Goal: Task Accomplishment & Management: Complete application form

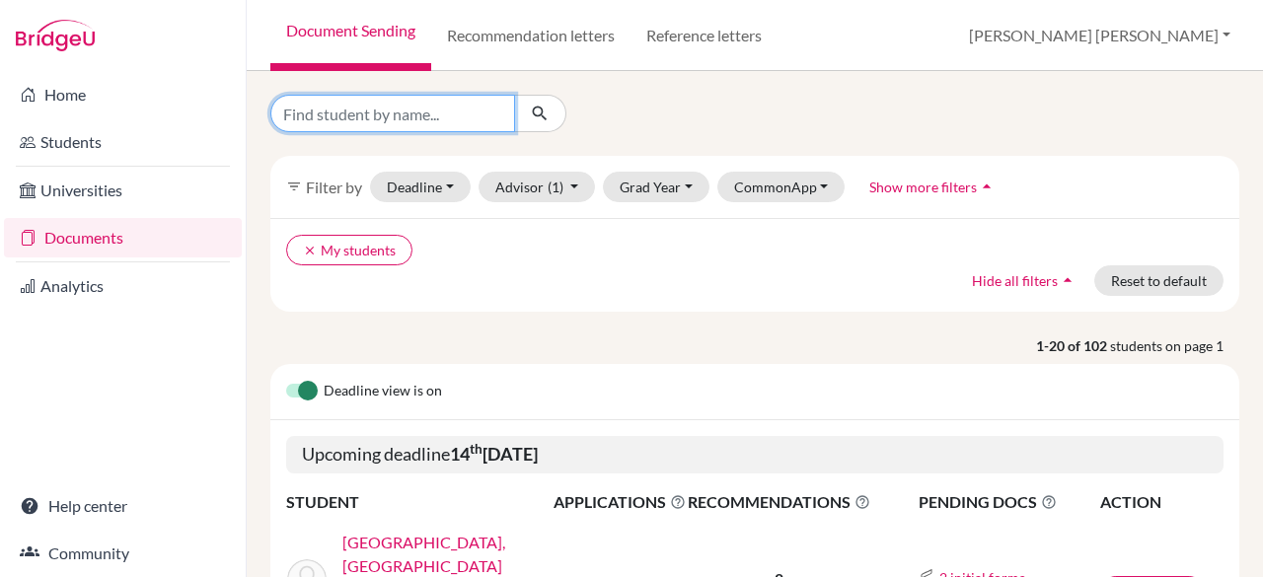
click at [471, 111] on input "Find student by name..." at bounding box center [392, 113] width 245 height 37
type input "yonn"
click button "submit" at bounding box center [540, 113] width 52 height 37
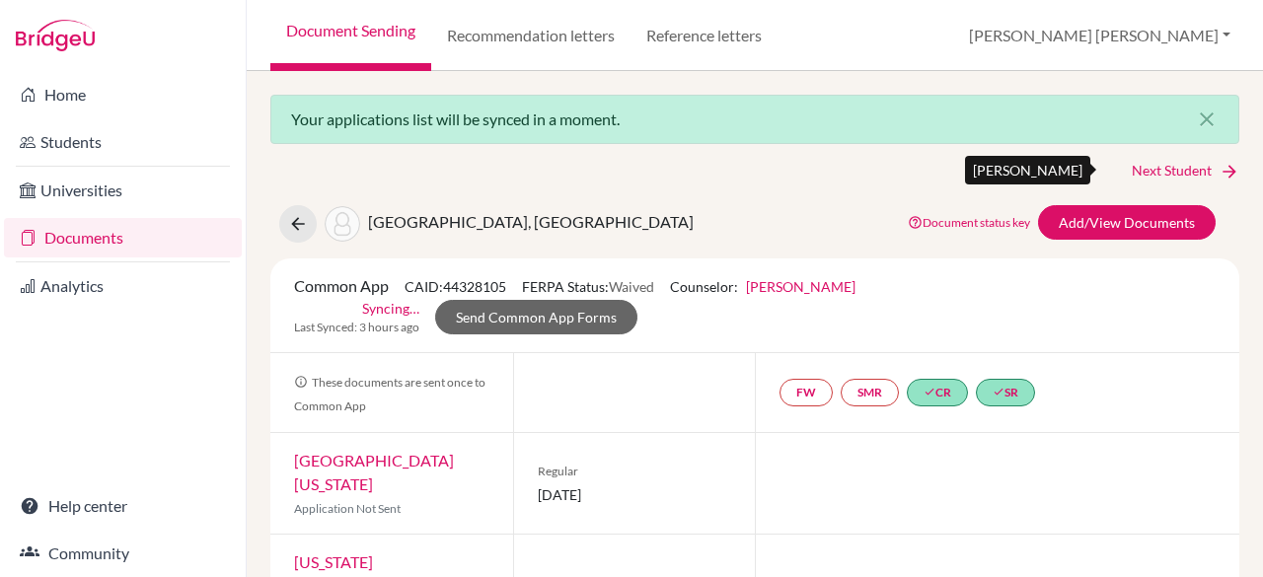
click at [1142, 179] on link "Next Student" at bounding box center [1185, 171] width 108 height 22
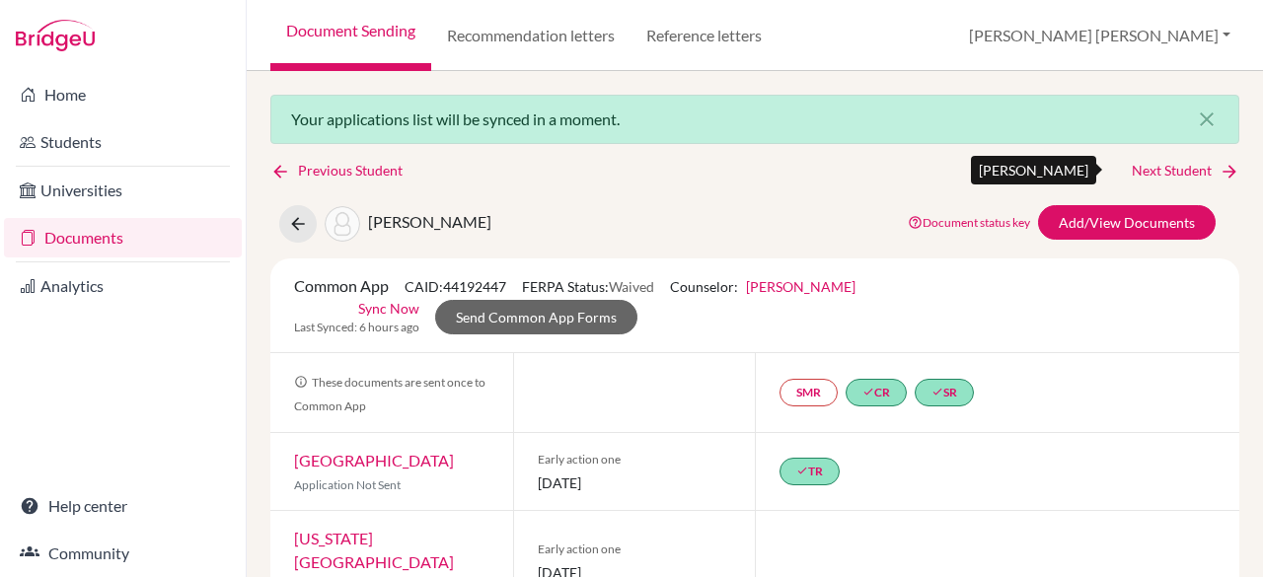
click at [1140, 179] on link "Next Student" at bounding box center [1185, 171] width 108 height 22
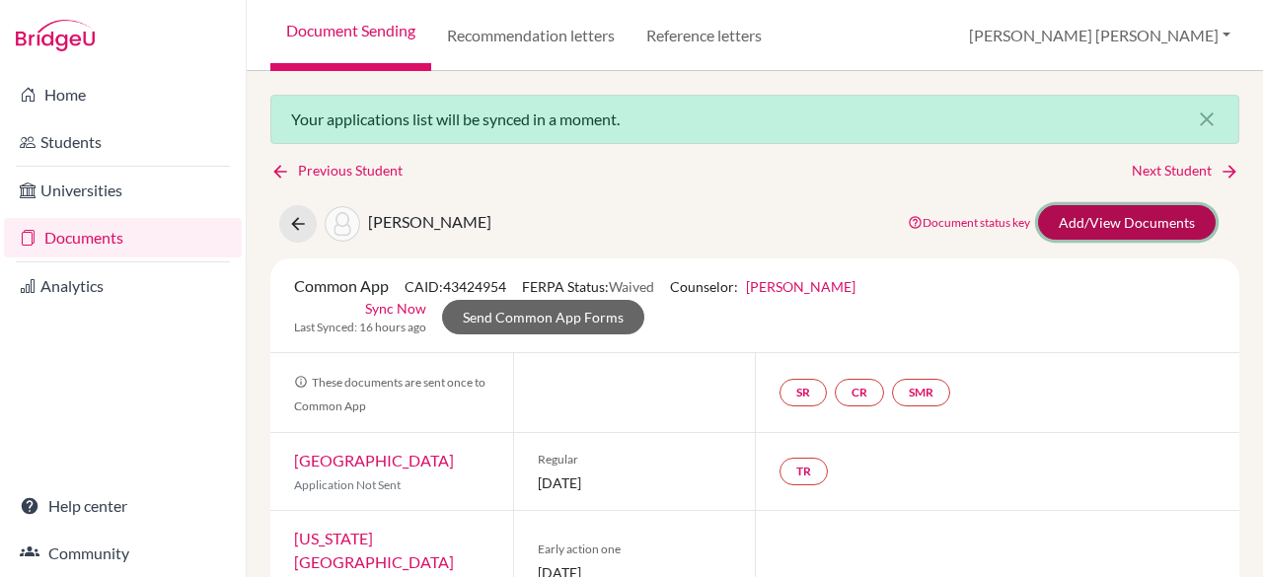
click at [1083, 218] on link "Add/View Documents" at bounding box center [1127, 222] width 178 height 35
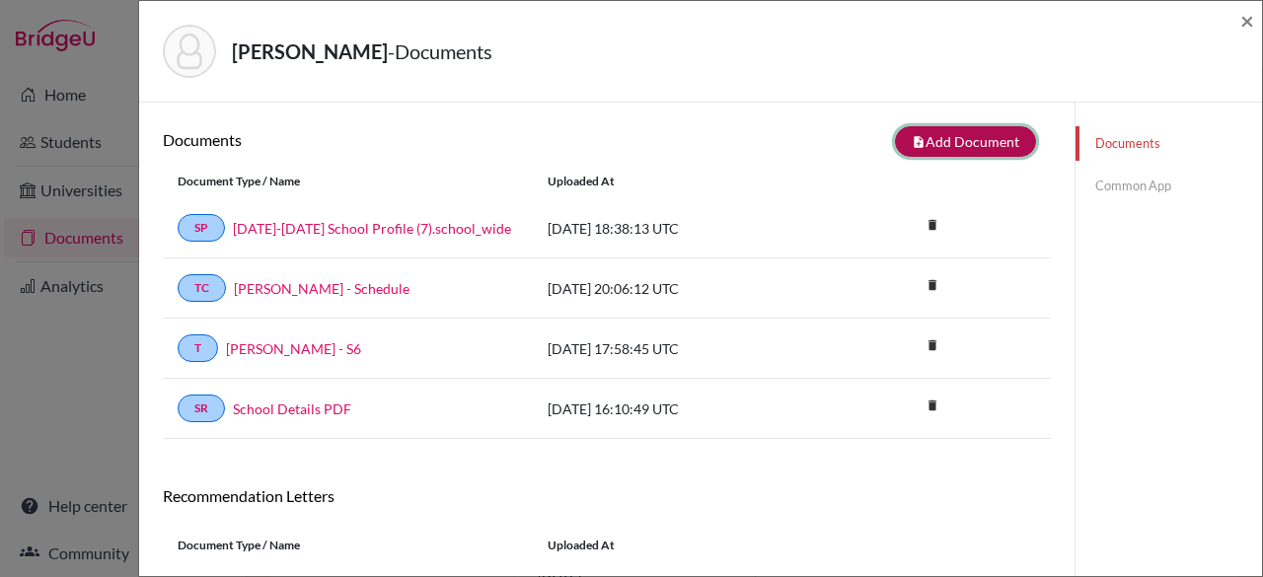
click at [941, 134] on button "note_add Add Document" at bounding box center [965, 141] width 141 height 31
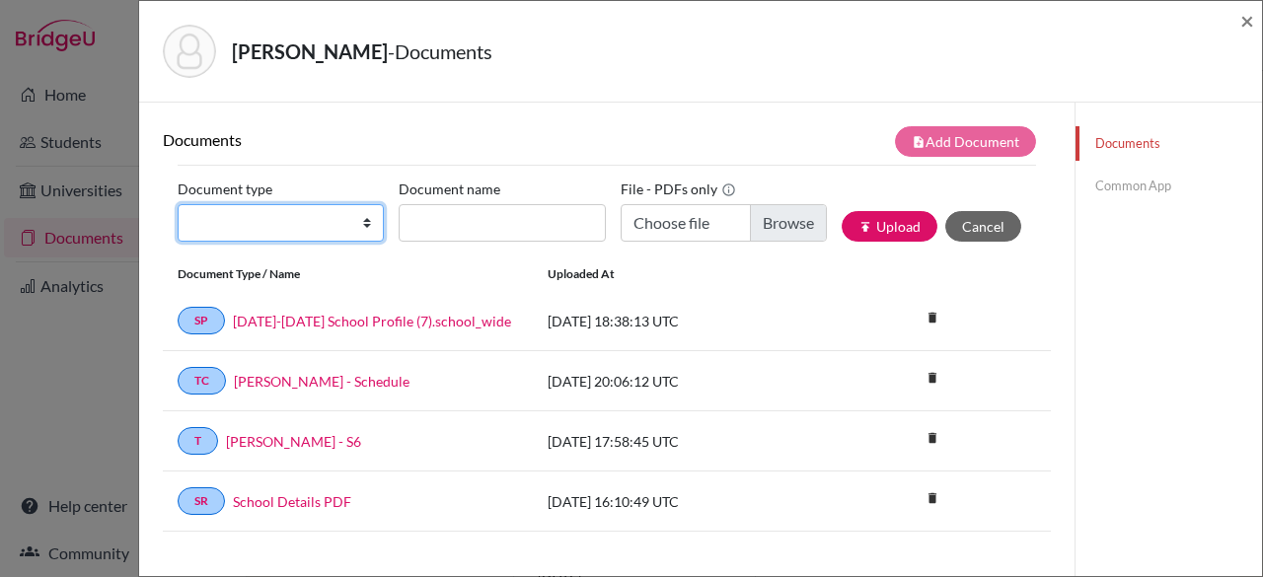
click at [263, 218] on select "Change explanation for Common App reports Counselor recommendation Internationa…" at bounding box center [281, 222] width 206 height 37
select select "4"
click at [178, 204] on select "Change explanation for Common App reports Counselor recommendation Internationa…" at bounding box center [281, 222] width 206 height 37
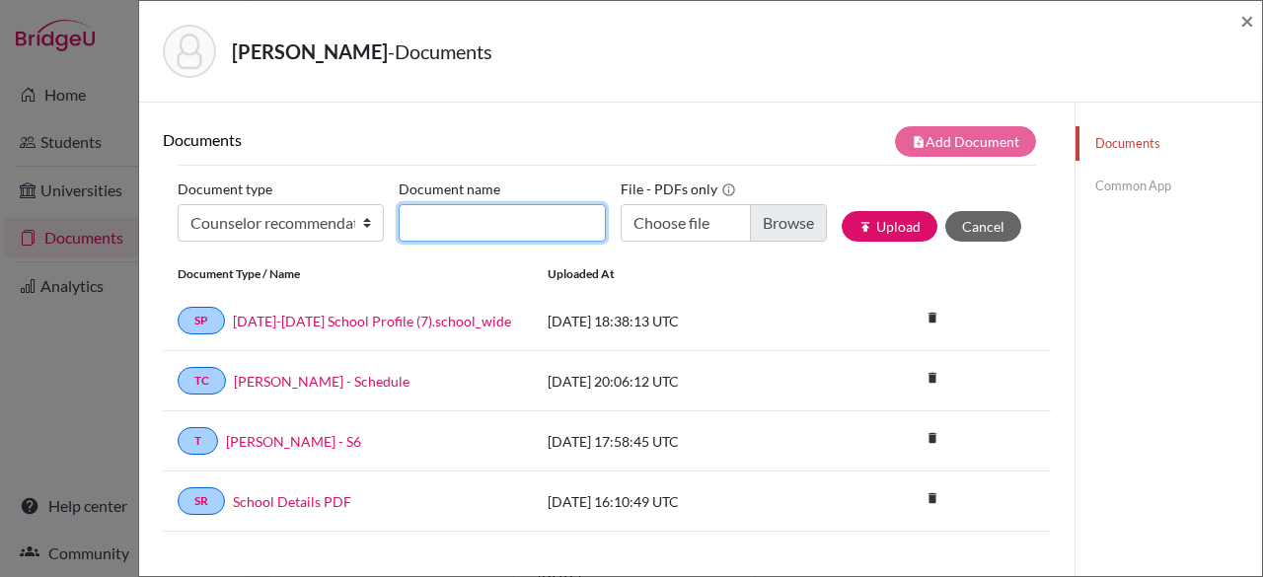
click at [416, 213] on input "Document name" at bounding box center [502, 222] width 206 height 37
type input "[PERSON_NAME] - Rec"
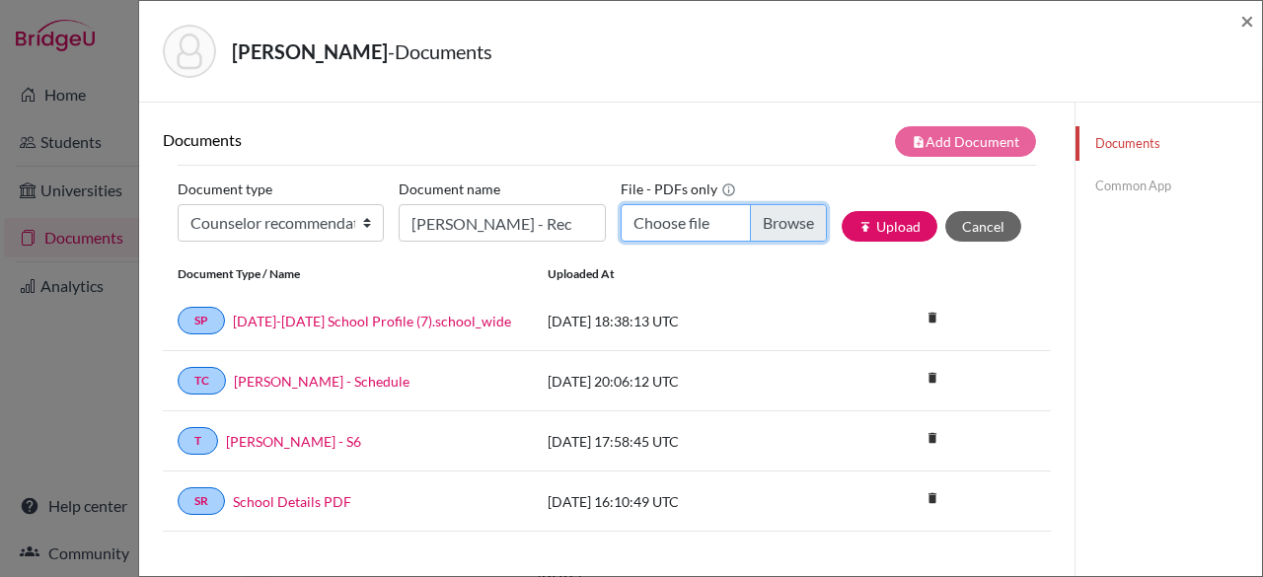
click at [787, 221] on input "Choose file" at bounding box center [723, 222] width 206 height 37
type input "C:\fakepath\[PERSON_NAME] - Rec.pdf"
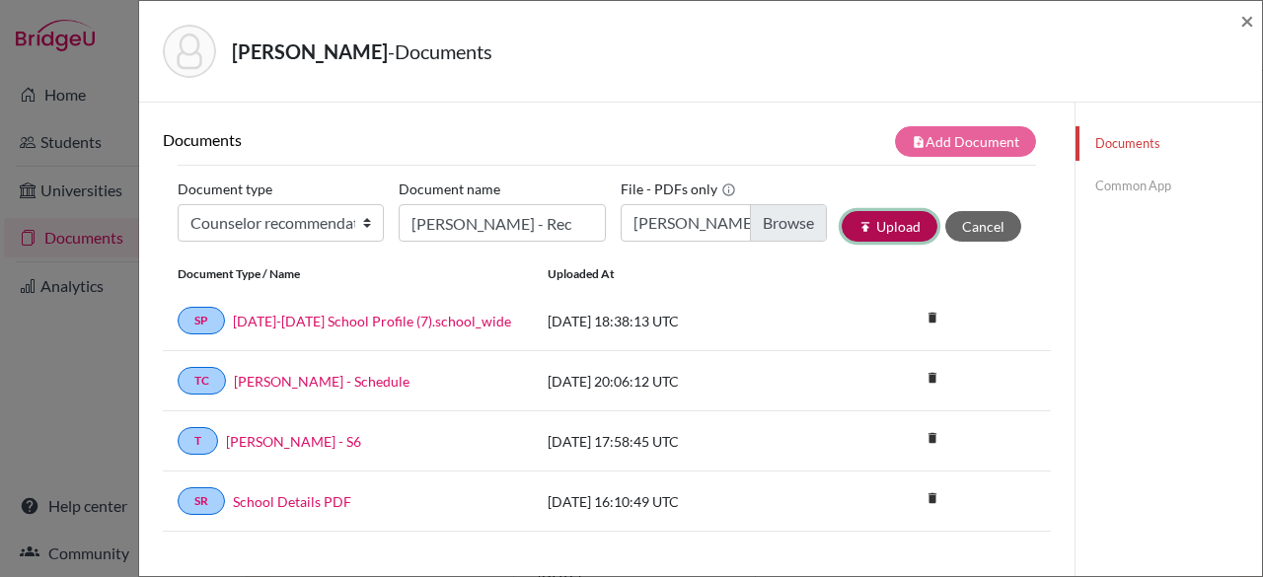
click at [858, 228] on icon "publish" at bounding box center [865, 227] width 14 height 14
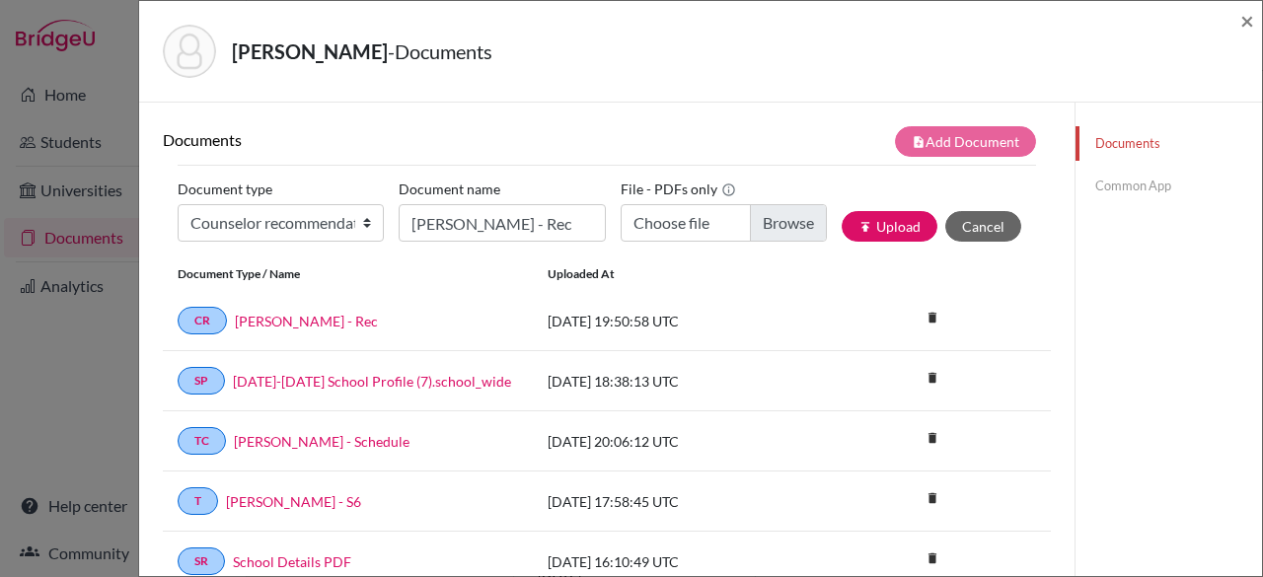
click at [1099, 186] on link "Common App" at bounding box center [1168, 186] width 186 height 35
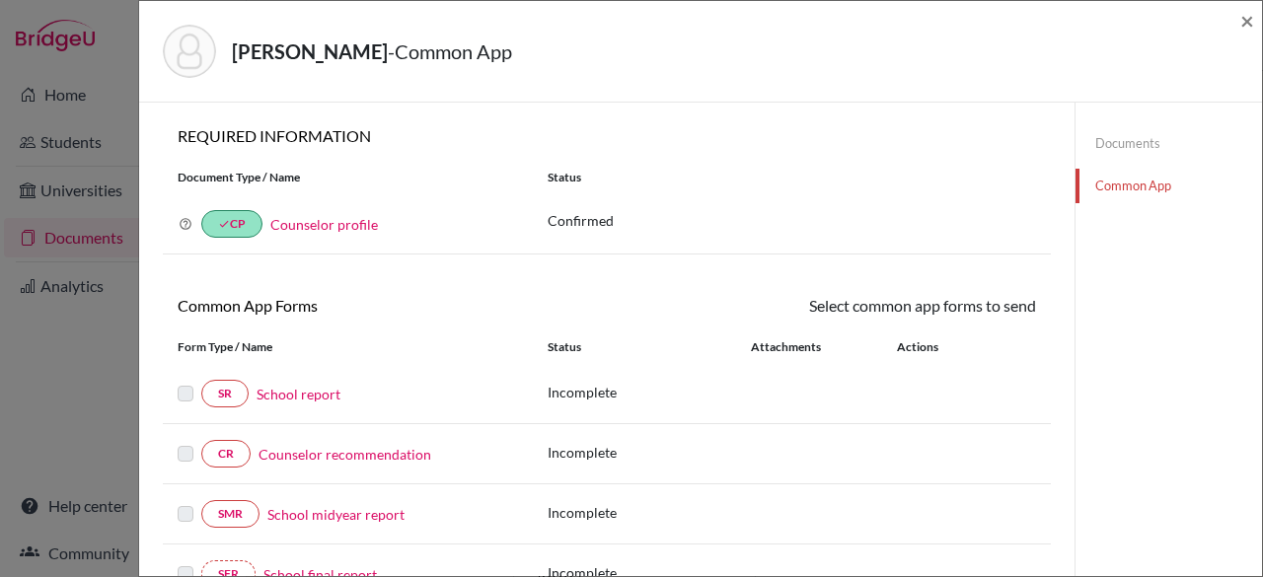
click at [286, 394] on link "School report" at bounding box center [298, 394] width 84 height 21
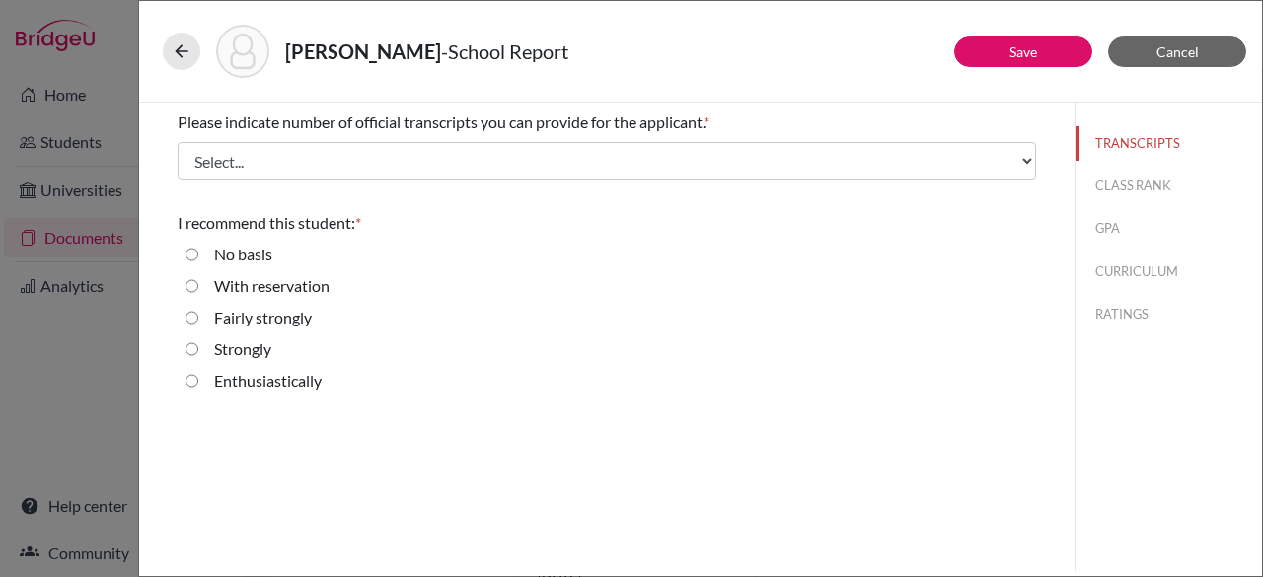
click at [186, 376] on input "Enthusiastically" at bounding box center [191, 381] width 13 height 24
radio input "true"
click at [983, 60] on button "Save" at bounding box center [1023, 51] width 138 height 31
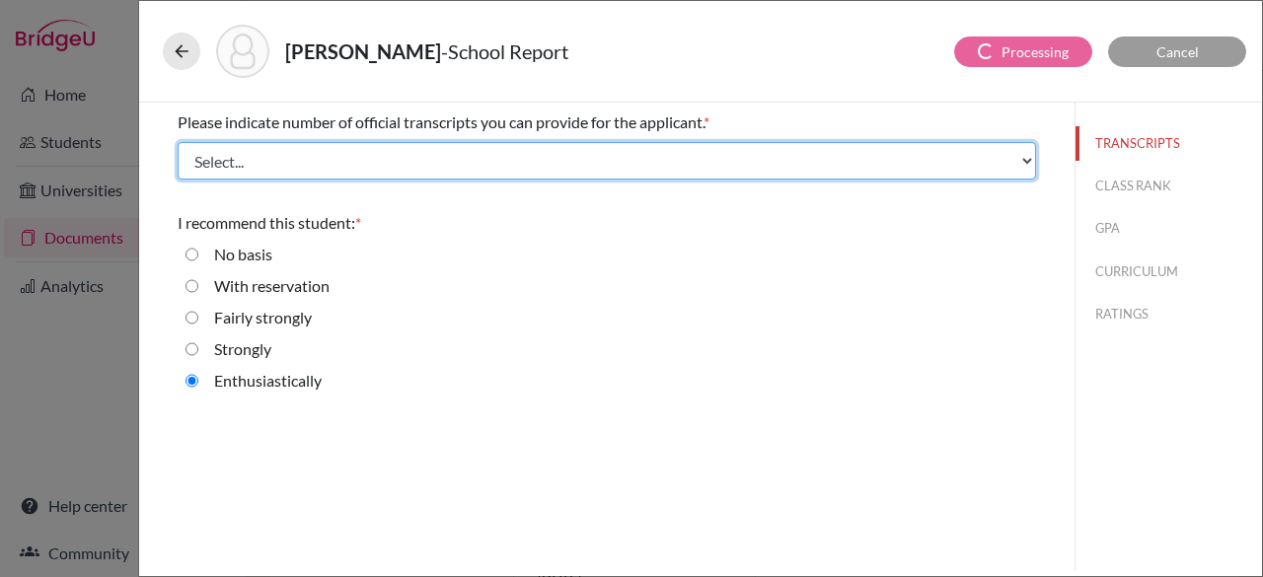
click at [757, 161] on select "Select... 1 2 3 4" at bounding box center [607, 160] width 858 height 37
select select "1"
click at [178, 142] on select "Select... 1 2 3 4" at bounding box center [607, 160] width 858 height 37
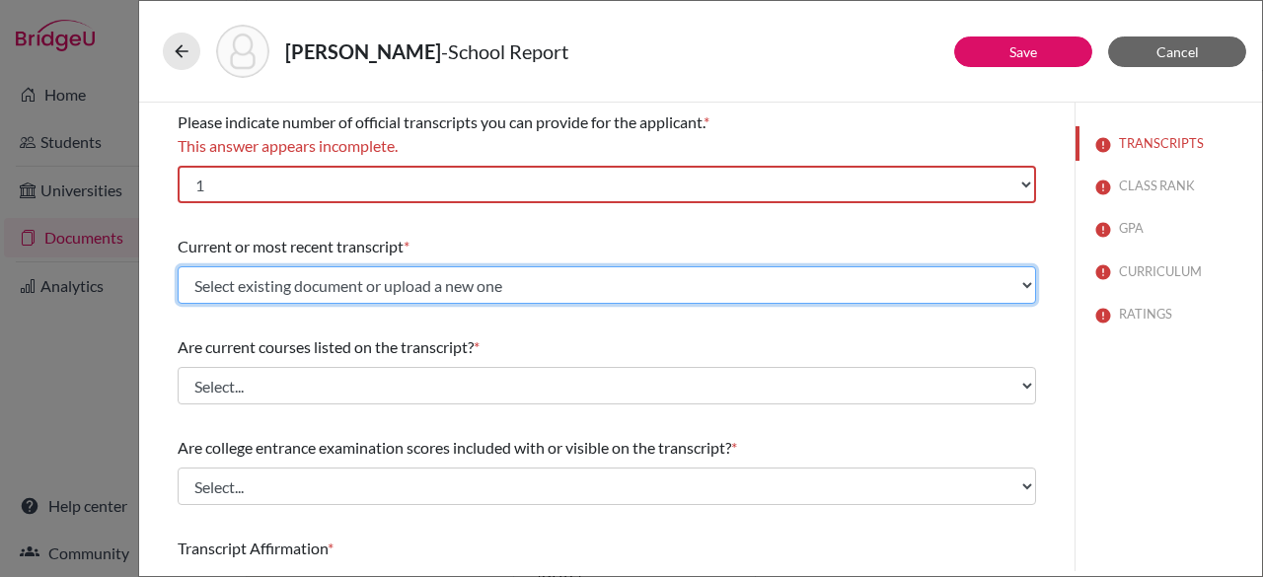
click at [460, 283] on select "Select existing document or upload a new one [PERSON_NAME] - S6 Upload New File" at bounding box center [607, 284] width 858 height 37
select select "669265"
click at [178, 266] on select "Select existing document or upload a new one [PERSON_NAME] - S6 Upload New File" at bounding box center [607, 284] width 858 height 37
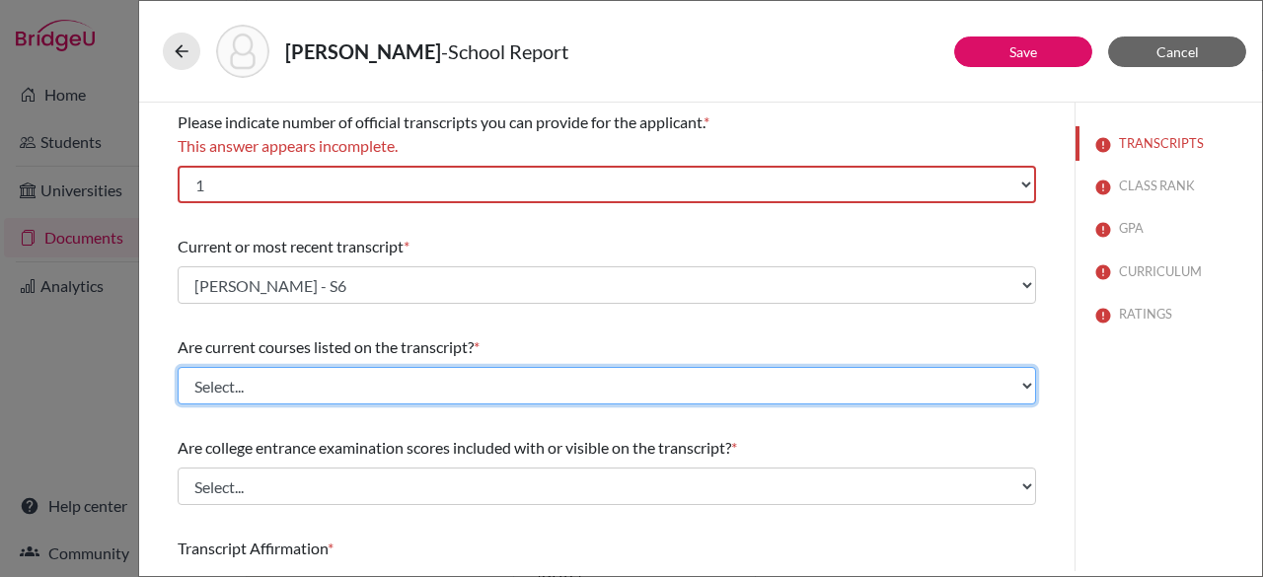
click at [397, 391] on select "Select... Yes No" at bounding box center [607, 385] width 858 height 37
select select "1"
click at [178, 367] on select "Select... Yes No" at bounding box center [607, 385] width 858 height 37
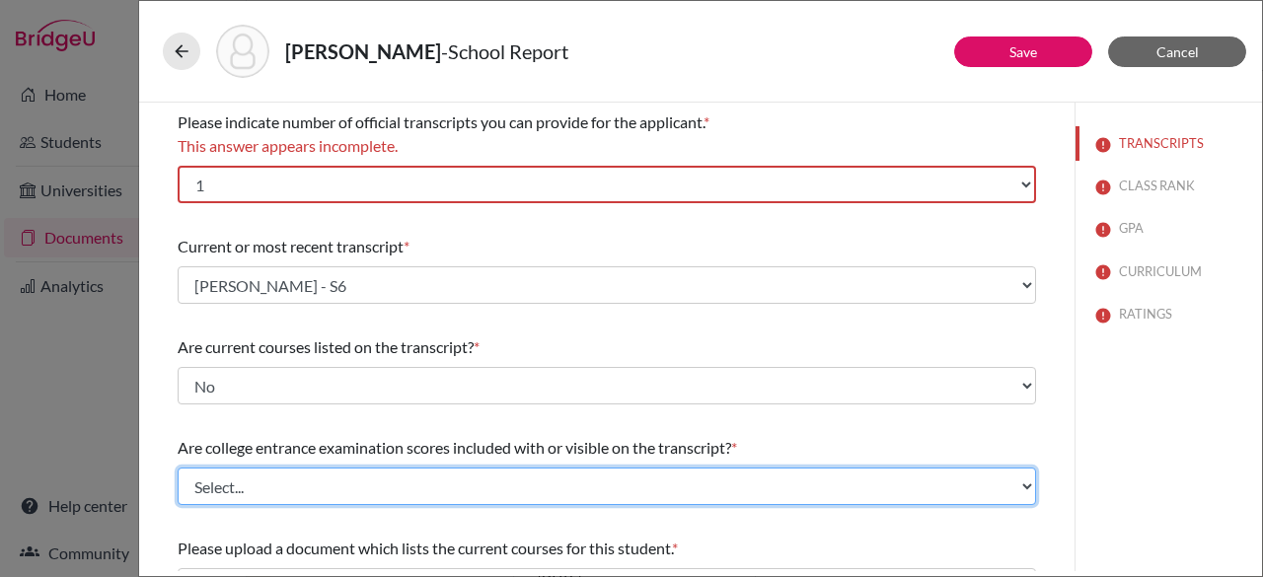
click at [374, 483] on select "Select... Yes No" at bounding box center [607, 486] width 858 height 37
select select "1"
click at [178, 468] on select "Select... Yes No" at bounding box center [607, 486] width 858 height 37
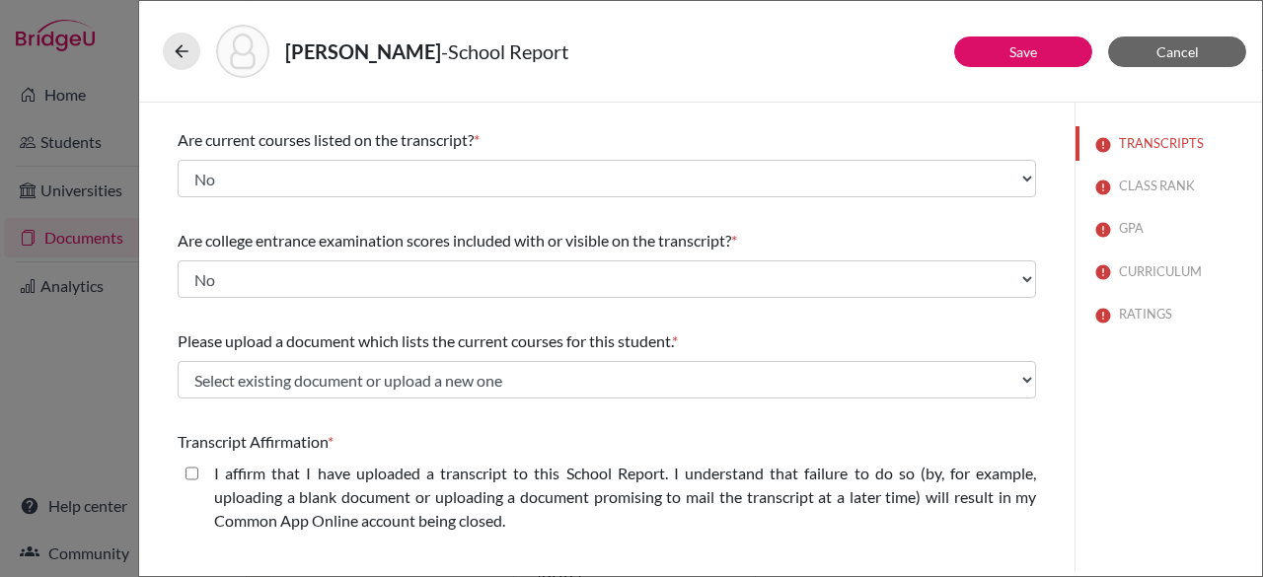
scroll to position [210, 0]
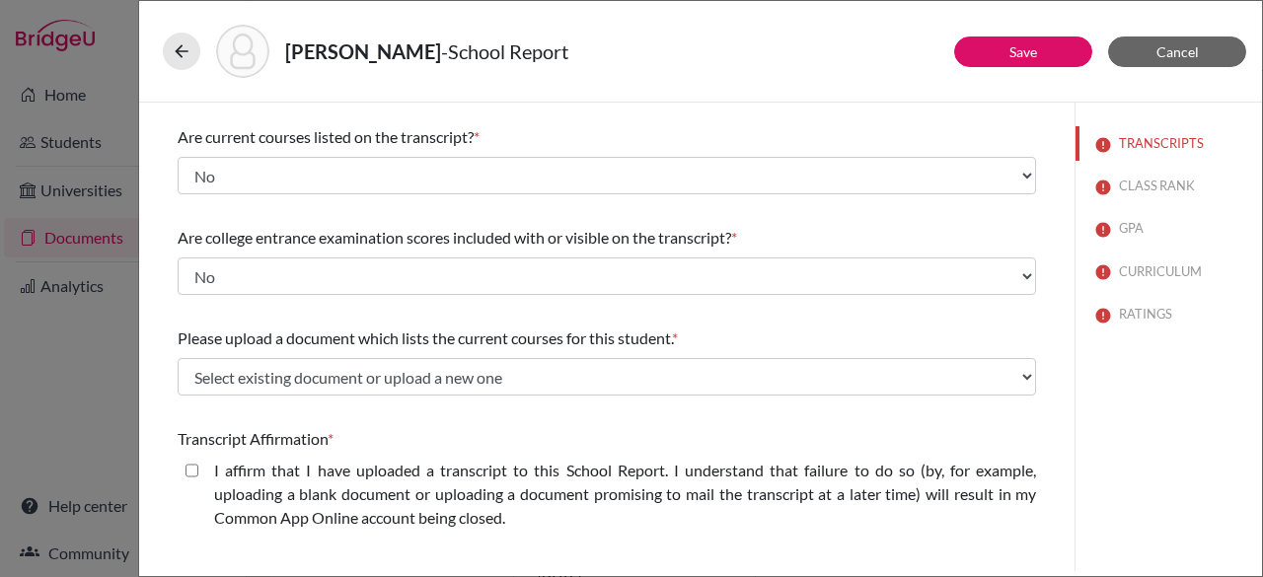
click at [191, 465] on closed\ "I affirm that I have uploaded a transcript to this School Report. I understand …" at bounding box center [191, 471] width 13 height 24
checkbox closed\ "true"
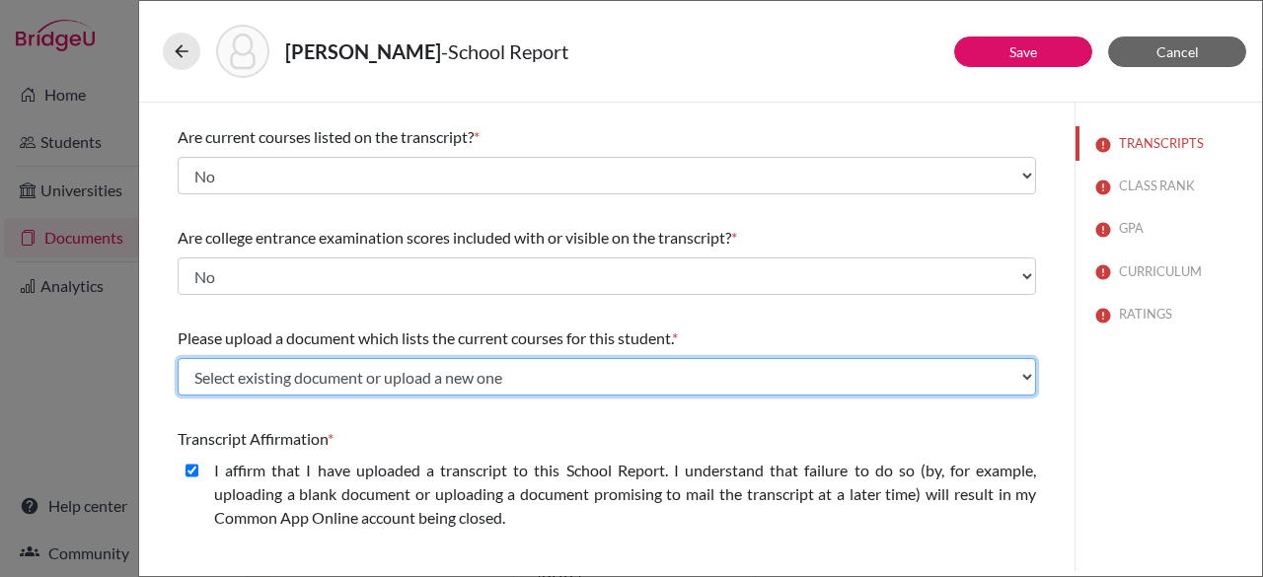
click at [628, 381] on select "Select existing document or upload a new one [DEMOGRAPHIC_DATA] - Schedule Uplo…" at bounding box center [607, 376] width 858 height 37
select select "669800"
click at [178, 358] on select "Select existing document or upload a new one [DEMOGRAPHIC_DATA] - Schedule Uplo…" at bounding box center [607, 376] width 858 height 37
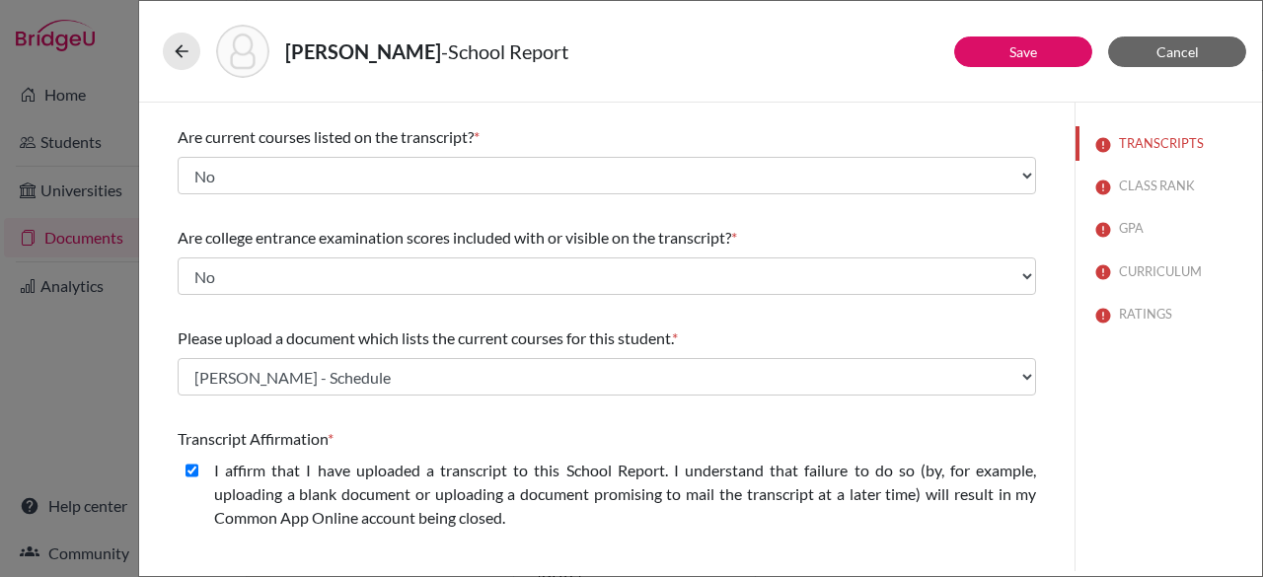
scroll to position [505, 0]
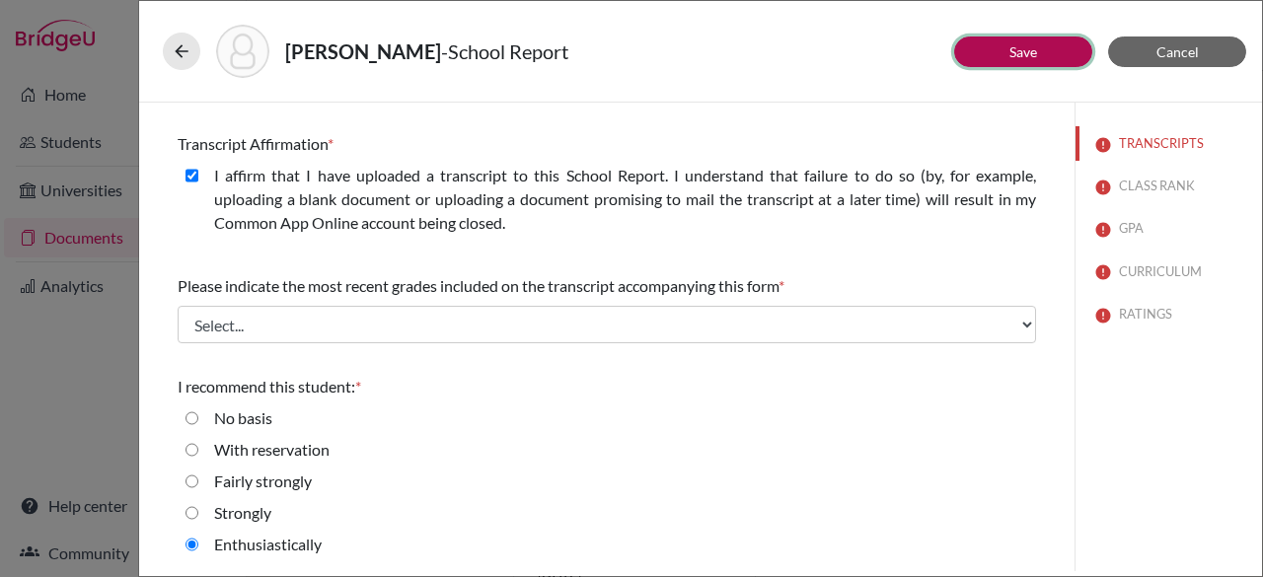
click at [1048, 47] on button "Save" at bounding box center [1023, 51] width 138 height 31
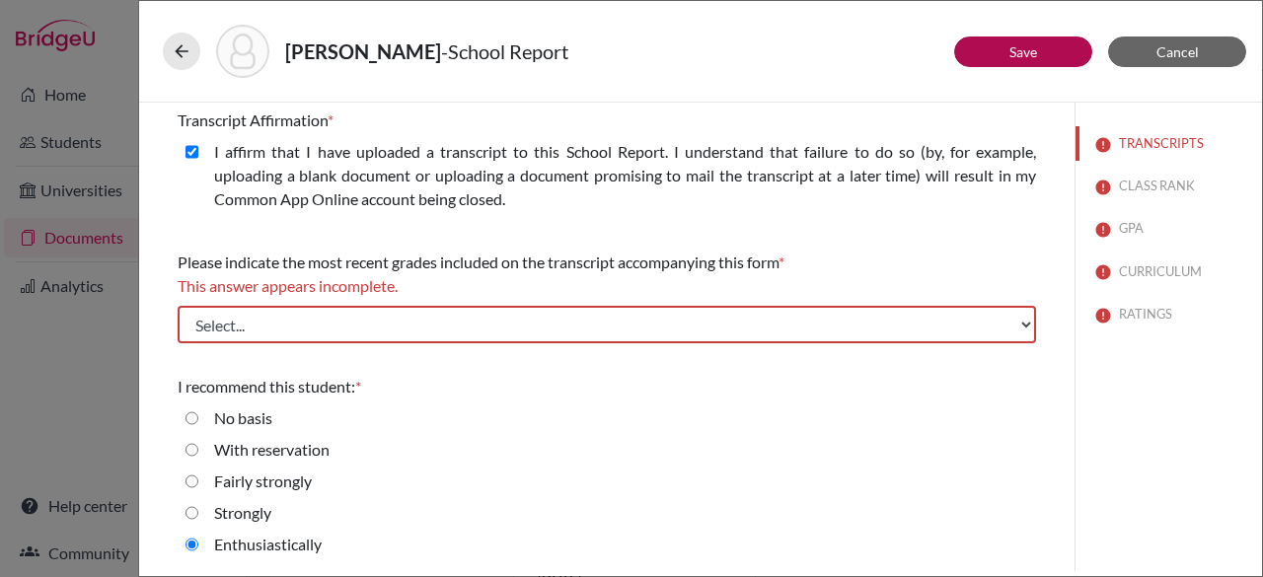
scroll to position [481, 0]
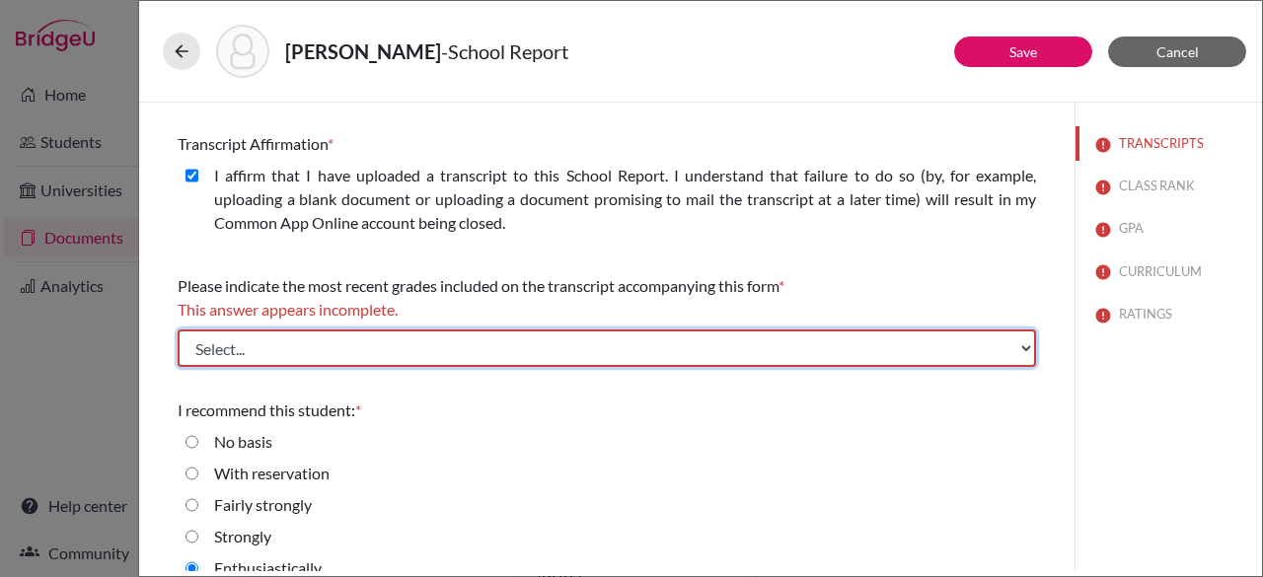
click at [612, 348] on select "Select... Final junior year grades 1st Quarter senior year grades 2nd Quarter/1…" at bounding box center [607, 347] width 858 height 37
select select "0"
click at [178, 329] on select "Select... Final junior year grades 1st Quarter senior year grades 2nd Quarter/1…" at bounding box center [607, 347] width 858 height 37
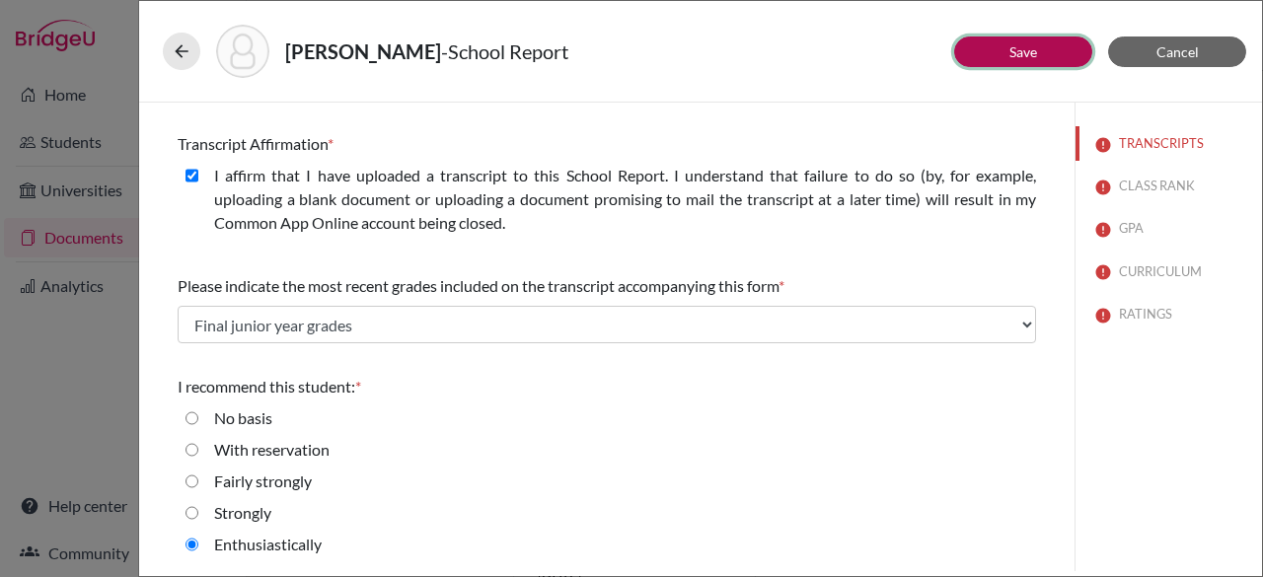
click at [1032, 44] on link "Save" at bounding box center [1023, 51] width 28 height 17
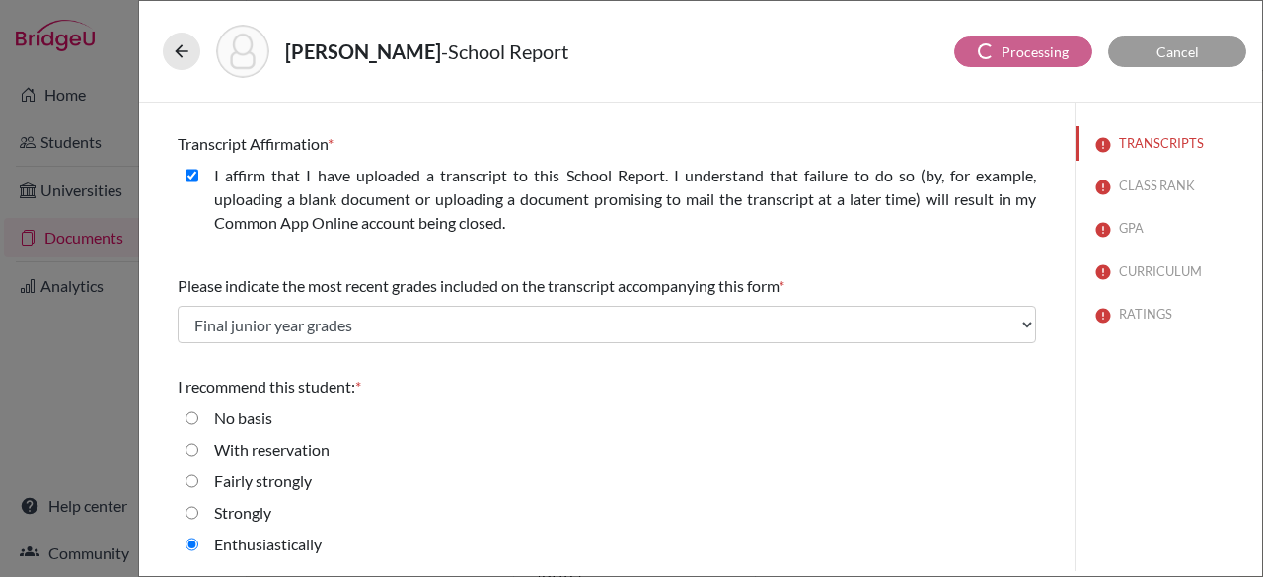
scroll to position [0, 0]
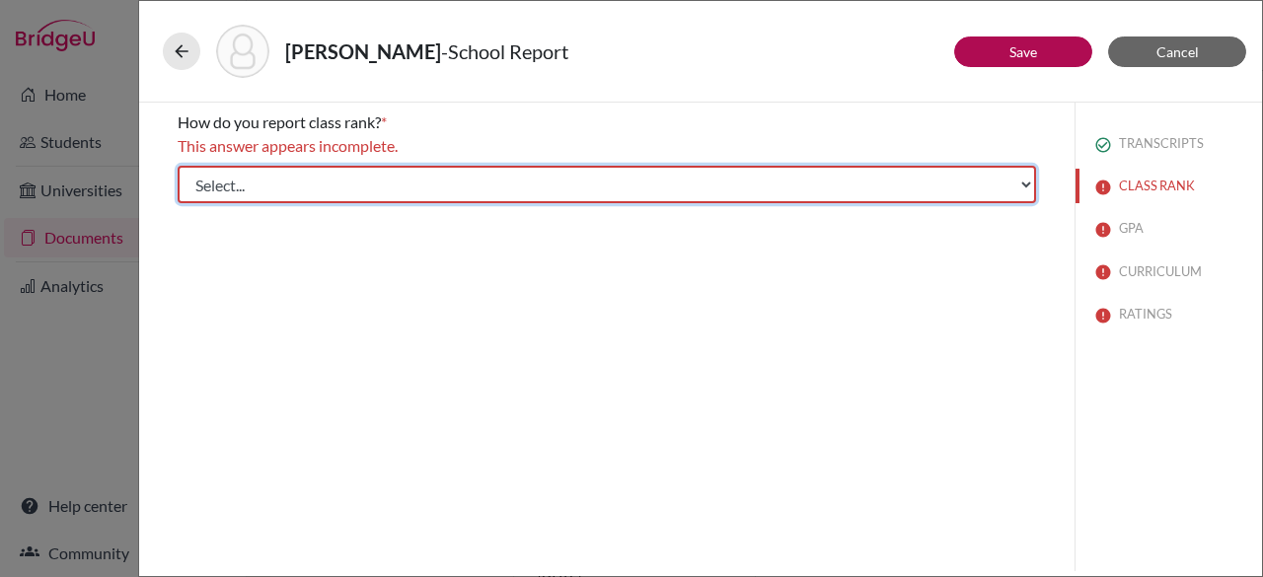
click at [625, 178] on select "Select... Exact Decile Quintile Quartile None" at bounding box center [607, 184] width 858 height 37
select select "5"
click at [178, 166] on select "Select... Exact Decile Quintile Quartile None" at bounding box center [607, 184] width 858 height 37
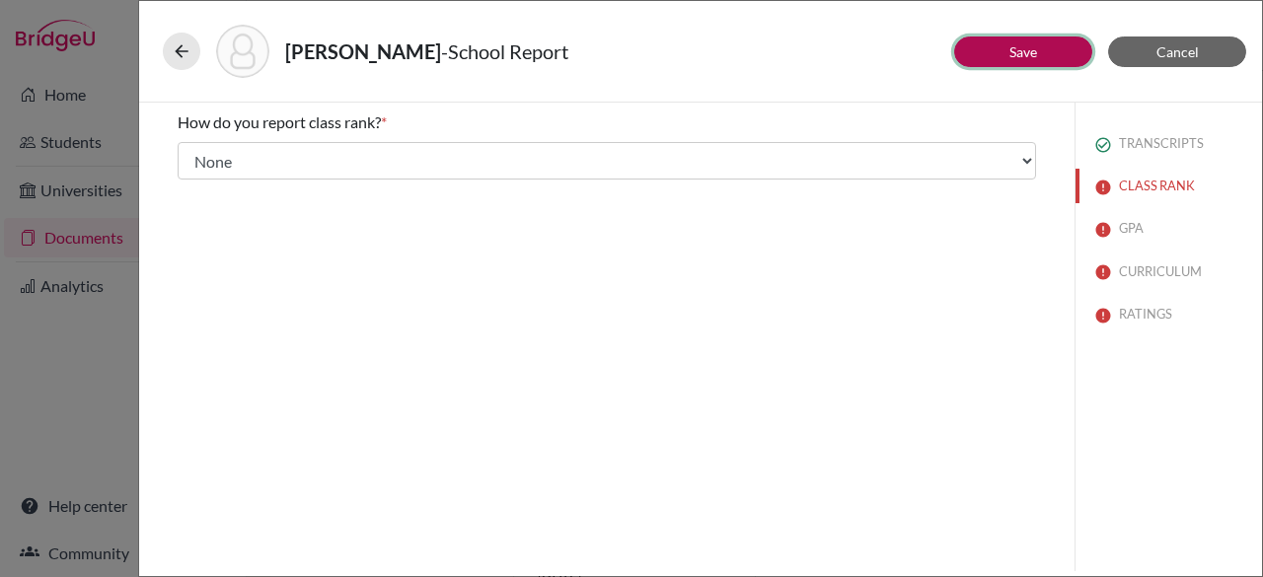
click at [1019, 51] on link "Save" at bounding box center [1023, 51] width 28 height 17
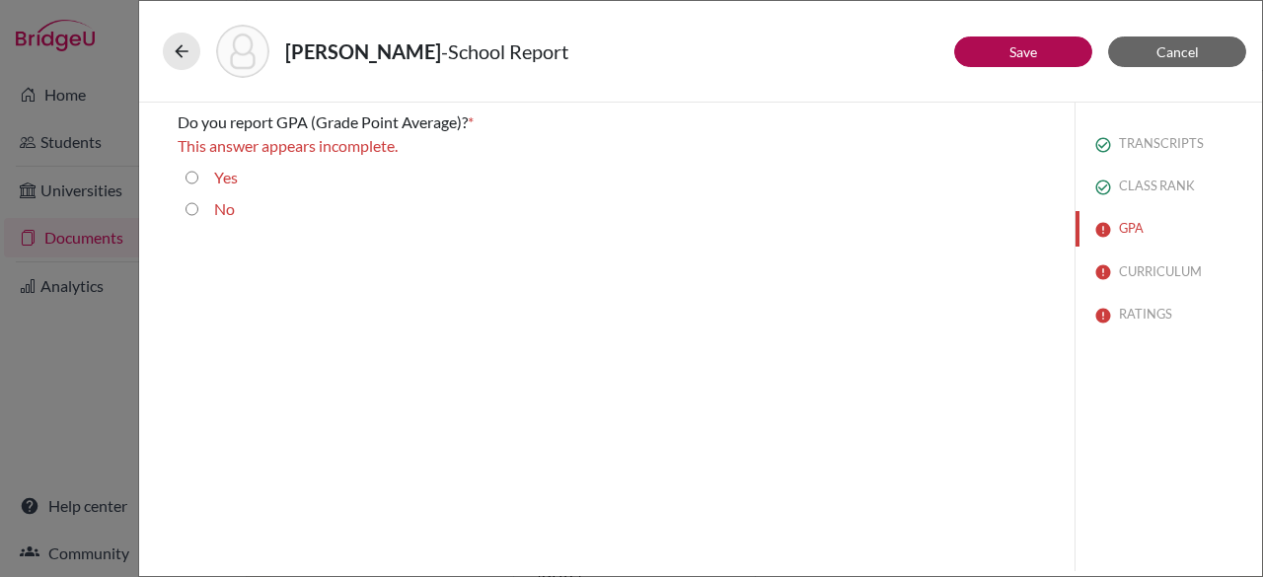
click at [196, 177] on input "Yes" at bounding box center [191, 178] width 13 height 24
radio input "true"
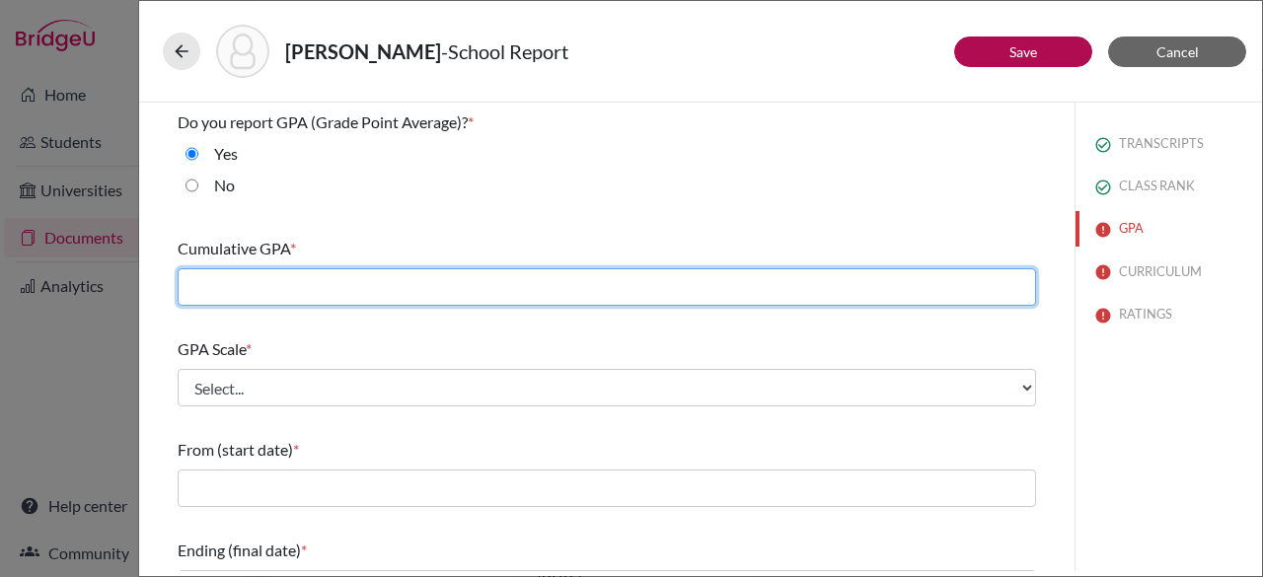
click at [645, 270] on input "text" at bounding box center [607, 286] width 858 height 37
paste input "89.386"
type input "89.386"
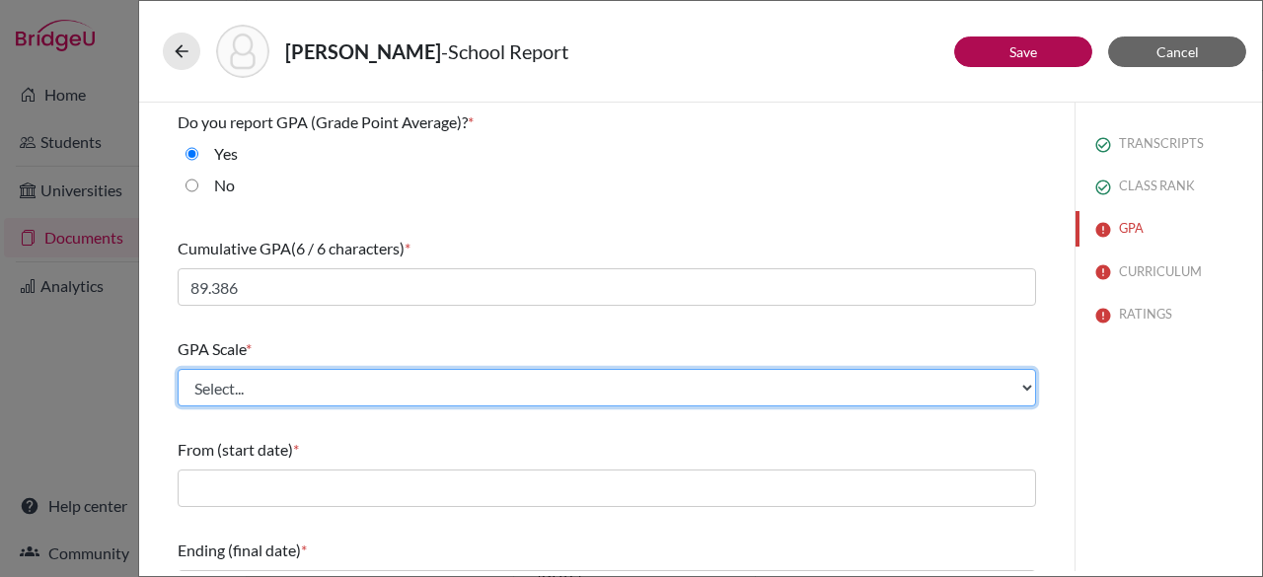
click at [535, 384] on select "Select... 4 5 6 7 8 9 10 11 12 13 14 15 16 17 18 19 20 100" at bounding box center [607, 387] width 858 height 37
select select "100"
click at [178, 369] on select "Select... 4 5 6 7 8 9 10 11 12 13 14 15 16 17 18 19 20 100" at bounding box center [607, 387] width 858 height 37
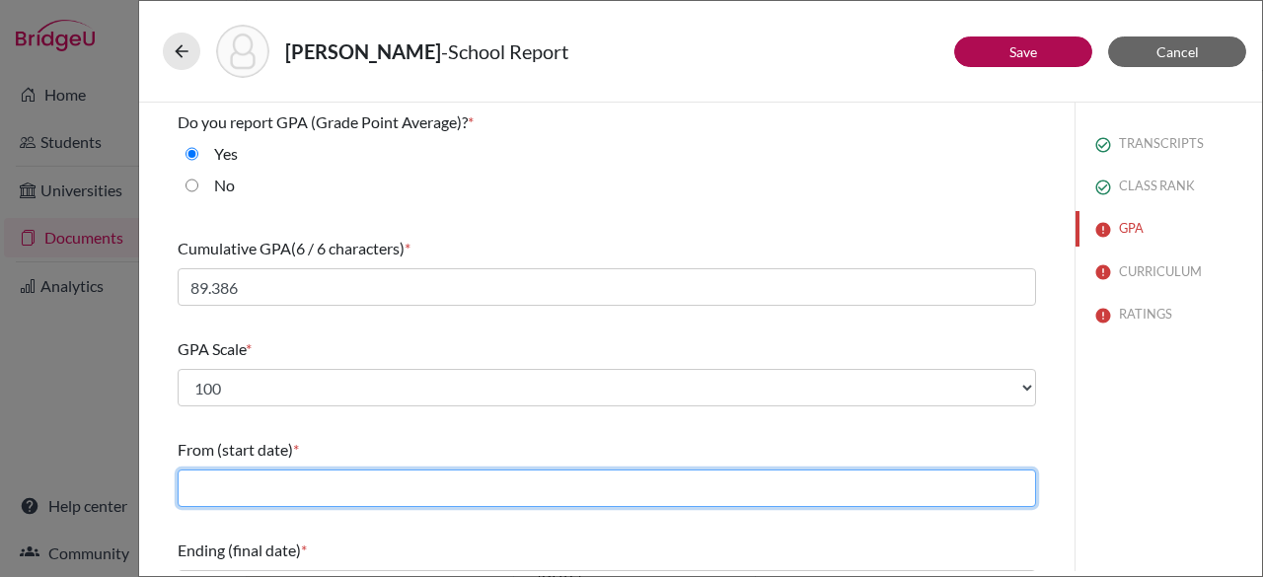
click at [657, 489] on input "text" at bounding box center [607, 488] width 858 height 37
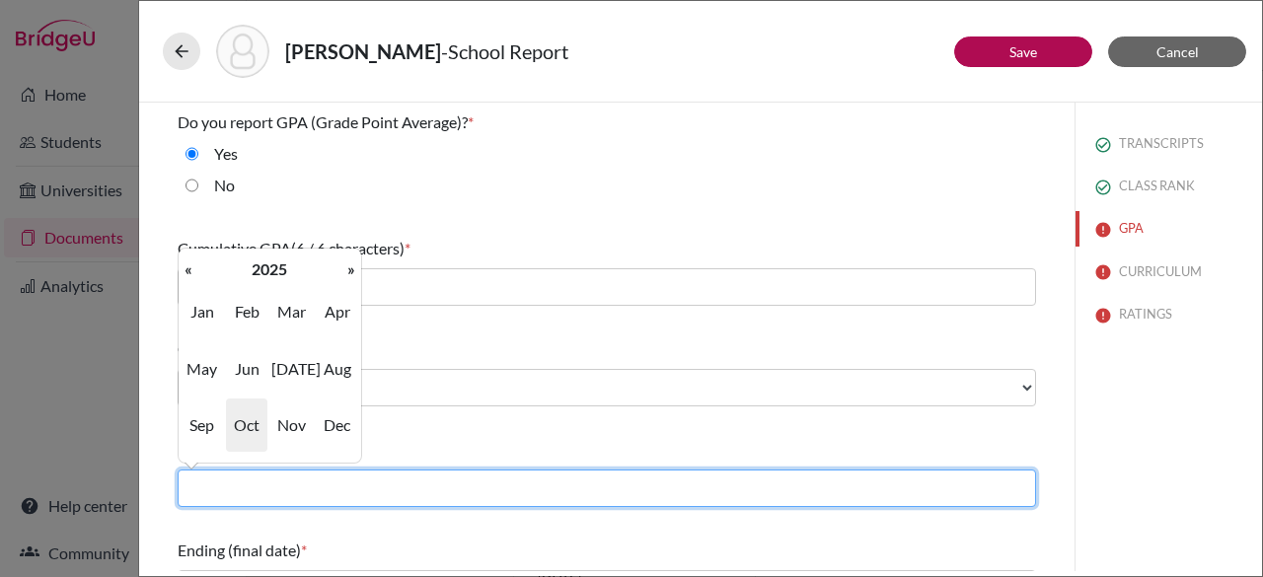
type input "09/2022"
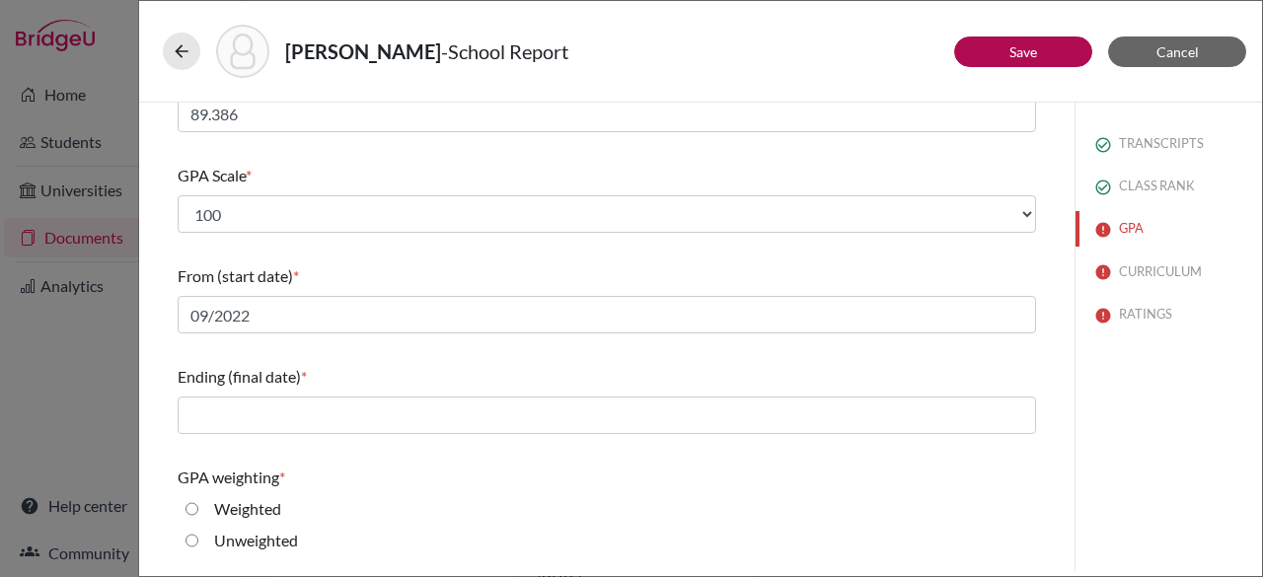
scroll to position [203, 0]
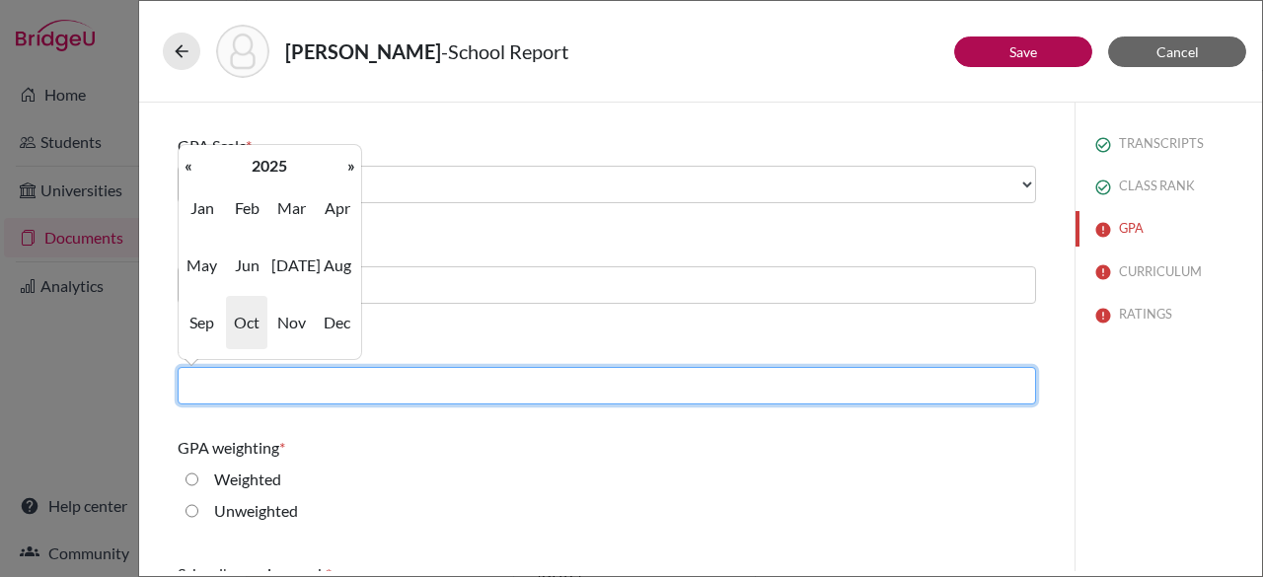
click at [709, 376] on input "text" at bounding box center [607, 385] width 858 height 37
type input "06/2025"
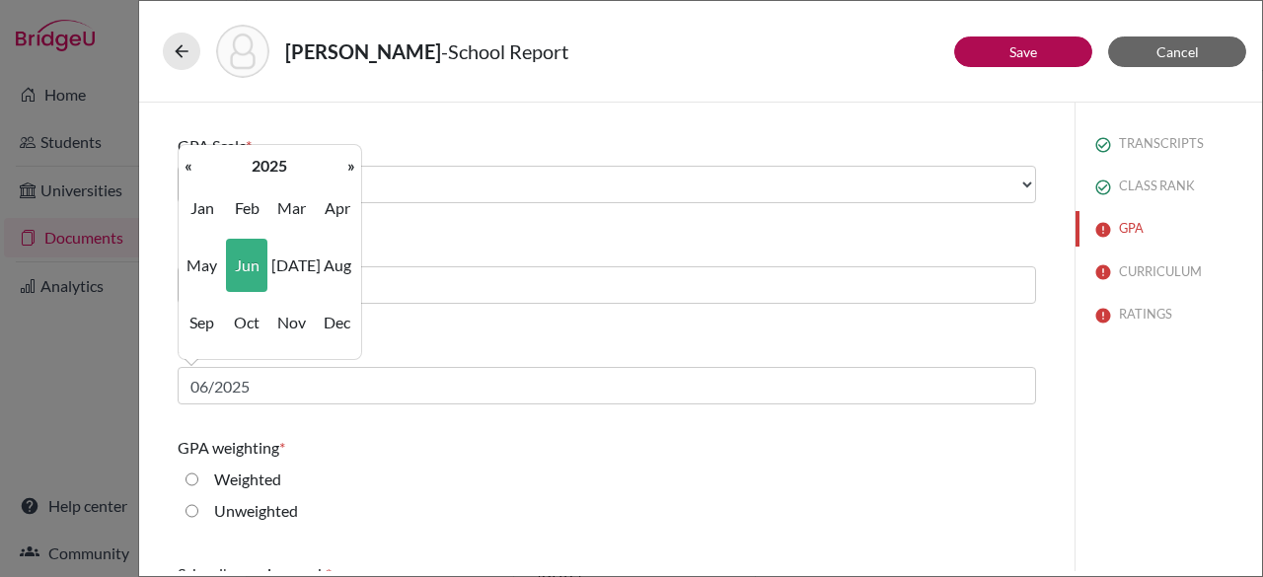
click at [192, 480] on input "Weighted" at bounding box center [191, 480] width 13 height 24
radio input "true"
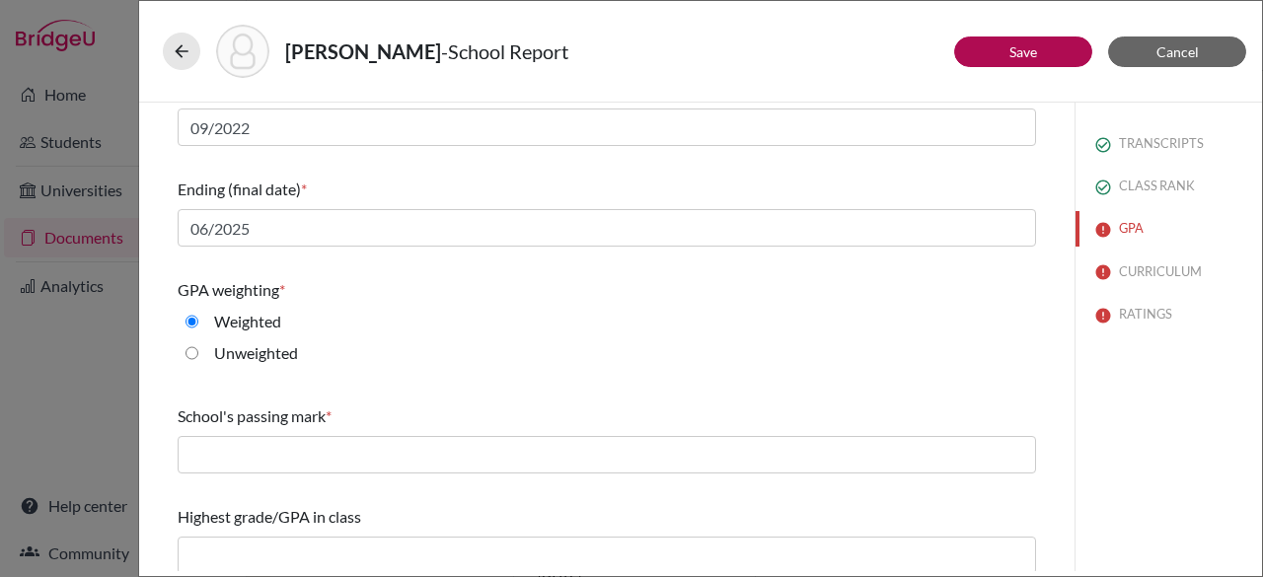
scroll to position [371, 0]
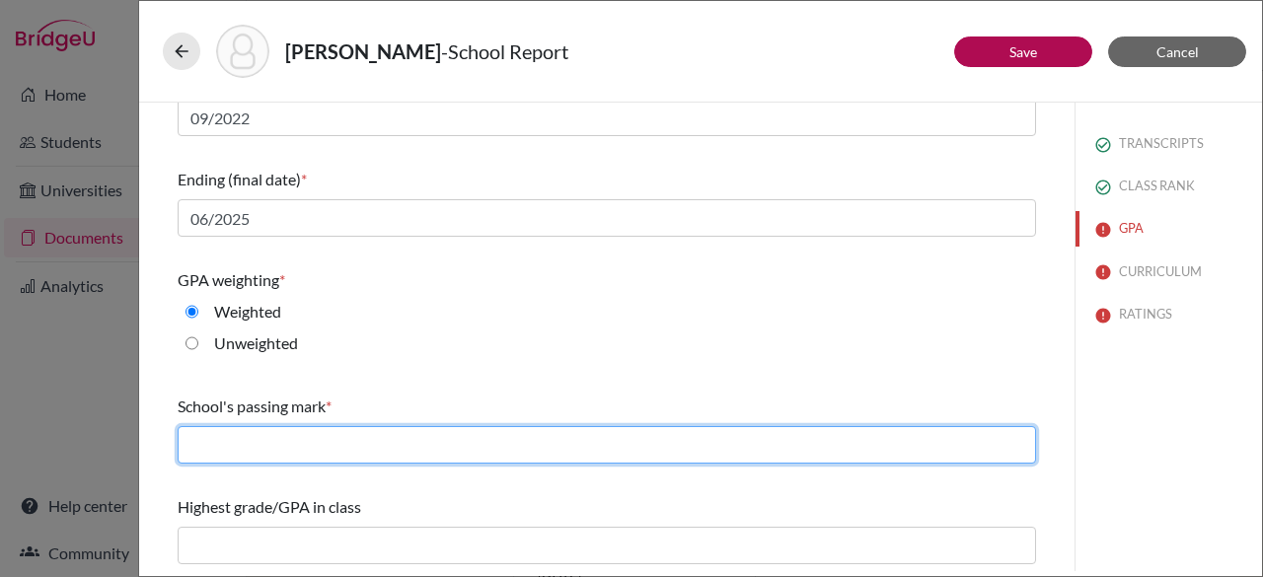
click at [633, 439] on input "text" at bounding box center [607, 444] width 858 height 37
type input "65"
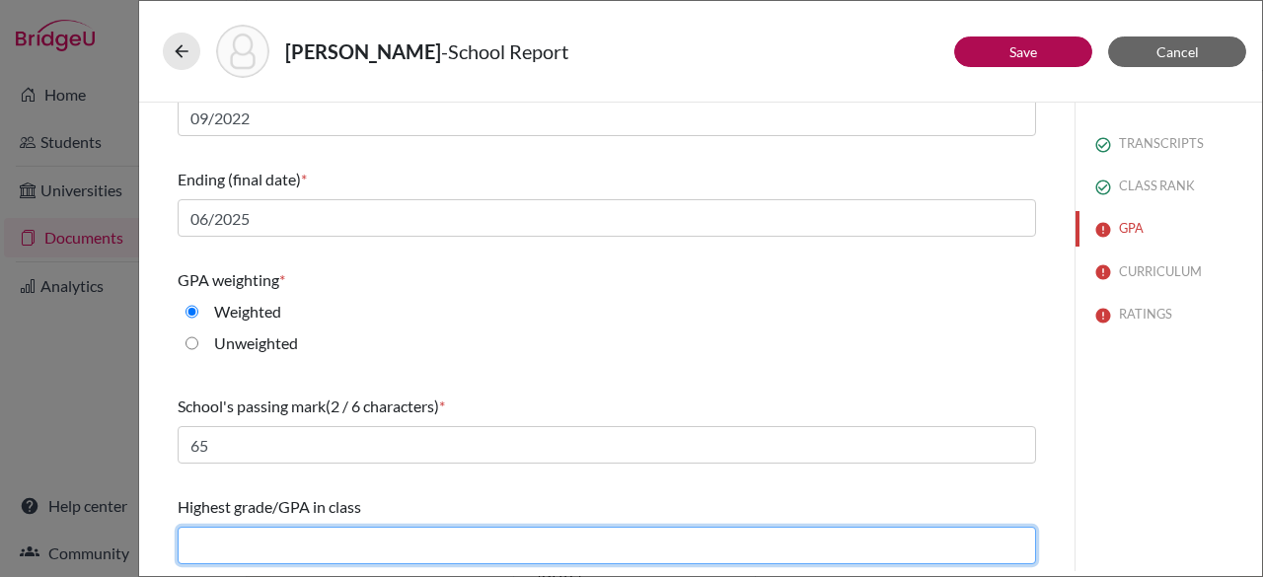
click at [338, 556] on input "text" at bounding box center [607, 545] width 858 height 37
type input "95.266"
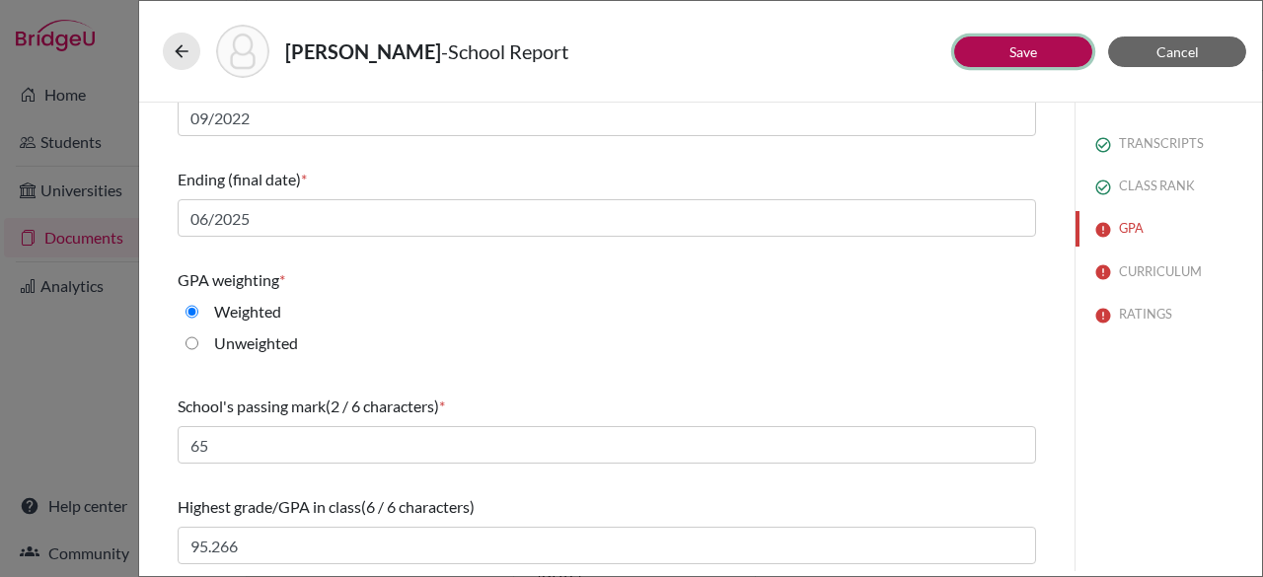
click at [986, 48] on button "Save" at bounding box center [1023, 51] width 138 height 31
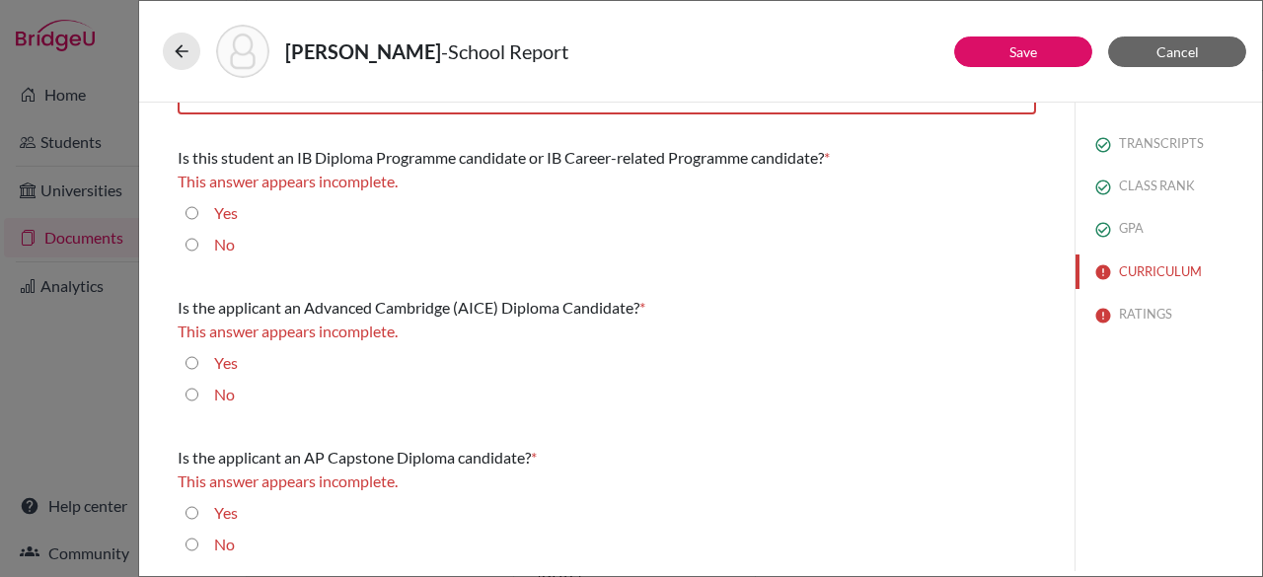
scroll to position [0, 0]
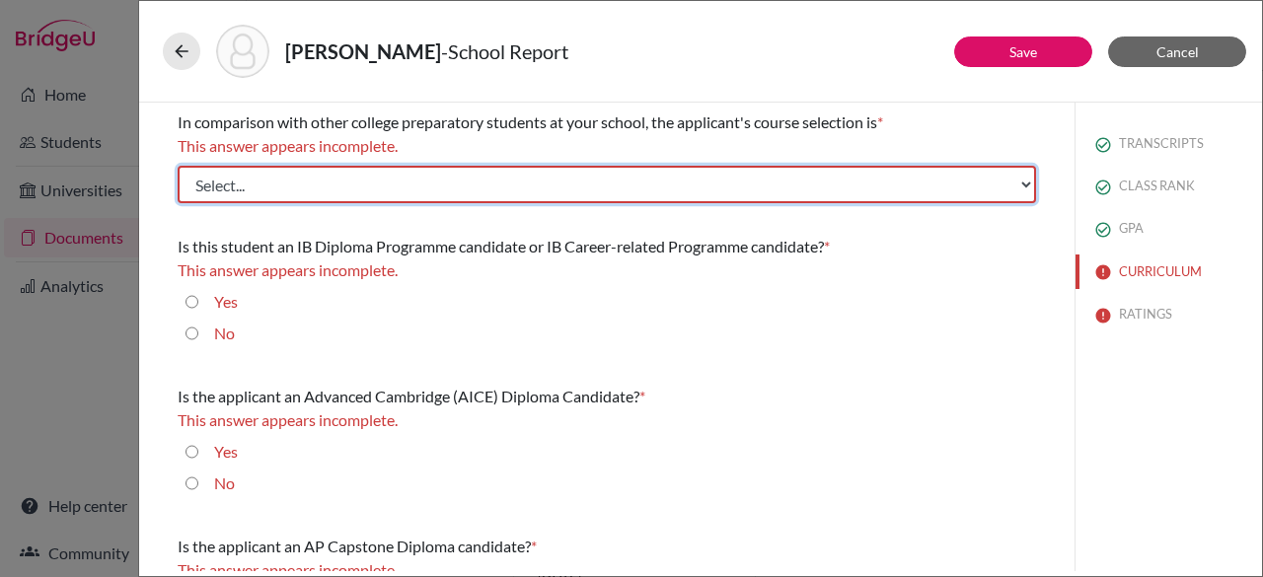
click at [488, 171] on select "Select... Less than demanding Average [PERSON_NAME] Very demanding Most demandi…" at bounding box center [607, 184] width 858 height 37
select select "3"
click at [178, 166] on select "Select... Less than demanding Average [PERSON_NAME] Very demanding Most demandi…" at bounding box center [607, 184] width 858 height 37
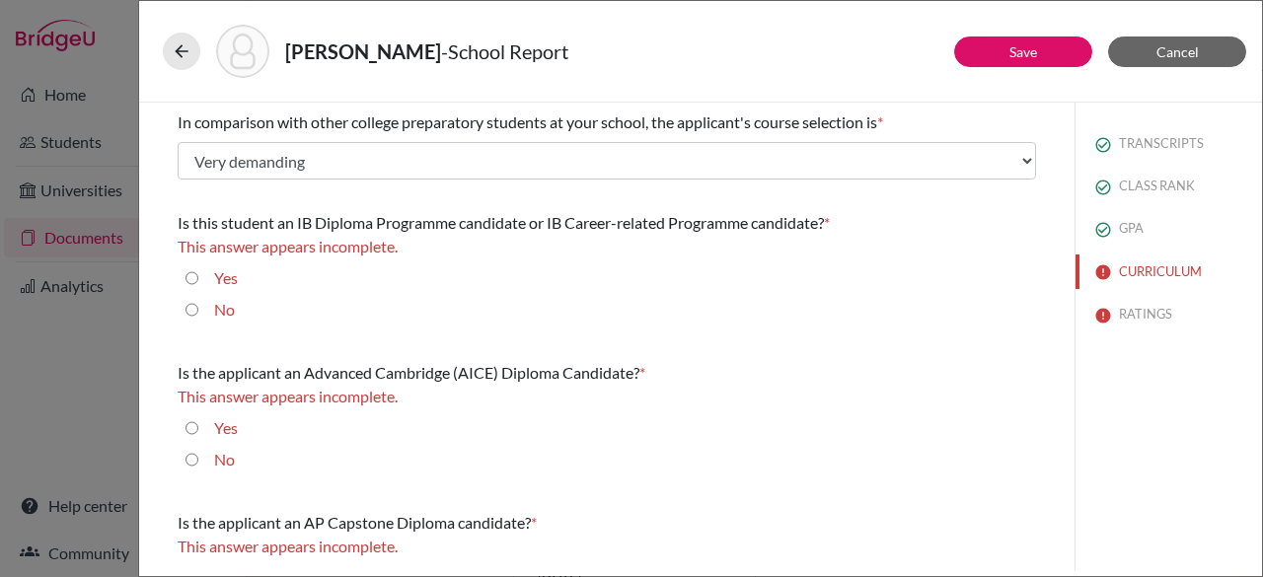
click at [189, 309] on input "No" at bounding box center [191, 310] width 13 height 24
radio input "true"
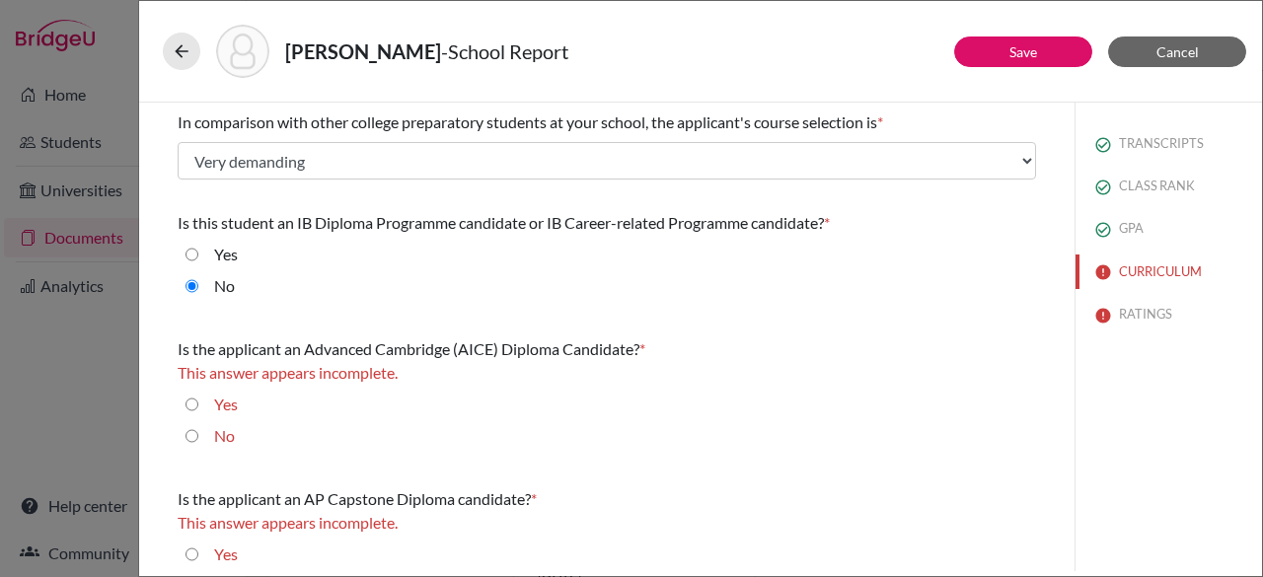
click at [189, 433] on input "No" at bounding box center [191, 436] width 13 height 24
radio input "true"
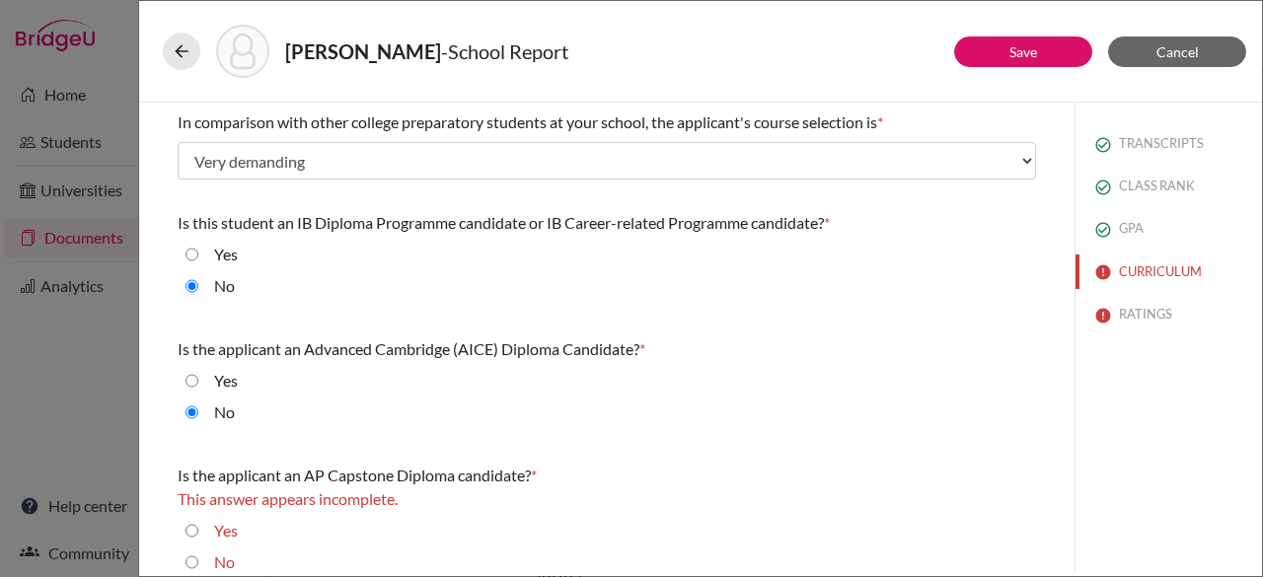
click at [189, 561] on input "No" at bounding box center [191, 562] width 13 height 24
radio input "true"
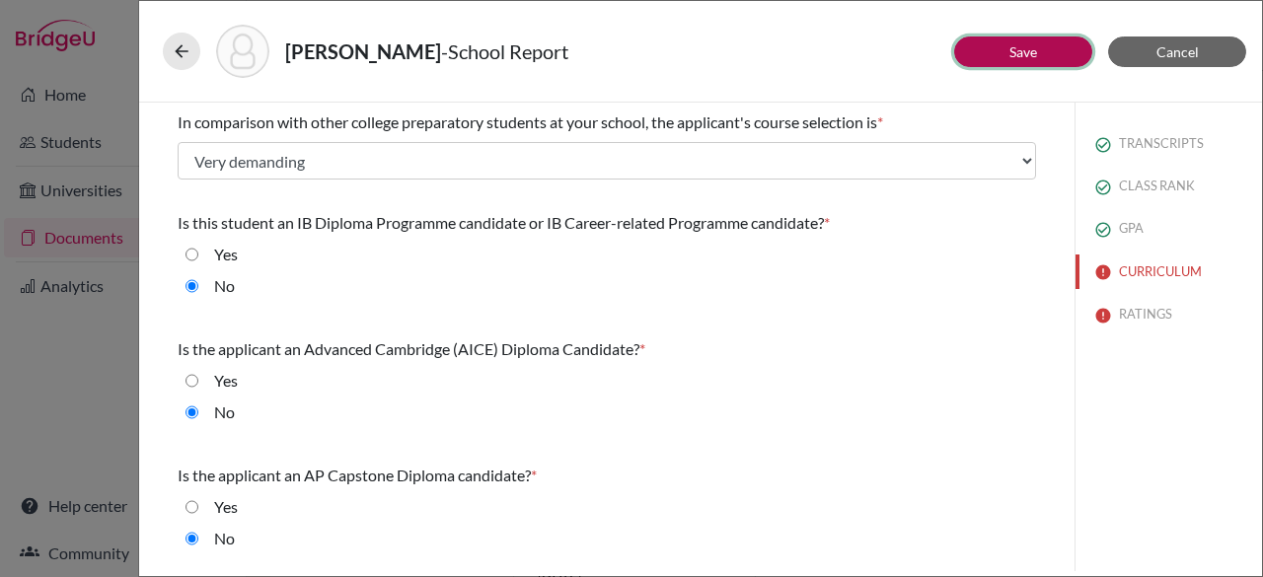
click at [994, 49] on button "Save" at bounding box center [1023, 51] width 138 height 31
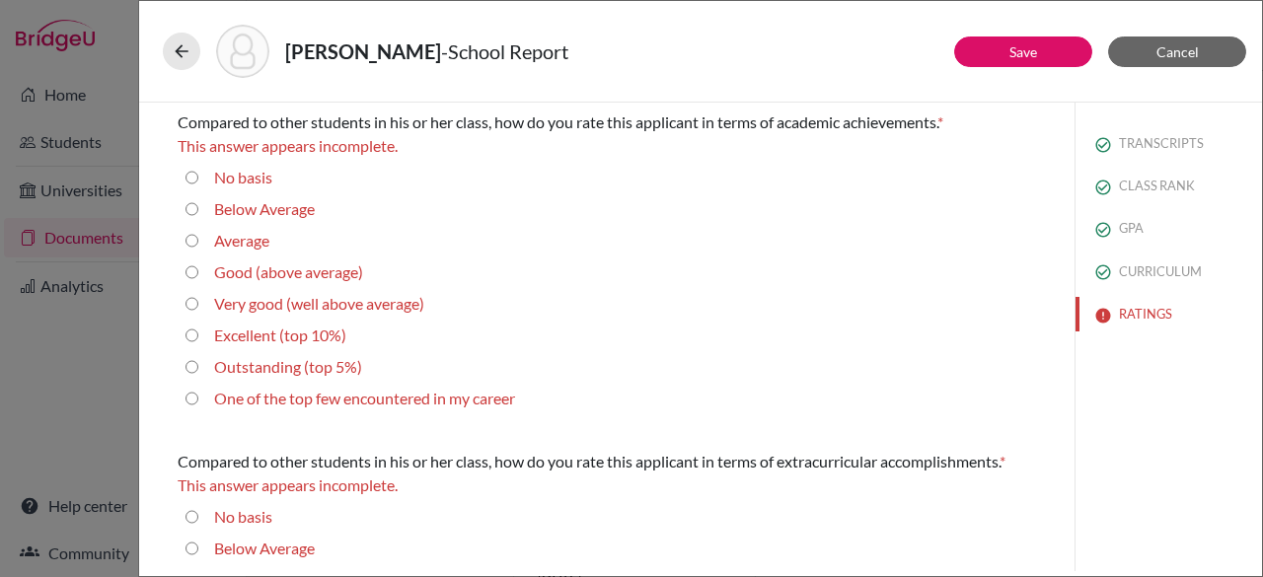
click at [189, 338] on 10\%\) "Excellent (top 10%)" at bounding box center [191, 336] width 13 height 24
radio 10\%\) "true"
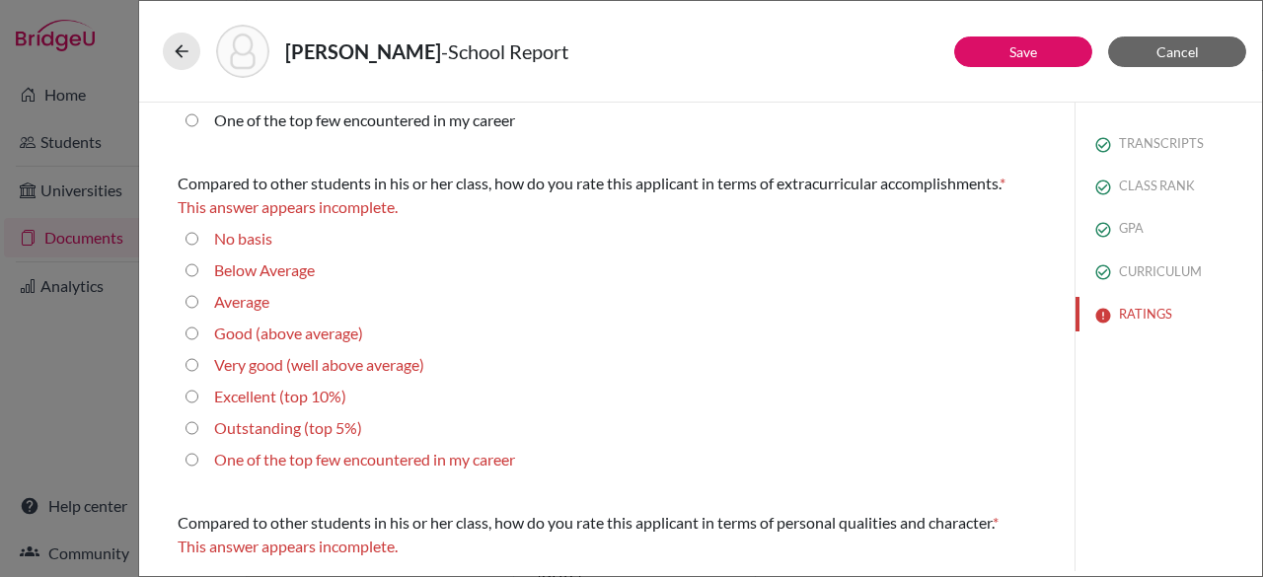
scroll to position [280, 0]
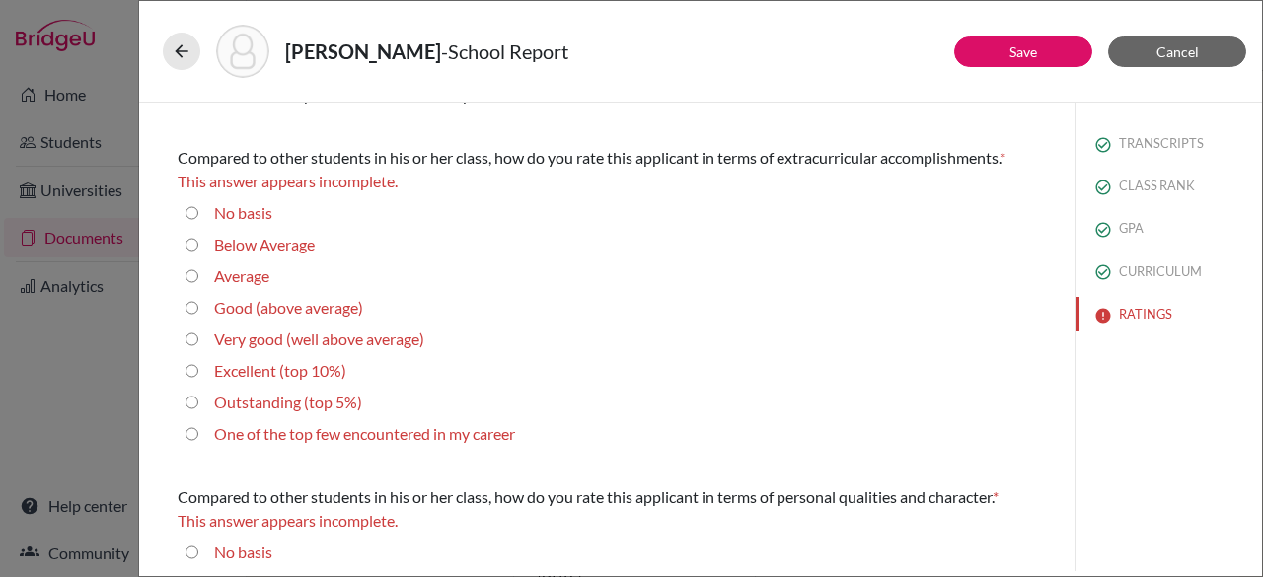
click at [191, 369] on 10\%\) "Excellent (top 10%)" at bounding box center [191, 371] width 13 height 24
radio 10\%\) "true"
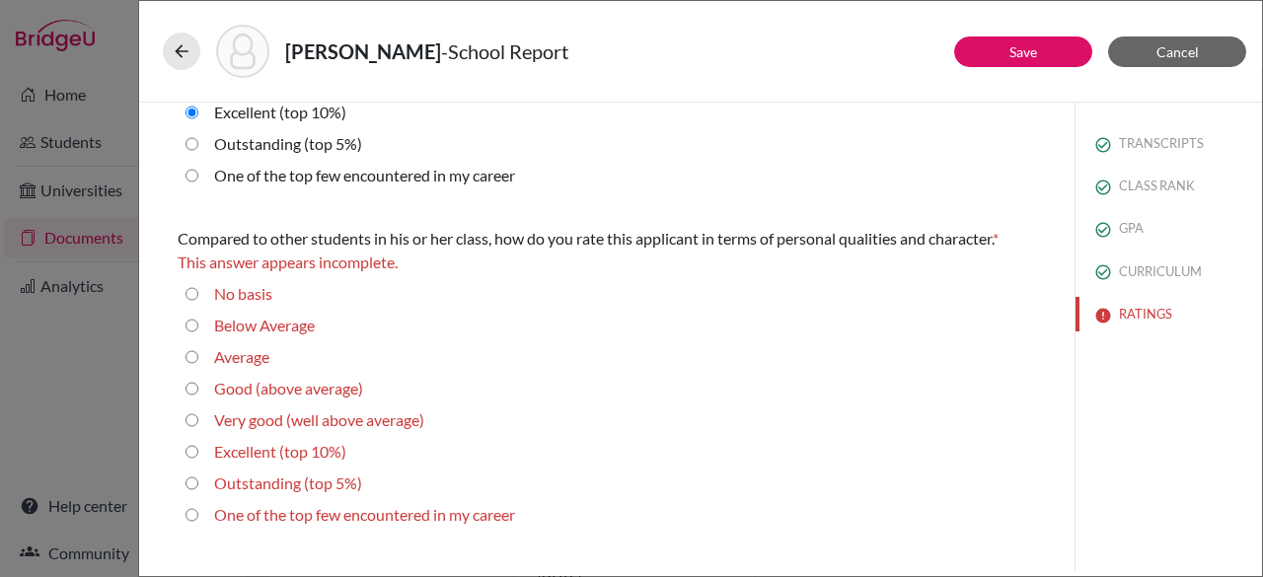
scroll to position [531, 0]
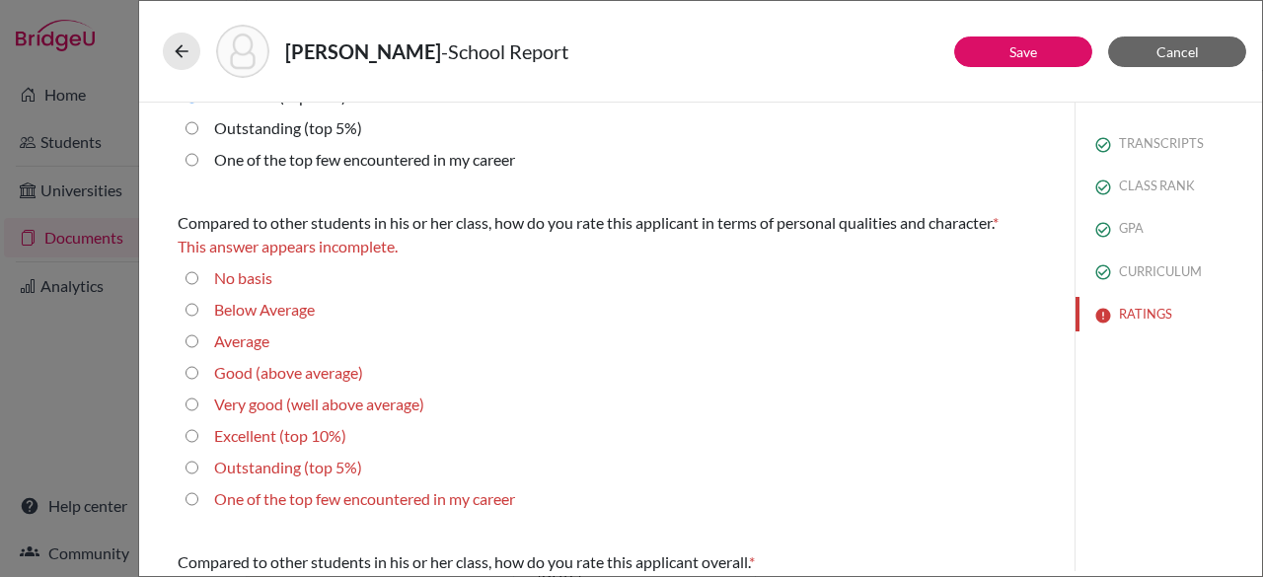
click at [191, 430] on 10\%\) "Excellent (top 10%)" at bounding box center [191, 436] width 13 height 24
radio 10\%\) "true"
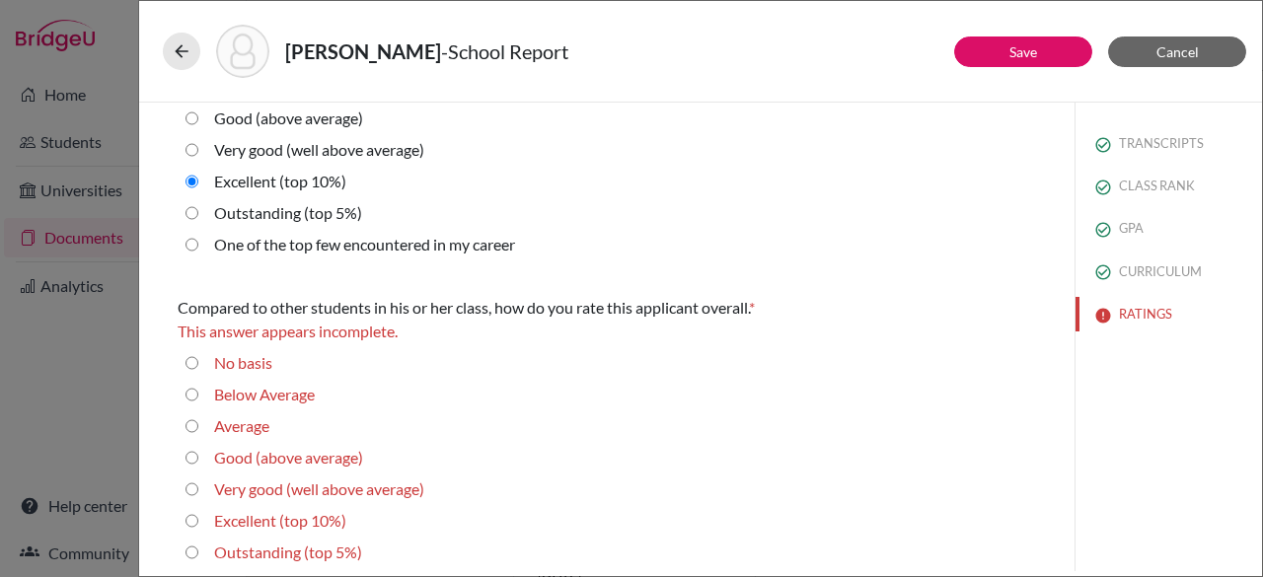
scroll to position [801, 0]
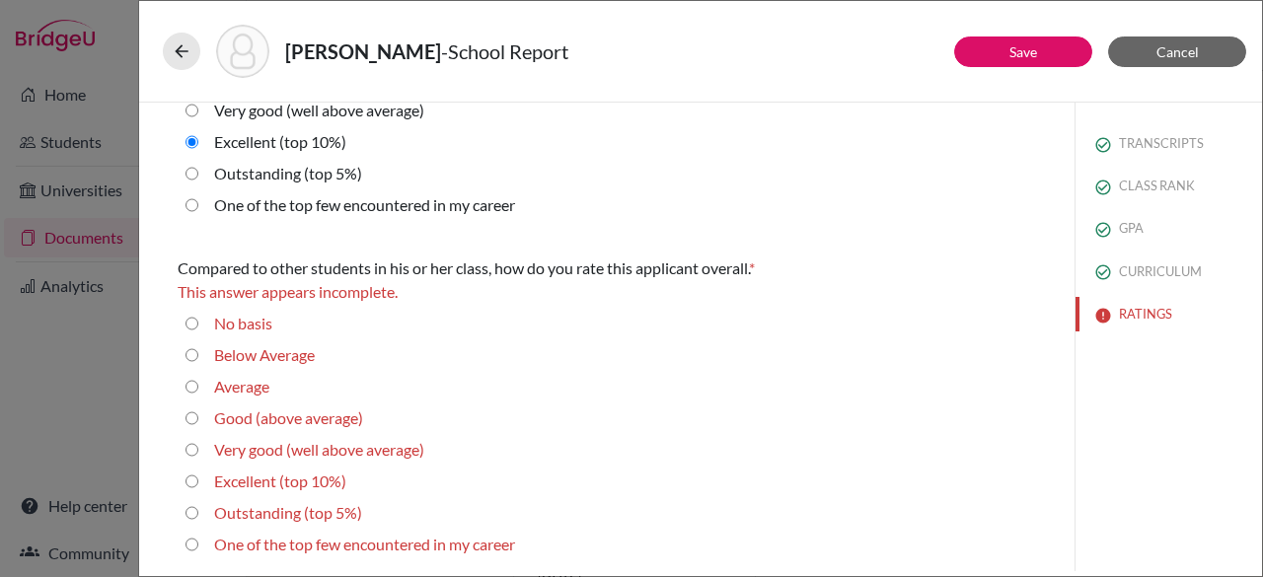
click at [196, 485] on 10\%\) "Excellent (top 10%)" at bounding box center [191, 482] width 13 height 24
radio 10\%\) "true"
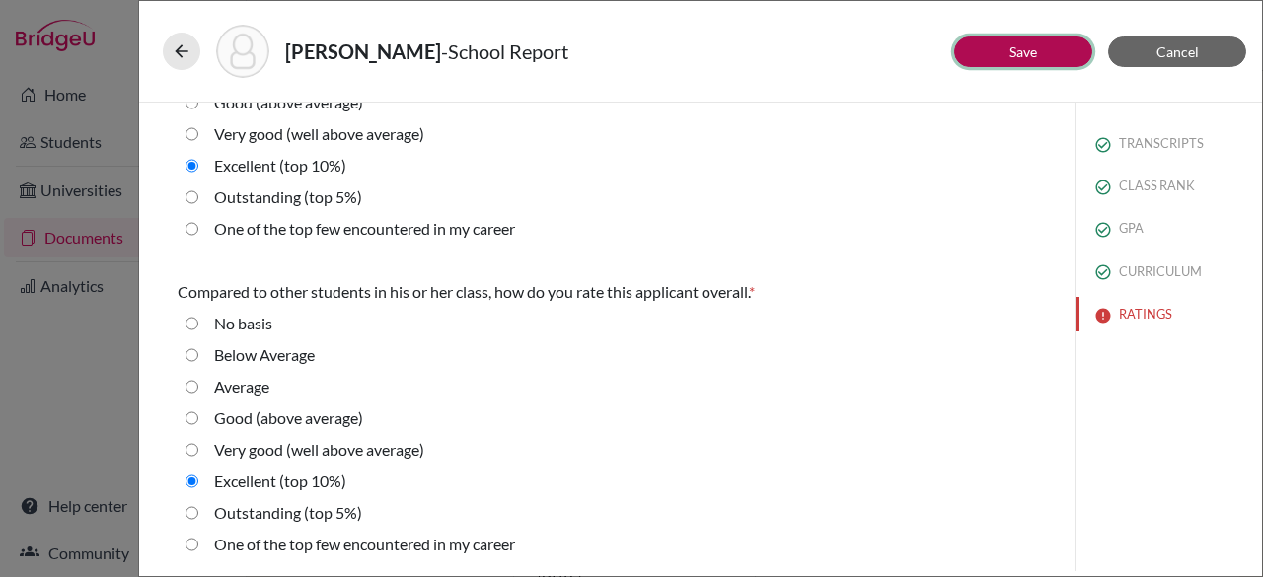
click at [988, 55] on button "Save" at bounding box center [1023, 51] width 138 height 31
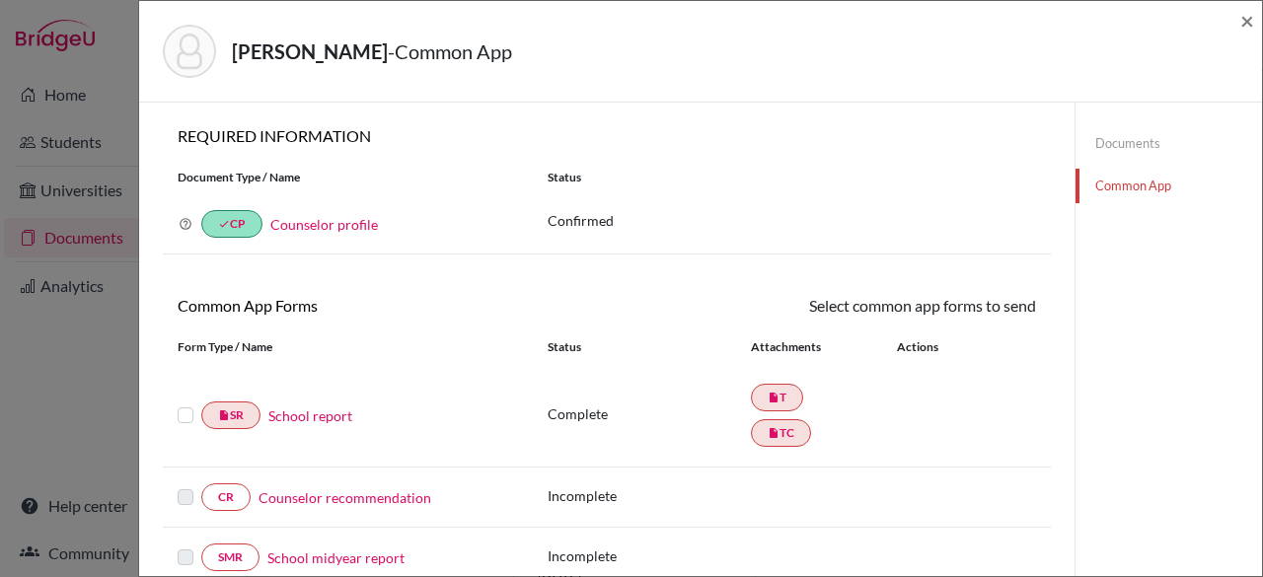
click at [187, 403] on label at bounding box center [186, 403] width 16 height 0
click at [0, 0] on input "checkbox" at bounding box center [0, 0] width 0 height 0
click at [972, 315] on link "Send" at bounding box center [995, 309] width 82 height 31
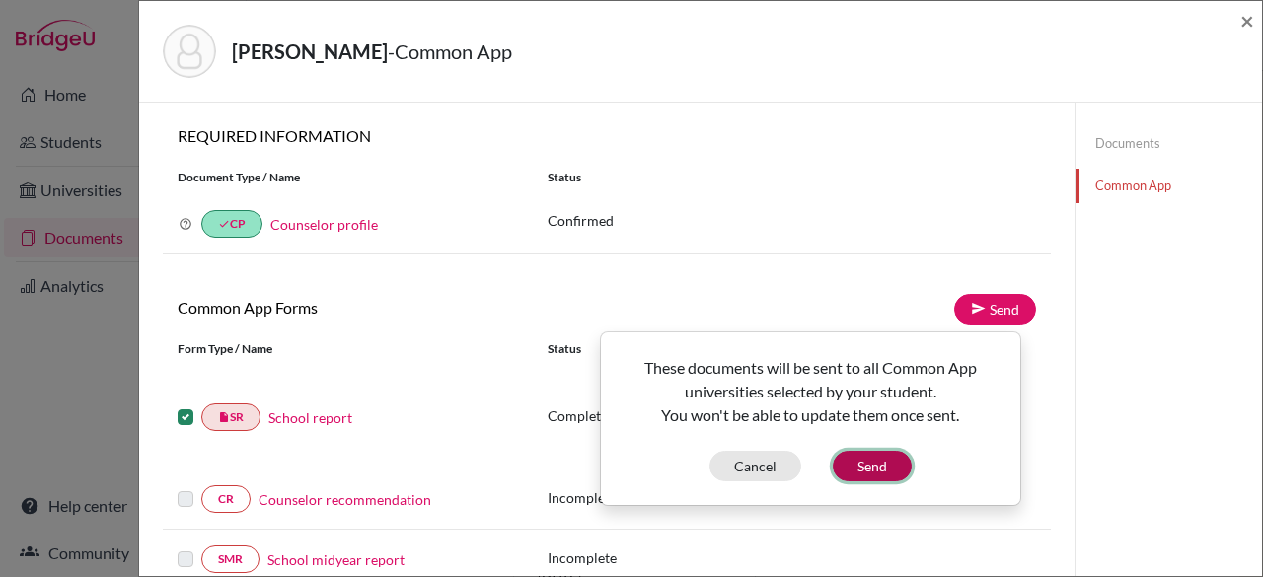
click at [886, 467] on button "Send" at bounding box center [872, 466] width 79 height 31
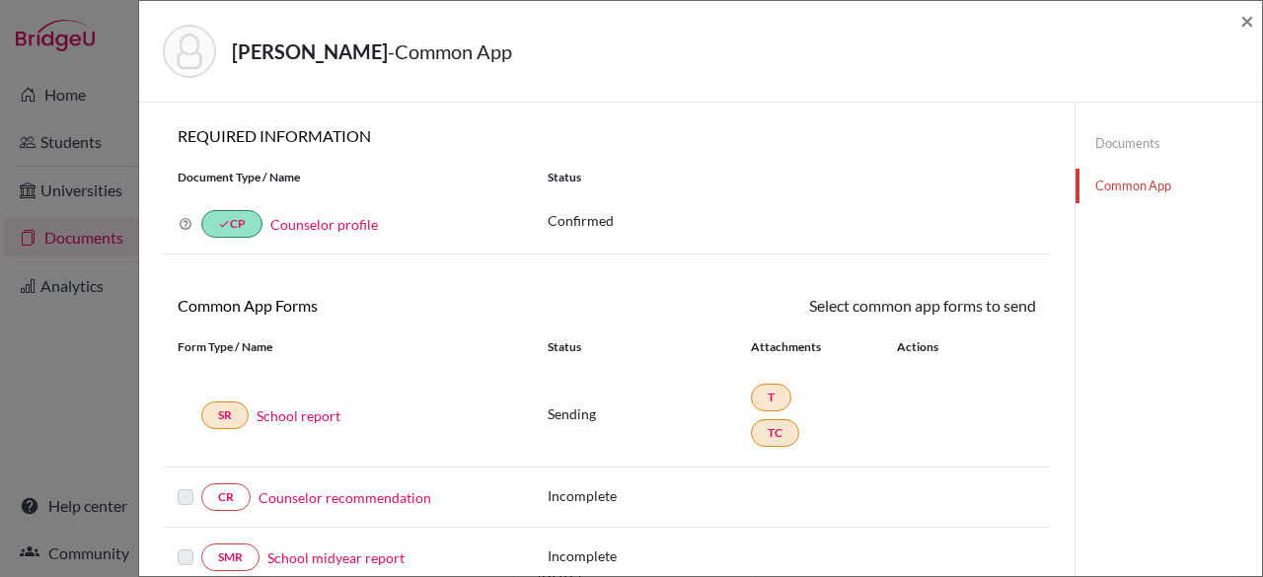
click at [340, 494] on link "Counselor recommendation" at bounding box center [344, 497] width 173 height 21
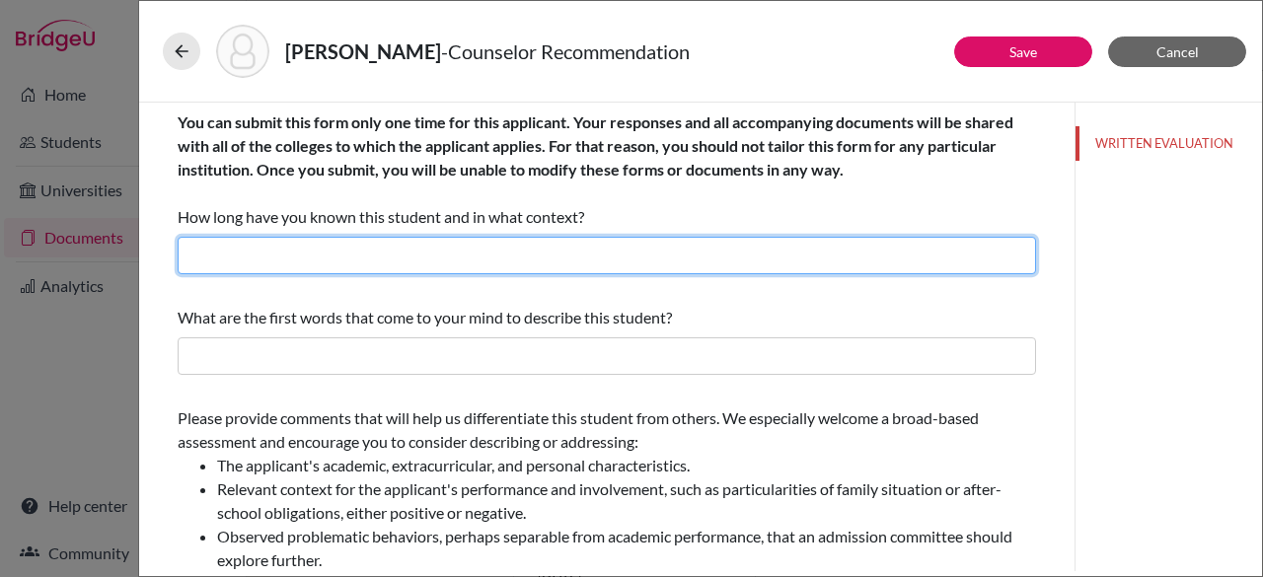
click at [504, 249] on input "text" at bounding box center [607, 255] width 858 height 37
click at [436, 257] on input "As his school counselor since grade 9." at bounding box center [607, 255] width 858 height 37
type input "As his school counselor since middle school."
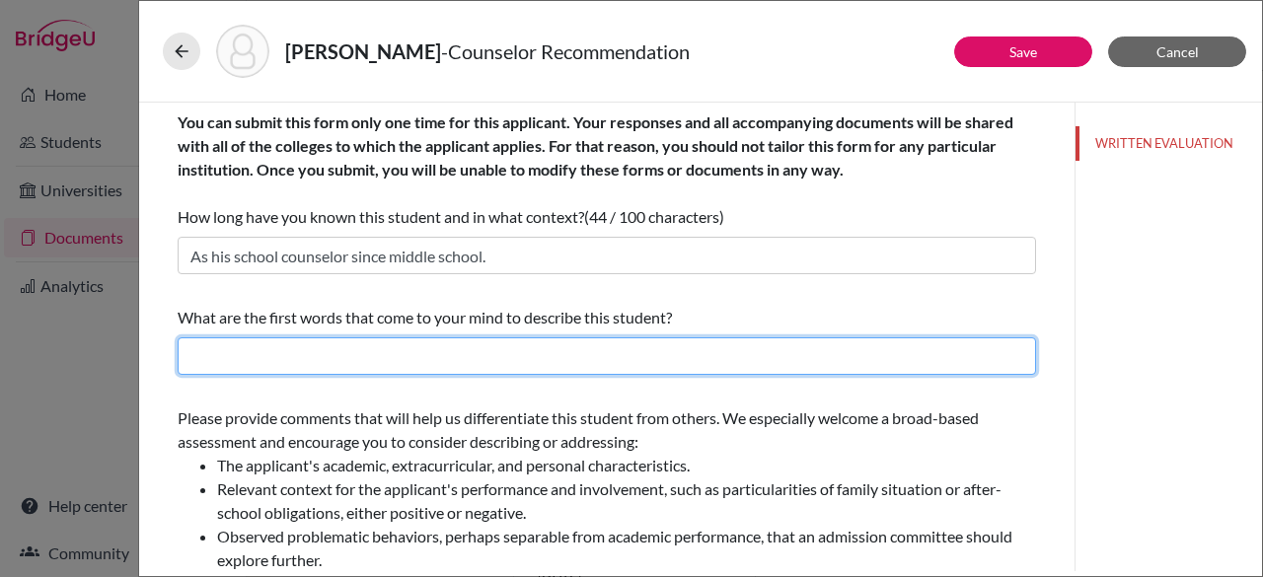
click at [602, 357] on input "text" at bounding box center [607, 355] width 858 height 37
paste input "dedication, integrity, and compassion"
drag, startPoint x: 260, startPoint y: 356, endPoint x: 92, endPoint y: 324, distance: 171.8
click at [92, 324] on div "[PERSON_NAME] - Counselor Recommendation Save Cancel You can submit this form o…" at bounding box center [631, 288] width 1263 height 577
click at [256, 356] on input "dedication, integrity, and compassion" at bounding box center [607, 355] width 858 height 37
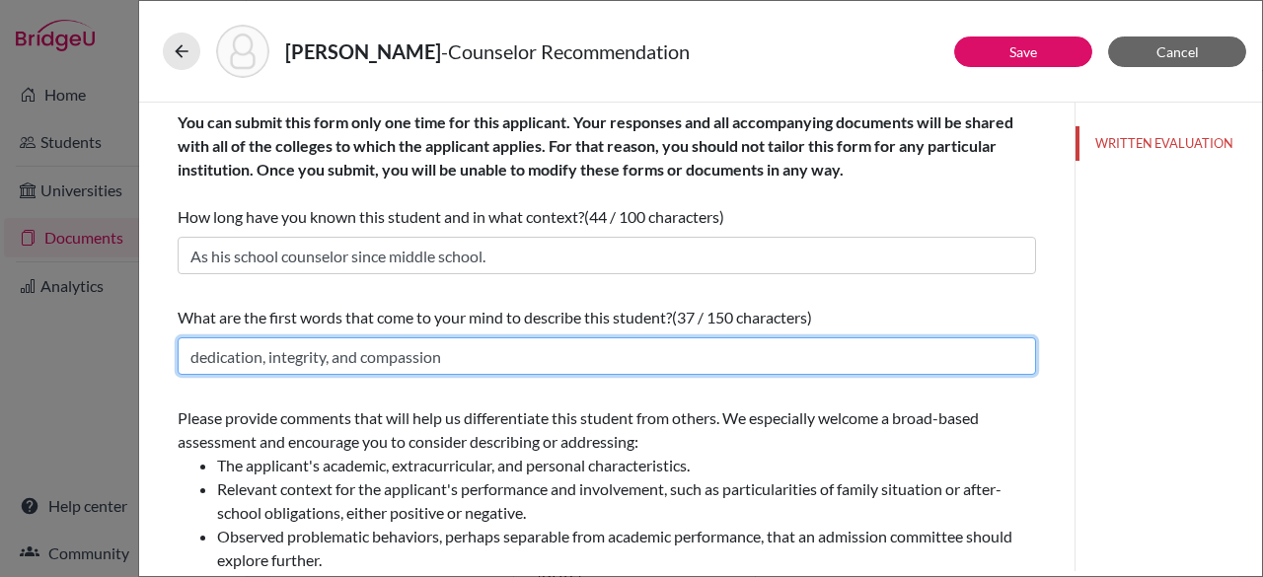
click at [256, 356] on input "dedication, integrity, and compassion" at bounding box center [607, 355] width 858 height 37
click at [257, 360] on input "dedication, integrity, and compassion" at bounding box center [607, 355] width 858 height 37
click at [260, 360] on input "dedication, integrity, and compassion" at bounding box center [607, 355] width 858 height 37
type input "Friendly, Integrity, and Compassion"
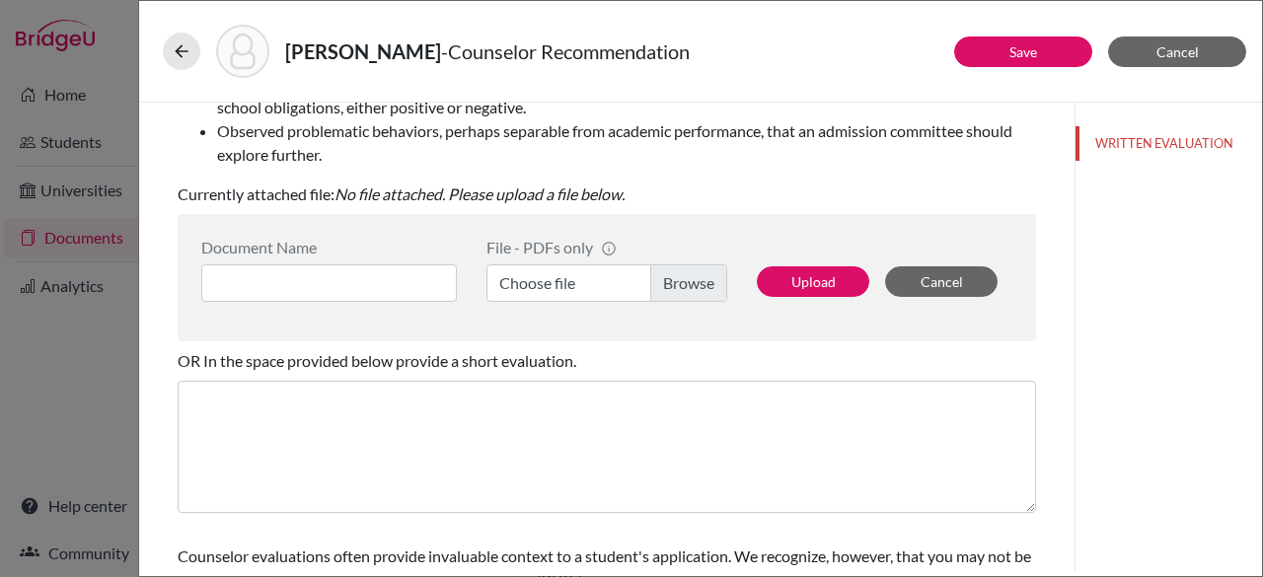
scroll to position [443, 0]
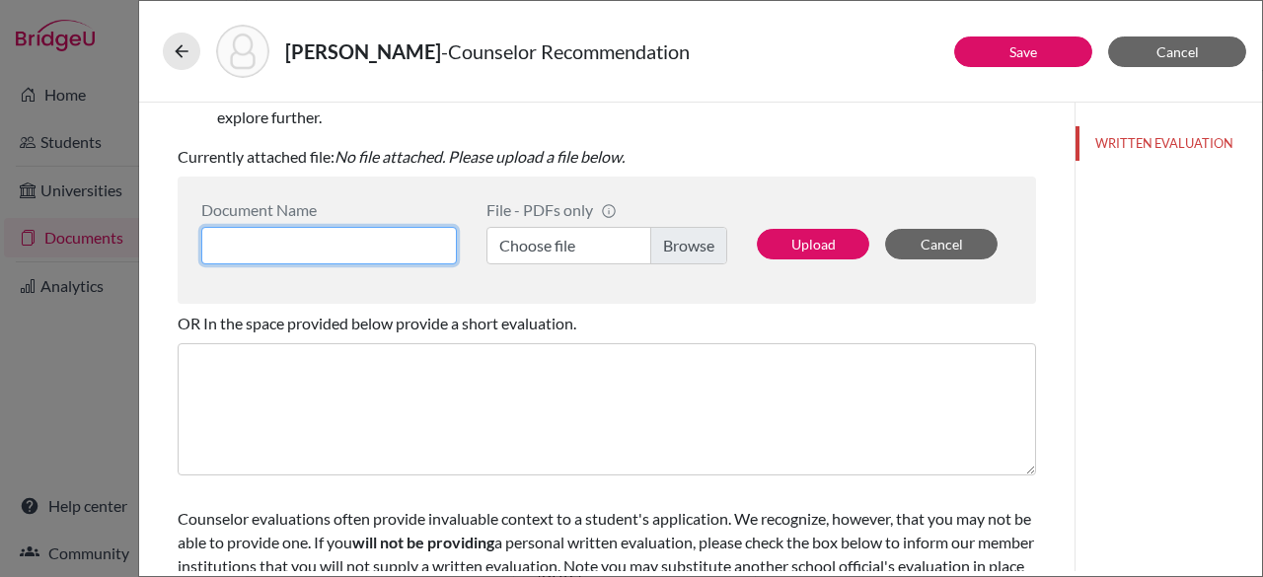
click at [337, 236] on input at bounding box center [328, 245] width 255 height 37
type input "[PERSON_NAME]"
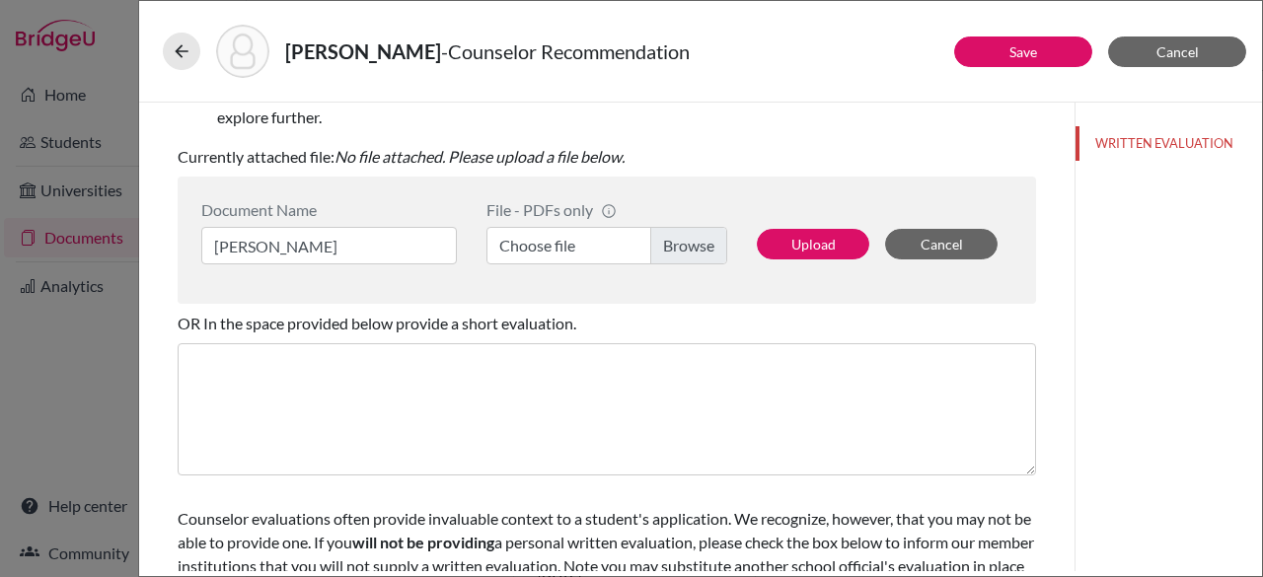
click at [710, 220] on div "File - PDFs only info CommonApp has file size limit of 2MB per file Choose file" at bounding box center [607, 240] width 270 height 80
click at [703, 242] on label "Choose file" at bounding box center [606, 245] width 241 height 37
click at [703, 242] on input "Choose file" at bounding box center [606, 245] width 241 height 37
click at [803, 246] on button "Upload" at bounding box center [813, 244] width 112 height 31
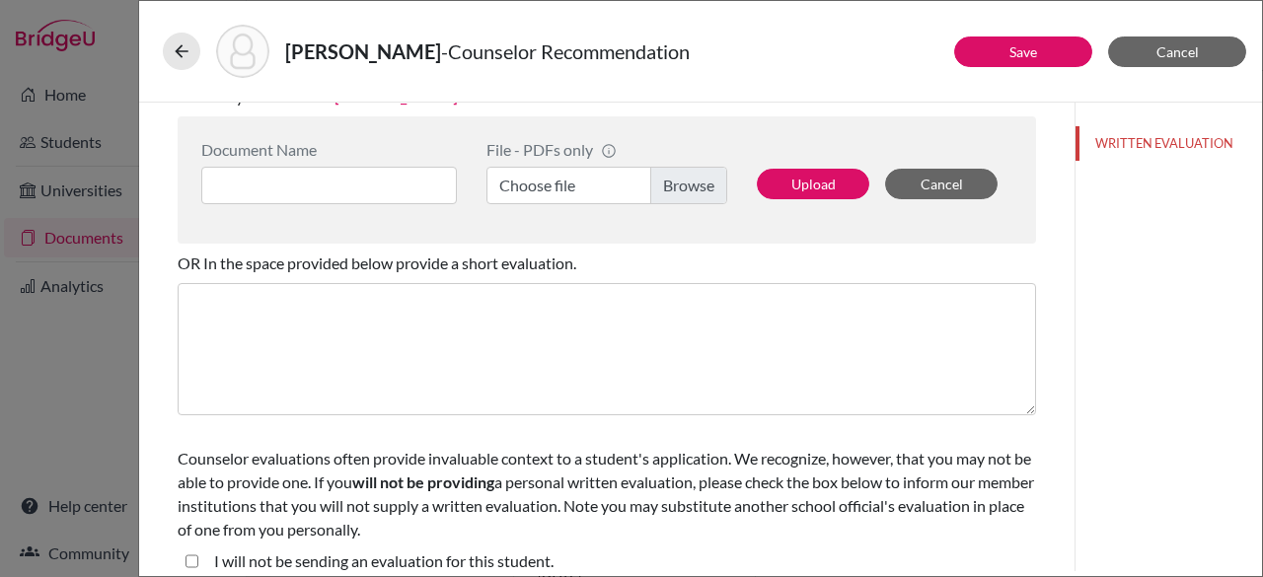
scroll to position [520, 0]
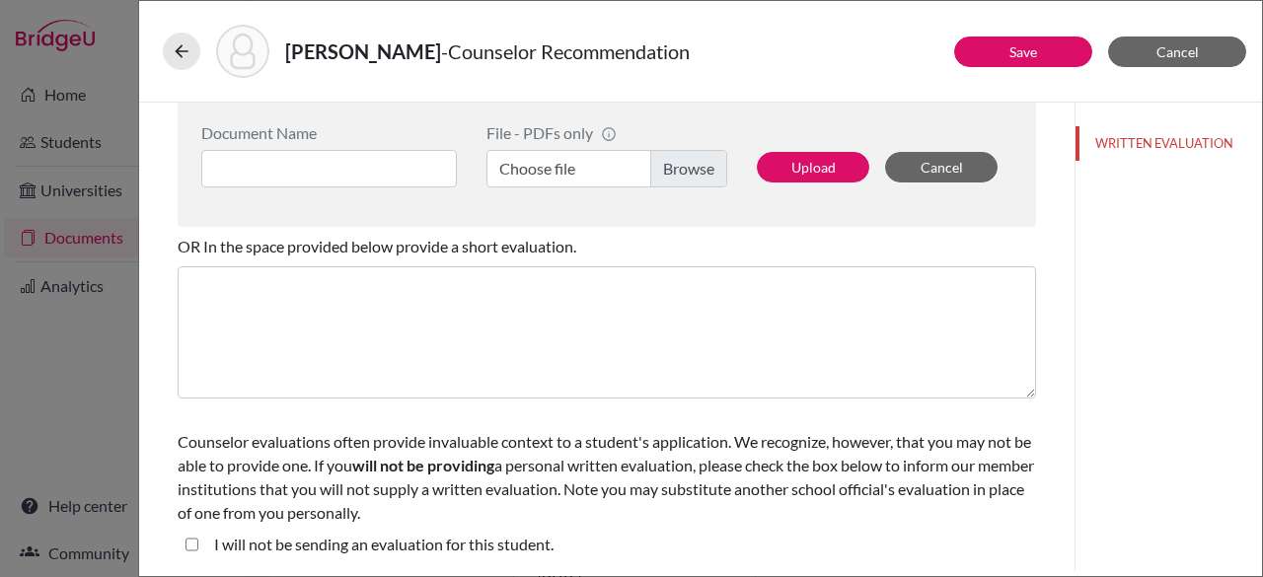
drag, startPoint x: 1262, startPoint y: 488, endPoint x: 1262, endPoint y: 368, distance: 120.3
click at [1262, 368] on div "[PERSON_NAME] - Counselor Recommendation Save Cancel You can submit this form o…" at bounding box center [700, 288] width 1125 height 577
click at [1000, 48] on button "Save" at bounding box center [1023, 51] width 138 height 31
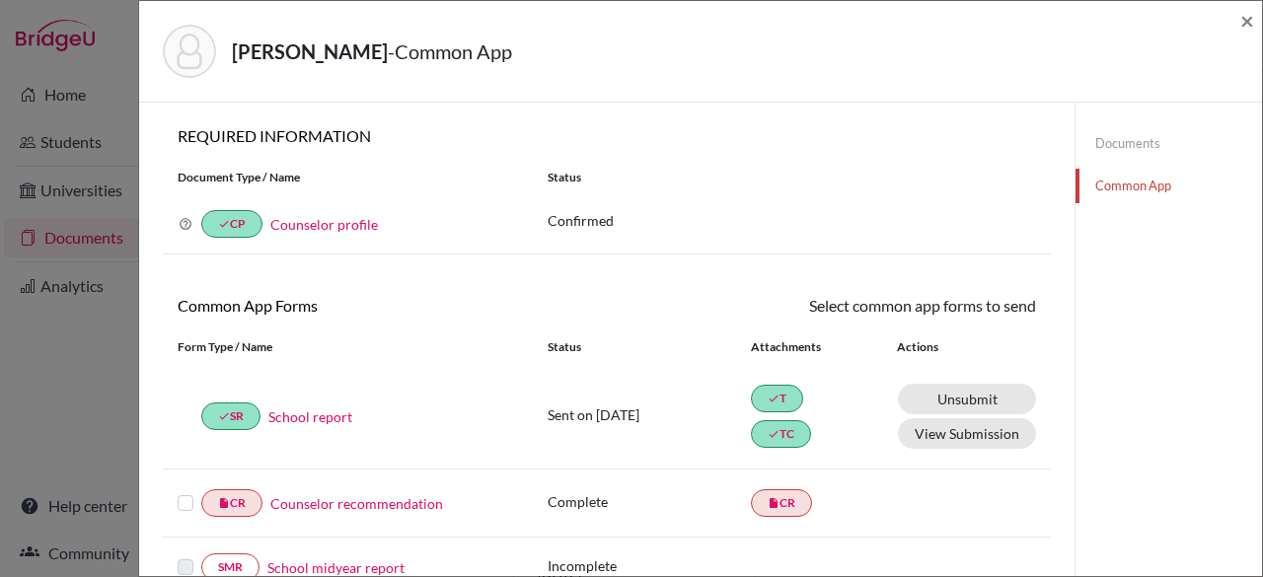
click at [187, 491] on label at bounding box center [186, 491] width 16 height 0
click at [0, 0] on input "checkbox" at bounding box center [0, 0] width 0 height 0
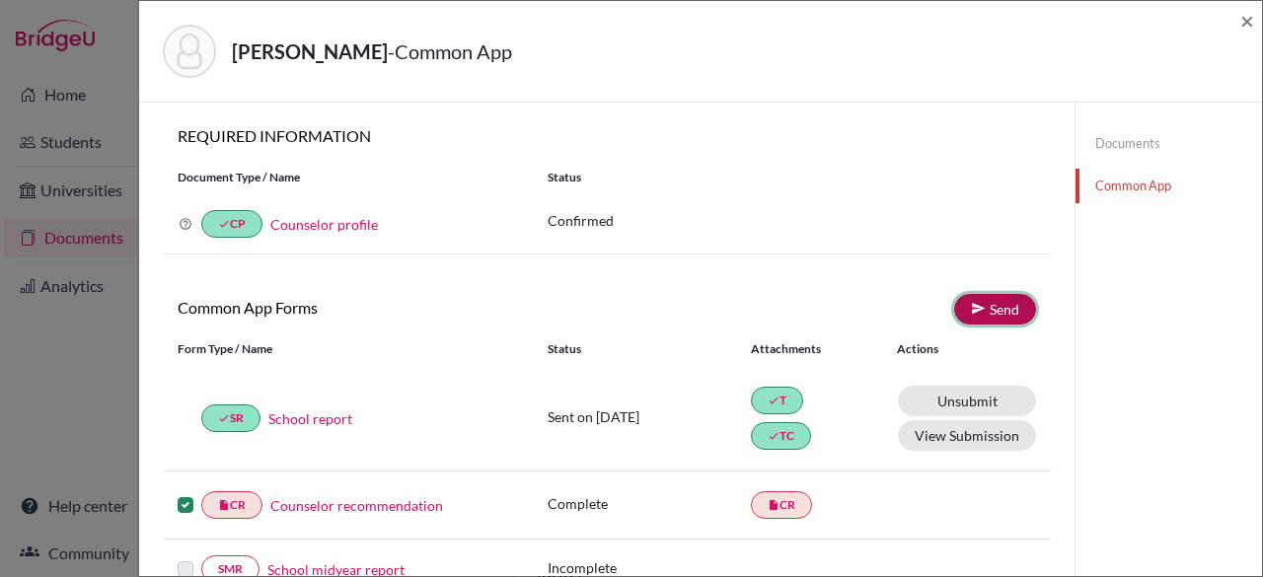
click at [985, 304] on link "Send" at bounding box center [995, 309] width 82 height 31
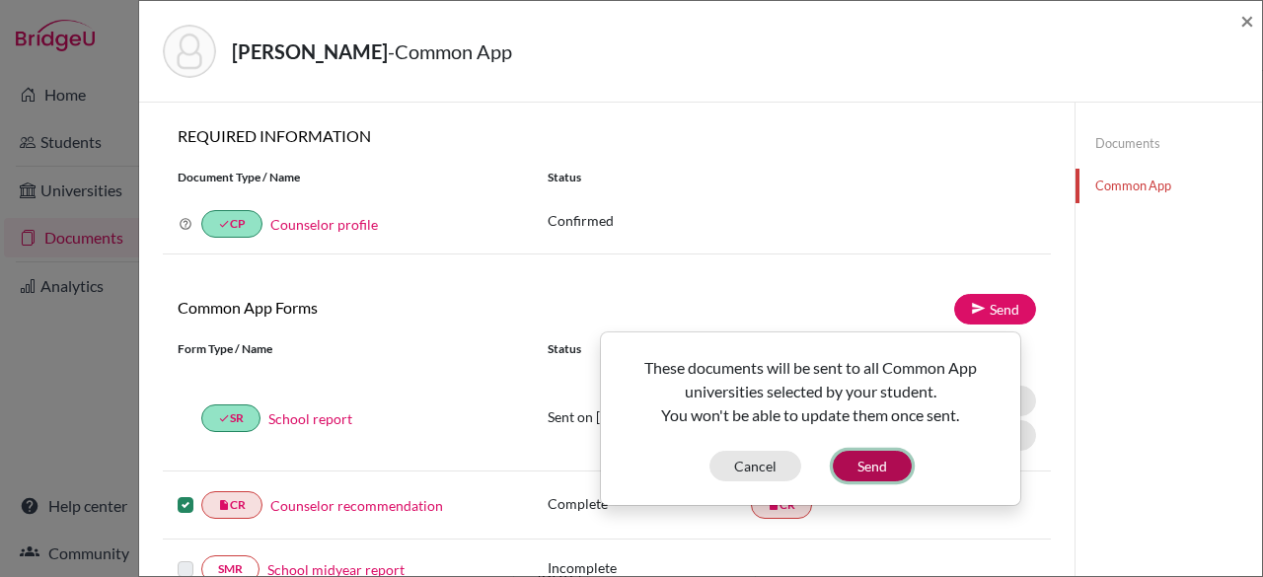
click at [868, 465] on button "Send" at bounding box center [872, 466] width 79 height 31
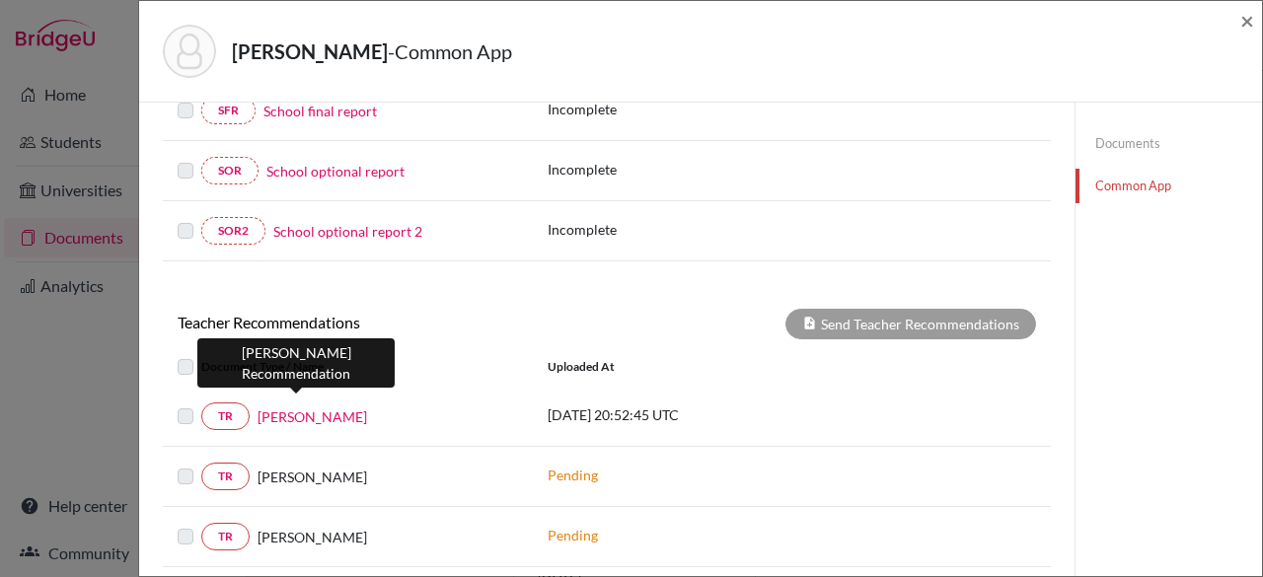
scroll to position [523, 0]
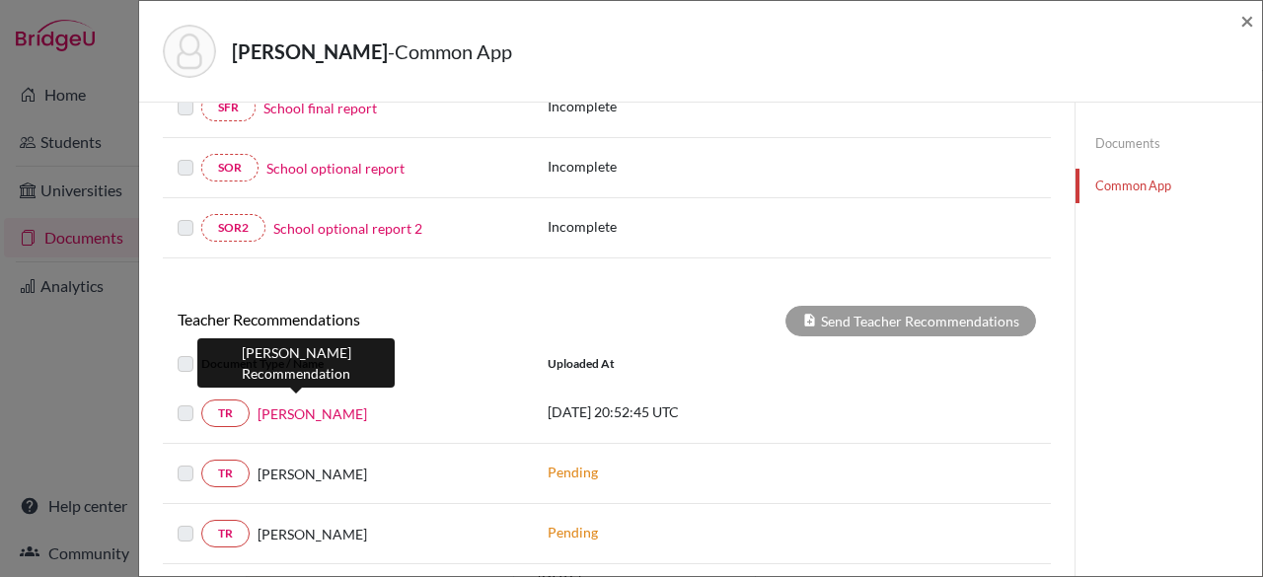
click at [280, 408] on link "[PERSON_NAME]" at bounding box center [311, 413] width 109 height 21
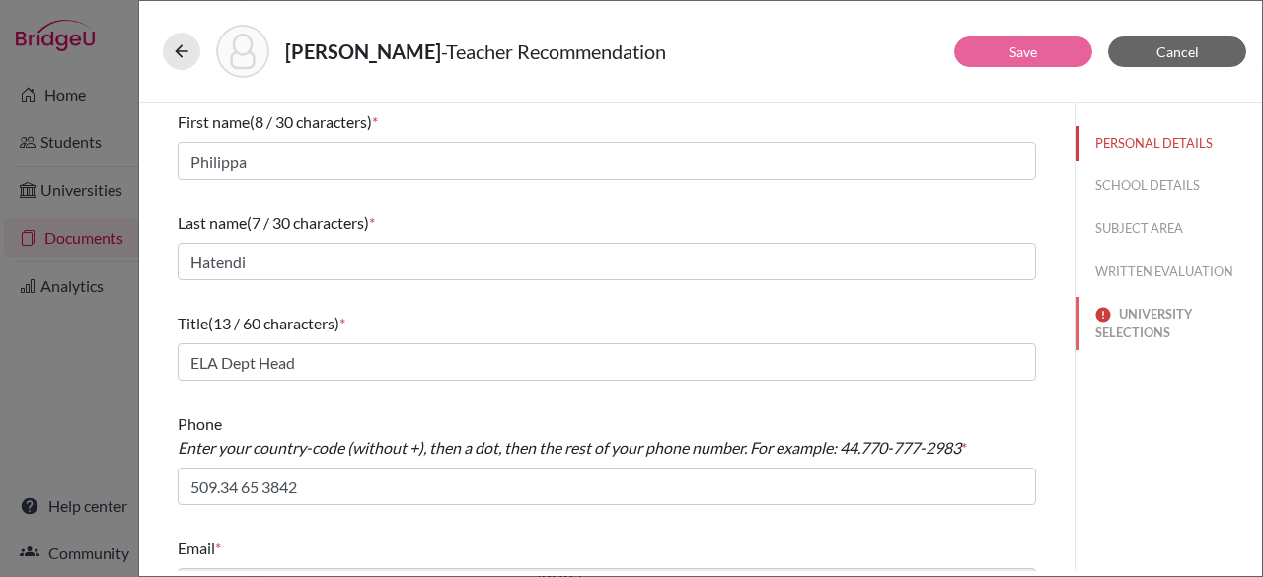
click at [1123, 315] on button "UNIVERSITY SELECTIONS" at bounding box center [1168, 323] width 186 height 53
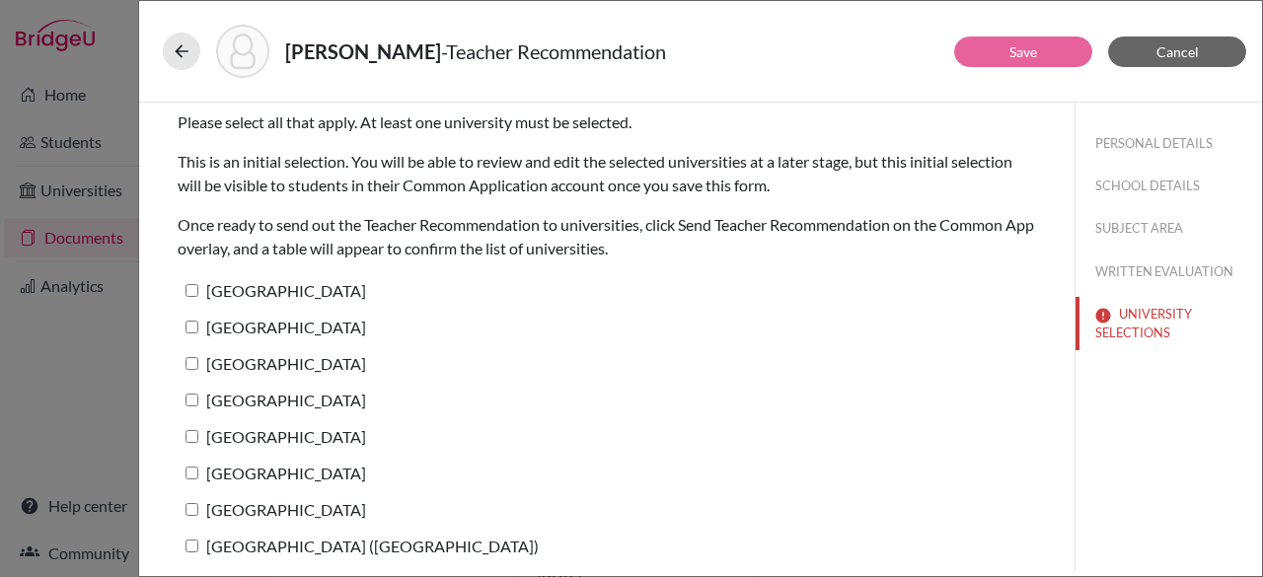
click at [189, 290] on input "[GEOGRAPHIC_DATA]" at bounding box center [191, 290] width 13 height 13
checkbox input "true"
click at [189, 317] on label "[GEOGRAPHIC_DATA]" at bounding box center [272, 327] width 188 height 29
click at [189, 321] on input "[GEOGRAPHIC_DATA]" at bounding box center [191, 327] width 13 height 13
checkbox input "true"
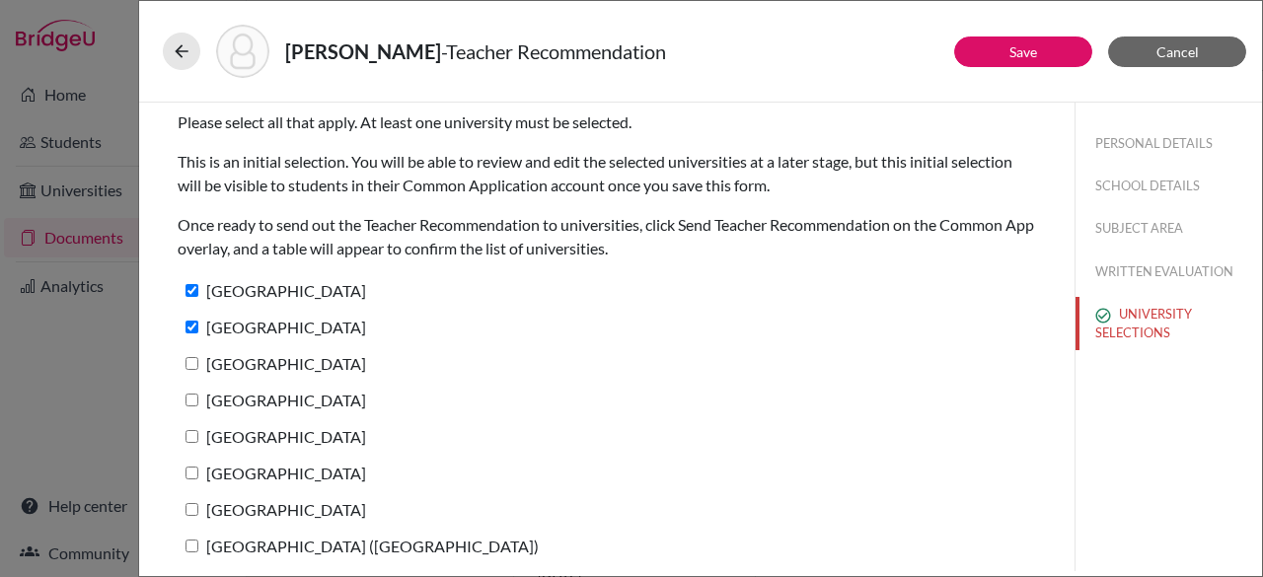
click at [191, 362] on input "[GEOGRAPHIC_DATA]" at bounding box center [191, 363] width 13 height 13
checkbox input "true"
click at [191, 401] on input "[GEOGRAPHIC_DATA]" at bounding box center [191, 400] width 13 height 13
checkbox input "true"
click at [193, 425] on label "[GEOGRAPHIC_DATA]" at bounding box center [272, 436] width 188 height 29
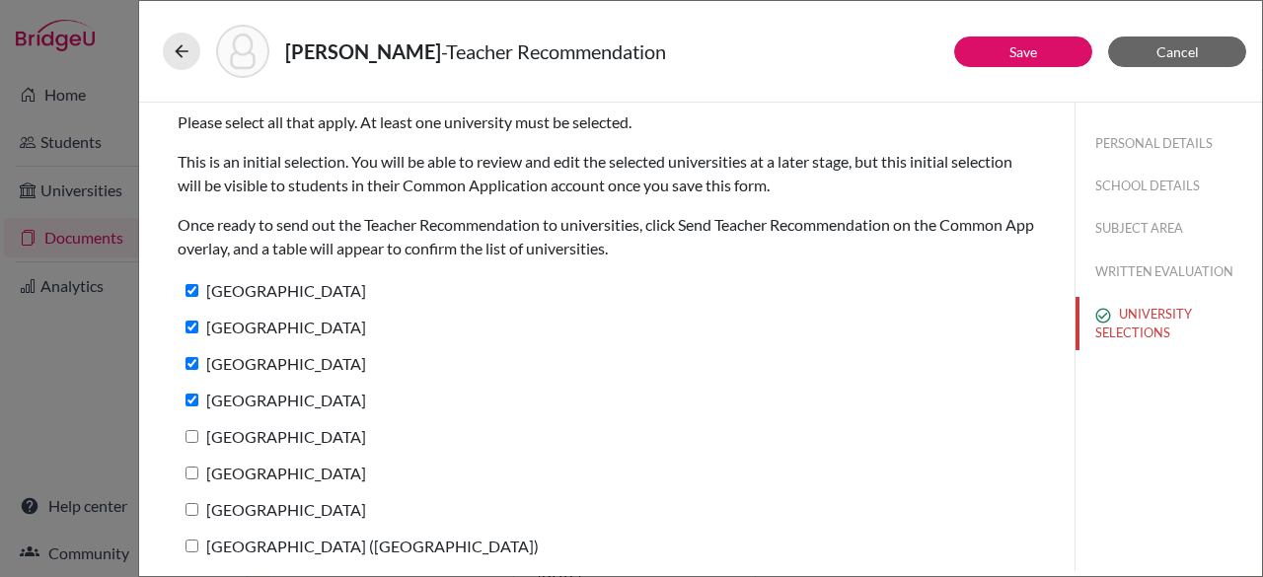
click at [193, 430] on input "[GEOGRAPHIC_DATA]" at bounding box center [191, 436] width 13 height 13
checkbox input "true"
click at [191, 471] on input "[GEOGRAPHIC_DATA]" at bounding box center [191, 473] width 13 height 13
checkbox input "true"
click at [193, 506] on input "[GEOGRAPHIC_DATA]" at bounding box center [191, 509] width 13 height 13
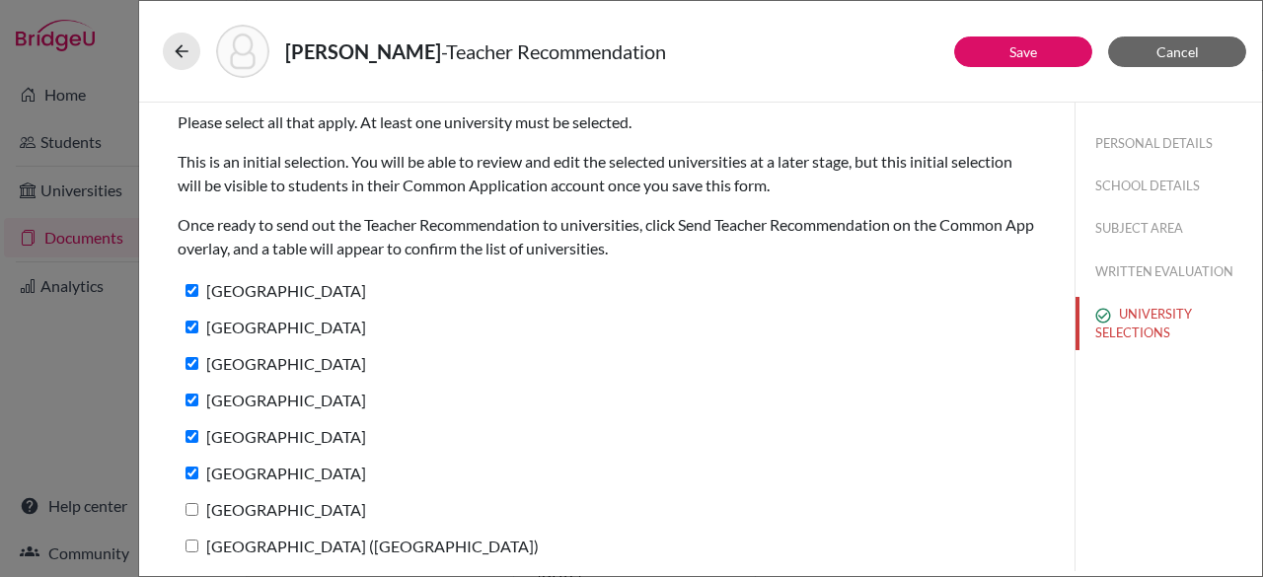
checkbox input "true"
click at [192, 542] on input "[GEOGRAPHIC_DATA] ([GEOGRAPHIC_DATA])" at bounding box center [191, 546] width 13 height 13
checkbox input "true"
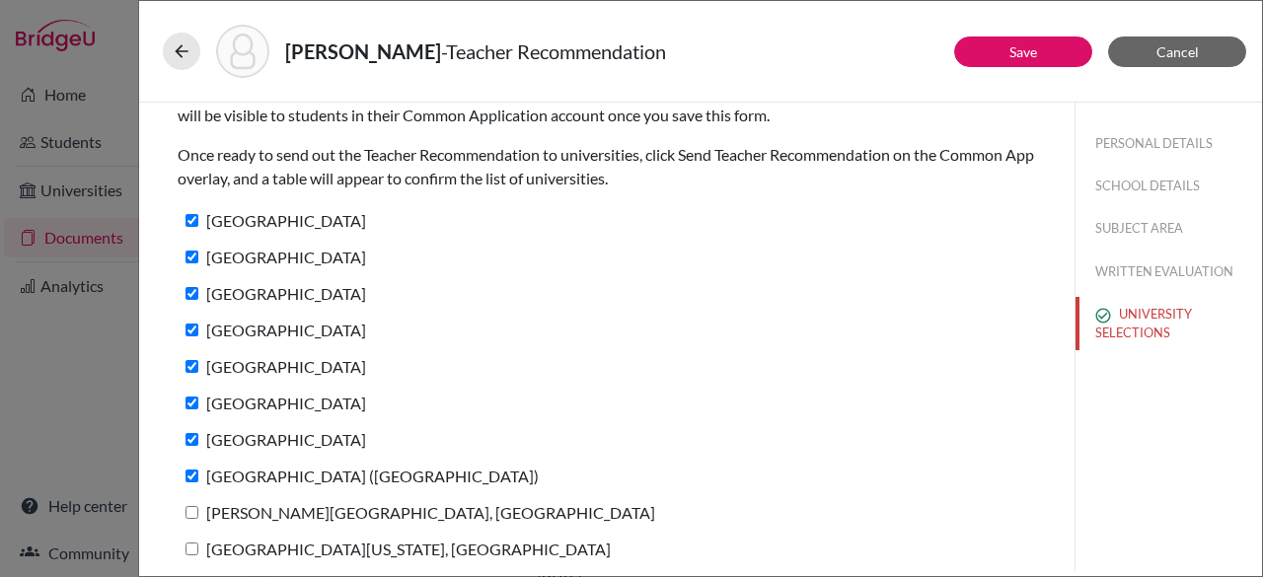
scroll to position [77, 0]
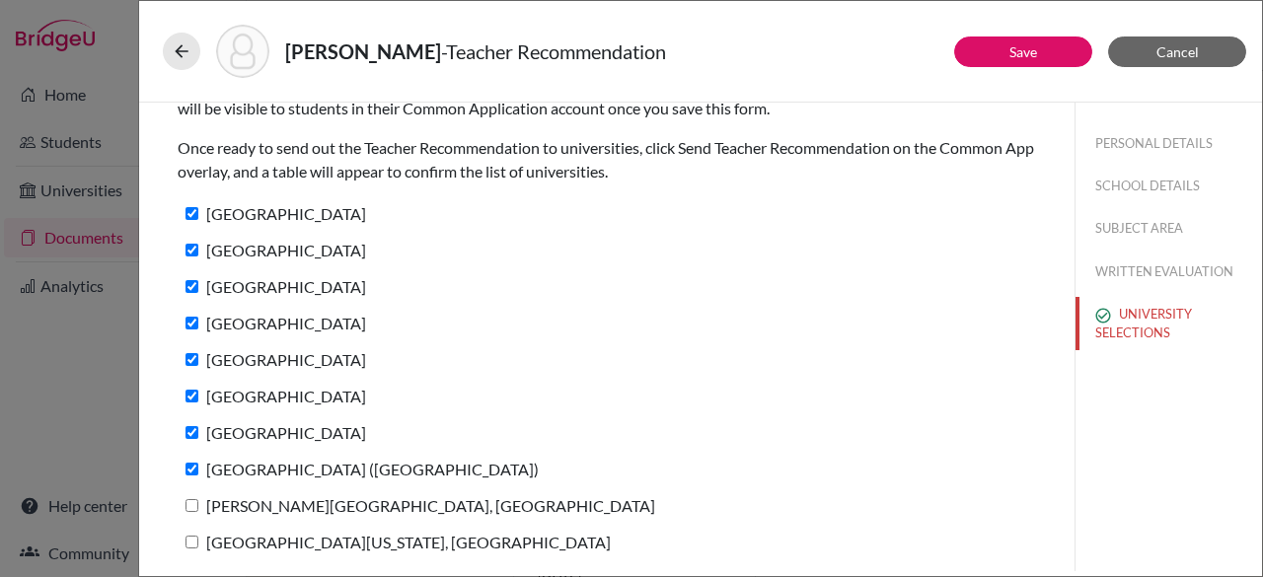
click at [189, 536] on input "[GEOGRAPHIC_DATA][US_STATE], [GEOGRAPHIC_DATA]" at bounding box center [191, 542] width 13 height 13
checkbox input "true"
click at [195, 499] on input "[PERSON_NAME][GEOGRAPHIC_DATA], [GEOGRAPHIC_DATA]" at bounding box center [191, 505] width 13 height 13
checkbox input "true"
click at [1040, 52] on button "Save" at bounding box center [1023, 51] width 138 height 31
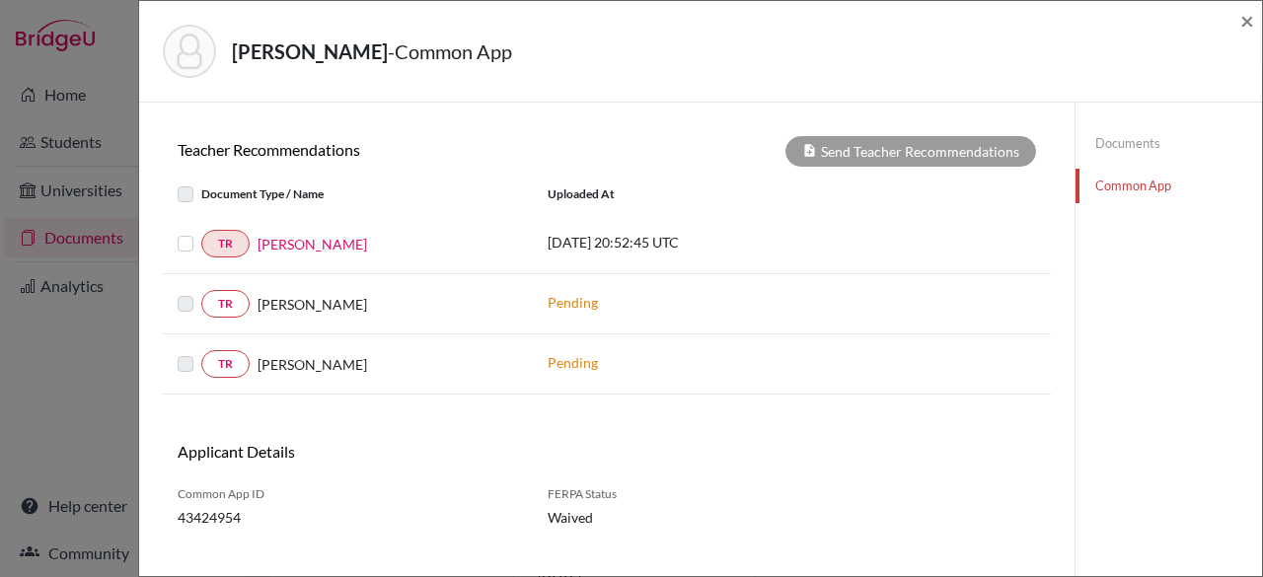
scroll to position [696, 0]
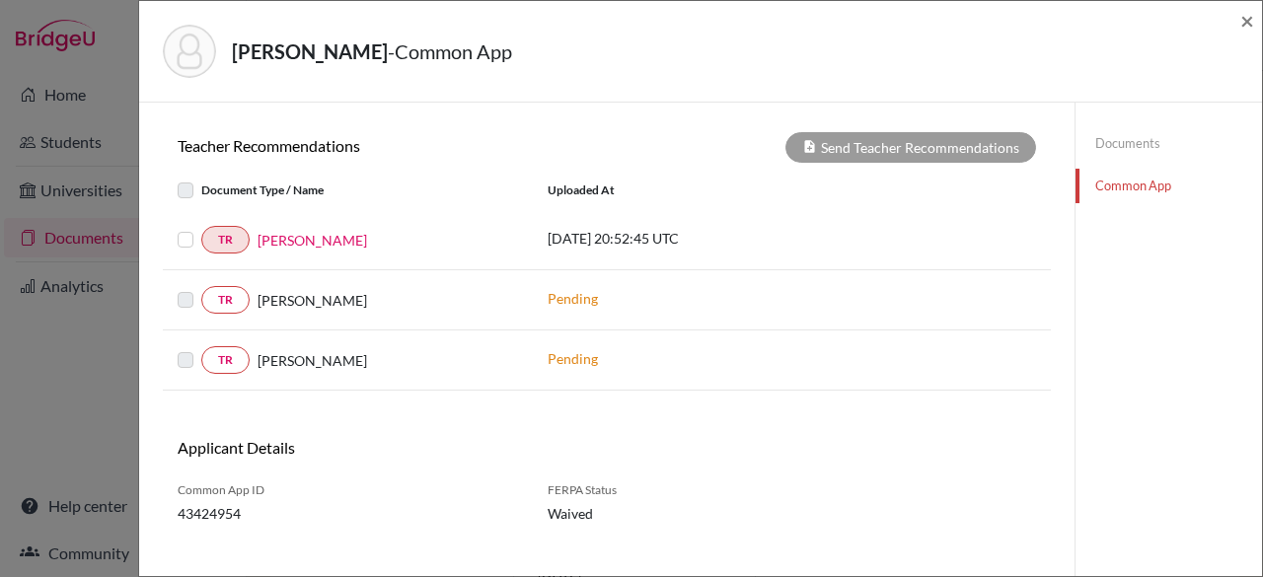
click at [185, 240] on div at bounding box center [190, 240] width 24 height 24
click at [1246, 11] on span "×" at bounding box center [1247, 20] width 14 height 29
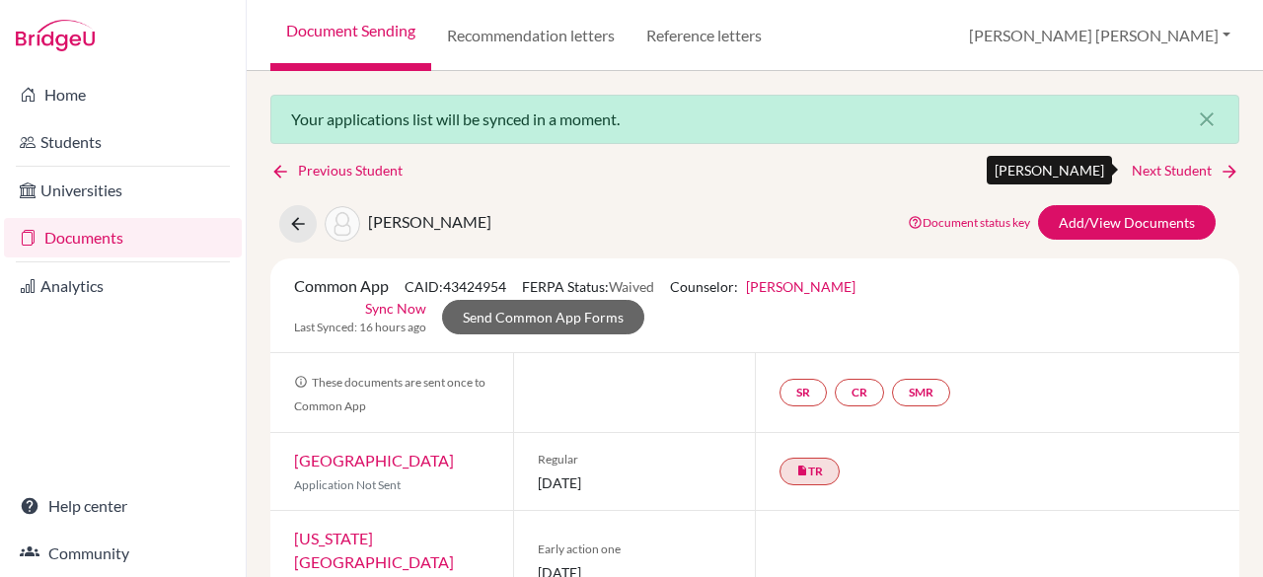
click at [1172, 173] on link "Next Student" at bounding box center [1185, 171] width 108 height 22
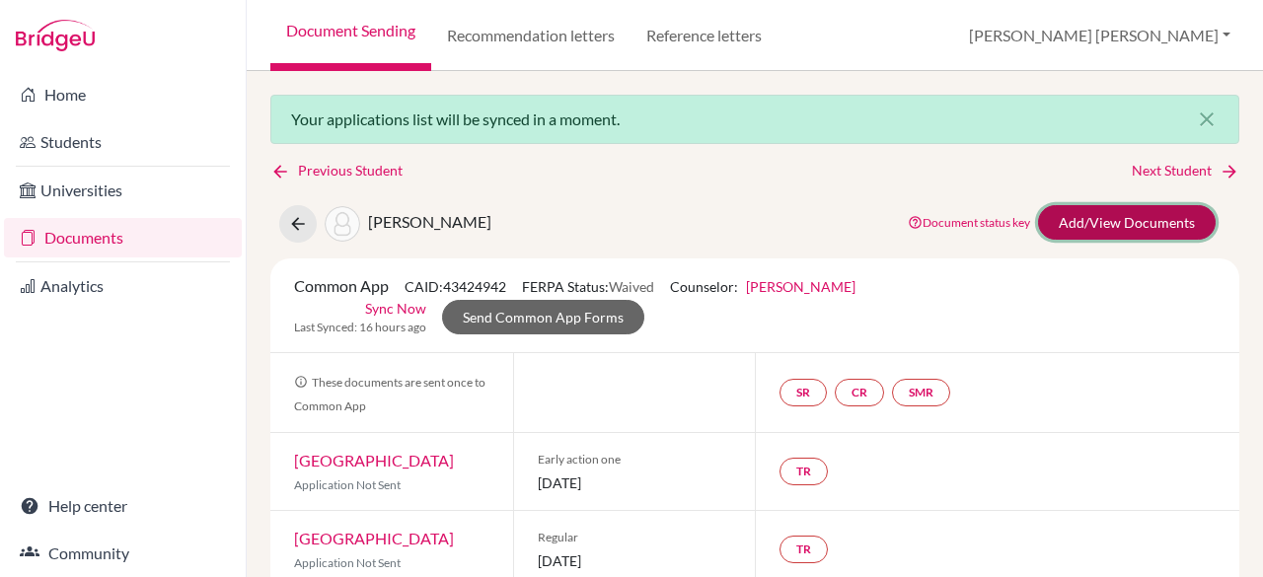
click at [1057, 226] on link "Add/View Documents" at bounding box center [1127, 222] width 178 height 35
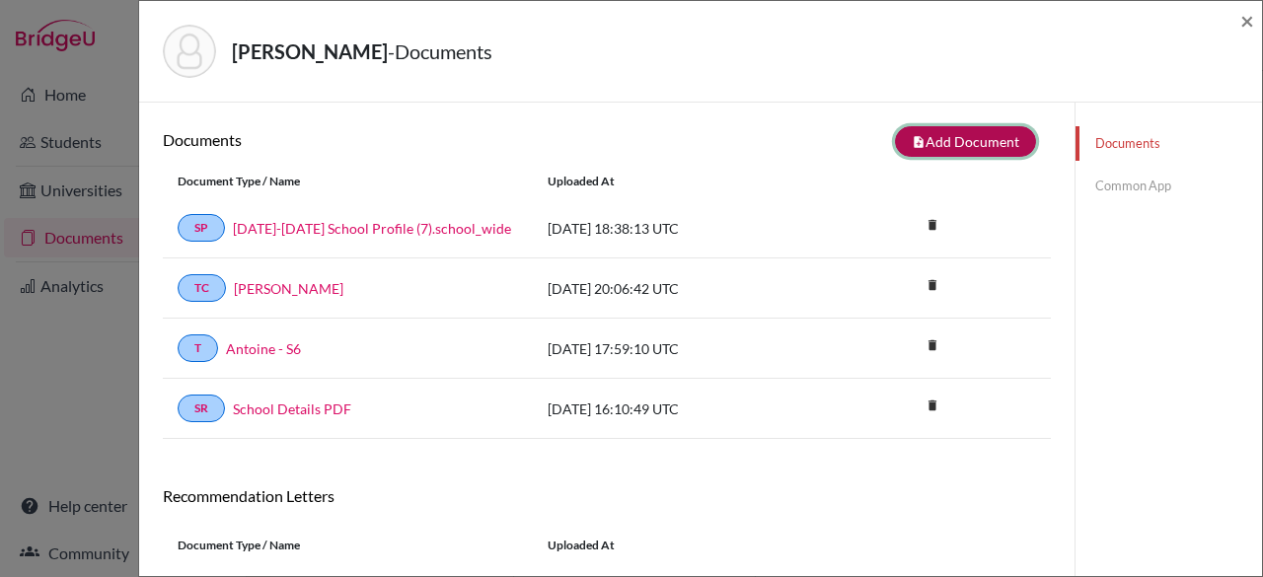
click at [963, 148] on button "note_add Add Document" at bounding box center [965, 141] width 141 height 31
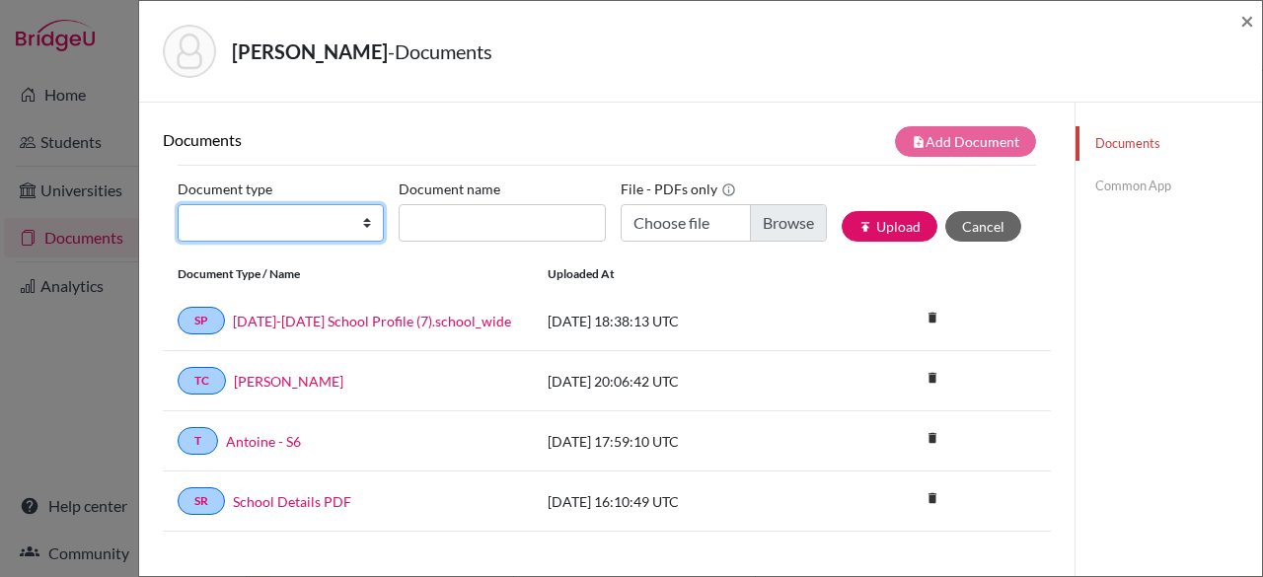
click at [314, 230] on select "Change explanation for Common App reports Counselor recommendation Internationa…" at bounding box center [281, 222] width 206 height 37
select select "4"
click at [178, 204] on select "Change explanation for Common App reports Counselor recommendation Internationa…" at bounding box center [281, 222] width 206 height 37
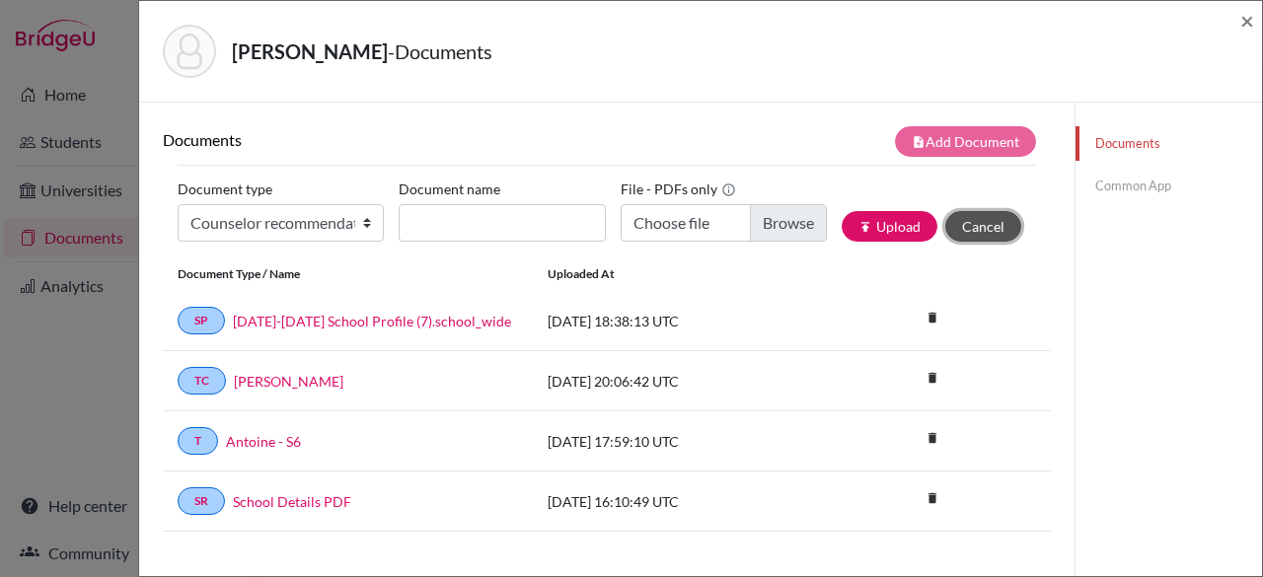
click at [991, 239] on button "Cancel" at bounding box center [983, 226] width 76 height 31
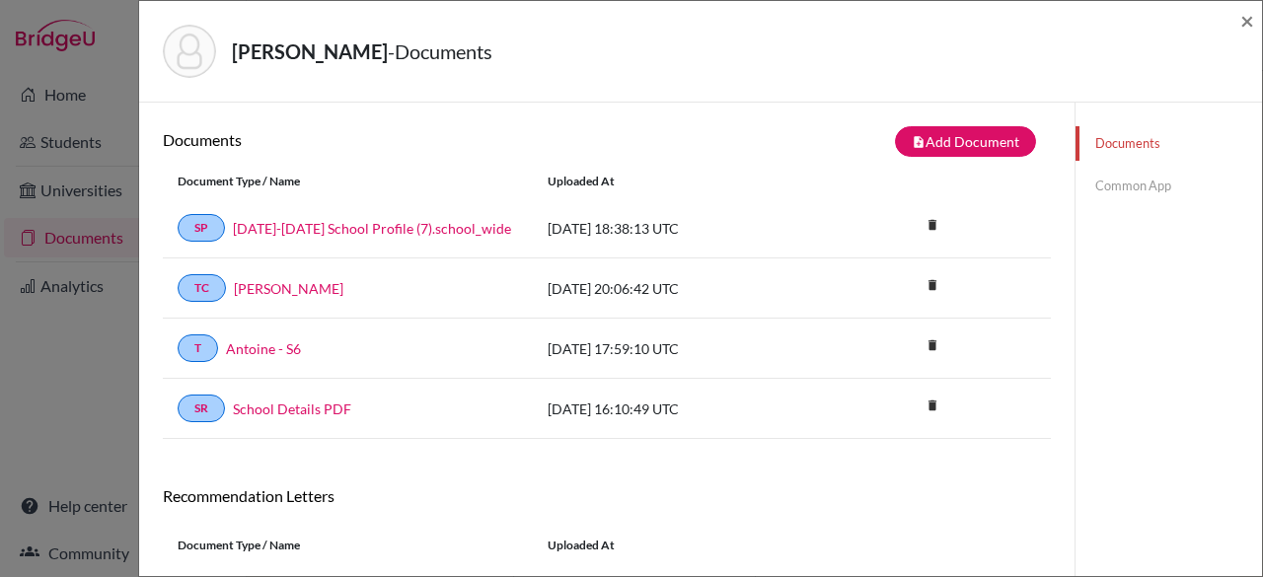
click at [1161, 179] on link "Common App" at bounding box center [1168, 186] width 186 height 35
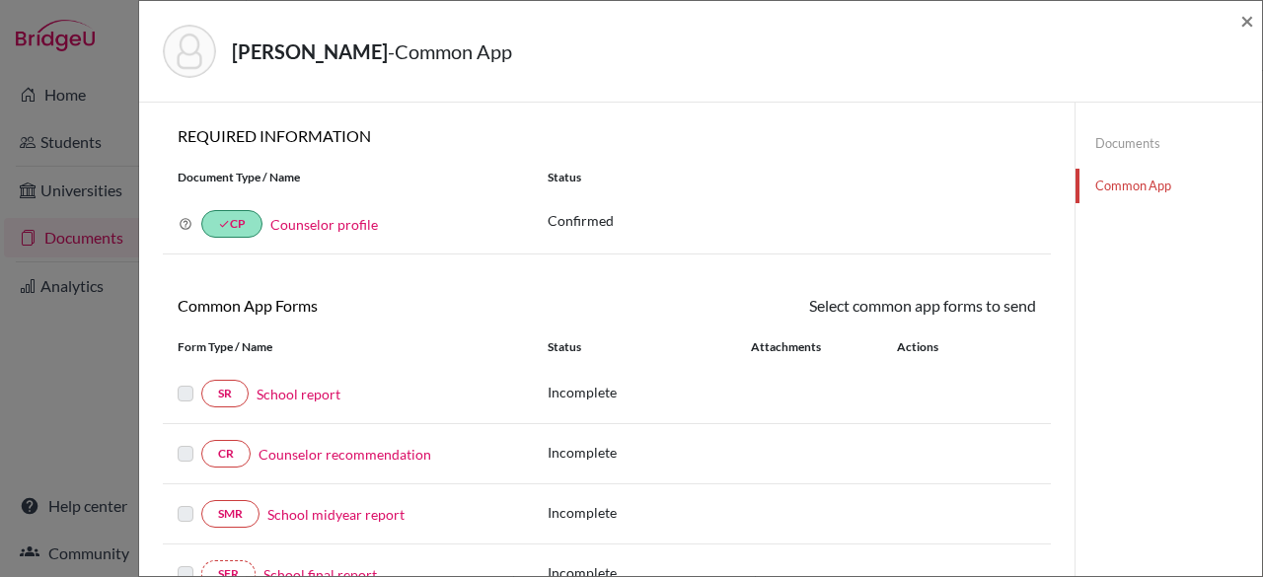
click at [282, 394] on link "School report" at bounding box center [298, 394] width 84 height 21
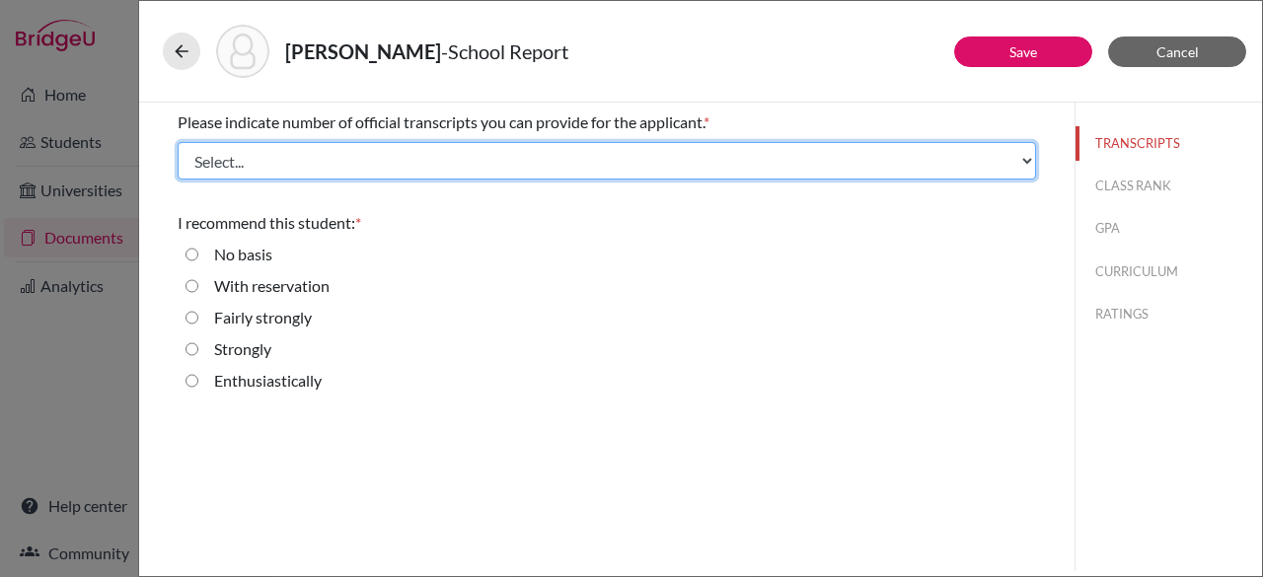
click at [340, 159] on select "Select... 1 2 3 4" at bounding box center [607, 160] width 858 height 37
select select "1"
click at [178, 142] on select "Select... 1 2 3 4" at bounding box center [607, 160] width 858 height 37
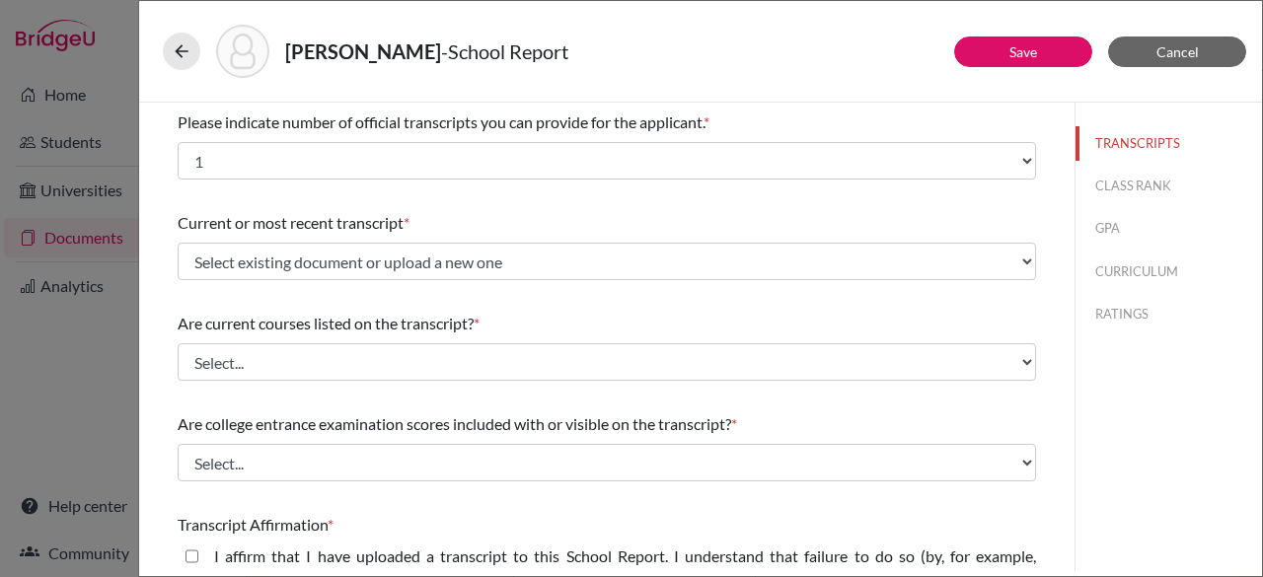
click at [1243, 331] on div "TRANSCRIPTS CLASS RANK GPA CURRICULUM RATINGS" at bounding box center [1168, 225] width 186 height 245
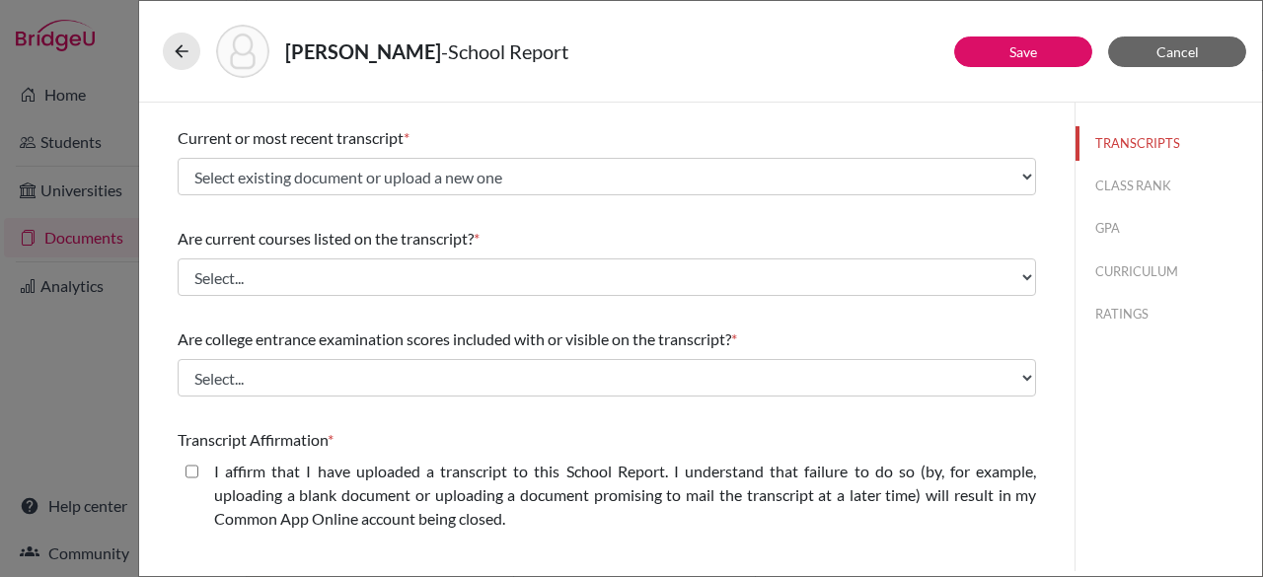
scroll to position [103, 0]
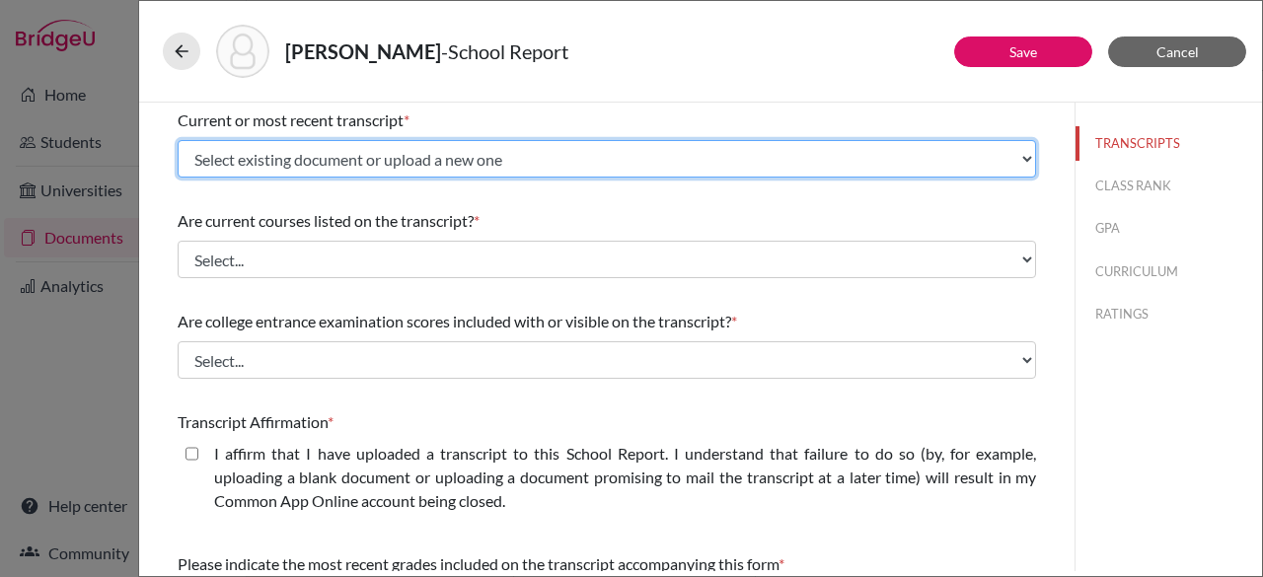
click at [636, 163] on select "Select existing document or upload a new one Antoine - S6 Upload New File" at bounding box center [607, 158] width 858 height 37
select select "669266"
click at [178, 140] on select "Select existing document or upload a new one Antoine - S6 Upload New File" at bounding box center [607, 158] width 858 height 37
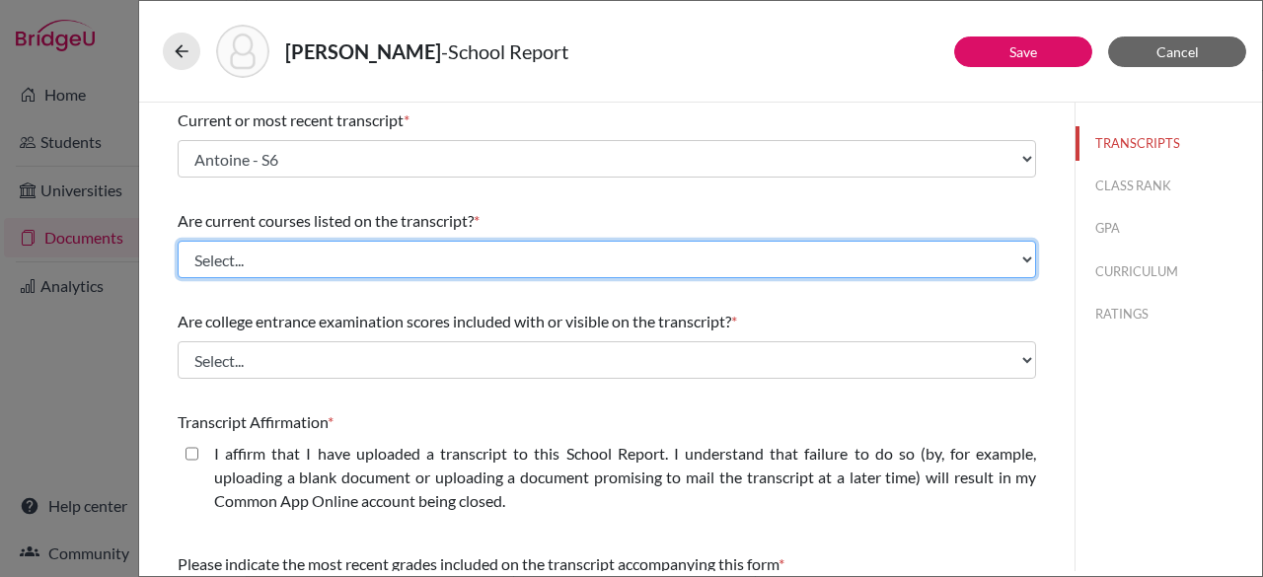
click at [468, 255] on select "Select... Yes No" at bounding box center [607, 259] width 858 height 37
select select "1"
click at [178, 241] on select "Select... Yes No" at bounding box center [607, 259] width 858 height 37
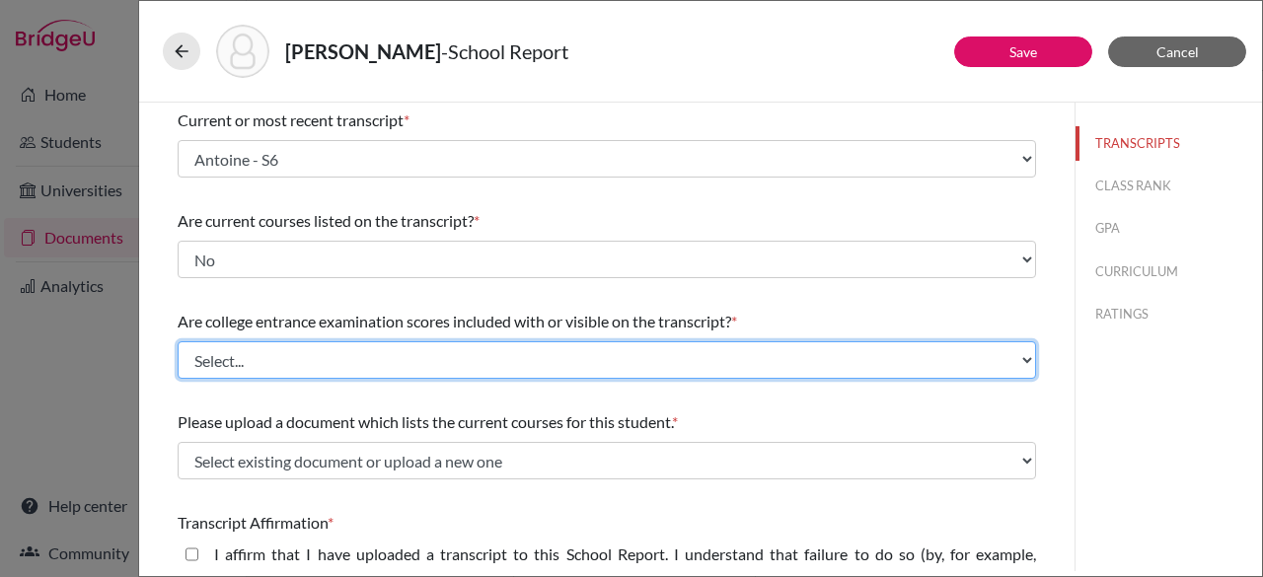
click at [430, 353] on select "Select... Yes No" at bounding box center [607, 359] width 858 height 37
select select "1"
click at [178, 341] on select "Select... Yes No" at bounding box center [607, 359] width 858 height 37
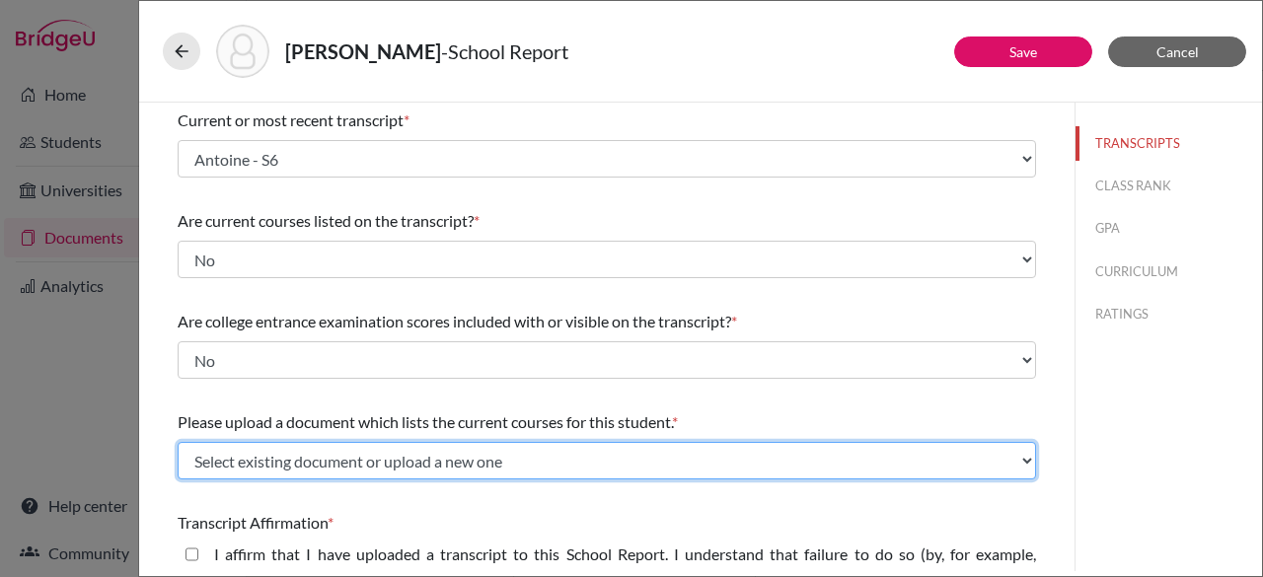
click at [412, 469] on select "Select existing document or upload a new one [PERSON_NAME] Upload New File" at bounding box center [607, 460] width 858 height 37
select select "669801"
click at [178, 442] on select "Select existing document or upload a new one [PERSON_NAME] Upload New File" at bounding box center [607, 460] width 858 height 37
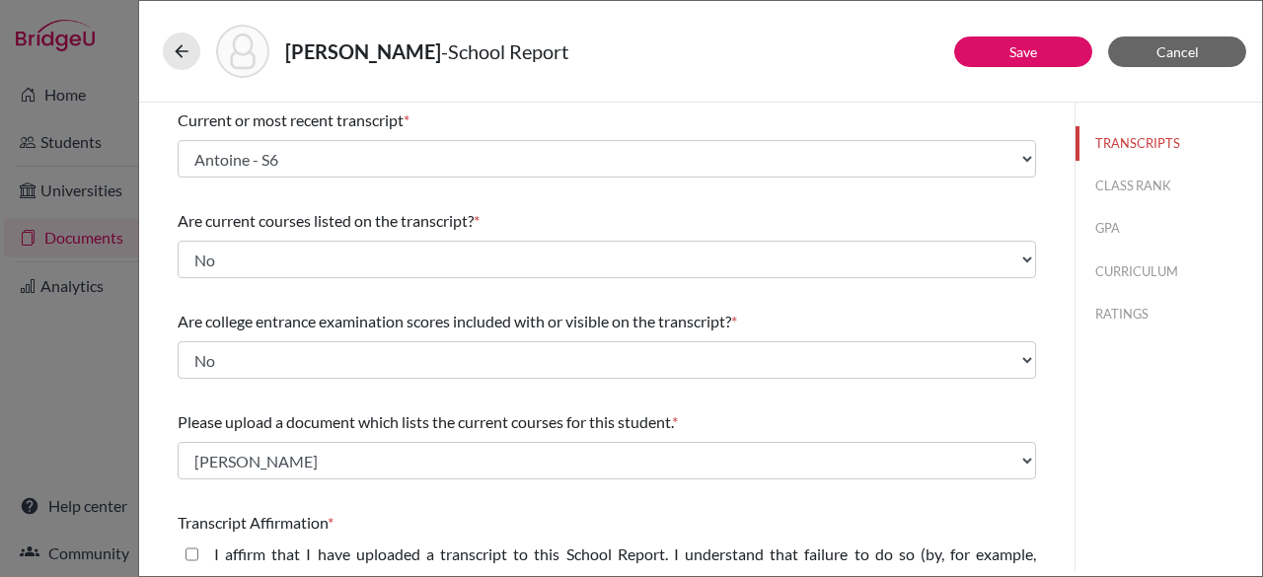
click at [186, 555] on closed\ "I affirm that I have uploaded a transcript to this School Report. I understand …" at bounding box center [191, 555] width 13 height 24
checkbox closed\ "true"
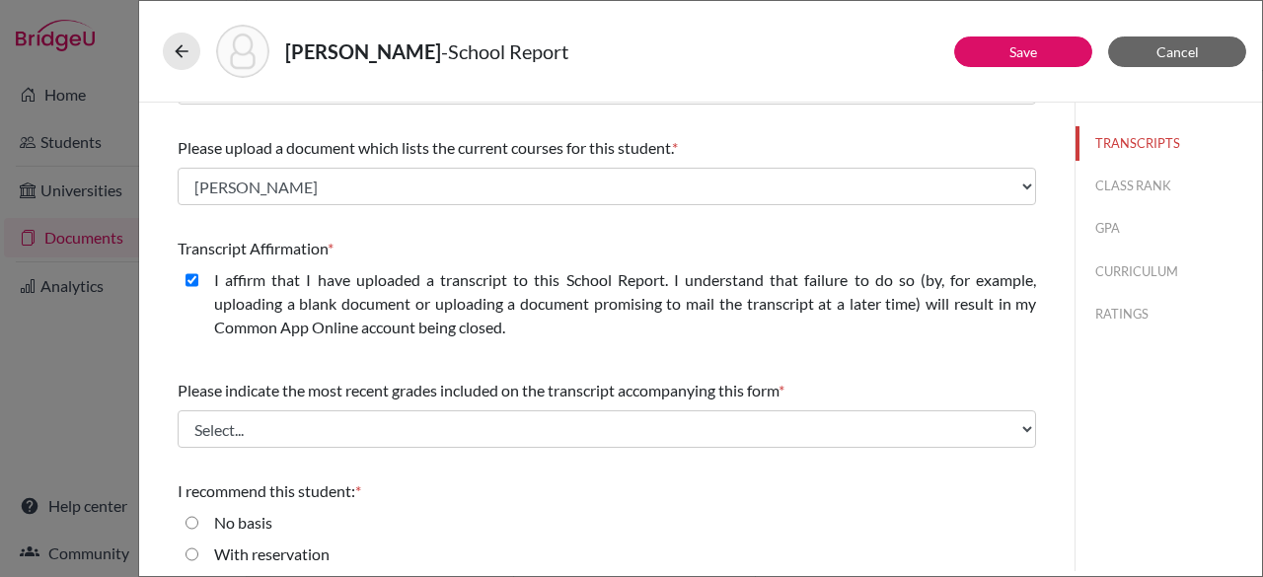
scroll to position [392, 0]
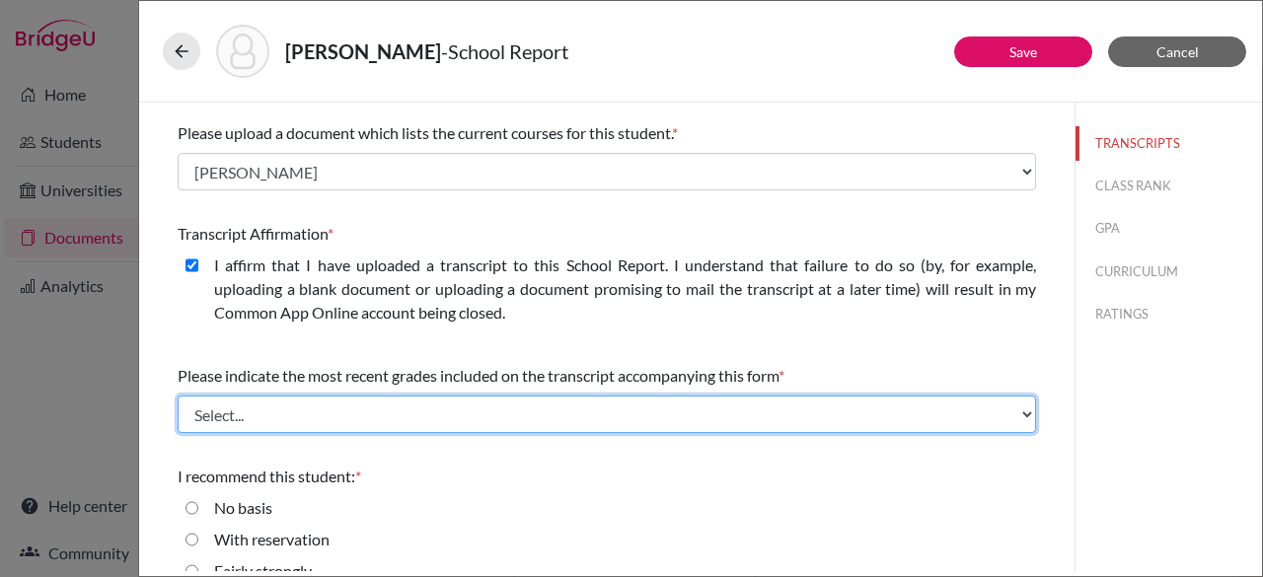
click at [452, 413] on select "Select... Final junior year grades 1st Quarter senior year grades 2nd Quarter/1…" at bounding box center [607, 414] width 858 height 37
select select "0"
click at [178, 396] on select "Select... Final junior year grades 1st Quarter senior year grades 2nd Quarter/1…" at bounding box center [607, 414] width 858 height 37
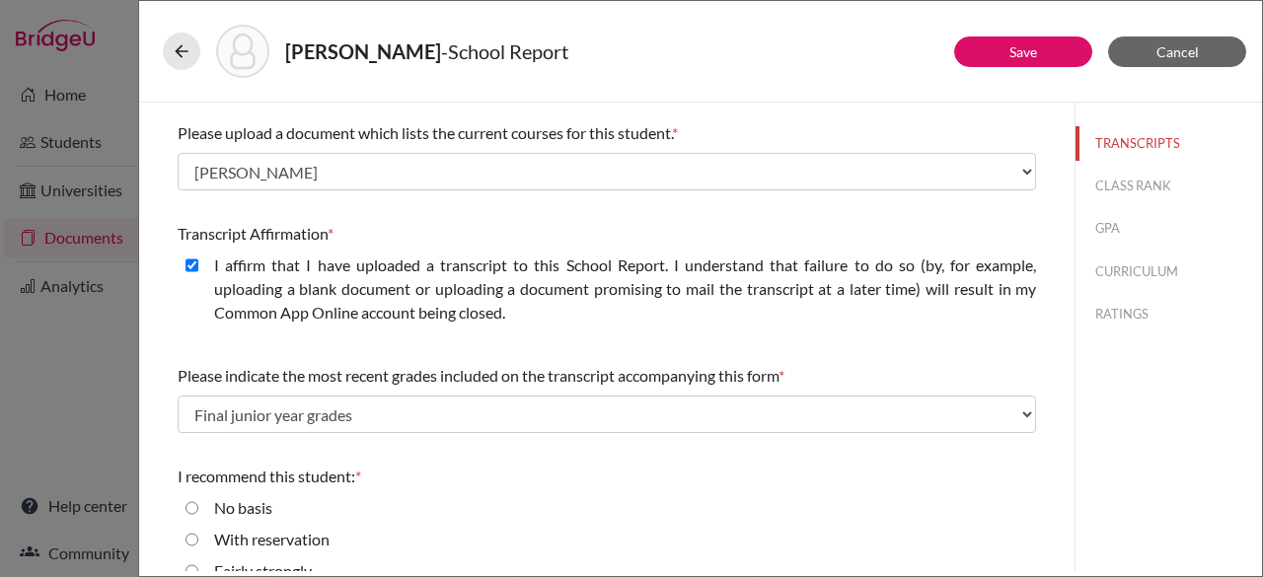
scroll to position [481, 0]
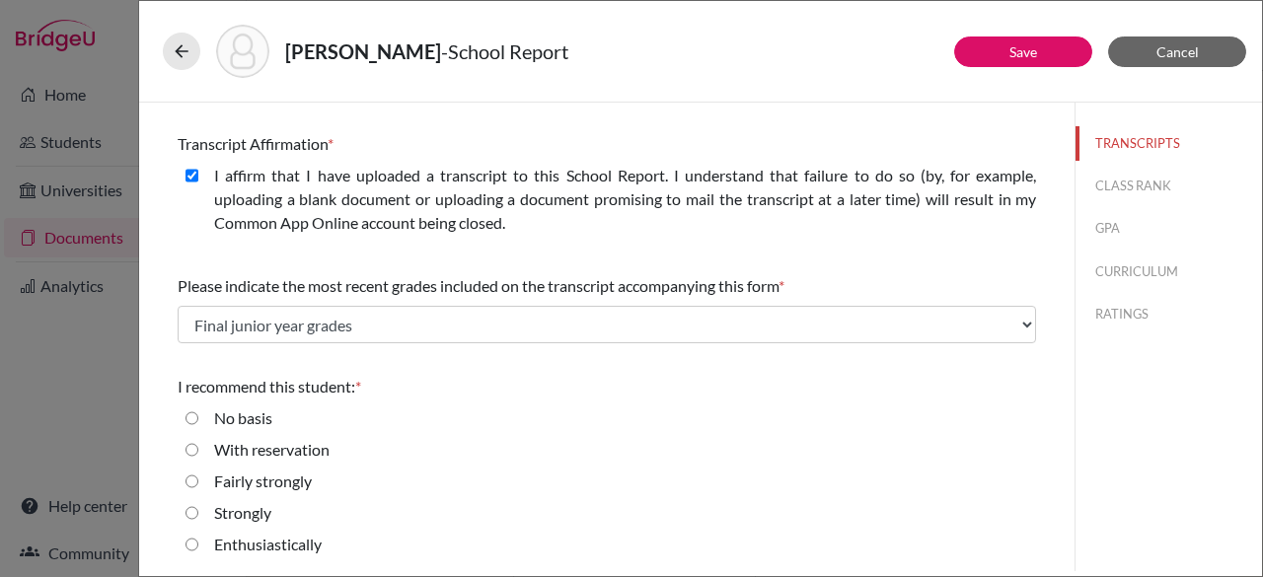
click at [191, 542] on input "Enthusiastically" at bounding box center [191, 545] width 13 height 24
radio input "true"
click at [1020, 50] on link "Save" at bounding box center [1023, 51] width 28 height 17
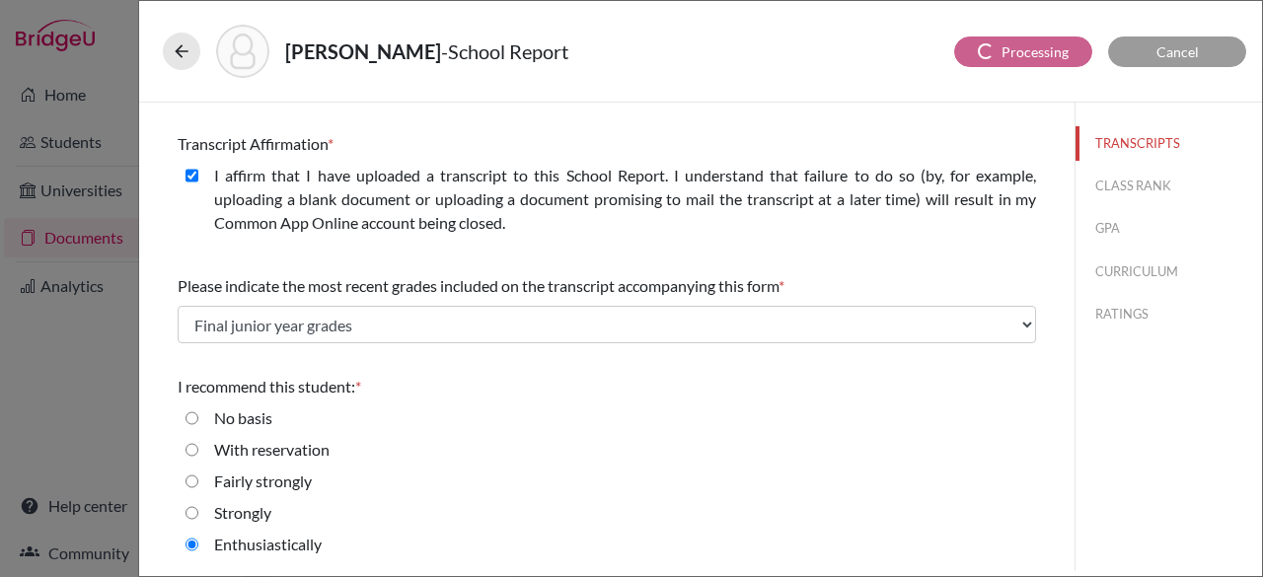
scroll to position [0, 0]
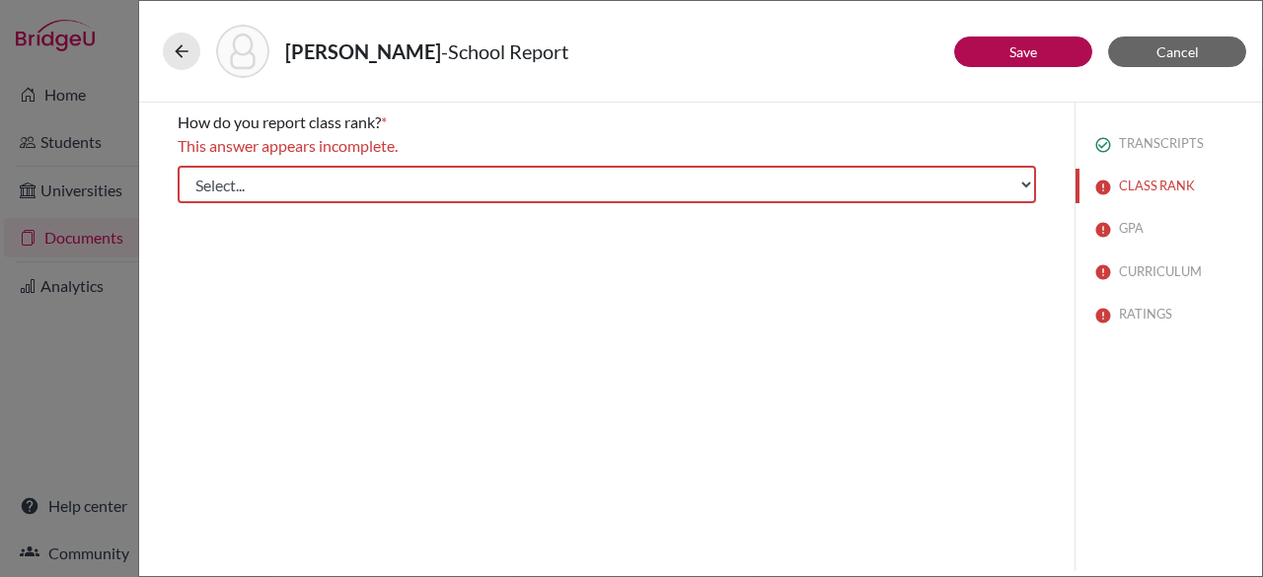
click at [719, 202] on div "How do you report class rank? * This answer appears incomplete. Select... Exact…" at bounding box center [607, 157] width 858 height 109
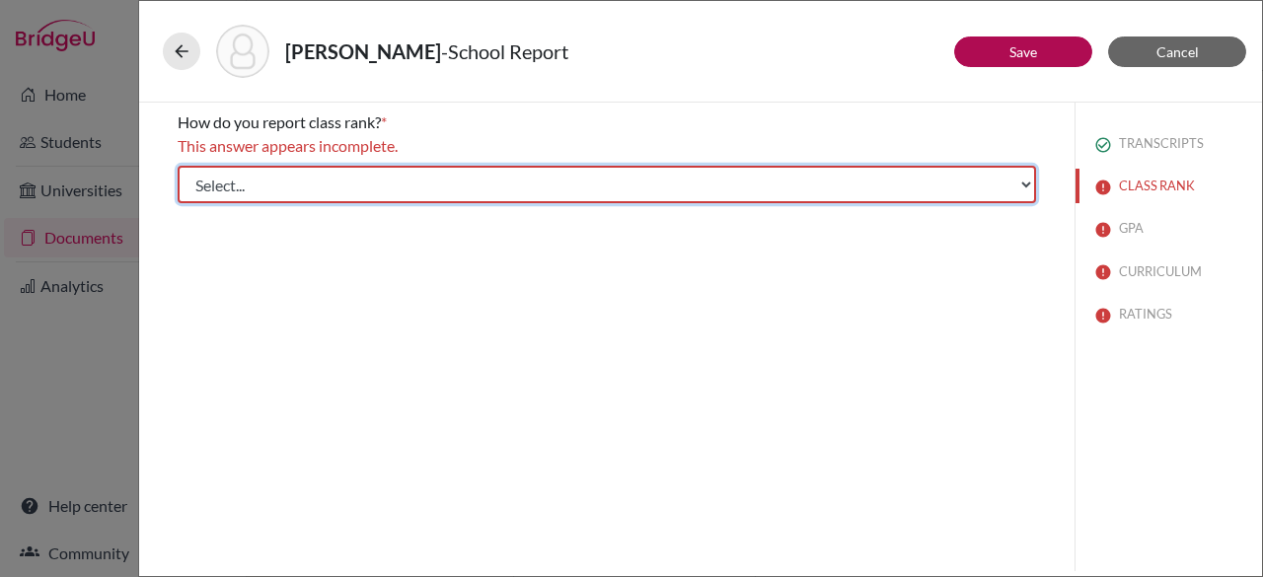
click at [738, 177] on select "Select... Exact Decile Quintile Quartile None" at bounding box center [607, 184] width 858 height 37
select select "5"
click at [178, 166] on select "Select... Exact Decile Quintile Quartile None" at bounding box center [607, 184] width 858 height 37
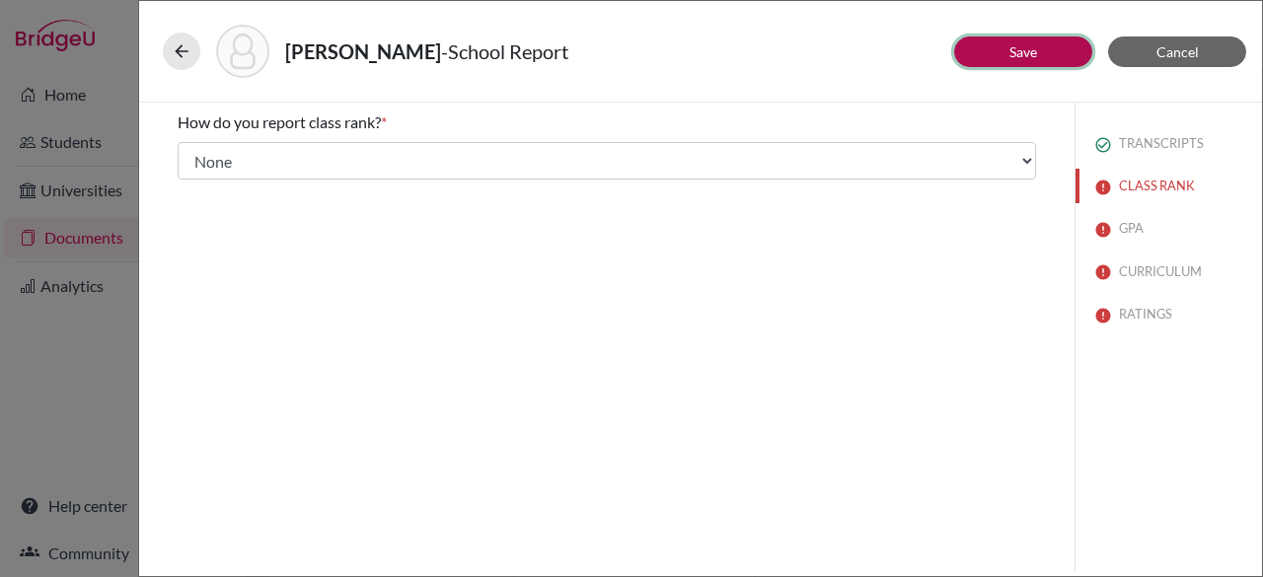
click at [1036, 58] on link "Save" at bounding box center [1023, 51] width 28 height 17
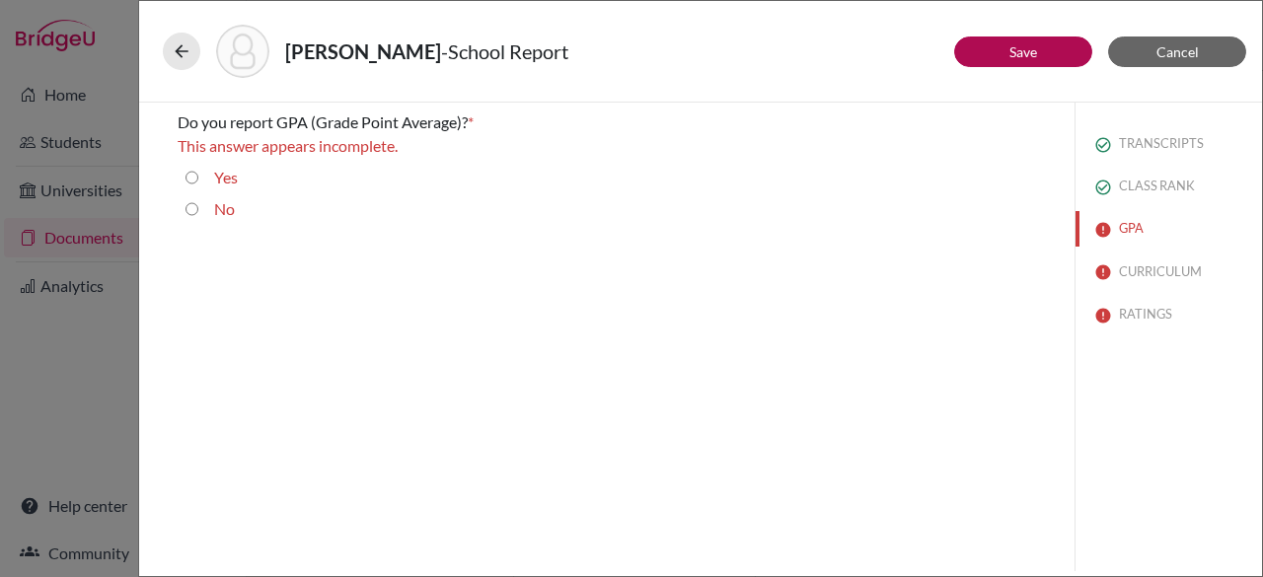
click at [182, 184] on div "Yes" at bounding box center [607, 182] width 858 height 32
click at [188, 181] on input "Yes" at bounding box center [191, 178] width 13 height 24
radio input "true"
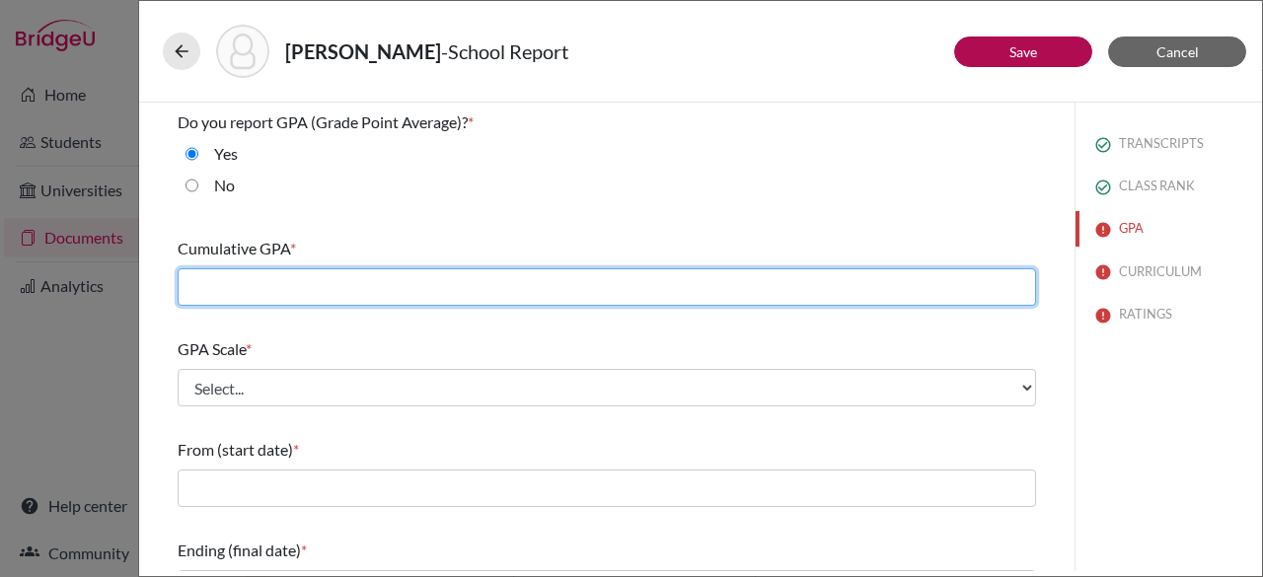
click at [224, 284] on input "text" at bounding box center [607, 286] width 858 height 37
paste input "94.328"
type input "94.328"
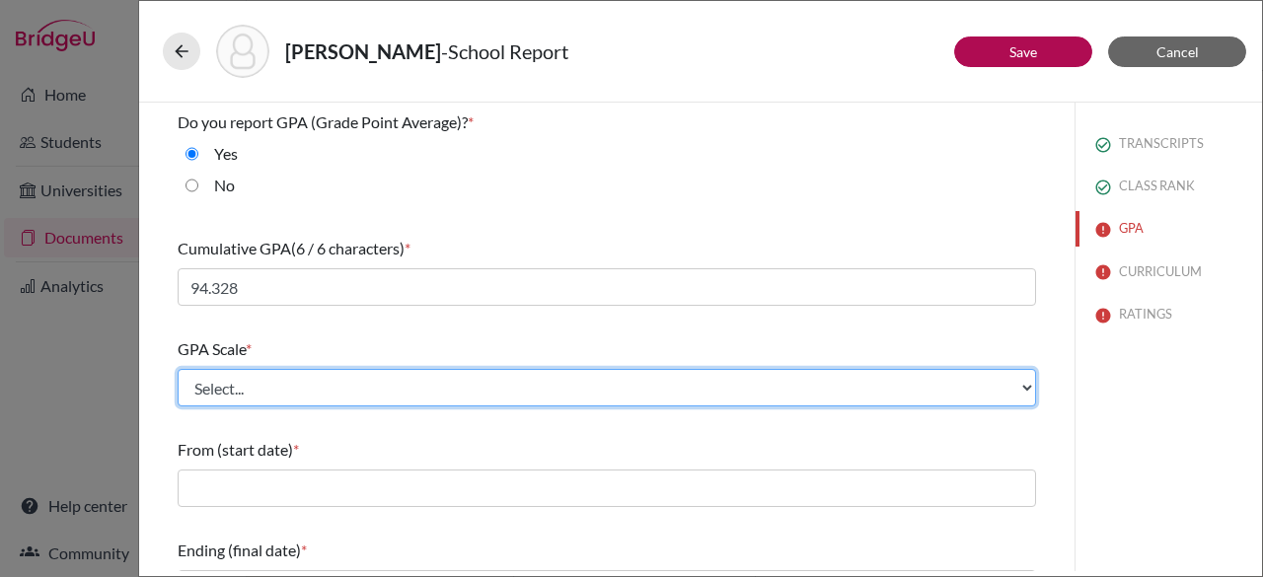
click at [596, 385] on select "Select... 4 5 6 7 8 9 10 11 12 13 14 15 16 17 18 19 20 100" at bounding box center [607, 387] width 858 height 37
select select "100"
click at [178, 369] on select "Select... 4 5 6 7 8 9 10 11 12 13 14 15 16 17 18 19 20 100" at bounding box center [607, 387] width 858 height 37
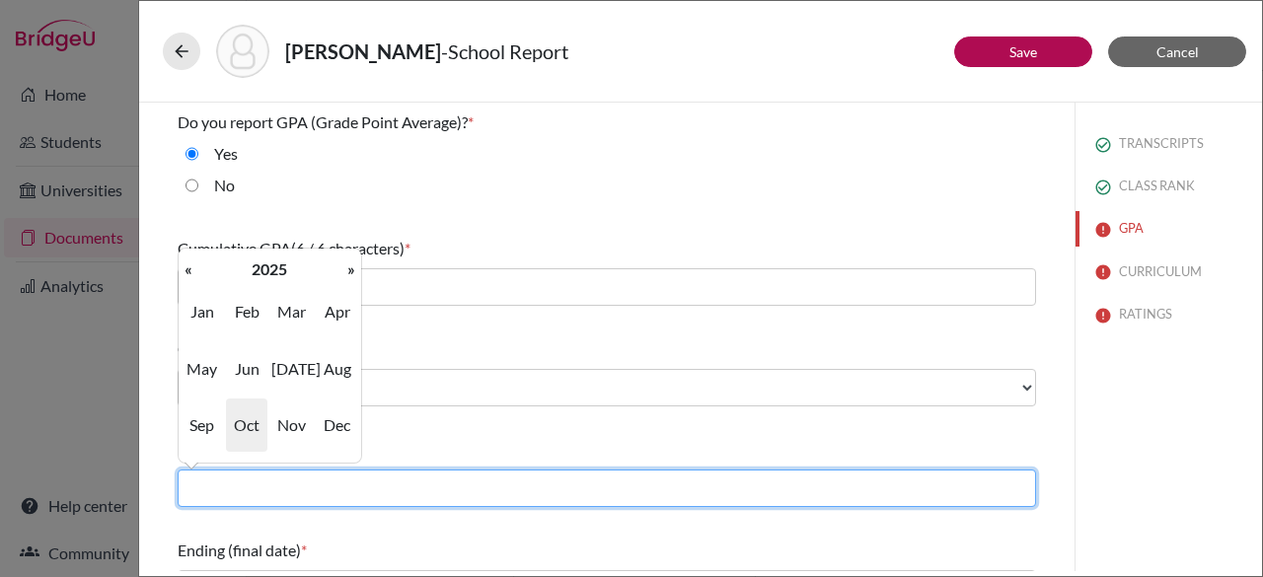
click at [741, 473] on input "text" at bounding box center [607, 488] width 858 height 37
click at [270, 486] on input "text" at bounding box center [607, 488] width 858 height 37
type input "09/2023"
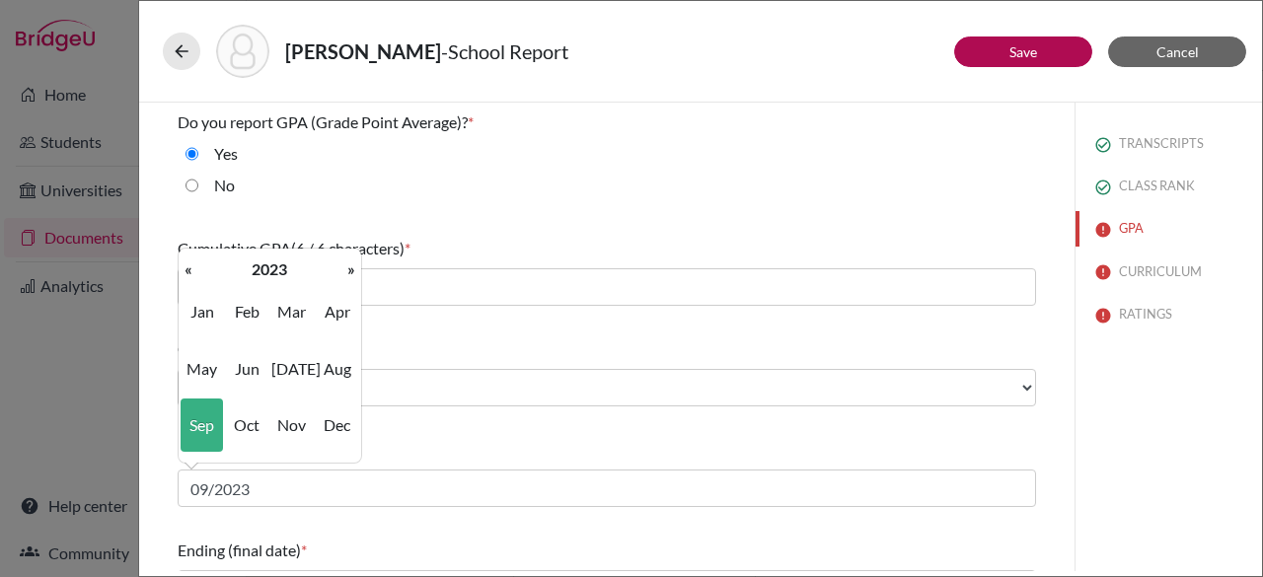
click at [543, 438] on div "From (start date) *" at bounding box center [607, 450] width 858 height 24
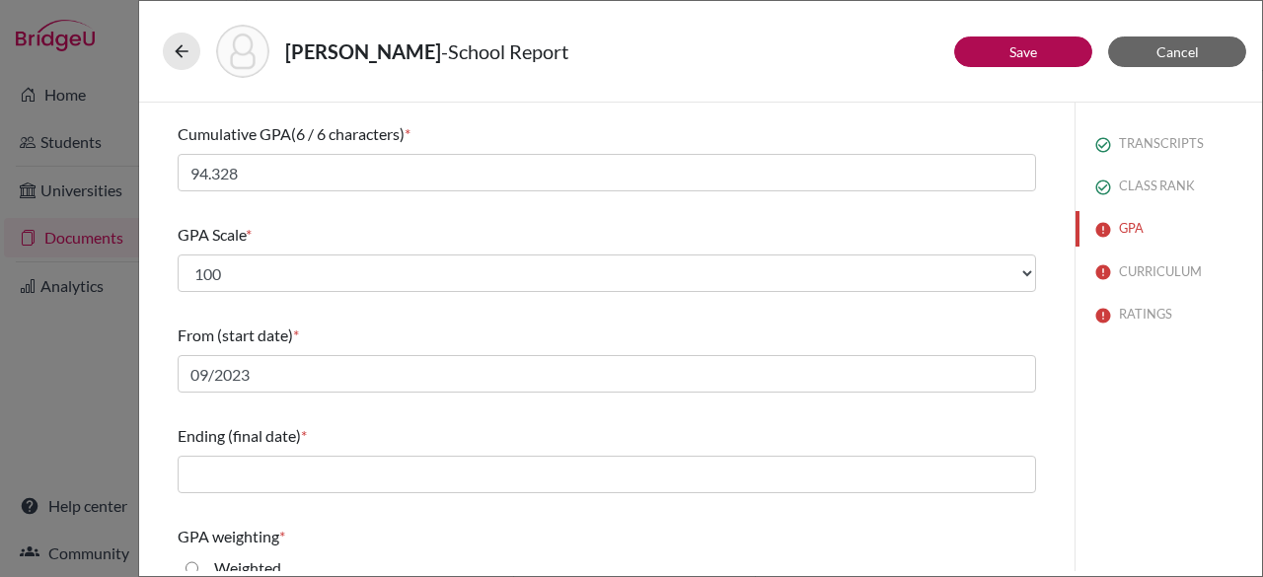
scroll to position [138, 0]
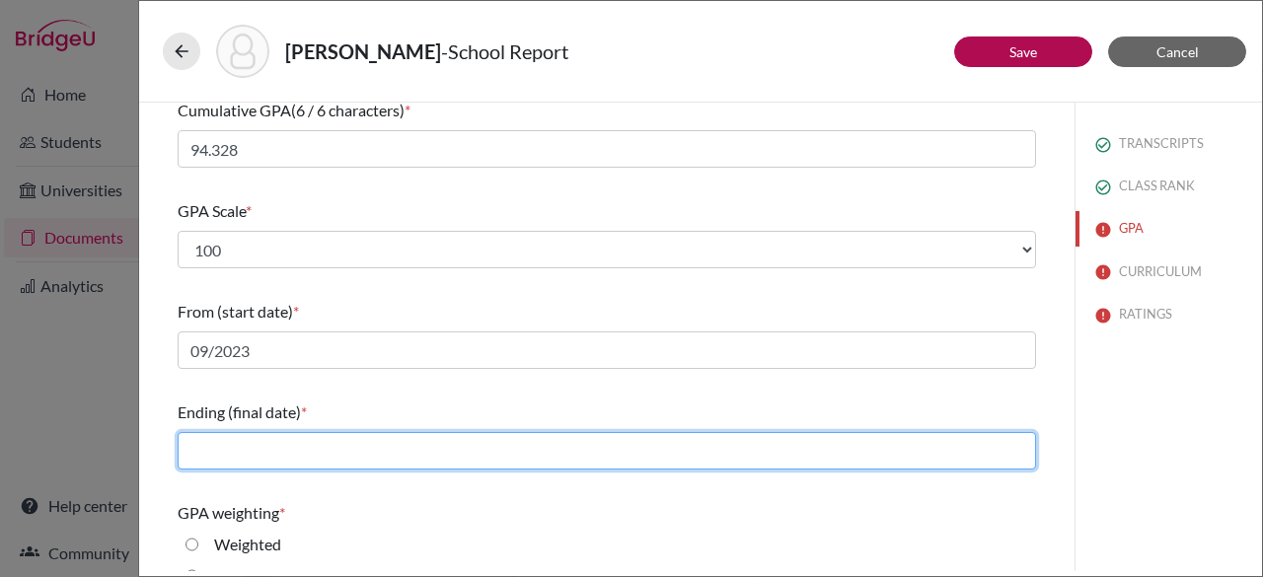
click at [723, 461] on input "text" at bounding box center [607, 450] width 858 height 37
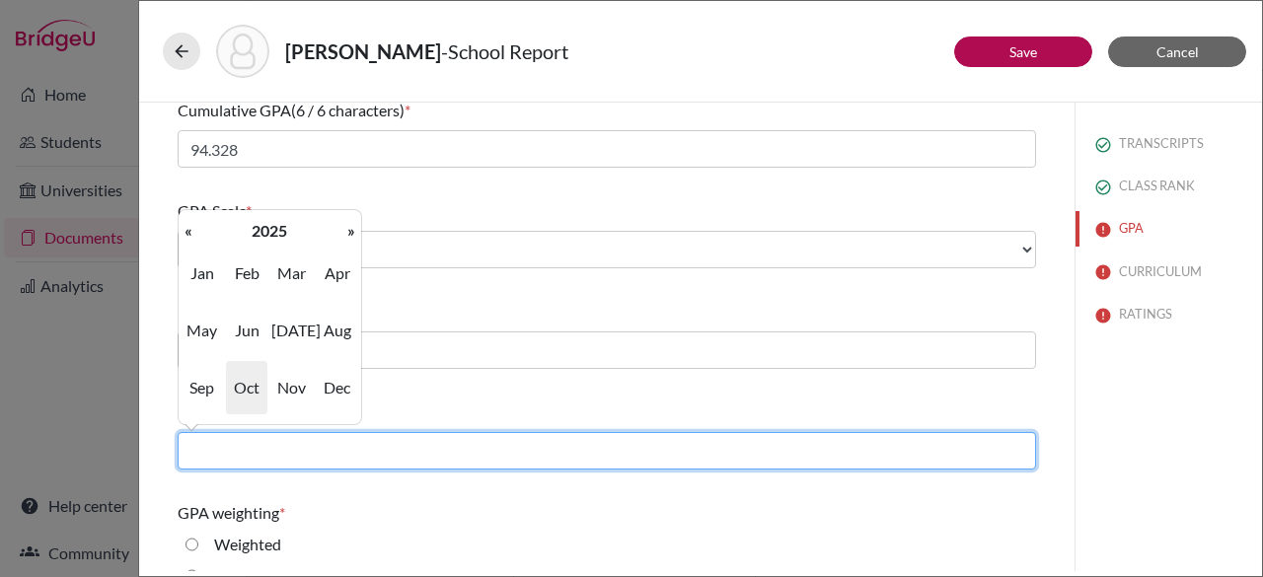
type input "06/2025"
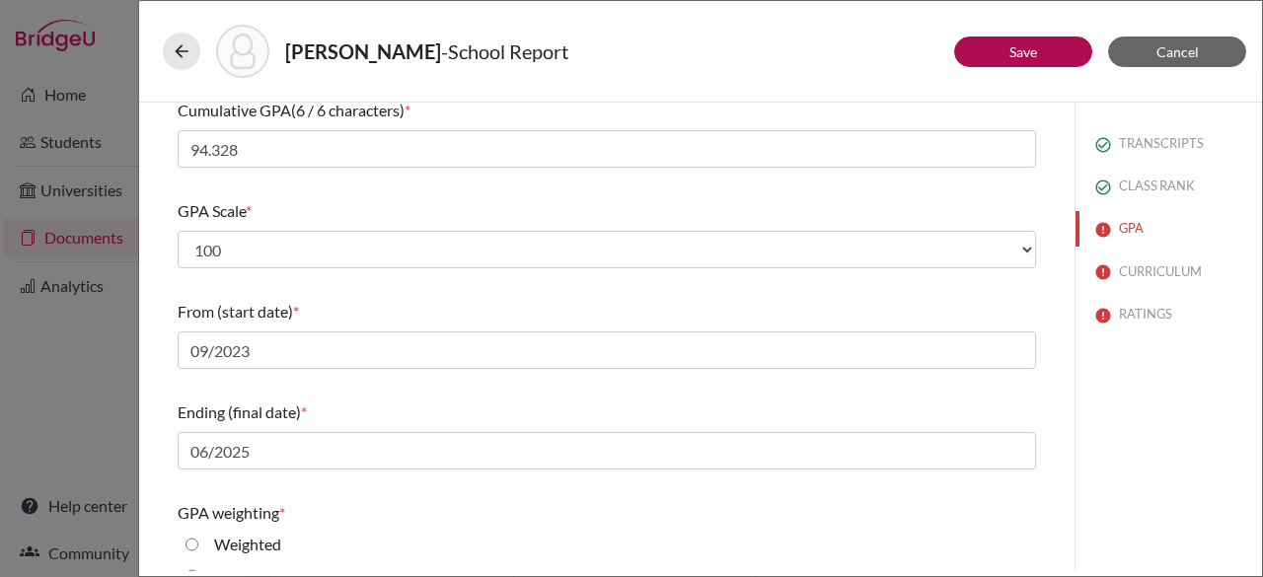
click at [193, 539] on input "Weighted" at bounding box center [191, 545] width 13 height 24
radio input "true"
drag, startPoint x: 1262, startPoint y: 358, endPoint x: 1255, endPoint y: 421, distance: 63.5
click at [1262, 424] on div "[PERSON_NAME] - School Report Save Cancel Do you report GPA (Grade Point Averag…" at bounding box center [700, 288] width 1125 height 577
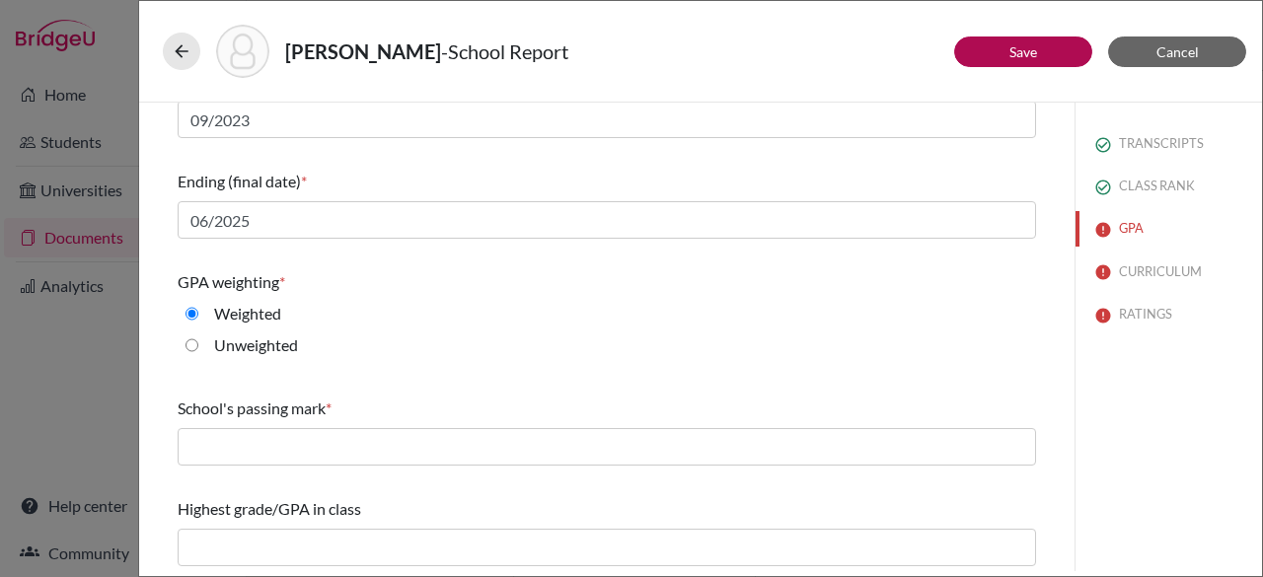
scroll to position [371, 0]
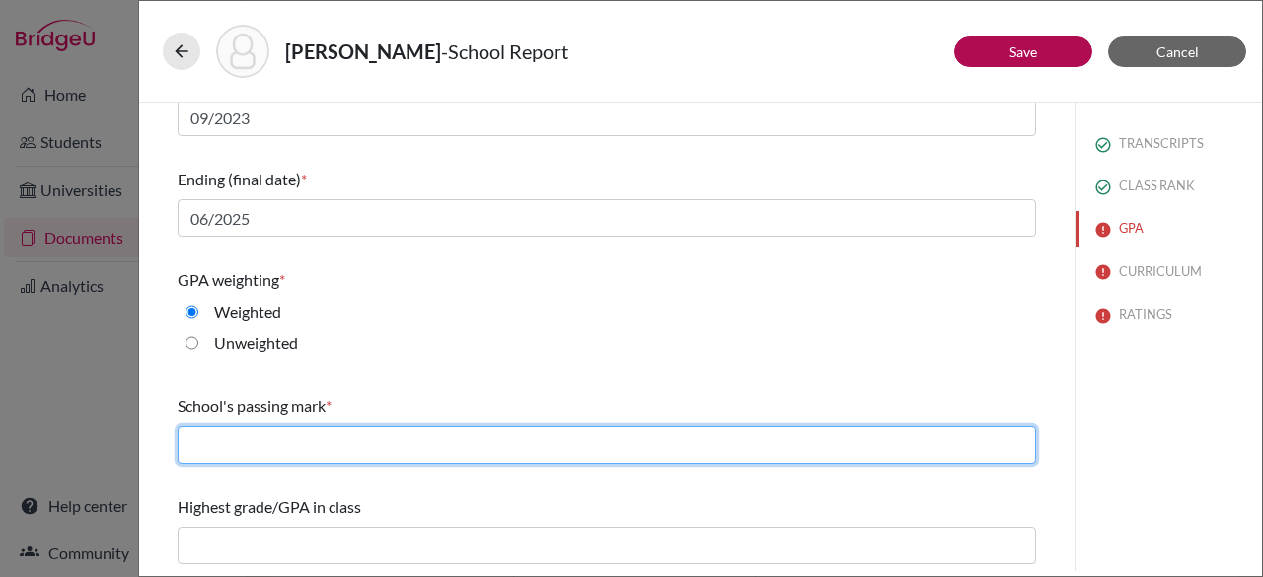
click at [746, 445] on input "text" at bounding box center [607, 444] width 858 height 37
type input "65"
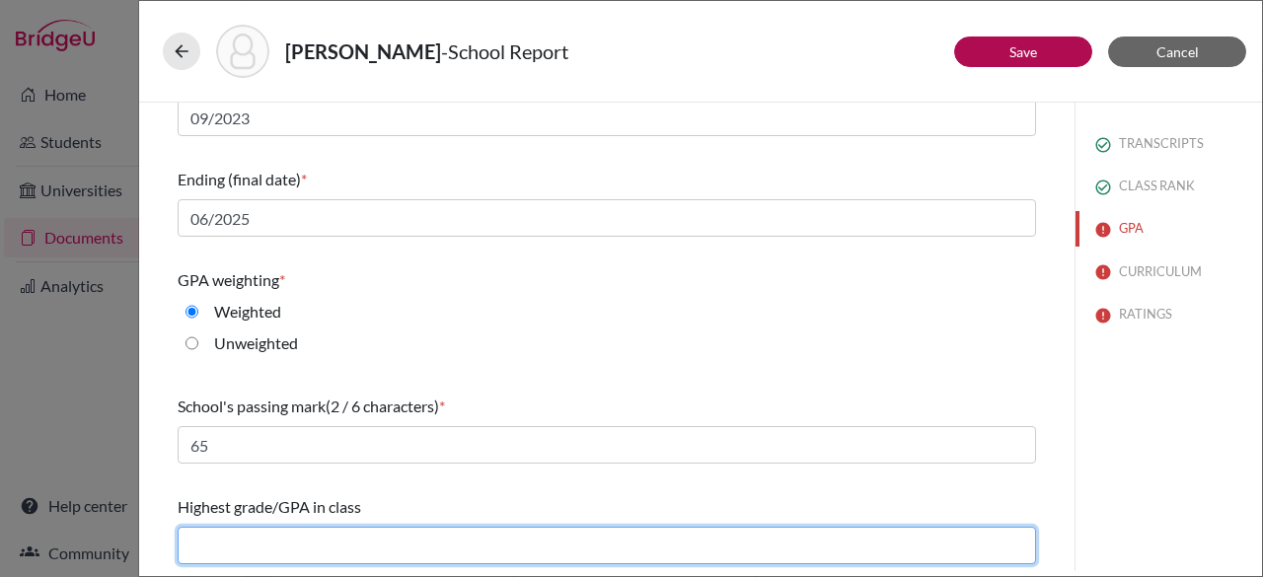
click at [347, 540] on input "text" at bounding box center [607, 545] width 858 height 37
type input "95.266"
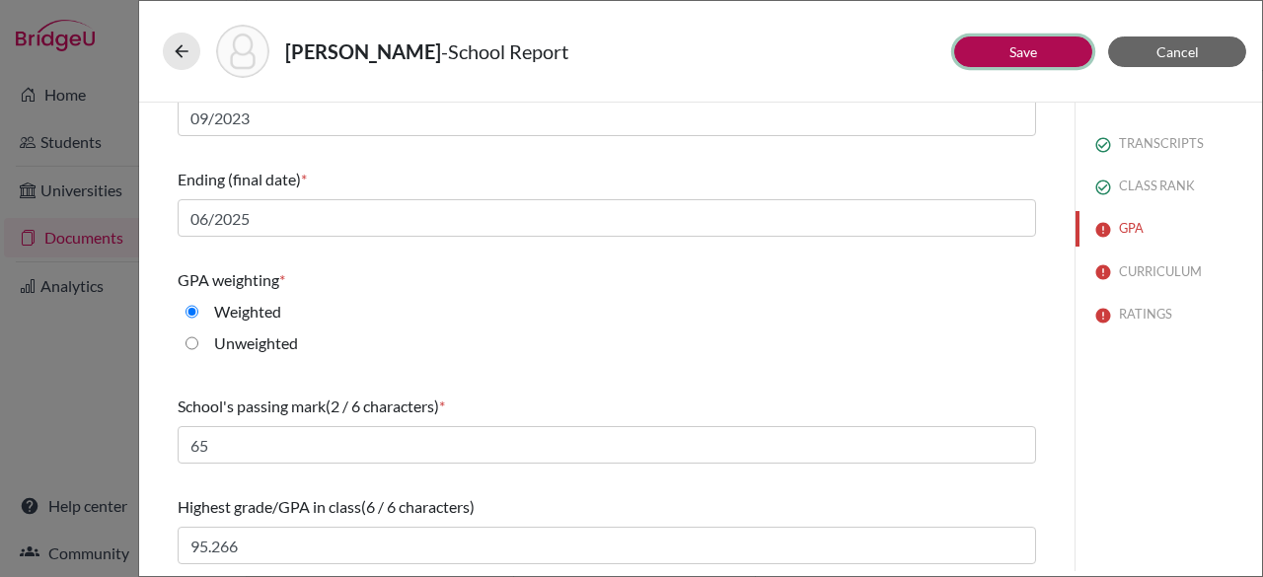
click at [1025, 49] on link "Save" at bounding box center [1023, 51] width 28 height 17
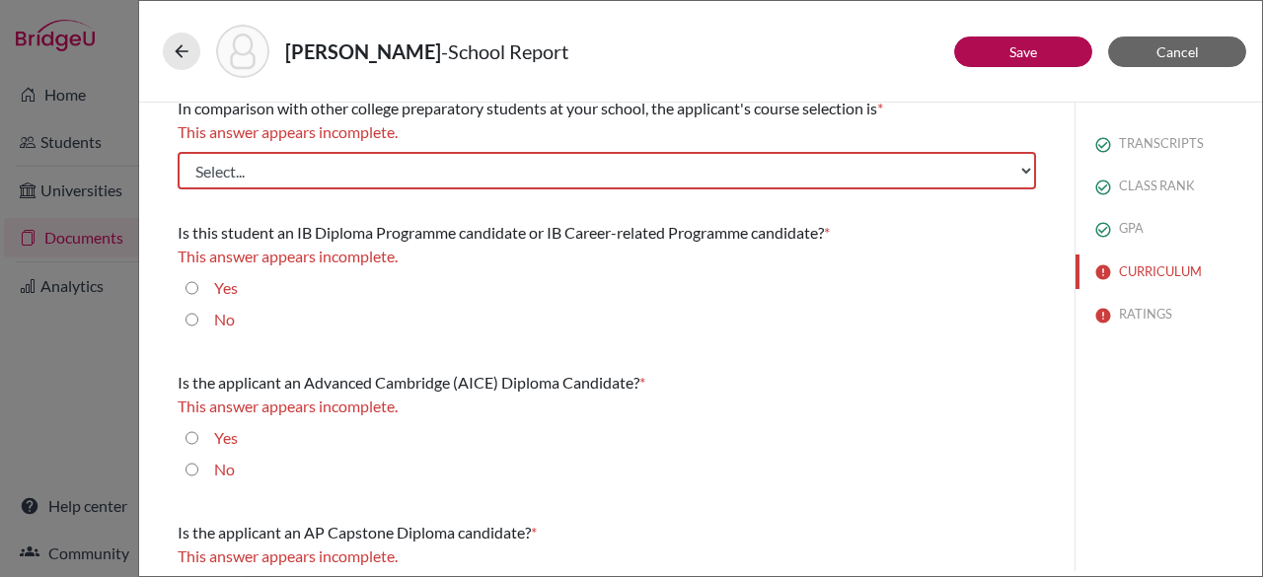
scroll to position [13, 0]
click at [1262, 269] on div "[PERSON_NAME] - School Report Save Cancel In comparison with other college prep…" at bounding box center [700, 288] width 1125 height 577
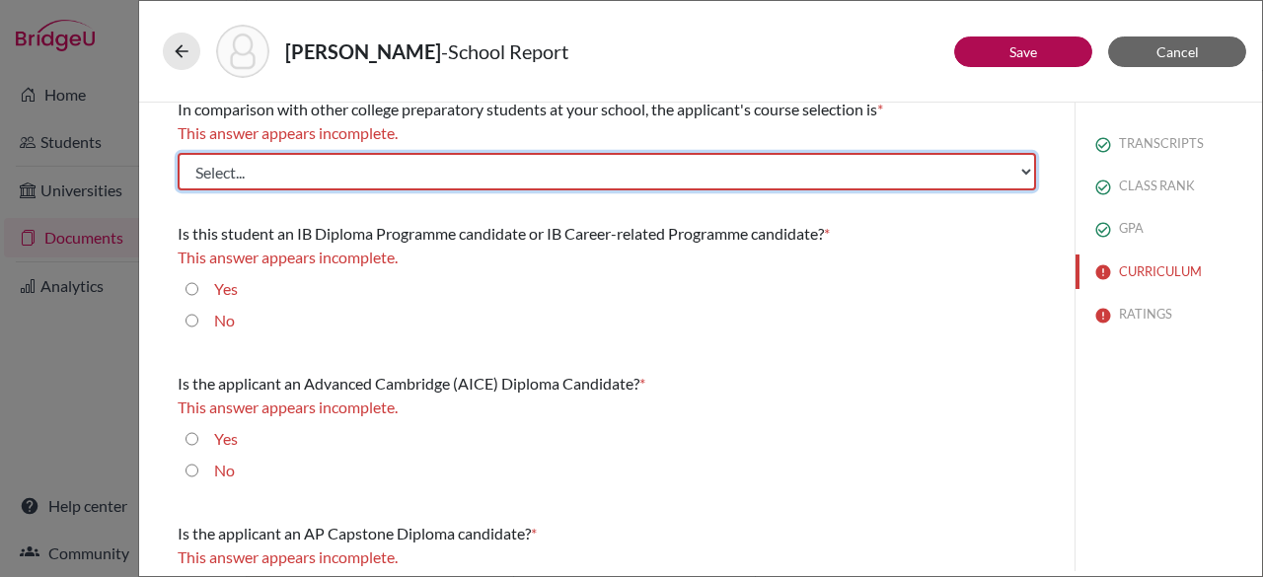
click at [795, 175] on select "Select... Less than demanding Average [PERSON_NAME] Very demanding Most demandi…" at bounding box center [607, 171] width 858 height 37
select select "4"
click at [178, 153] on select "Select... Less than demanding Average [PERSON_NAME] Very demanding Most demandi…" at bounding box center [607, 171] width 858 height 37
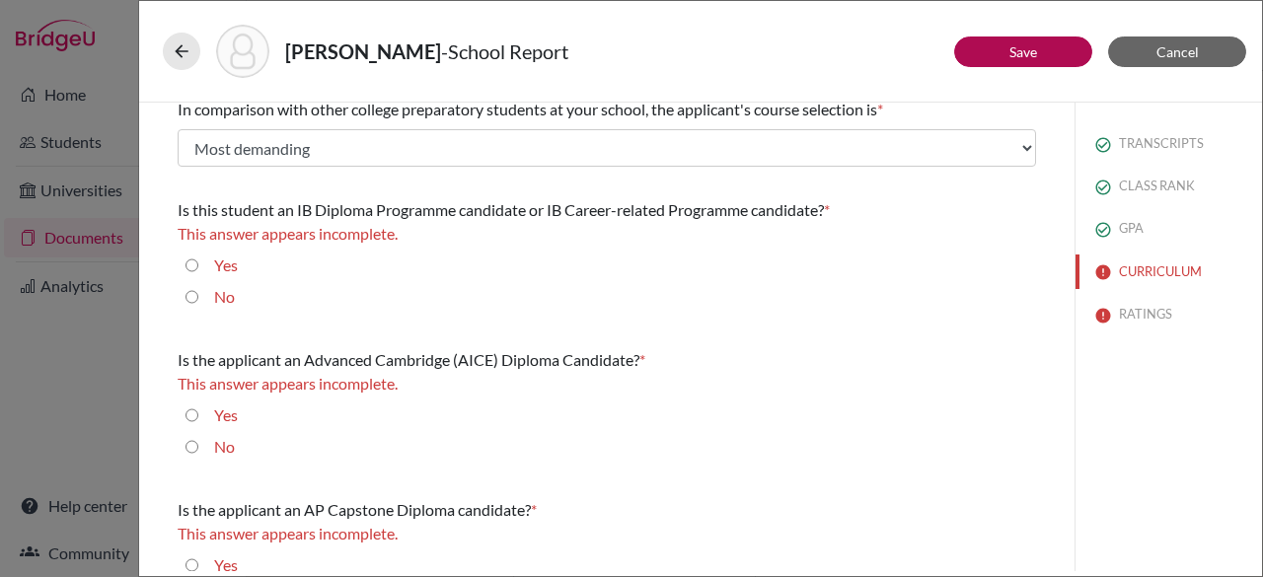
click at [185, 301] on input "No" at bounding box center [191, 297] width 13 height 24
radio input "true"
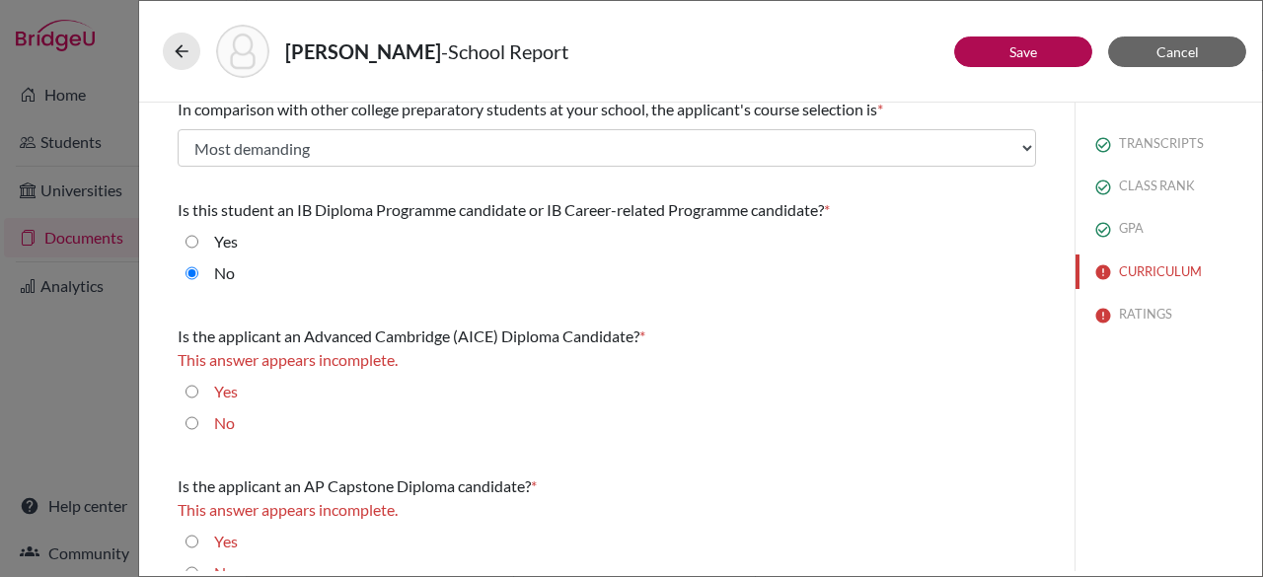
click at [195, 429] on input "No" at bounding box center [191, 423] width 13 height 24
radio input "true"
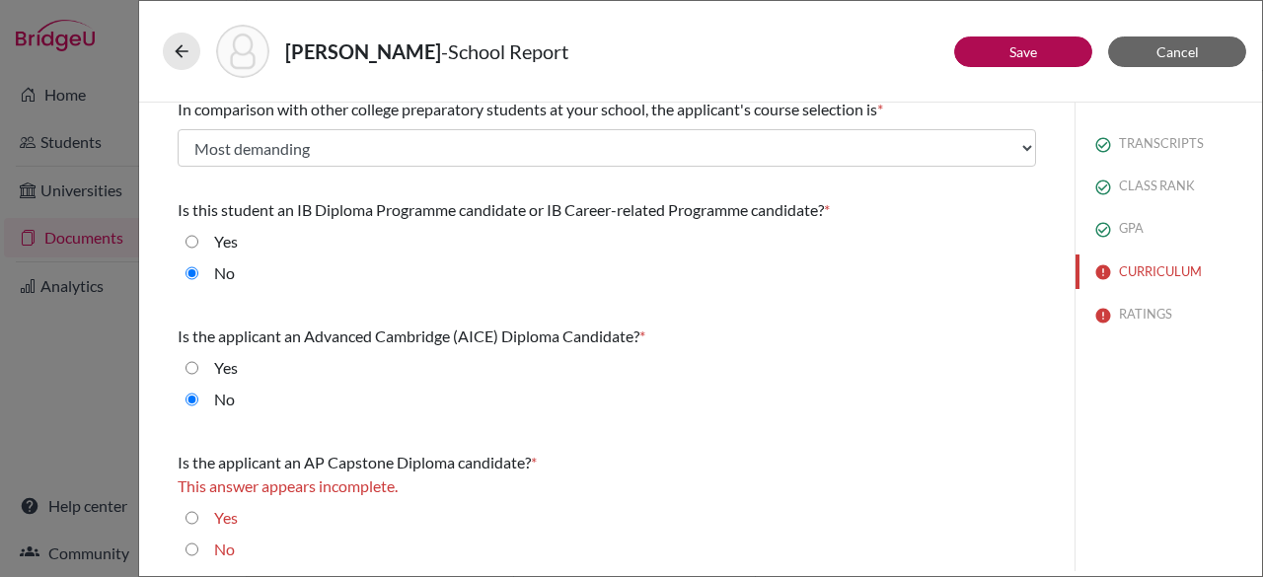
click at [196, 542] on input "No" at bounding box center [191, 550] width 13 height 24
radio input "true"
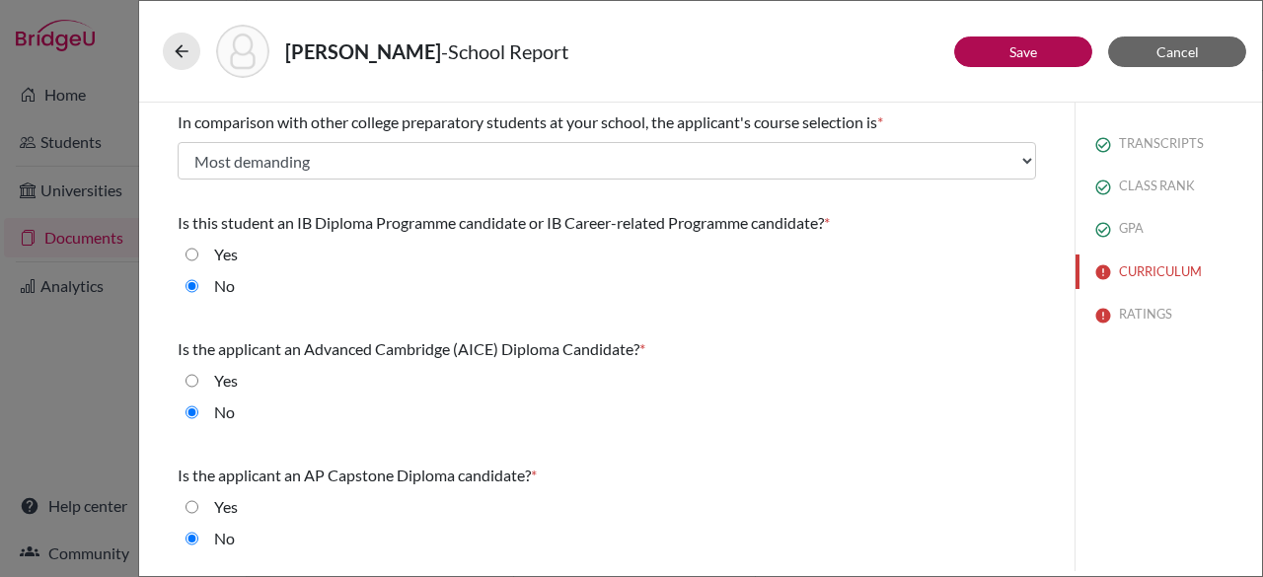
scroll to position [0, 0]
click at [1041, 61] on button "Save" at bounding box center [1023, 51] width 138 height 31
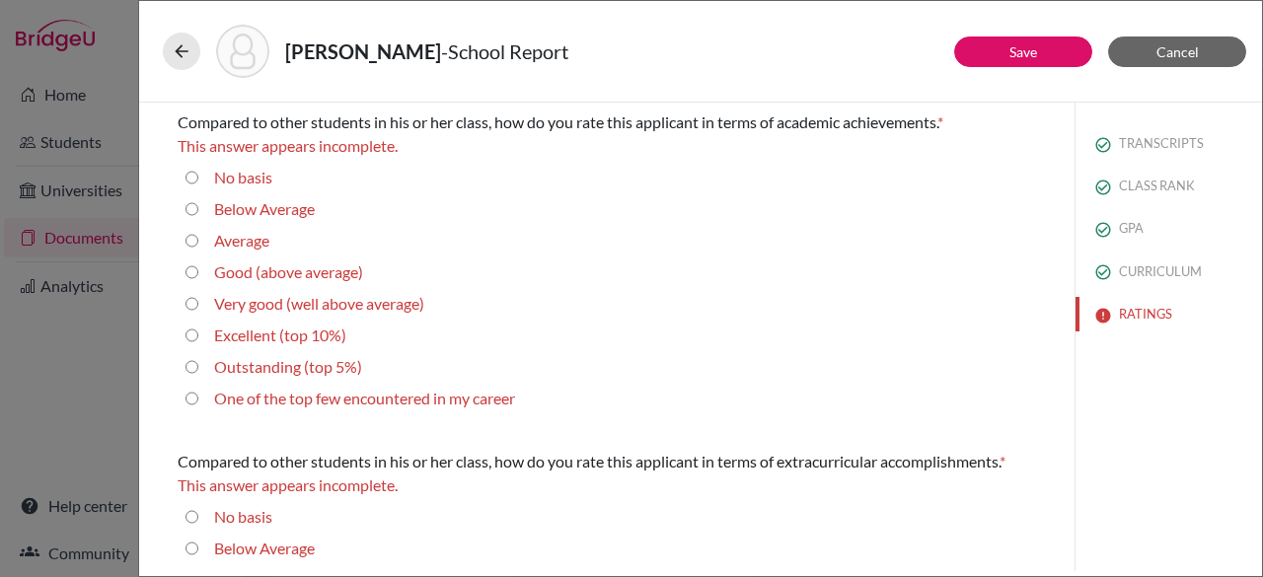
click at [188, 403] on career "One of the top few encountered in my career" at bounding box center [191, 399] width 13 height 24
radio career "true"
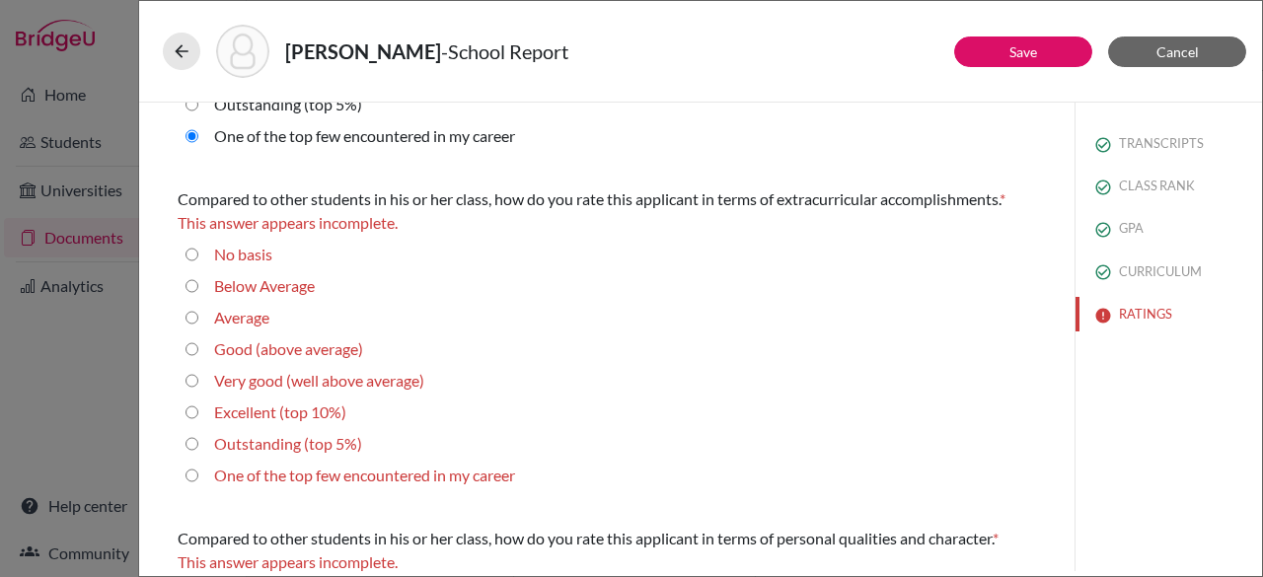
scroll to position [241, 0]
click at [189, 442] on 5\%\) "Outstanding (top 5%)" at bounding box center [191, 442] width 13 height 24
radio 5\%\) "true"
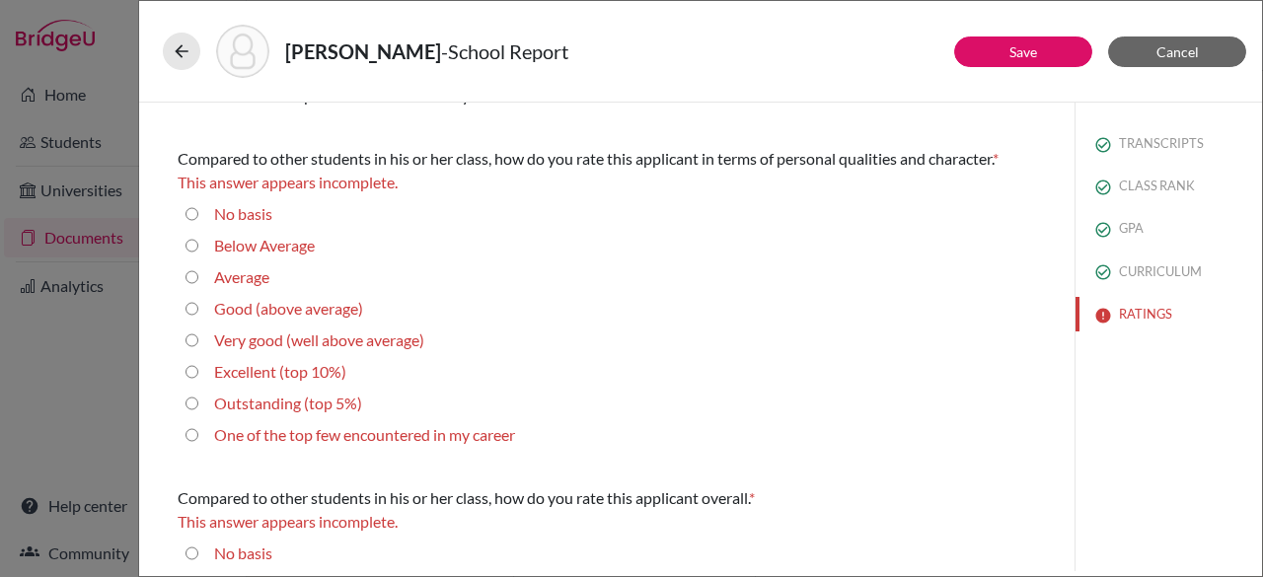
scroll to position [601, 0]
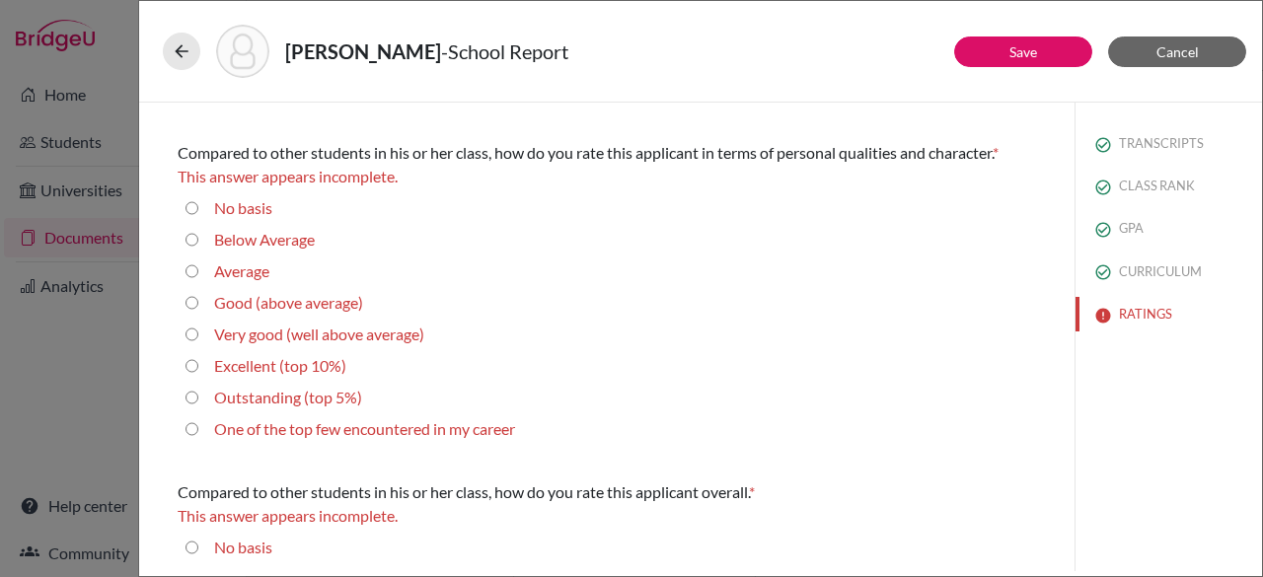
click at [191, 396] on 5\%\) "Outstanding (top 5%)" at bounding box center [191, 398] width 13 height 24
radio 5\%\) "true"
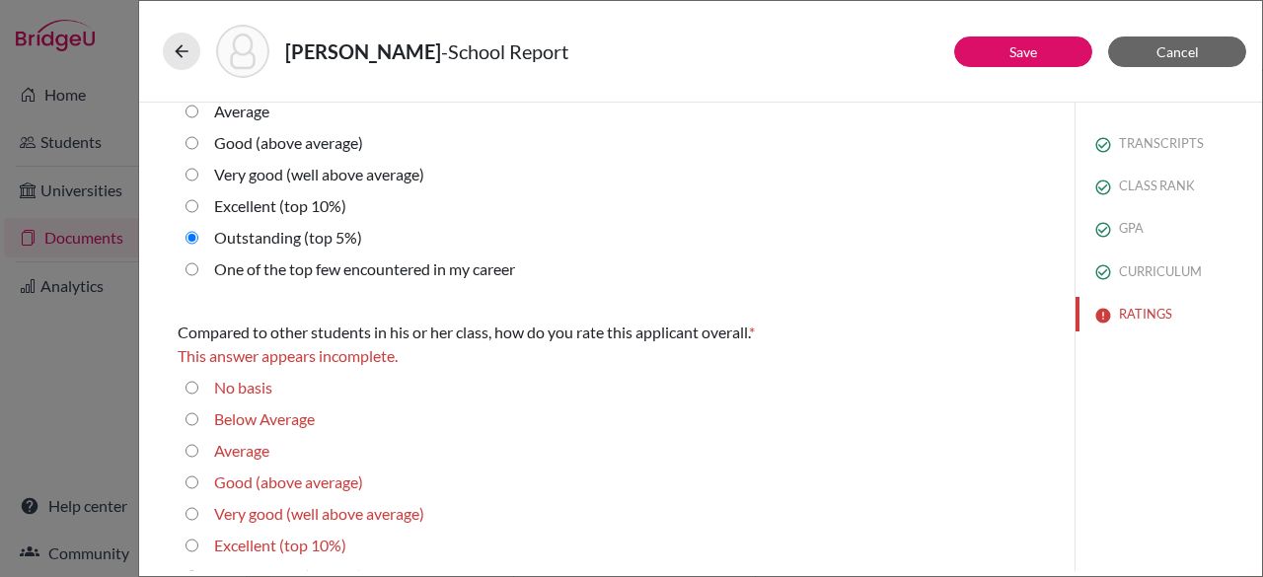
scroll to position [801, 0]
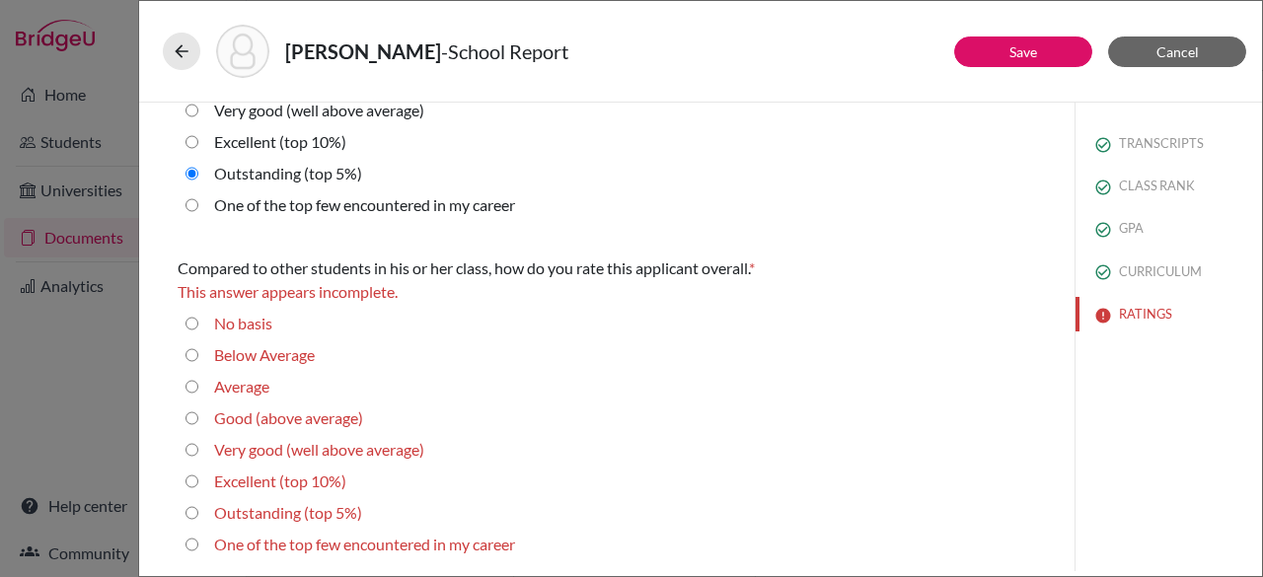
click at [189, 547] on career "One of the top few encountered in my career" at bounding box center [191, 545] width 13 height 24
radio career "true"
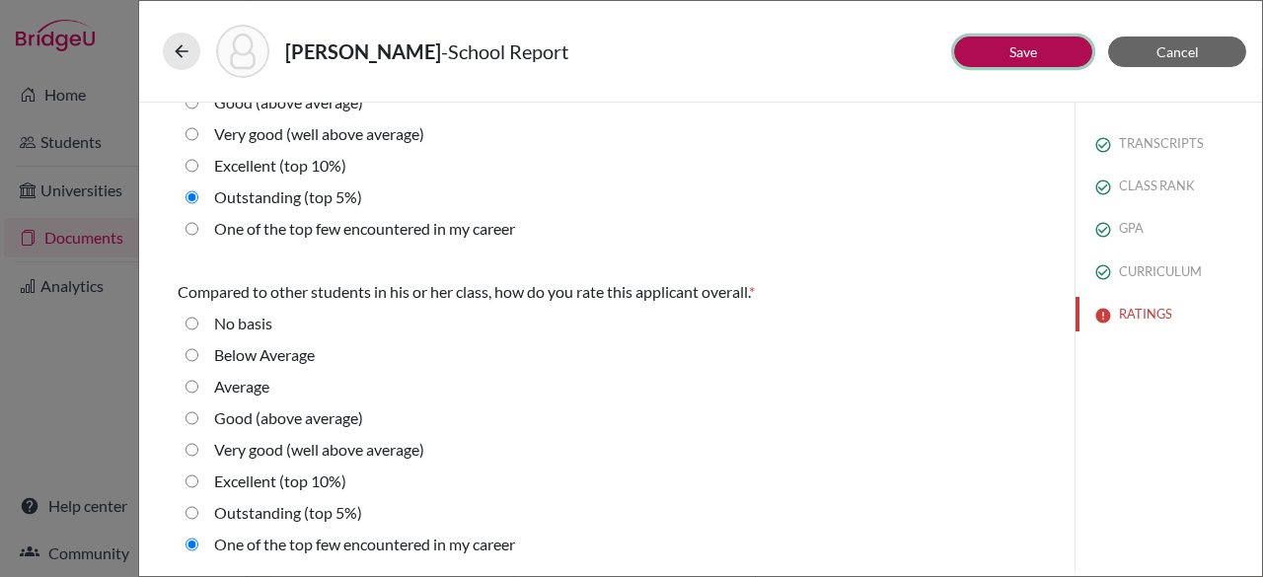
click at [1013, 40] on button "Save" at bounding box center [1023, 51] width 138 height 31
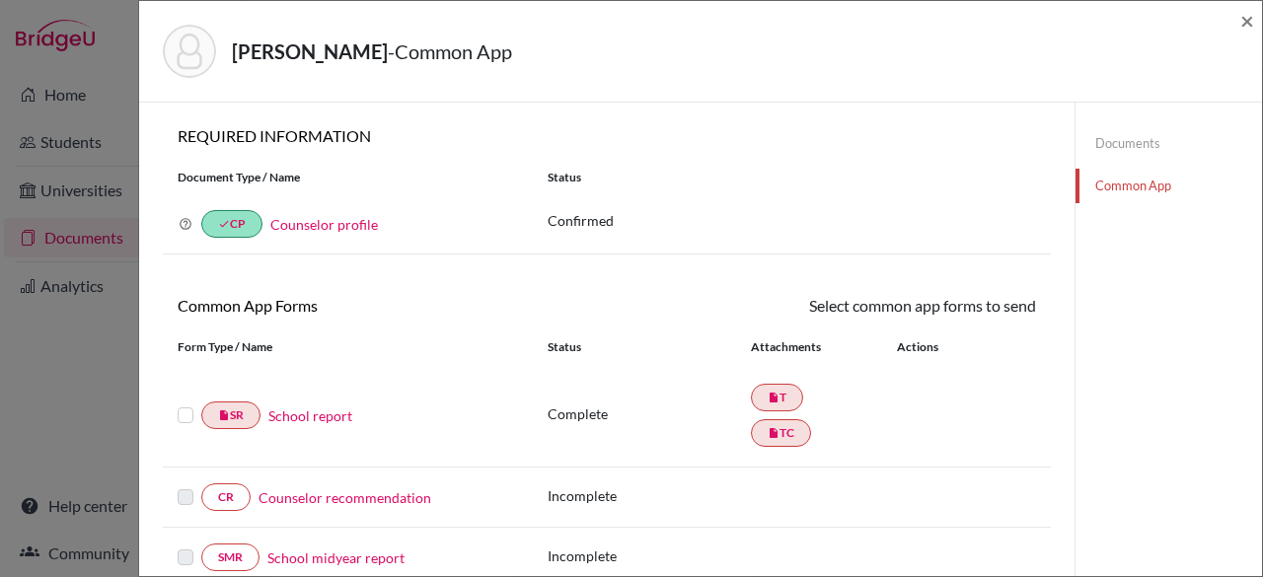
click at [187, 403] on label at bounding box center [186, 403] width 16 height 0
click at [0, 0] on input "checkbox" at bounding box center [0, 0] width 0 height 0
click at [998, 302] on link "Send" at bounding box center [995, 309] width 82 height 31
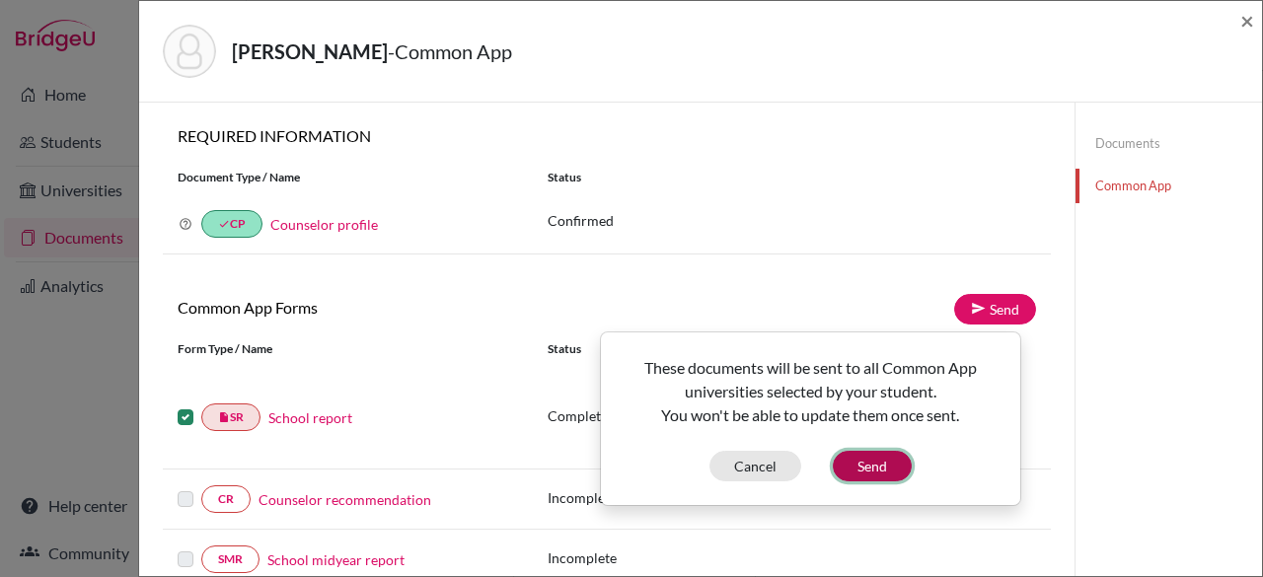
click at [874, 470] on button "Send" at bounding box center [872, 466] width 79 height 31
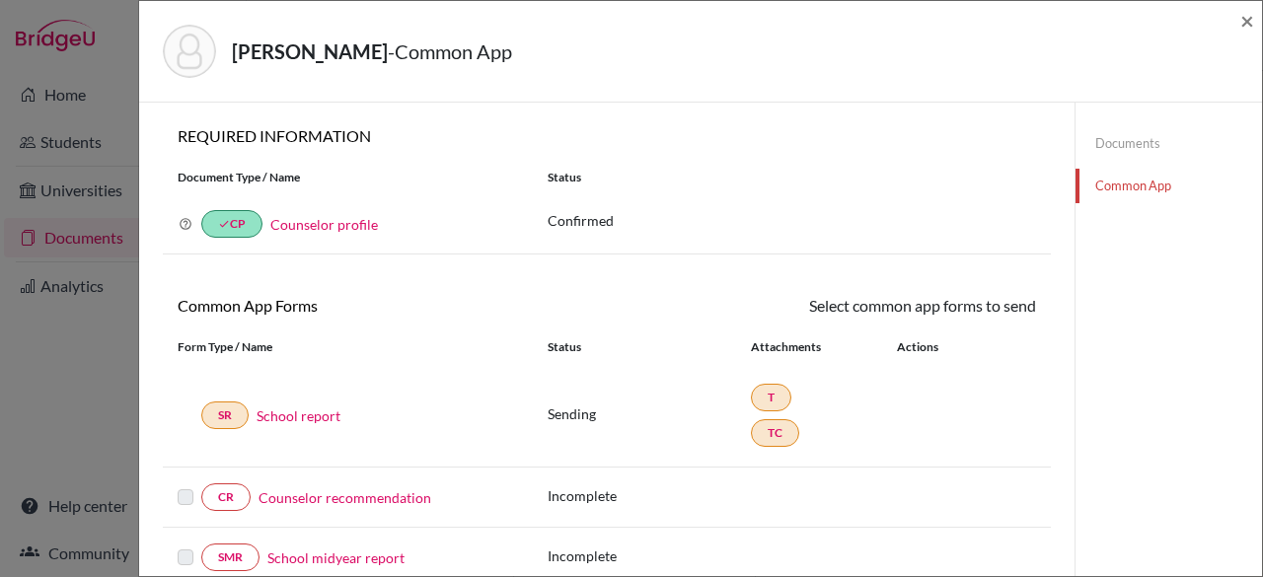
click at [347, 494] on link "Counselor recommendation" at bounding box center [344, 497] width 173 height 21
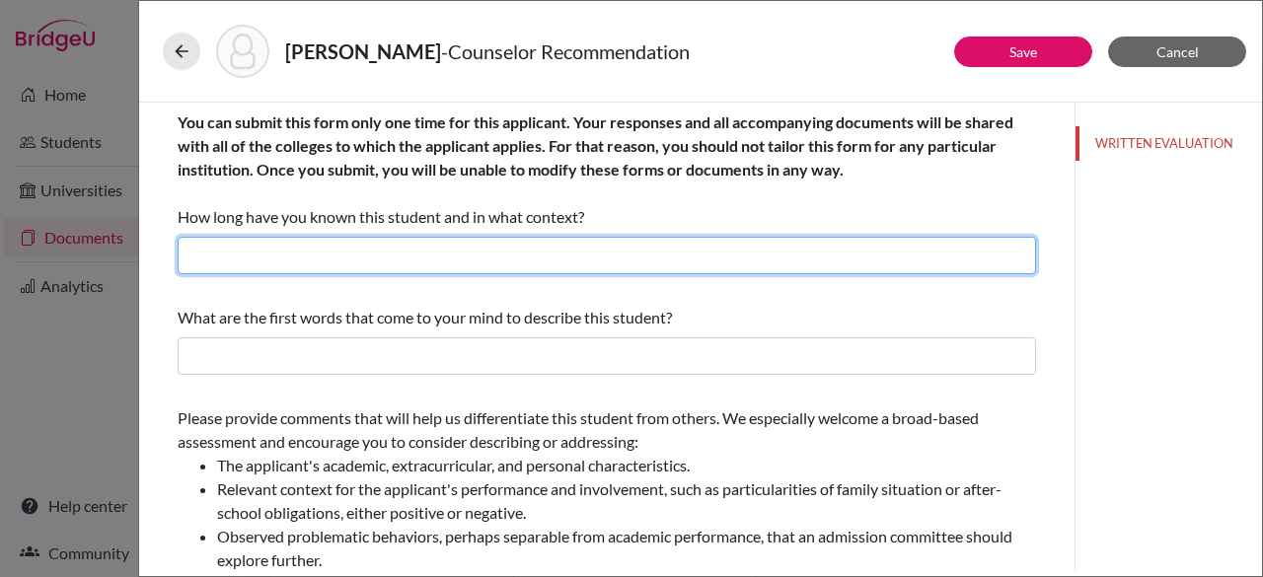
click at [255, 250] on input "text" at bounding box center [607, 255] width 858 height 37
type input "As his school counselor since middle school."
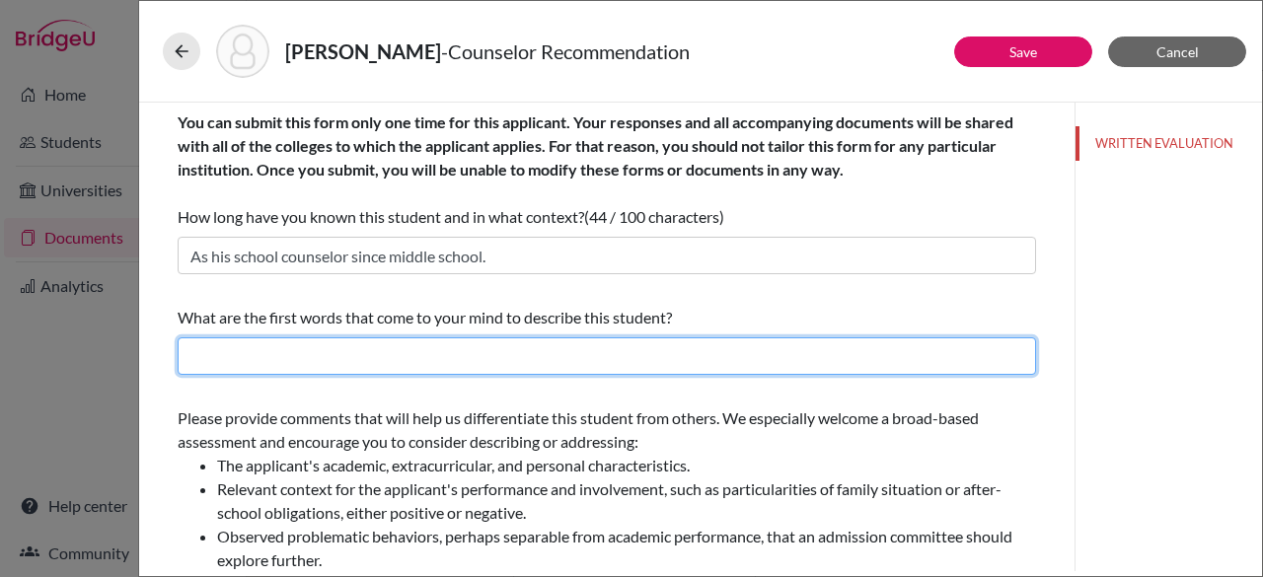
click at [347, 360] on input "text" at bounding box center [607, 355] width 858 height 37
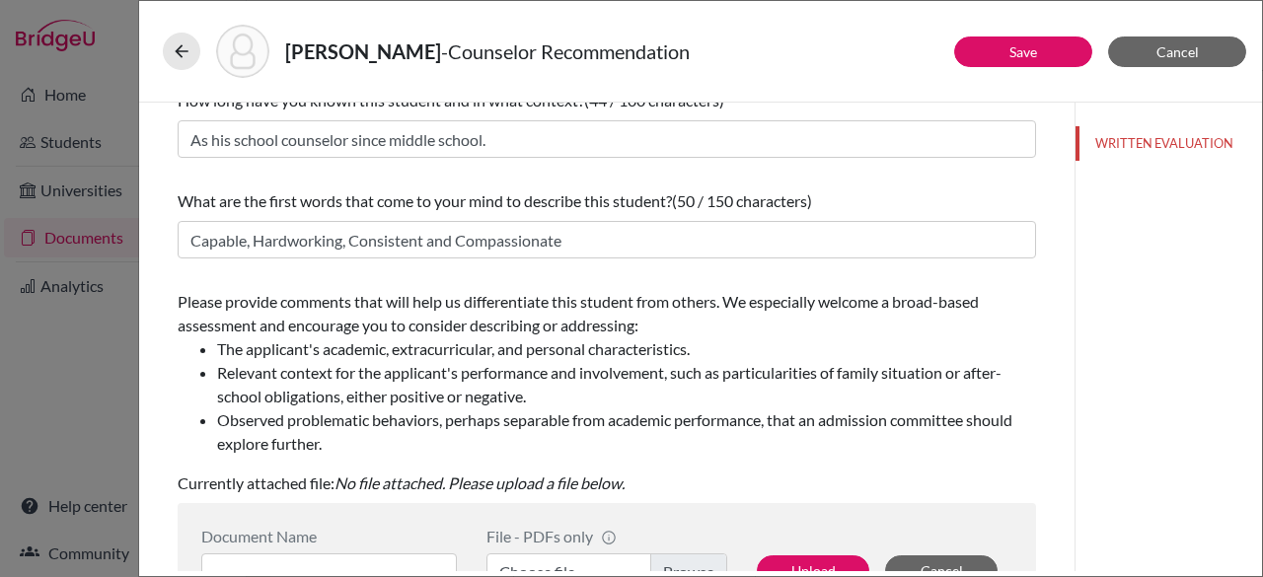
scroll to position [111, 0]
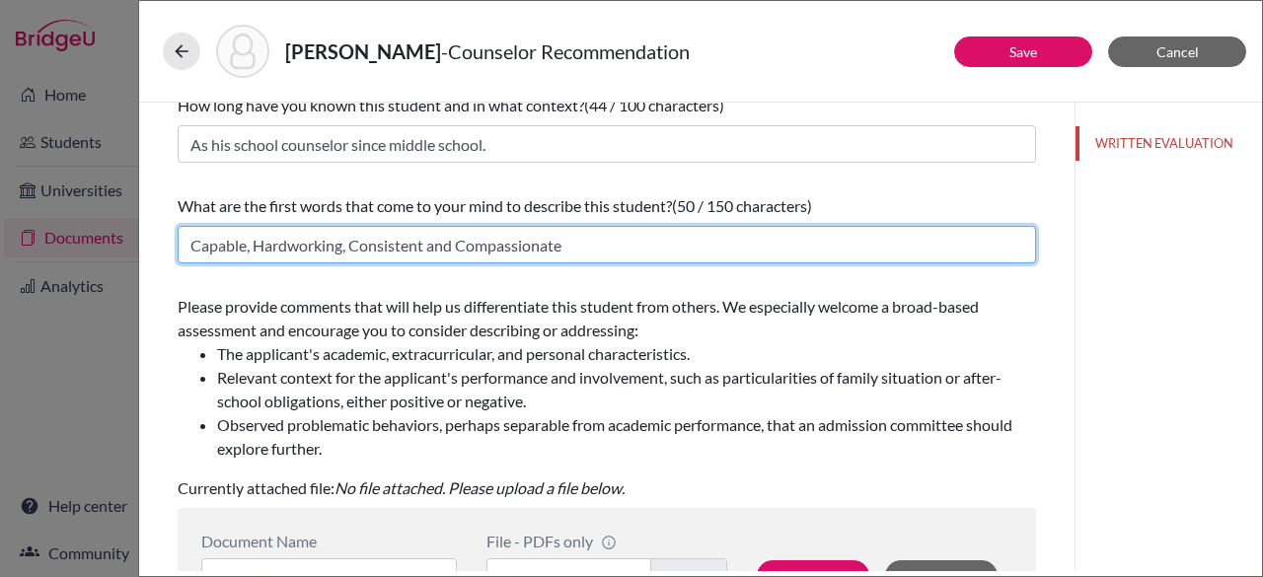
click at [653, 249] on input "Capable, Hardworking, Consistent and Compassionate" at bounding box center [607, 244] width 858 height 37
click at [474, 248] on input "Capable, Hardworking, Consistent and Cotientious" at bounding box center [607, 244] width 858 height 37
drag, startPoint x: 552, startPoint y: 246, endPoint x: 455, endPoint y: 242, distance: 97.7
click at [455, 242] on input "Capable, Hardworking, Consistent and Contientious" at bounding box center [607, 244] width 858 height 37
type input "Capable, Hardworking, Consistent and Resilient"
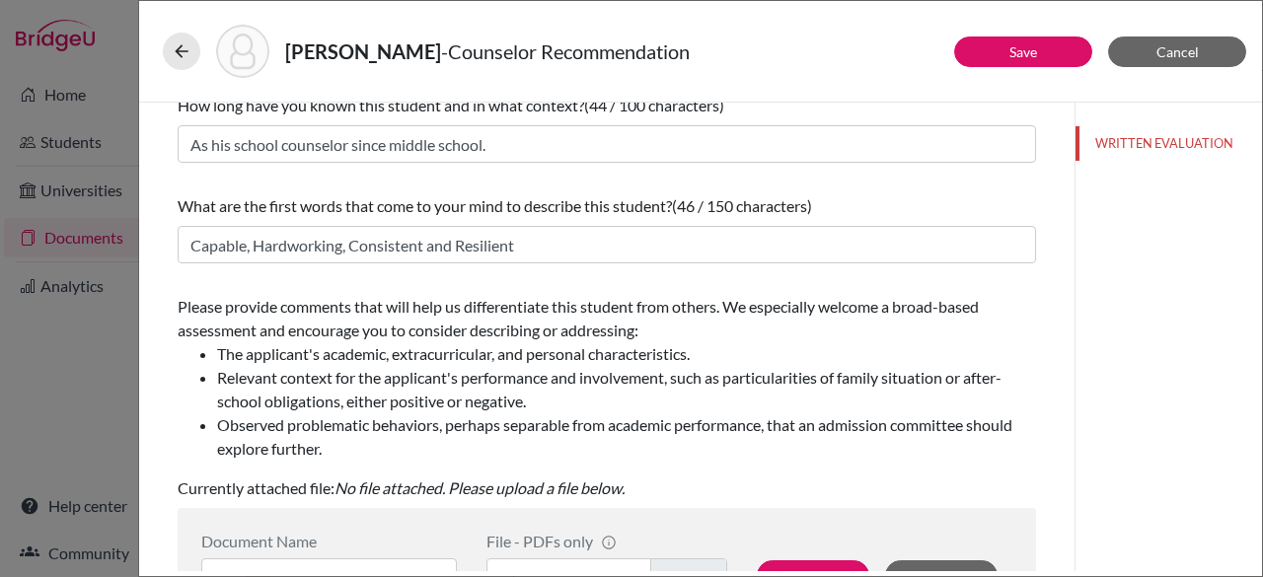
drag, startPoint x: 1262, startPoint y: 307, endPoint x: 1251, endPoint y: 370, distance: 64.1
click at [1251, 370] on div "[PERSON_NAME] - Counselor Recommendation Save Cancel You can submit this form o…" at bounding box center [700, 288] width 1125 height 577
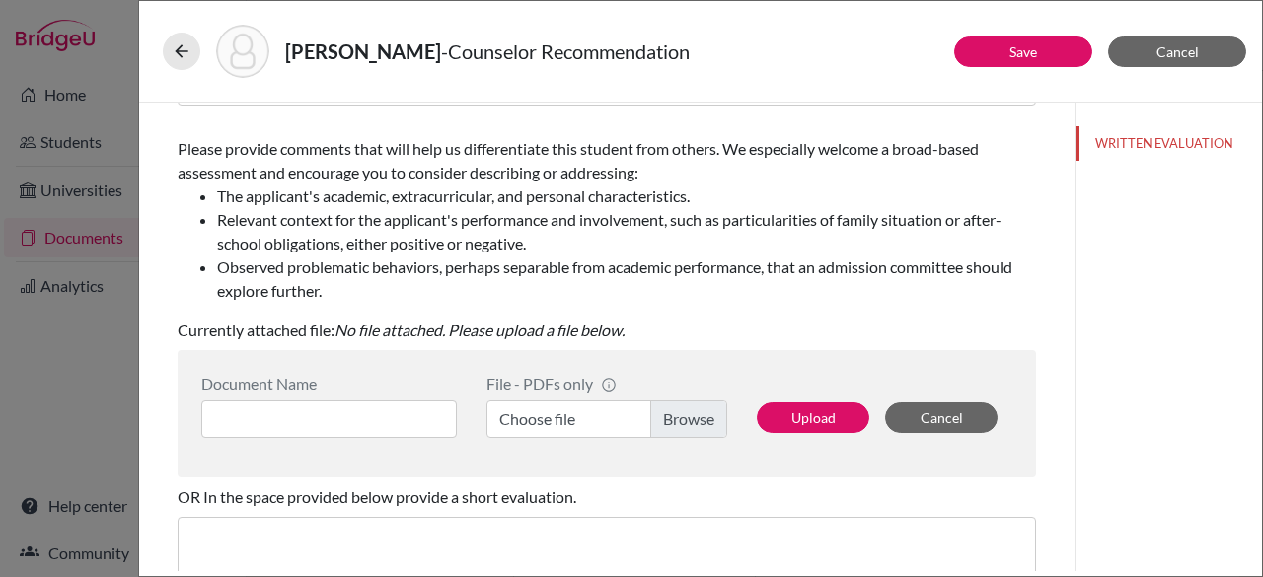
scroll to position [280, 0]
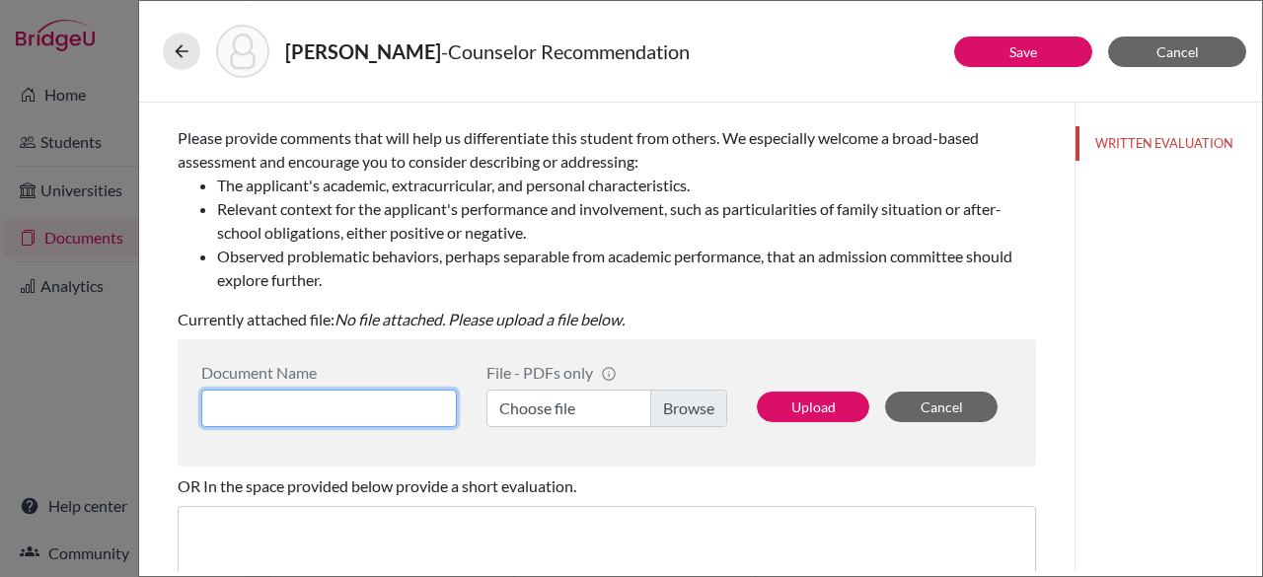
click at [304, 404] on input at bounding box center [328, 408] width 255 height 37
click at [536, 413] on label "Choose file" at bounding box center [606, 408] width 241 height 37
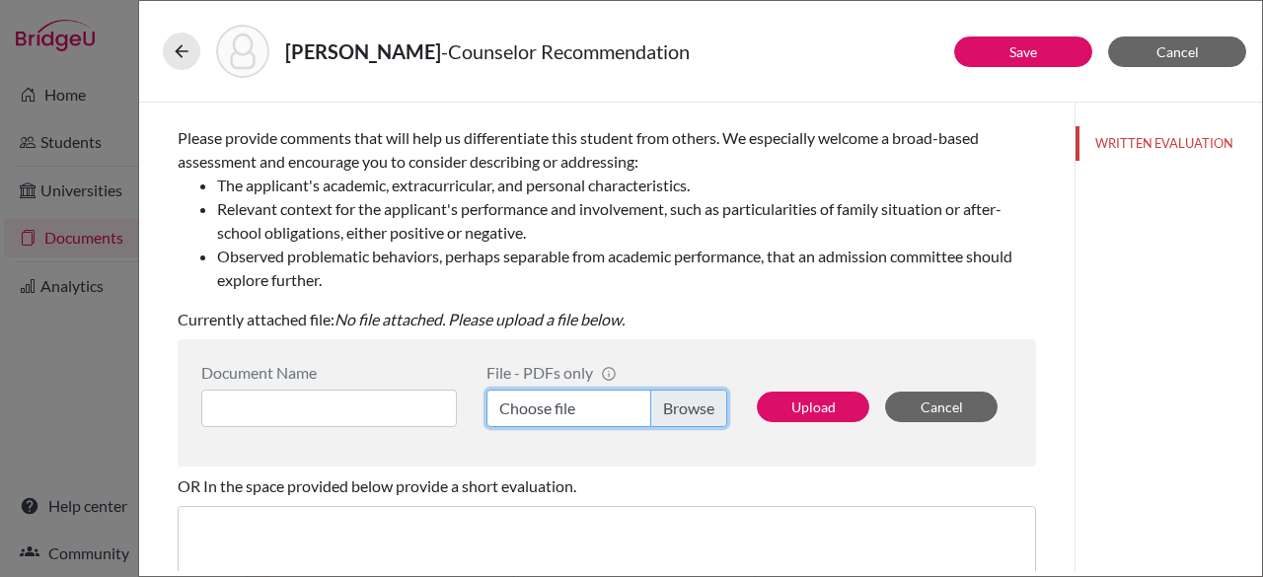
click at [536, 413] on input "Choose file" at bounding box center [606, 408] width 241 height 37
click at [357, 443] on div "Document Name File - PDFs only info CommonApp has file size limit of 2MB per fi…" at bounding box center [607, 402] width 858 height 127
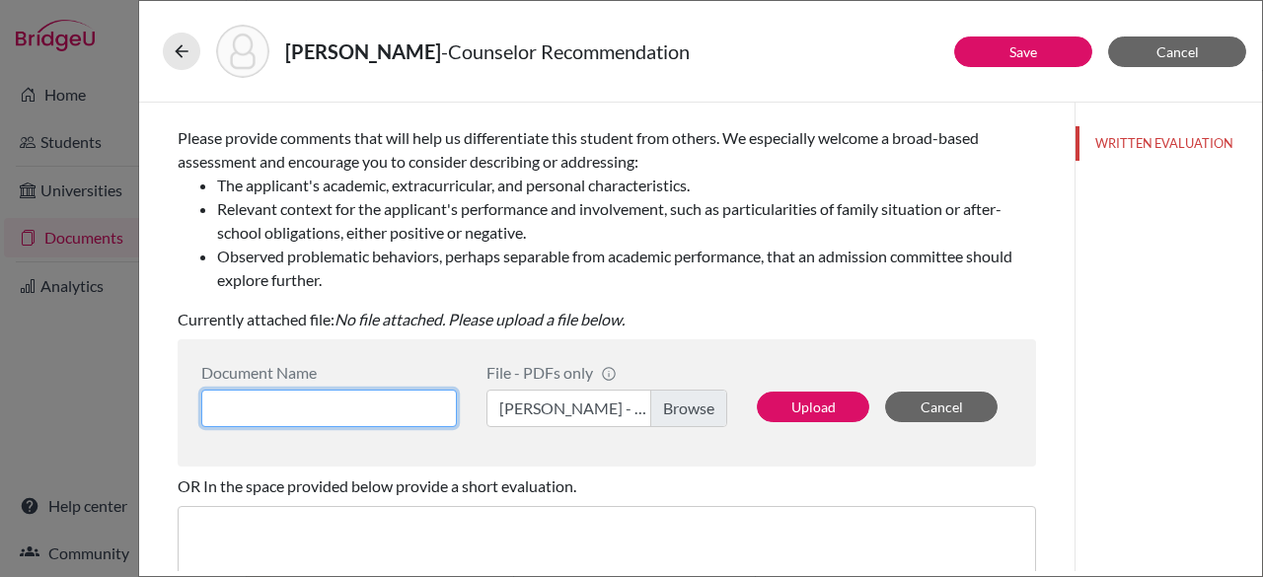
click at [375, 420] on input at bounding box center [328, 408] width 255 height 37
type input "[PERSON_NAME]"
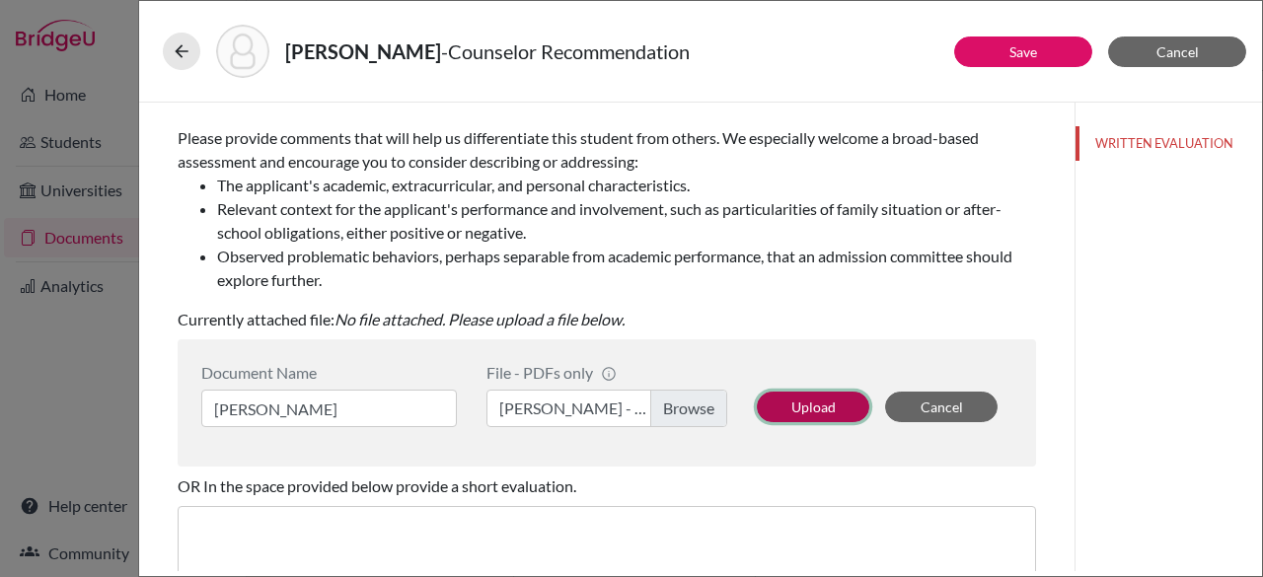
click at [768, 404] on button "Upload" at bounding box center [813, 407] width 112 height 31
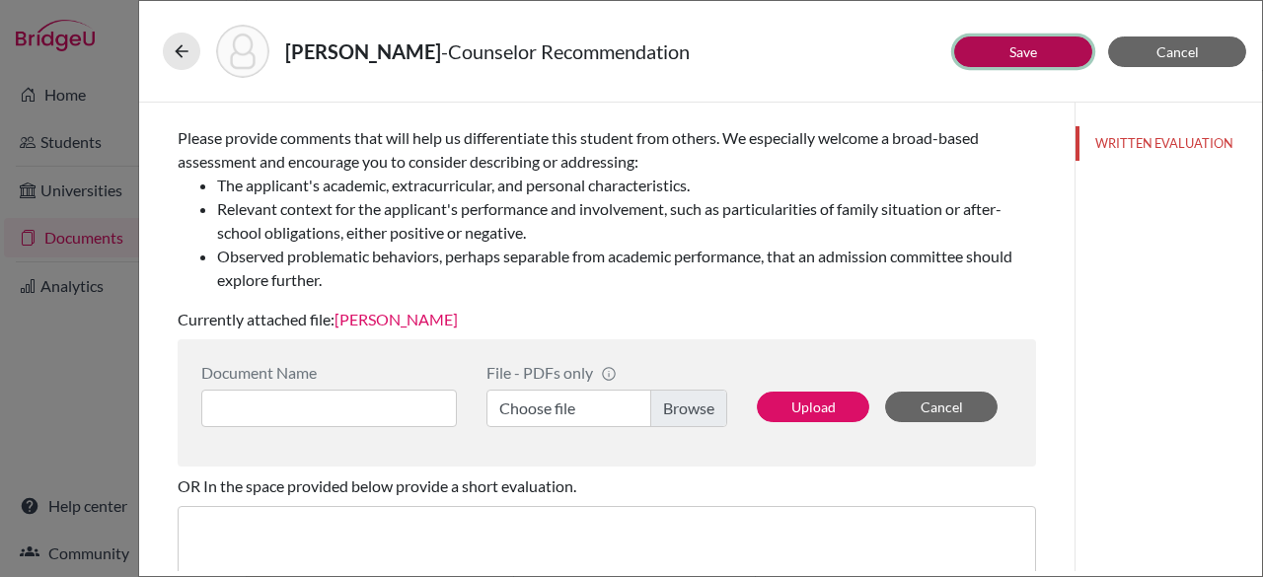
click at [1038, 51] on button "Save" at bounding box center [1023, 51] width 138 height 31
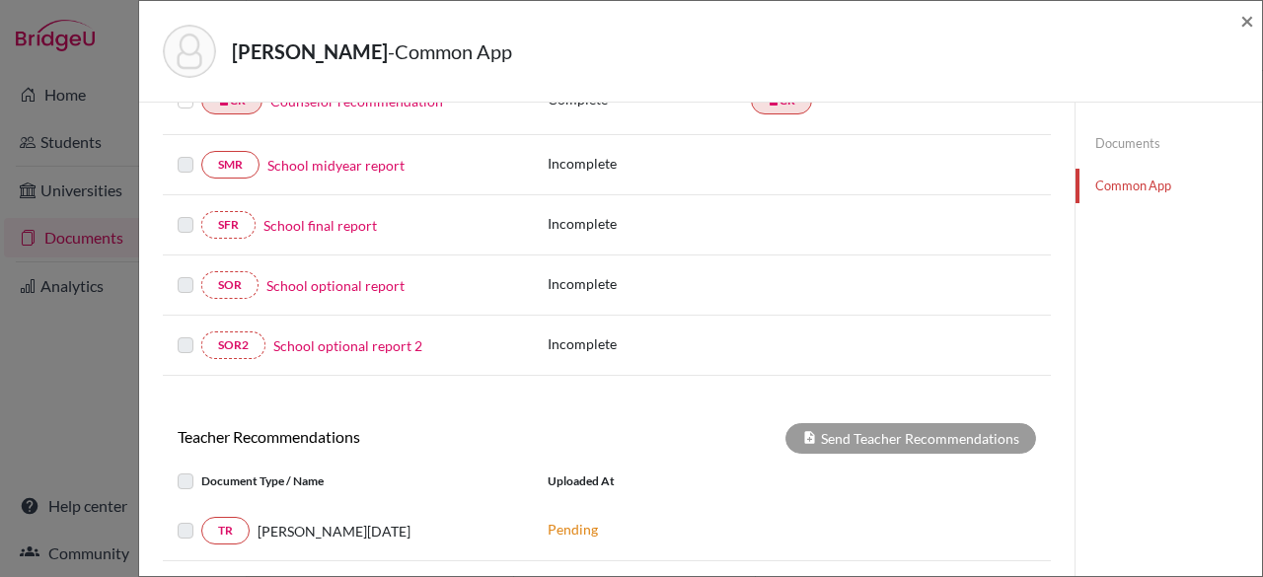
scroll to position [393, 0]
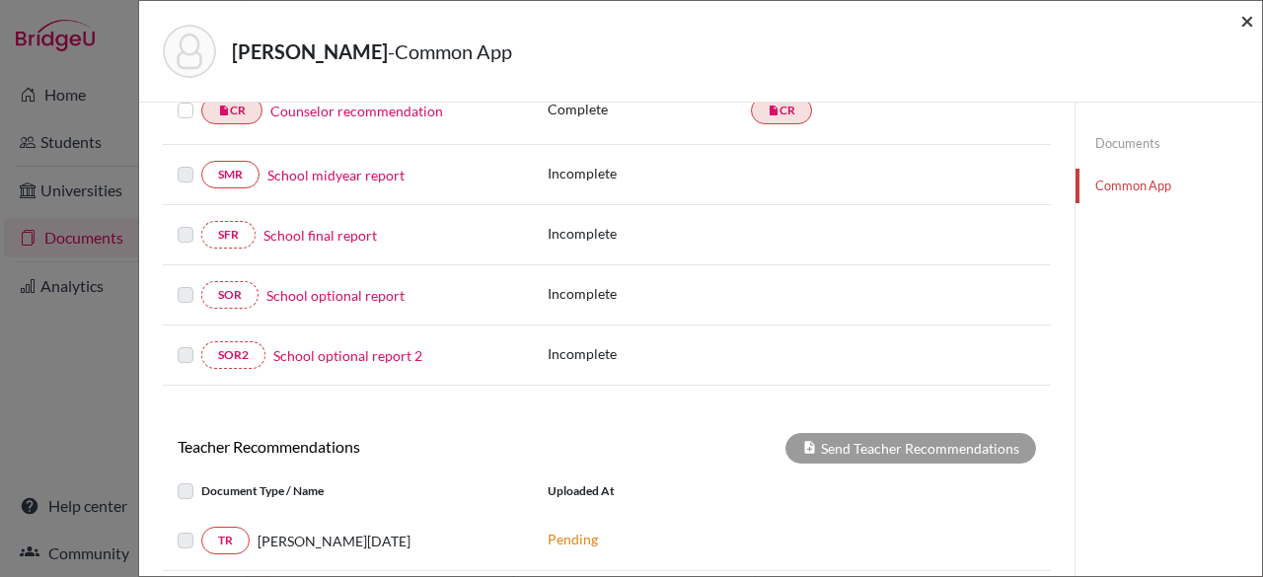
click at [1250, 23] on span "×" at bounding box center [1247, 20] width 14 height 29
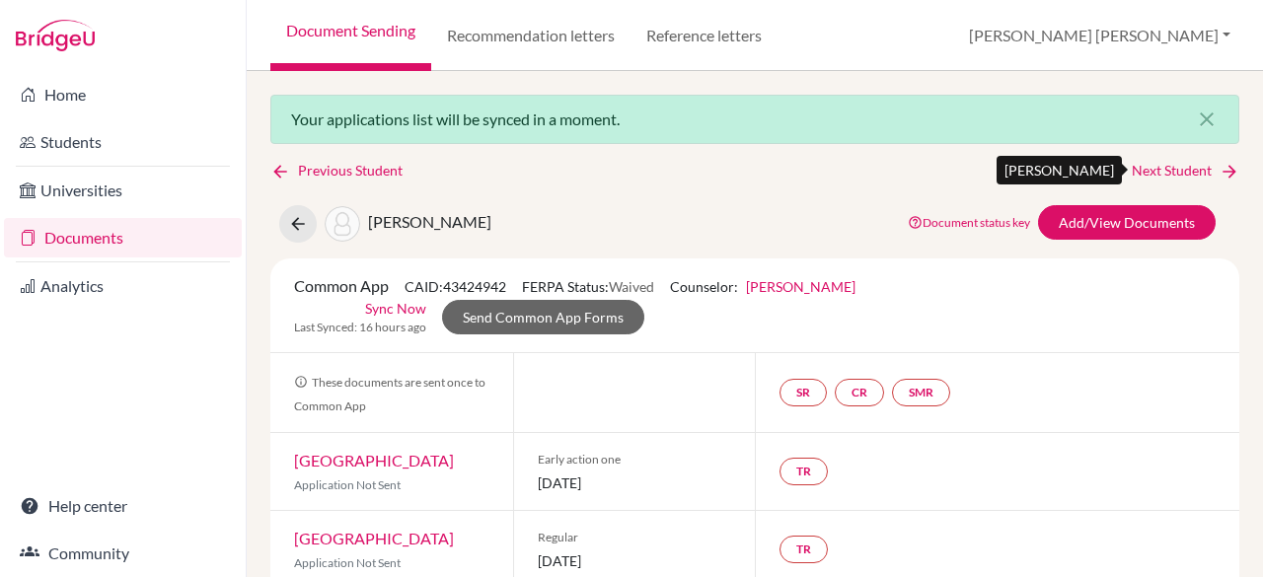
click at [1142, 169] on link "Next Student" at bounding box center [1185, 171] width 108 height 22
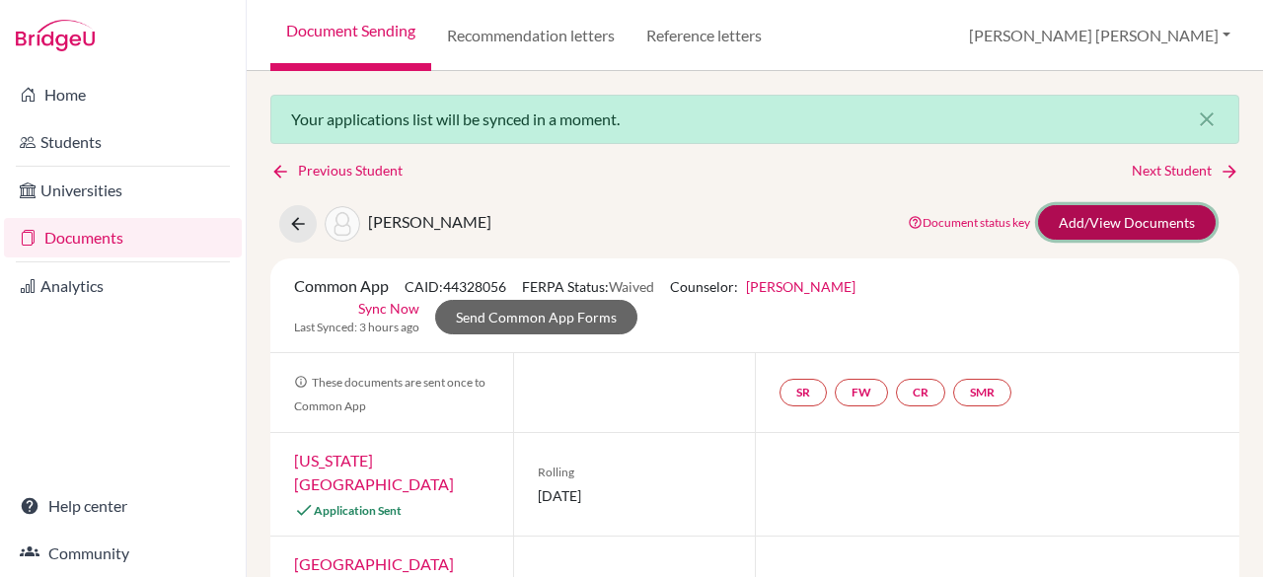
click at [1117, 222] on link "Add/View Documents" at bounding box center [1127, 222] width 178 height 35
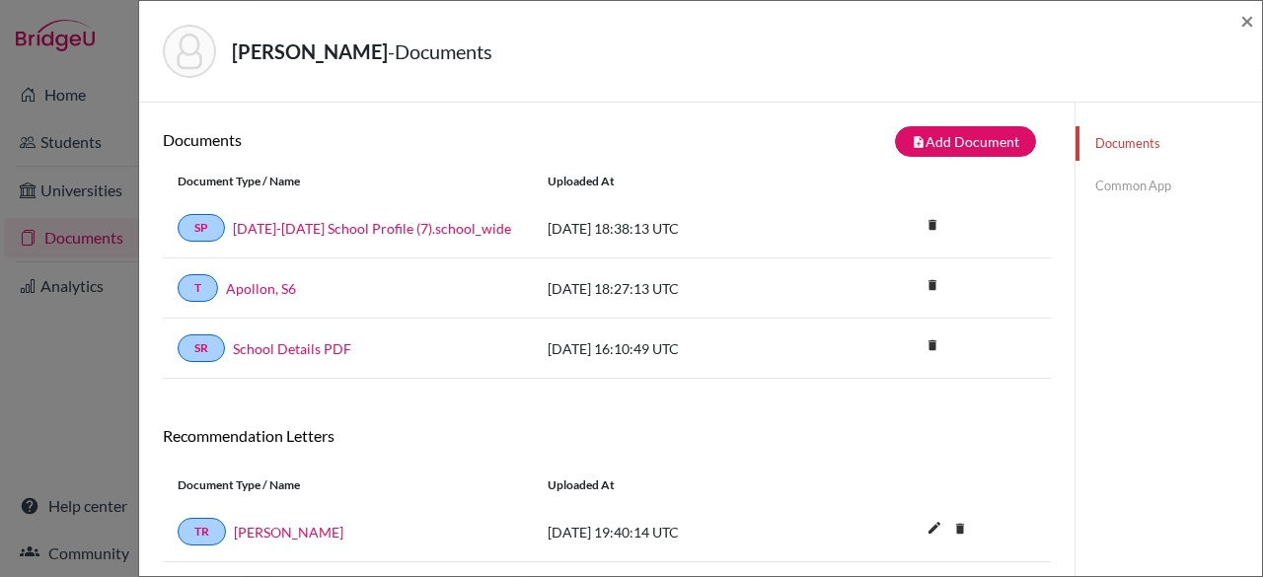
click at [1103, 188] on link "Common App" at bounding box center [1168, 186] width 186 height 35
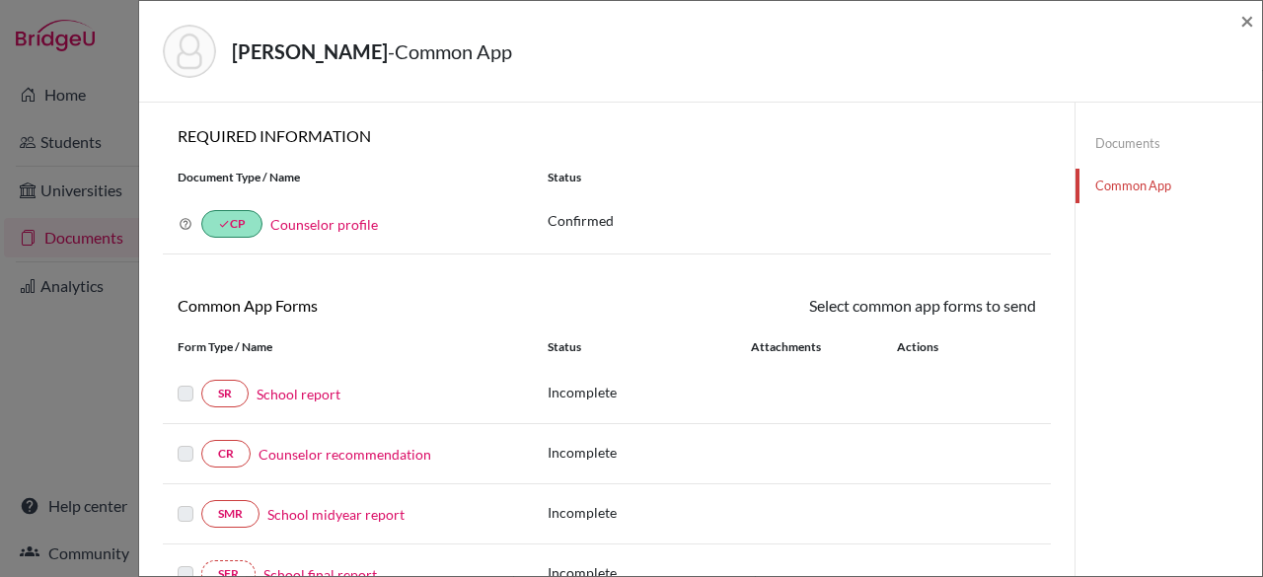
click at [296, 400] on link "School report" at bounding box center [298, 394] width 84 height 21
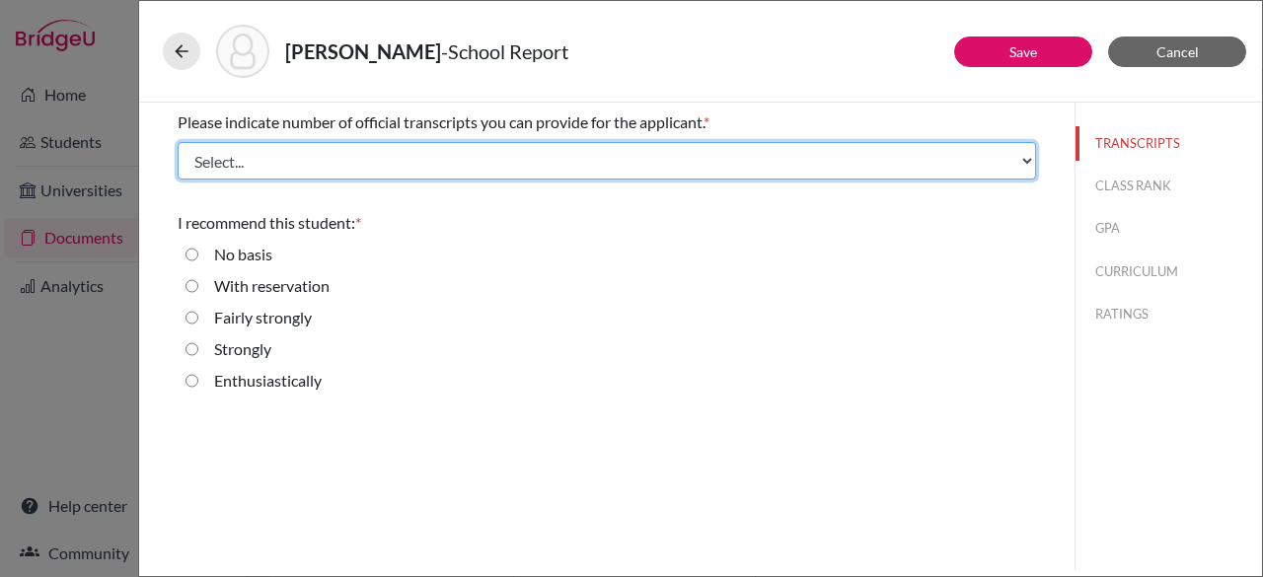
click at [383, 173] on select "Select... 1 2 3 4" at bounding box center [607, 160] width 858 height 37
select select "1"
click at [178, 142] on select "Select... 1 2 3 4" at bounding box center [607, 160] width 858 height 37
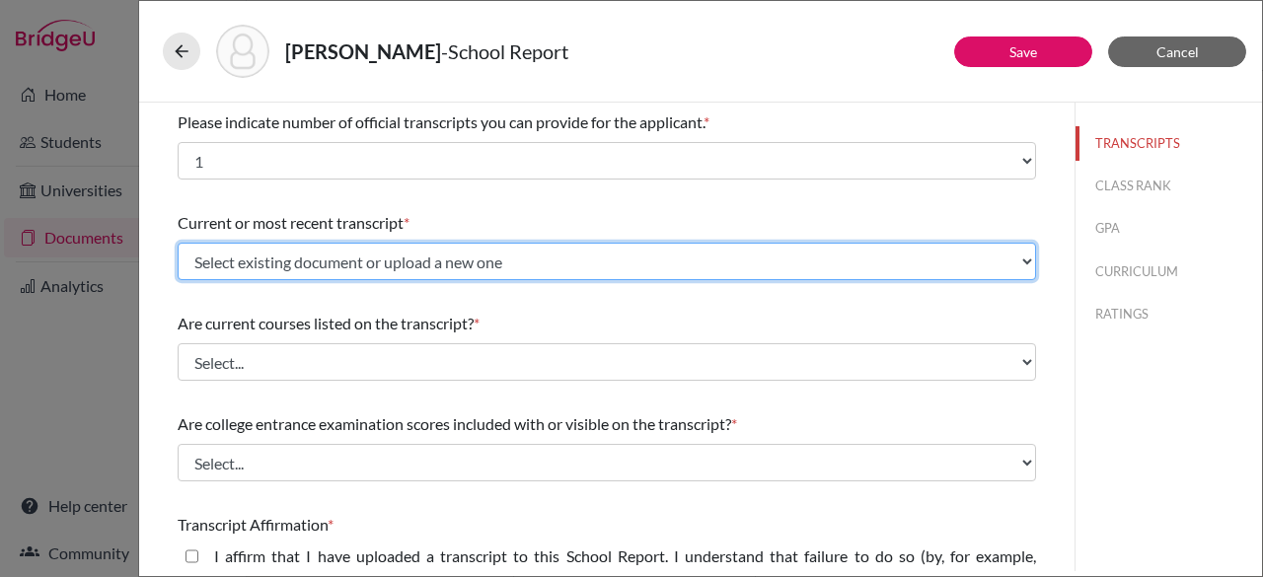
click at [331, 260] on select "Select existing document or upload a new one Apollon, S6 Upload New File" at bounding box center [607, 261] width 858 height 37
select select "669283"
click at [178, 243] on select "Select existing document or upload a new one Apollon, S6 Upload New File" at bounding box center [607, 261] width 858 height 37
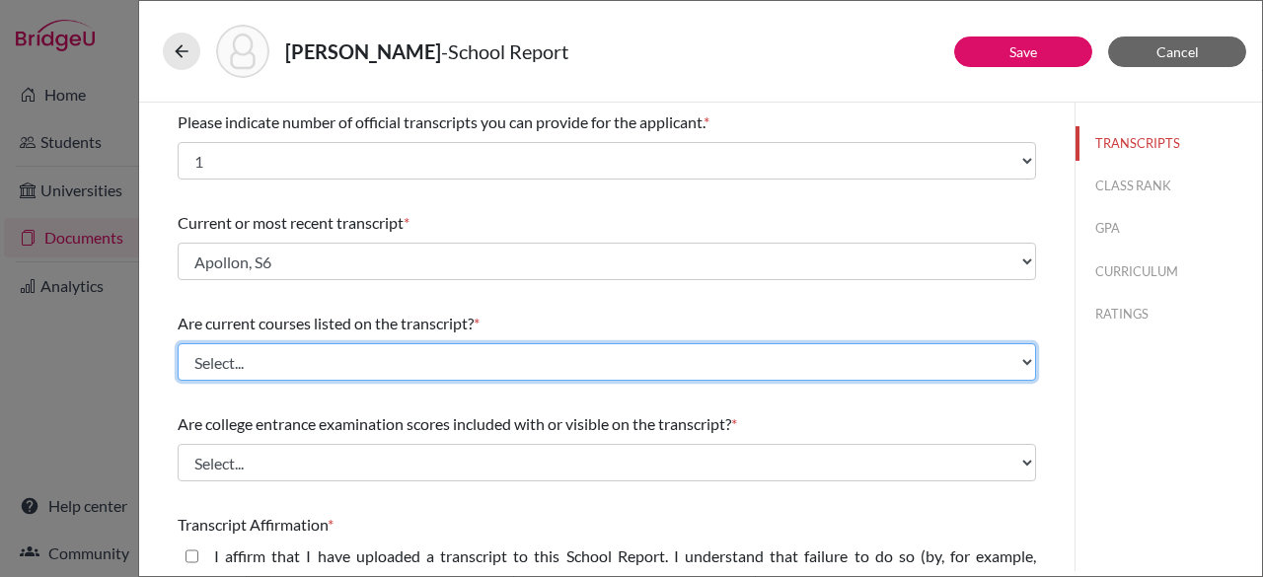
click at [297, 363] on select "Select... Yes No" at bounding box center [607, 361] width 858 height 37
select select "1"
click at [178, 343] on select "Select... Yes No" at bounding box center [607, 361] width 858 height 37
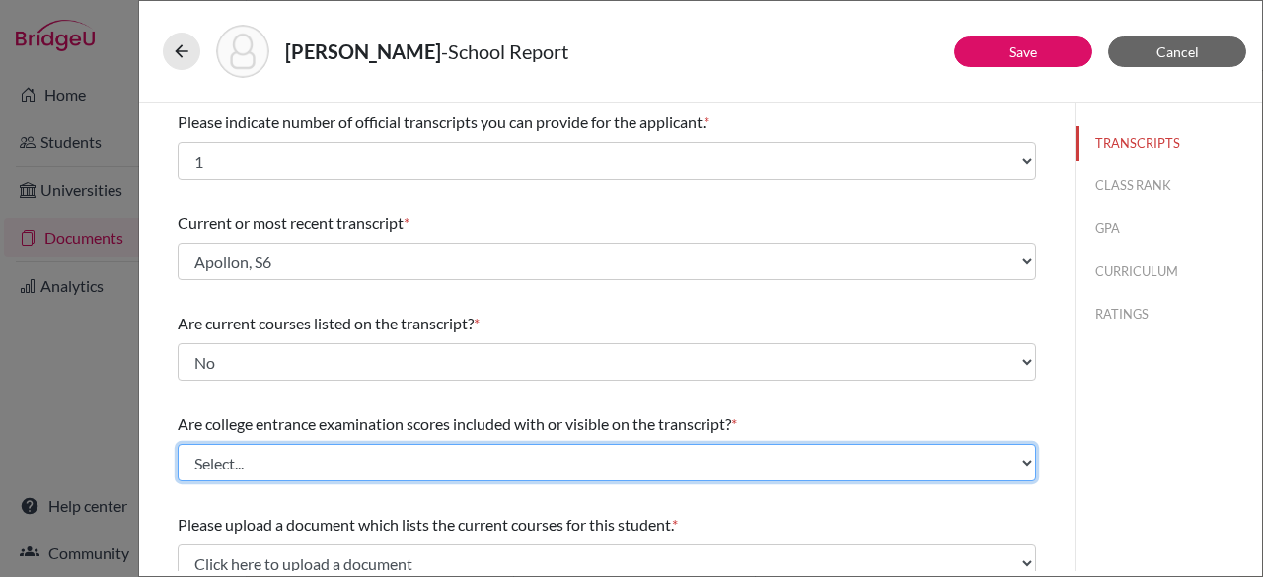
click at [279, 462] on select "Select... Yes No" at bounding box center [607, 462] width 858 height 37
select select "1"
click at [178, 444] on select "Select... Yes No" at bounding box center [607, 462] width 858 height 37
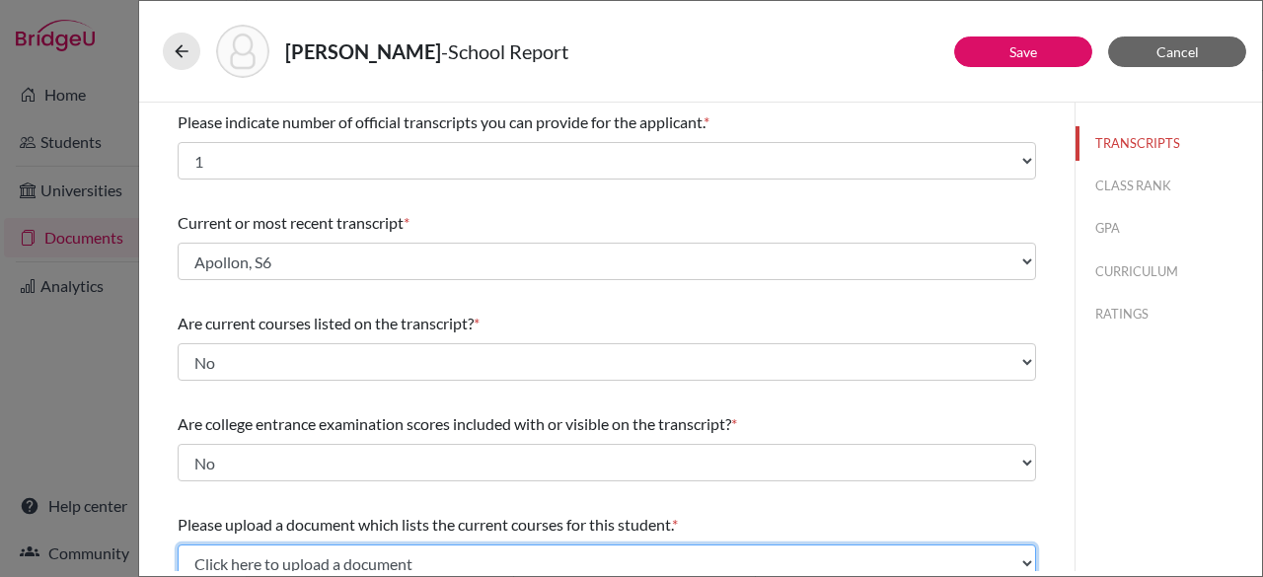
scroll to position [10, 0]
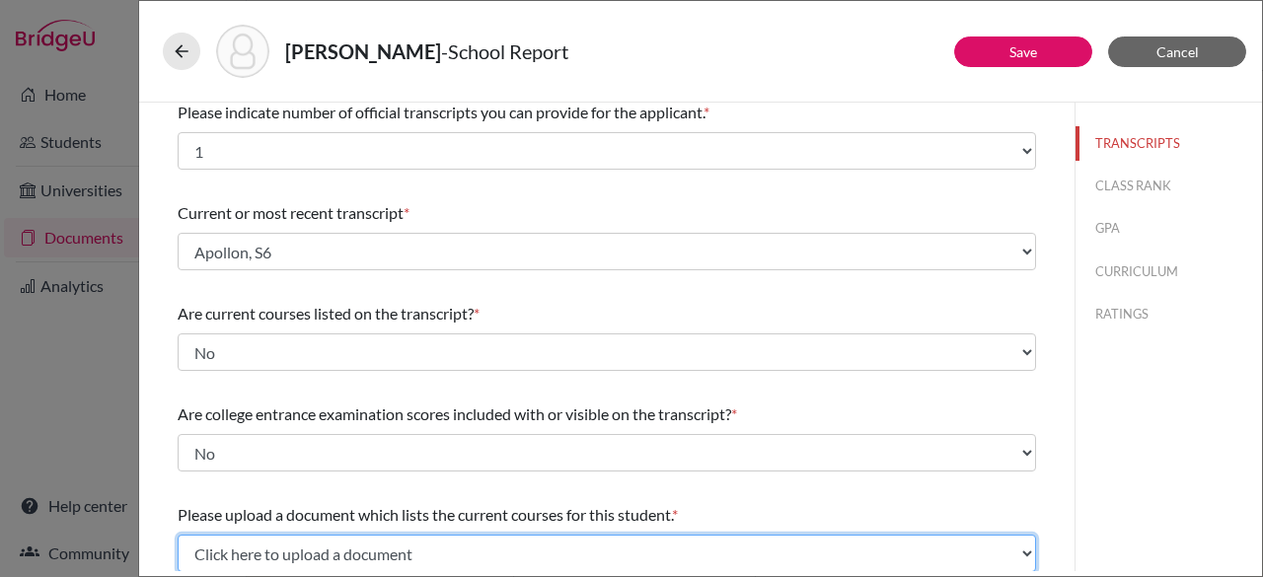
click at [488, 563] on select "Click here to upload a document Upload New File" at bounding box center [607, 553] width 858 height 37
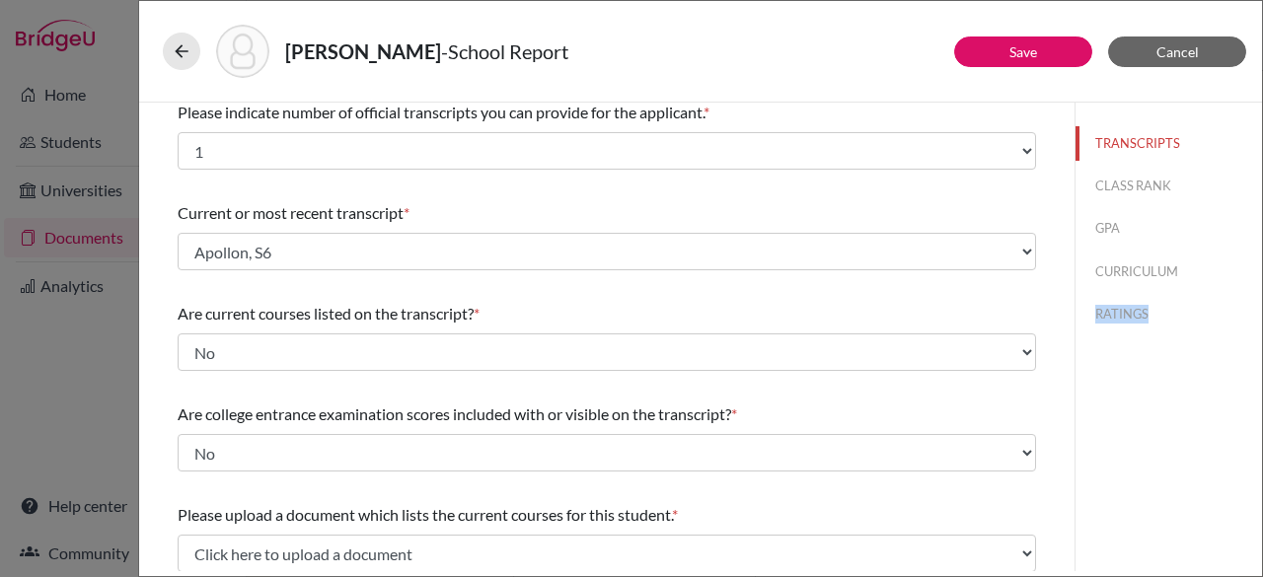
drag, startPoint x: 1262, startPoint y: 271, endPoint x: 1258, endPoint y: 321, distance: 49.5
click at [1258, 321] on div "Apollon, Luca - School Report Save Cancel Please indicate number of official tr…" at bounding box center [700, 288] width 1125 height 577
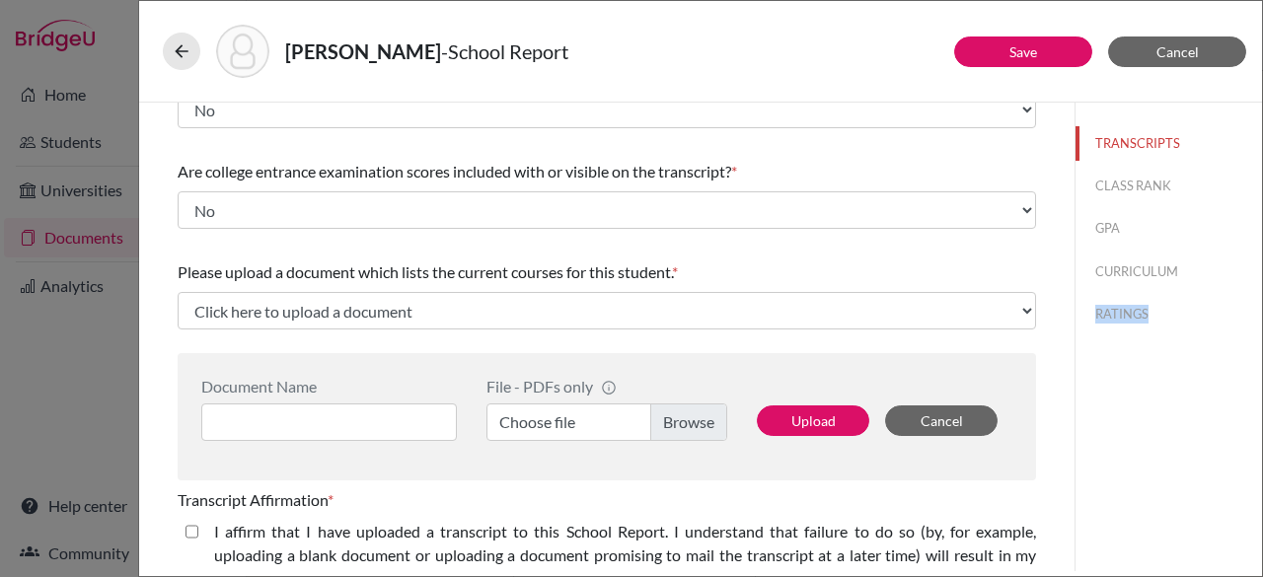
scroll to position [284, 0]
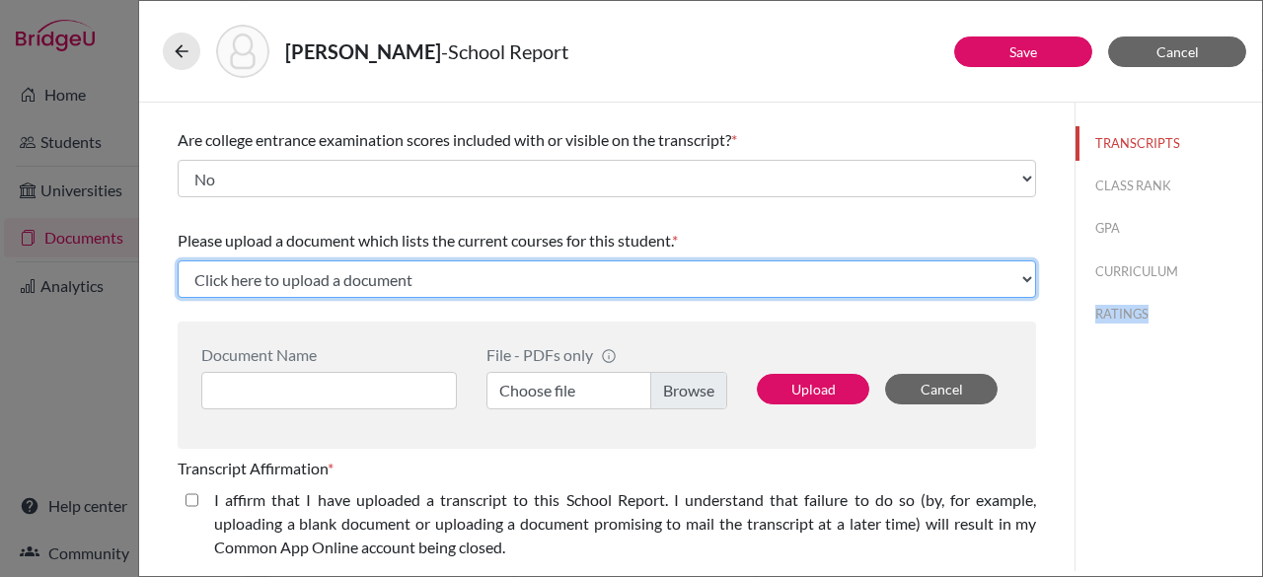
click at [603, 279] on select "Click here to upload a document Upload New File" at bounding box center [607, 278] width 858 height 37
select select "Upload New File"
click at [178, 260] on select "Click here to upload a document Upload New File" at bounding box center [607, 278] width 858 height 37
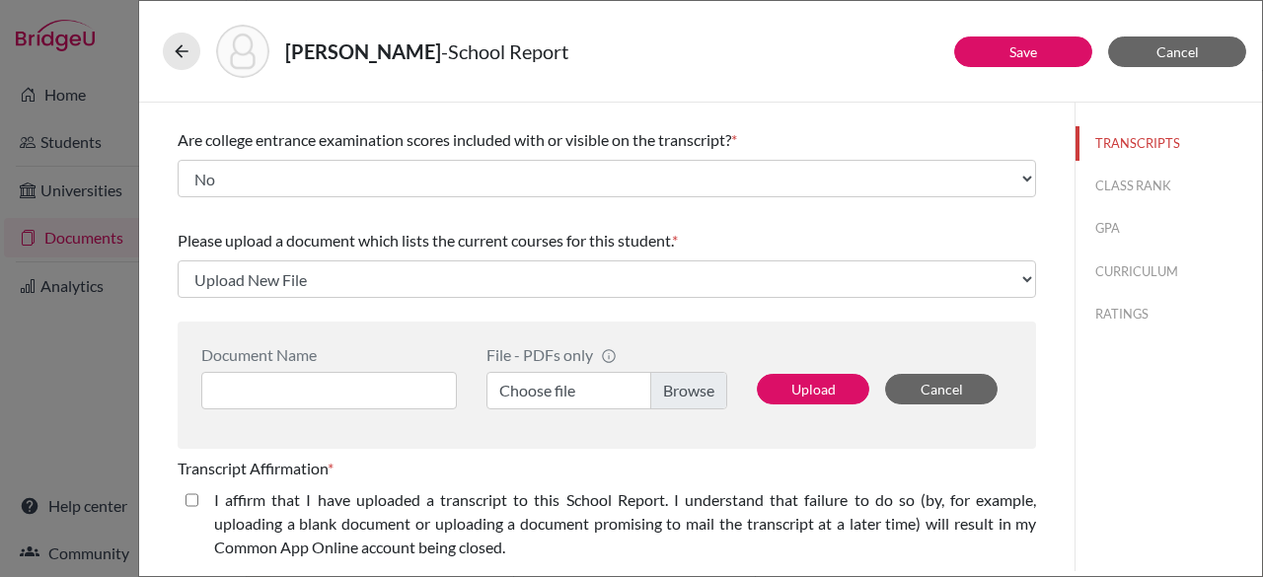
click at [658, 390] on label "Choose file" at bounding box center [606, 390] width 241 height 37
click at [658, 390] on input "Choose file" at bounding box center [606, 390] width 241 height 37
click at [320, 385] on input at bounding box center [328, 390] width 255 height 37
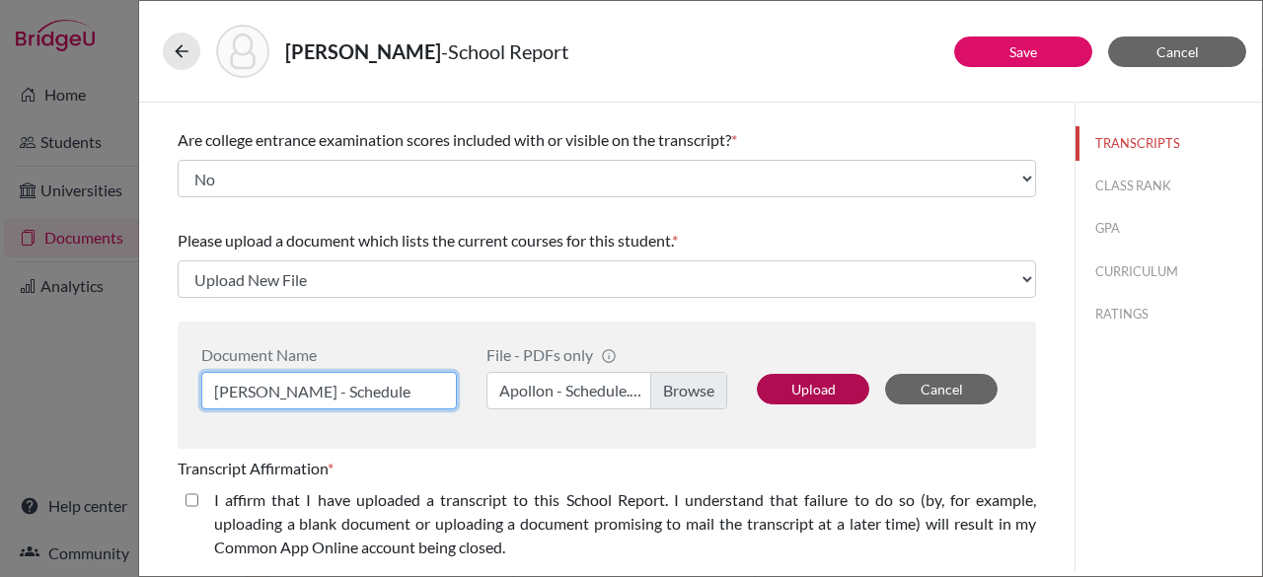
type input "[PERSON_NAME] - Schedule"
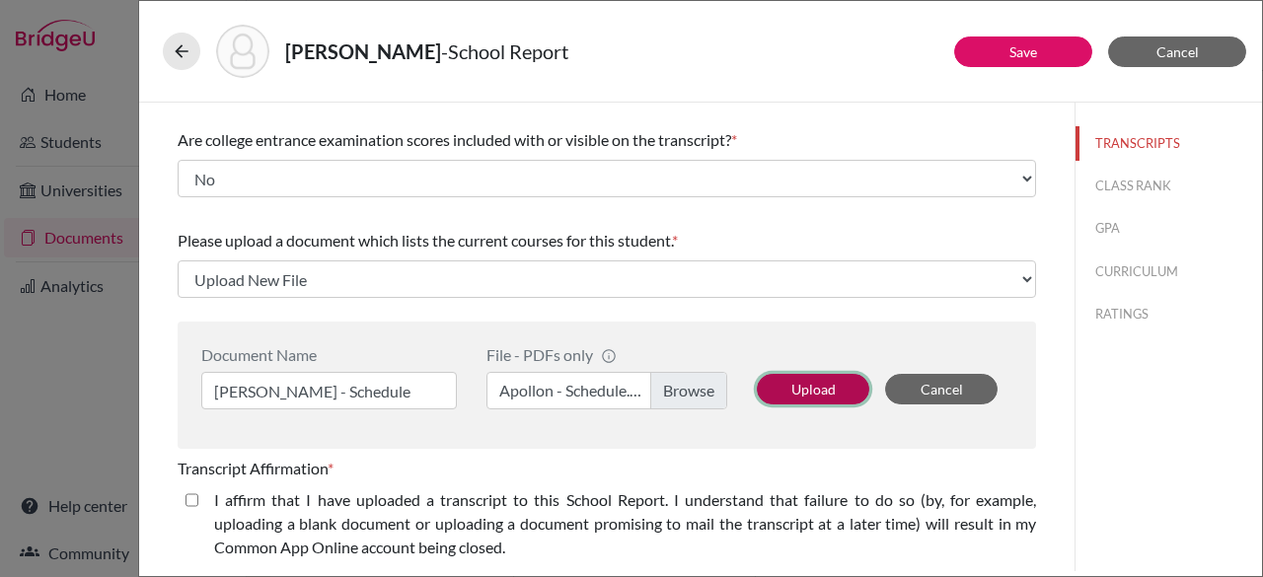
click at [821, 384] on button "Upload" at bounding box center [813, 389] width 112 height 31
select select "691340"
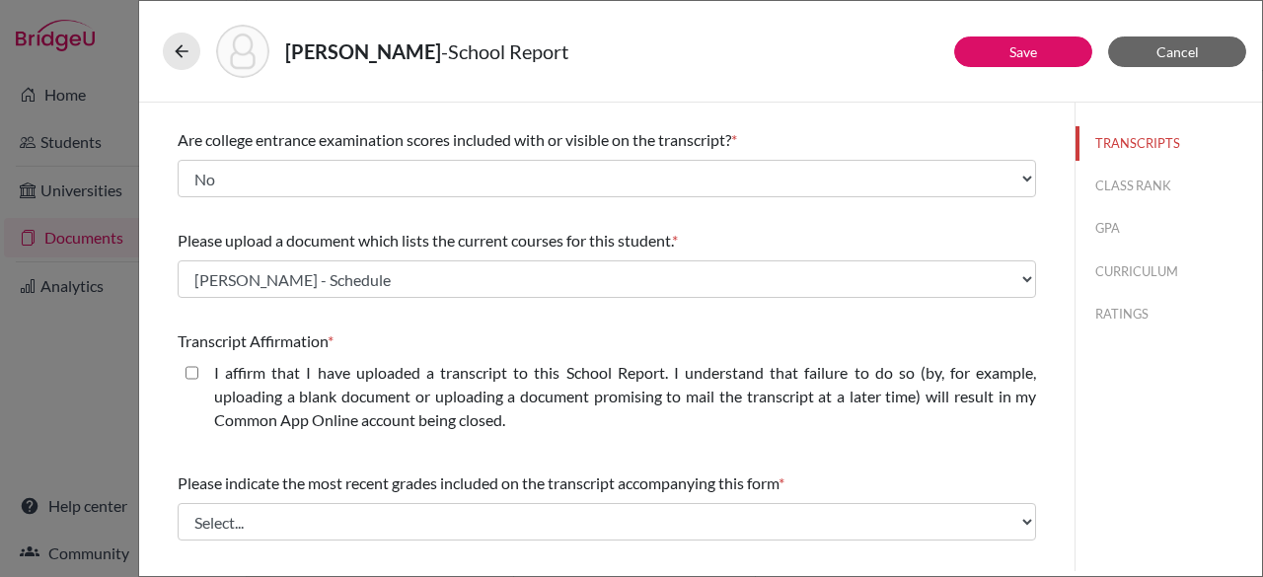
click at [196, 374] on closed\ "I affirm that I have uploaded a transcript to this School Report. I understand …" at bounding box center [191, 373] width 13 height 24
checkbox closed\ "true"
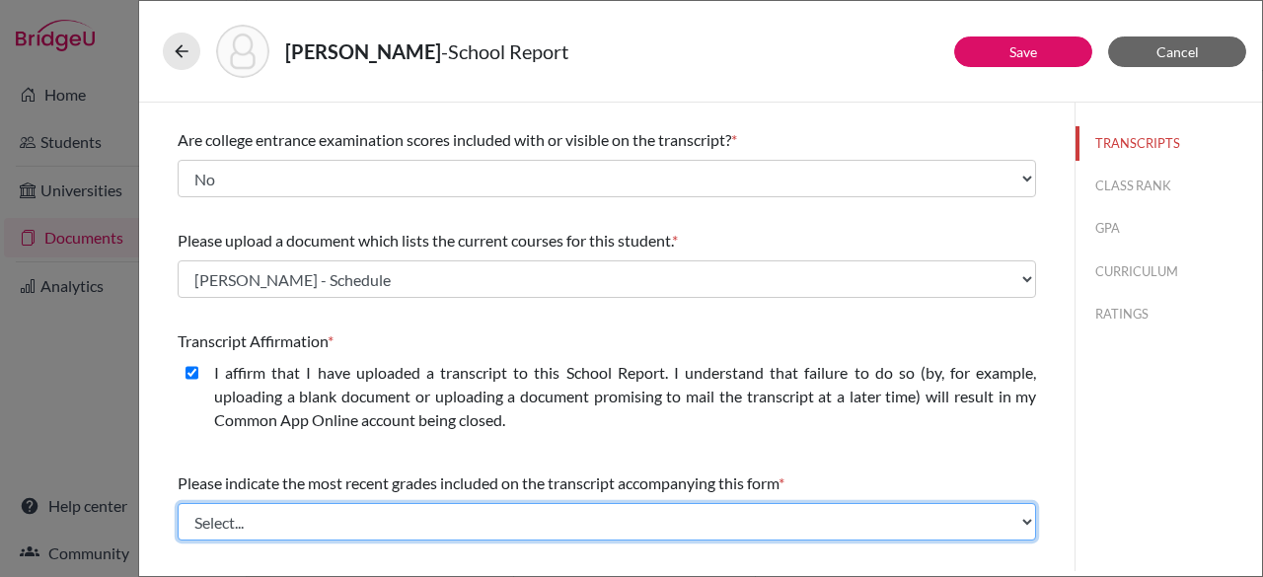
click at [269, 520] on select "Select... Final junior year grades 1st Quarter senior year grades 2nd Quarter/1…" at bounding box center [607, 521] width 858 height 37
select select "0"
click at [178, 503] on select "Select... Final junior year grades 1st Quarter senior year grades 2nd Quarter/1…" at bounding box center [607, 521] width 858 height 37
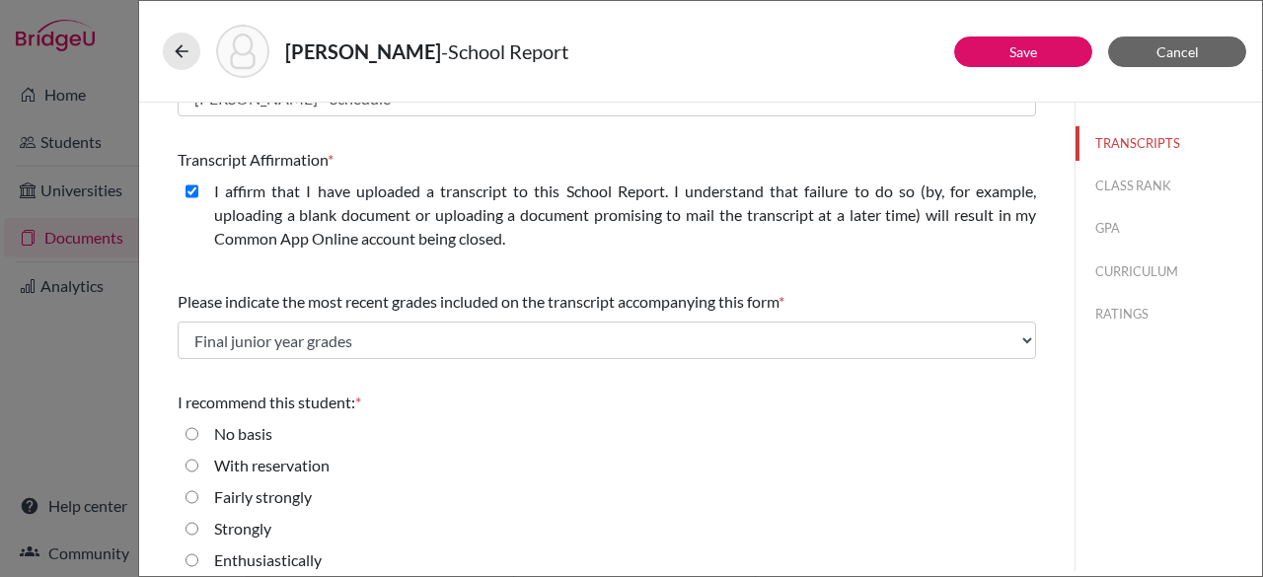
scroll to position [481, 0]
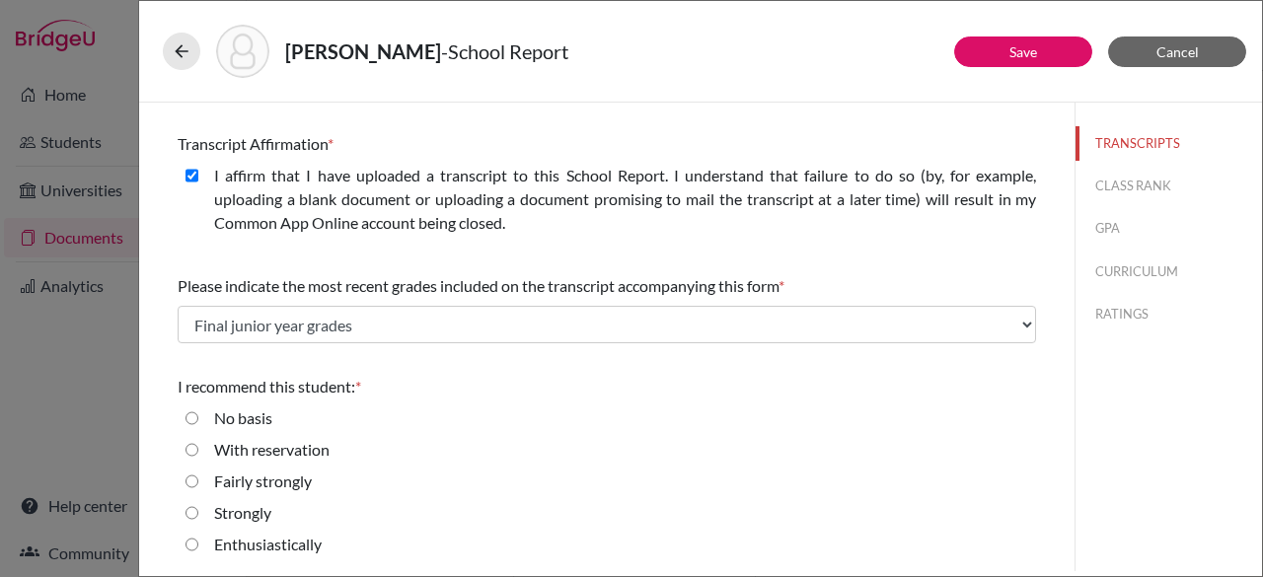
click at [189, 480] on strongly "Fairly strongly" at bounding box center [191, 482] width 13 height 24
radio strongly "true"
click at [1023, 43] on link "Save" at bounding box center [1023, 51] width 28 height 17
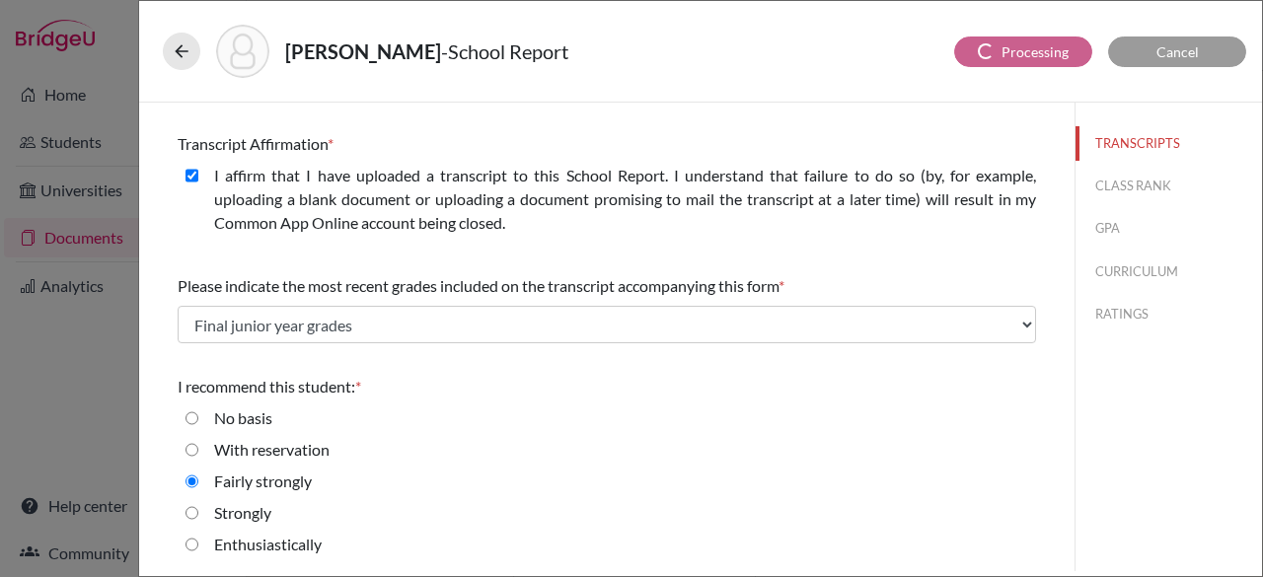
scroll to position [0, 0]
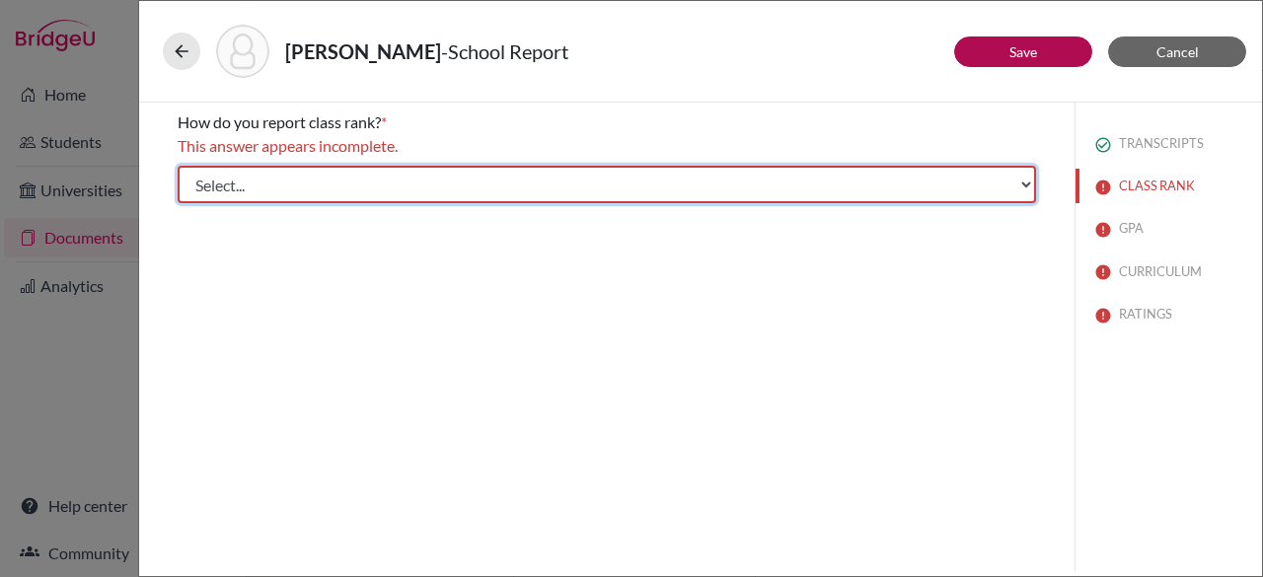
click at [691, 189] on select "Select... Exact Decile Quintile Quartile None" at bounding box center [607, 184] width 858 height 37
select select "5"
click at [178, 166] on select "Select... Exact Decile Quintile Quartile None" at bounding box center [607, 184] width 858 height 37
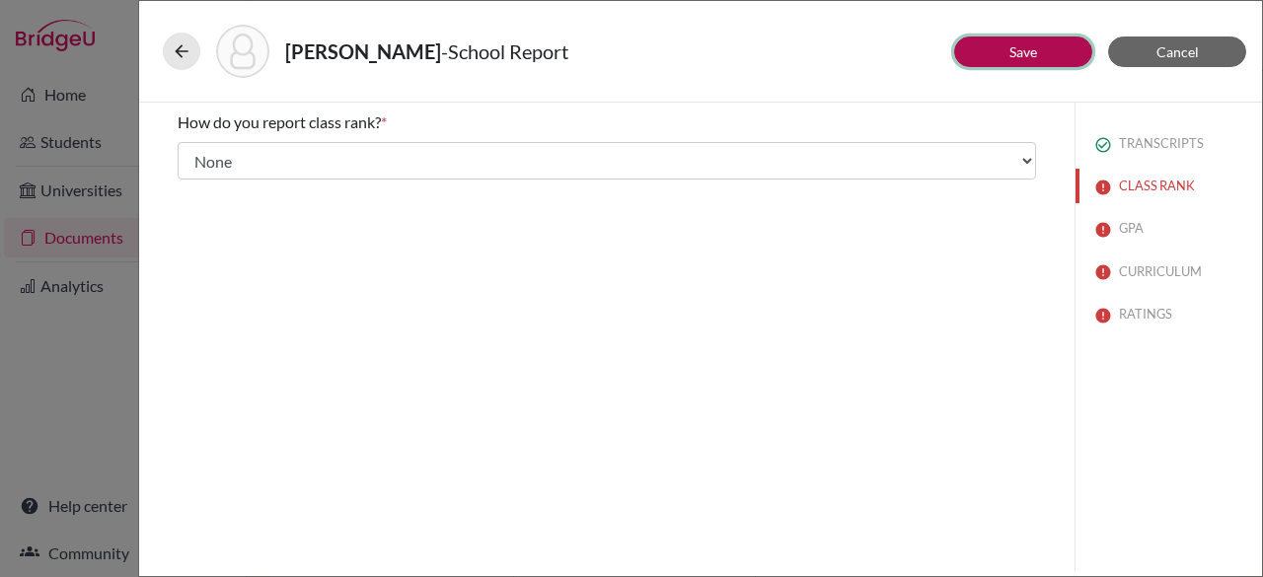
click at [1012, 58] on link "Save" at bounding box center [1023, 51] width 28 height 17
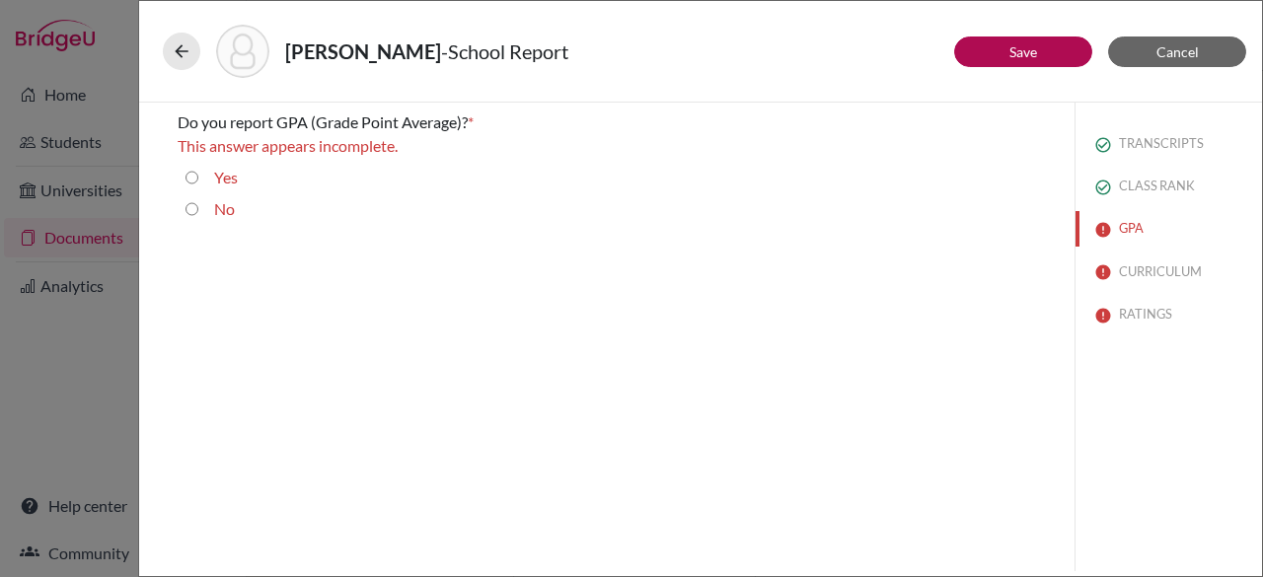
click at [189, 177] on input "Yes" at bounding box center [191, 178] width 13 height 24
radio input "true"
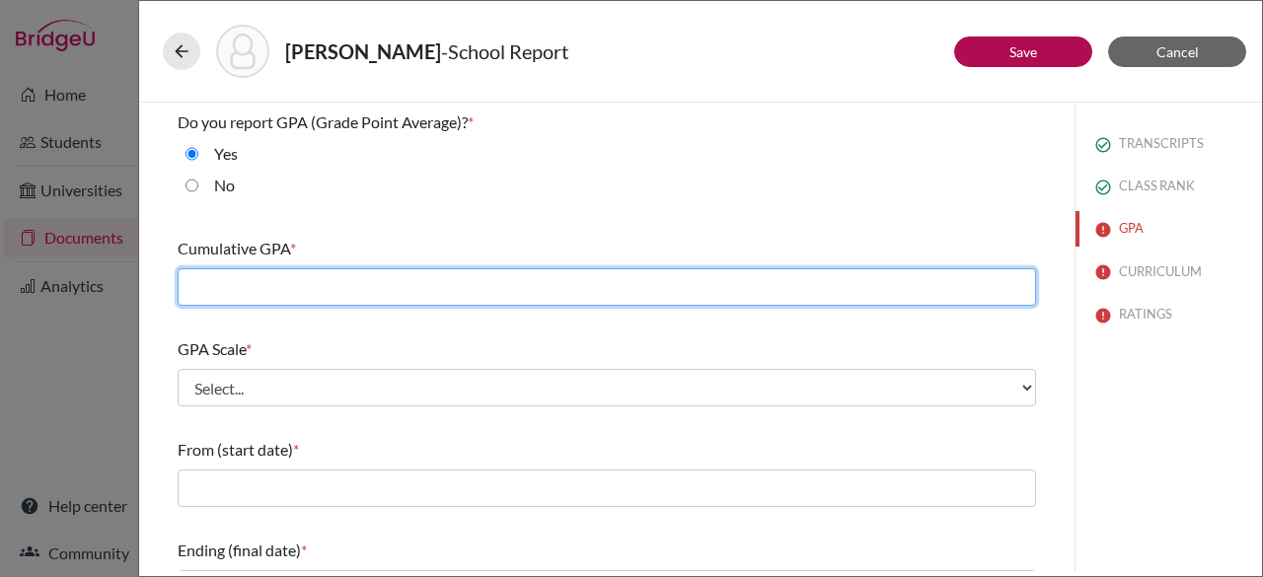
click at [233, 283] on input "text" at bounding box center [607, 286] width 858 height 37
paste input "79.386"
type input "79.386"
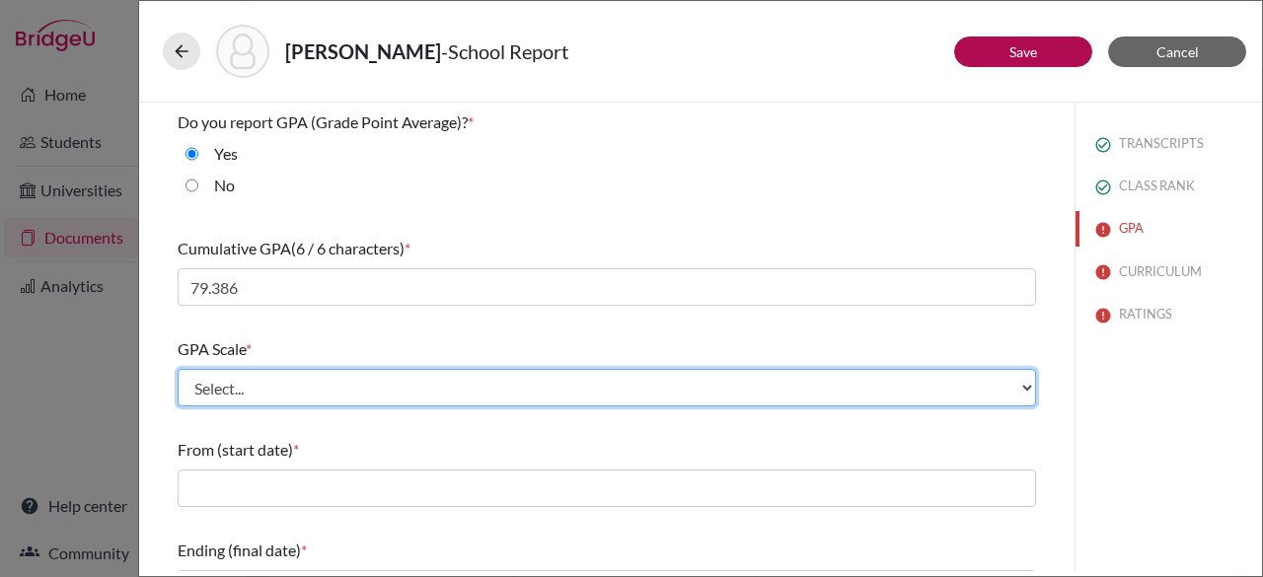
click at [539, 396] on select "Select... 4 5 6 7 8 9 10 11 12 13 14 15 16 17 18 19 20 100" at bounding box center [607, 387] width 858 height 37
select select "100"
click at [178, 369] on select "Select... 4 5 6 7 8 9 10 11 12 13 14 15 16 17 18 19 20 100" at bounding box center [607, 387] width 858 height 37
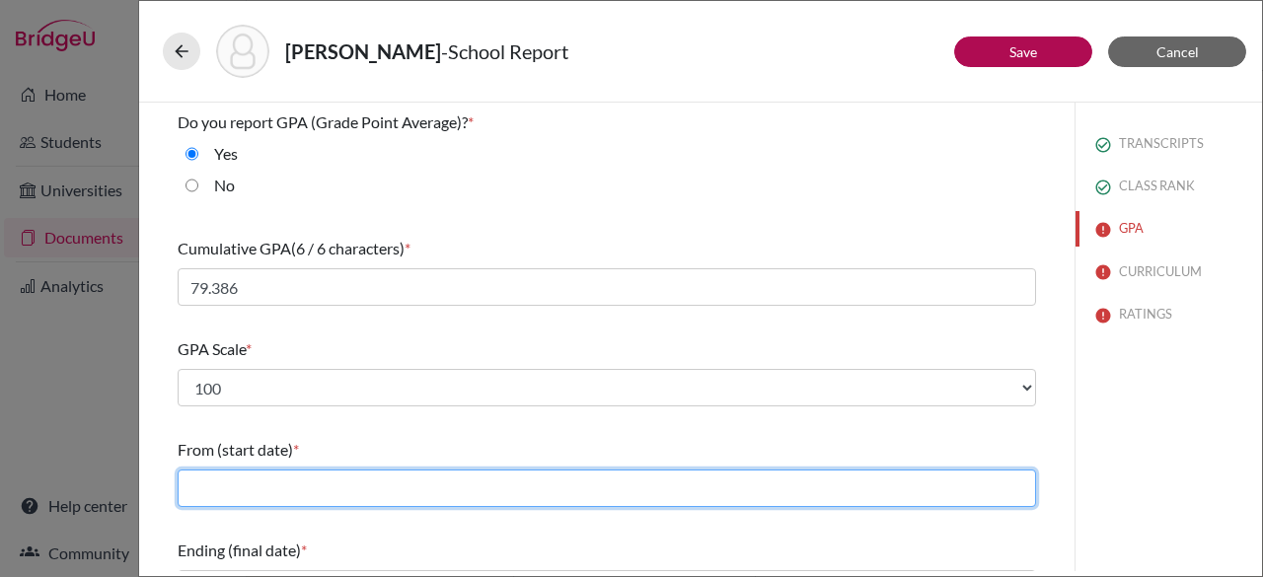
click at [755, 485] on input "text" at bounding box center [607, 488] width 858 height 37
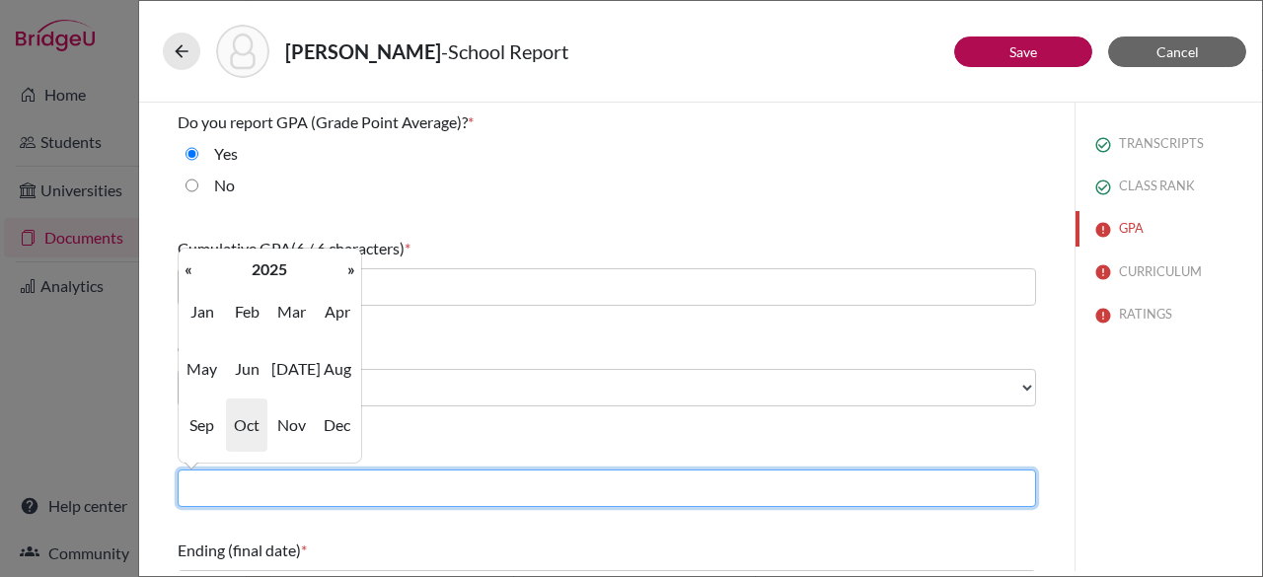
type input "09/2022"
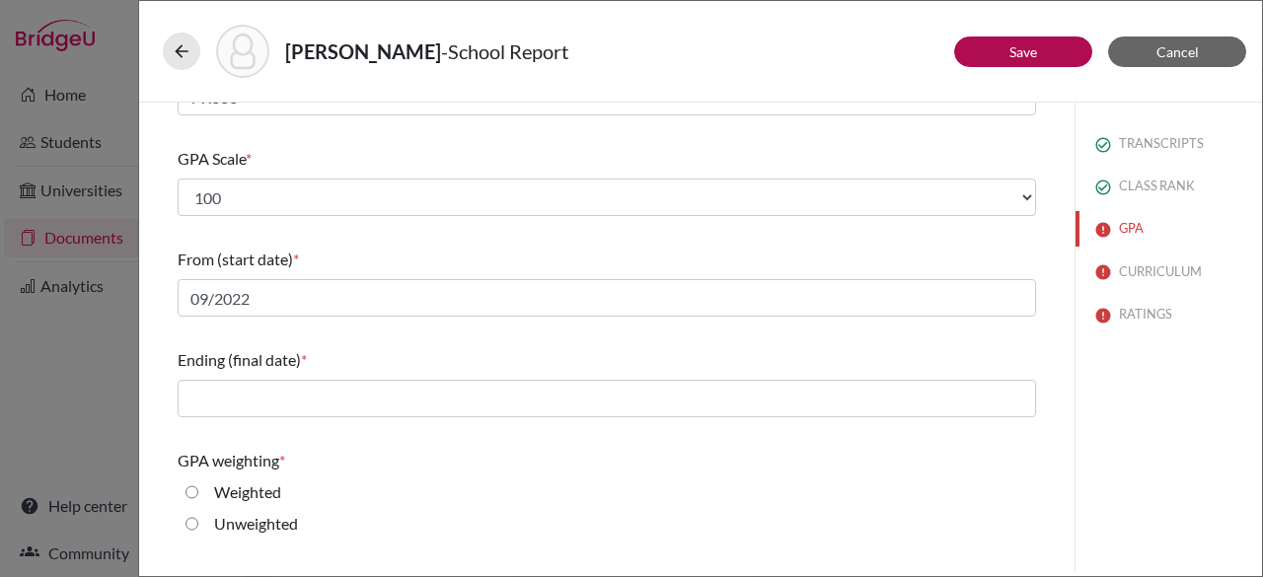
scroll to position [251, 0]
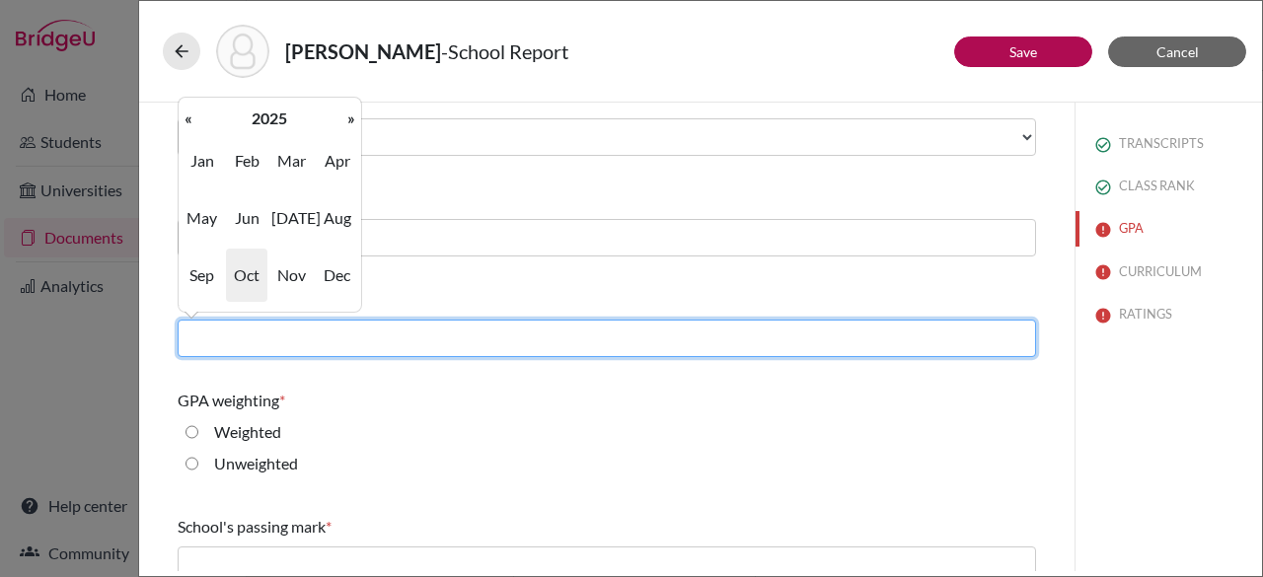
click at [537, 338] on input "text" at bounding box center [607, 338] width 858 height 37
type input "06/2025"
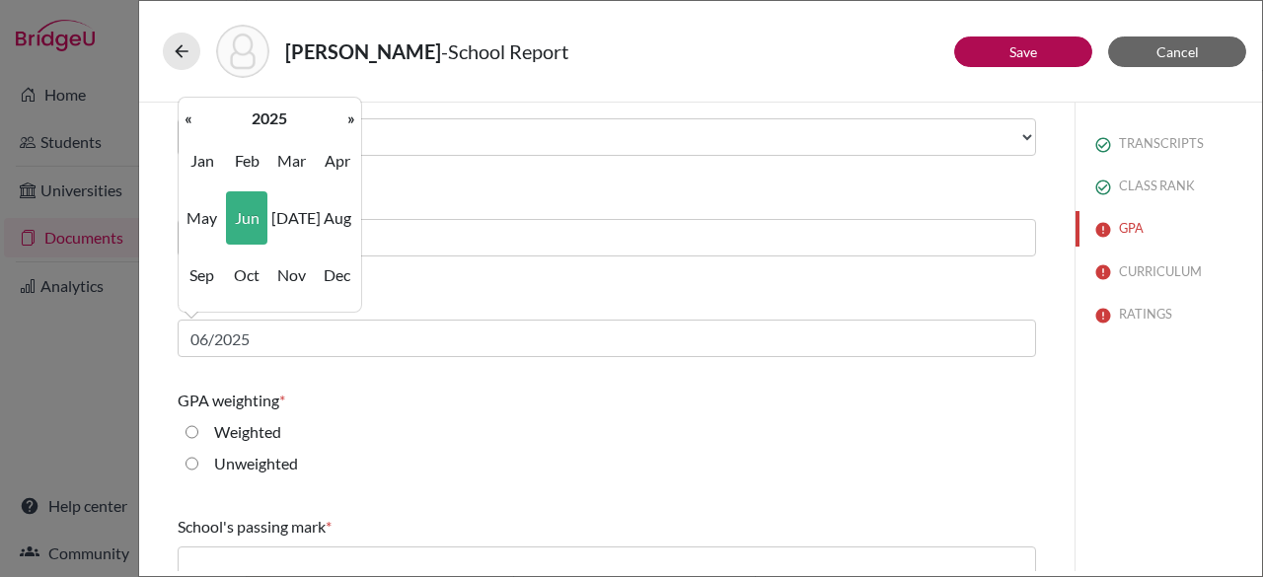
click at [192, 432] on input "Weighted" at bounding box center [191, 432] width 13 height 24
radio input "true"
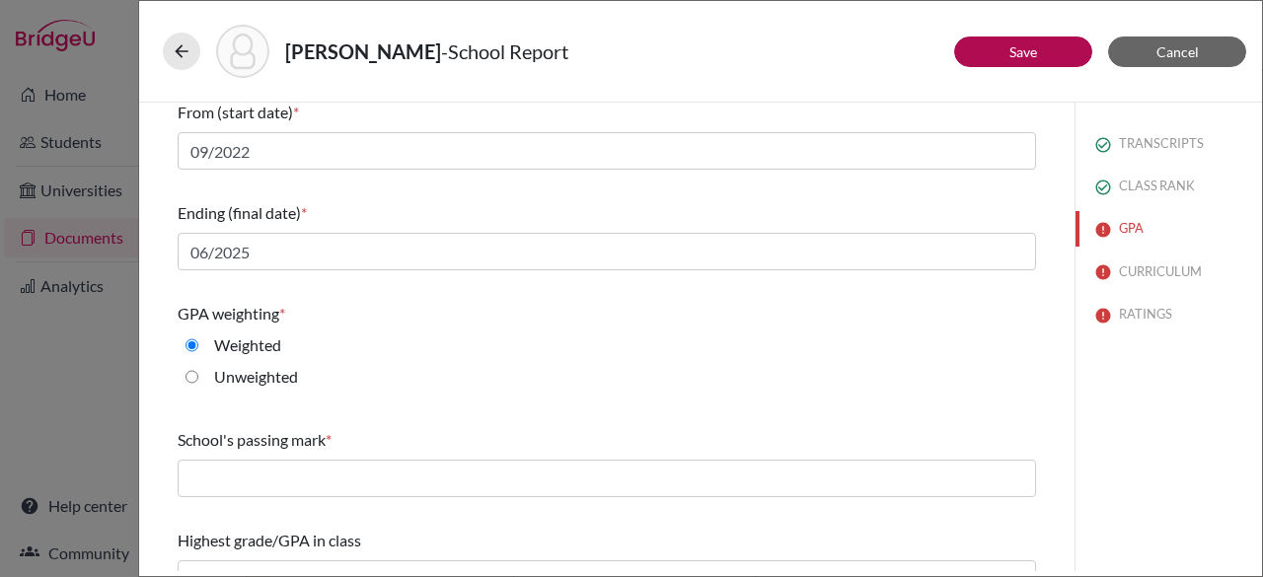
scroll to position [371, 0]
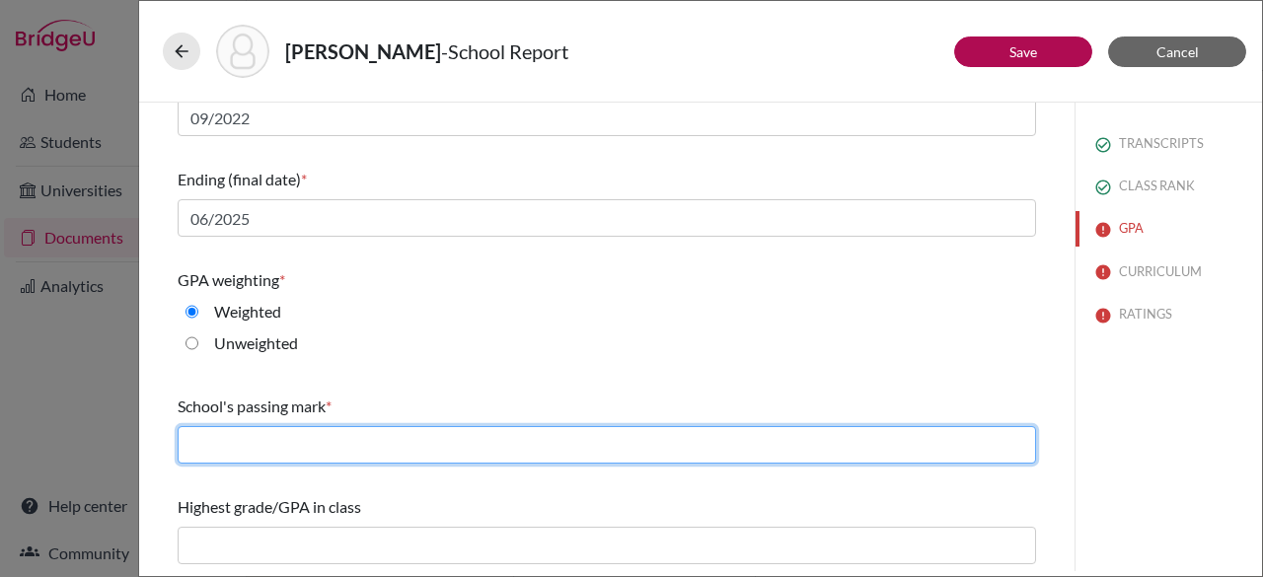
click at [925, 442] on input "text" at bounding box center [607, 444] width 858 height 37
type input "65"
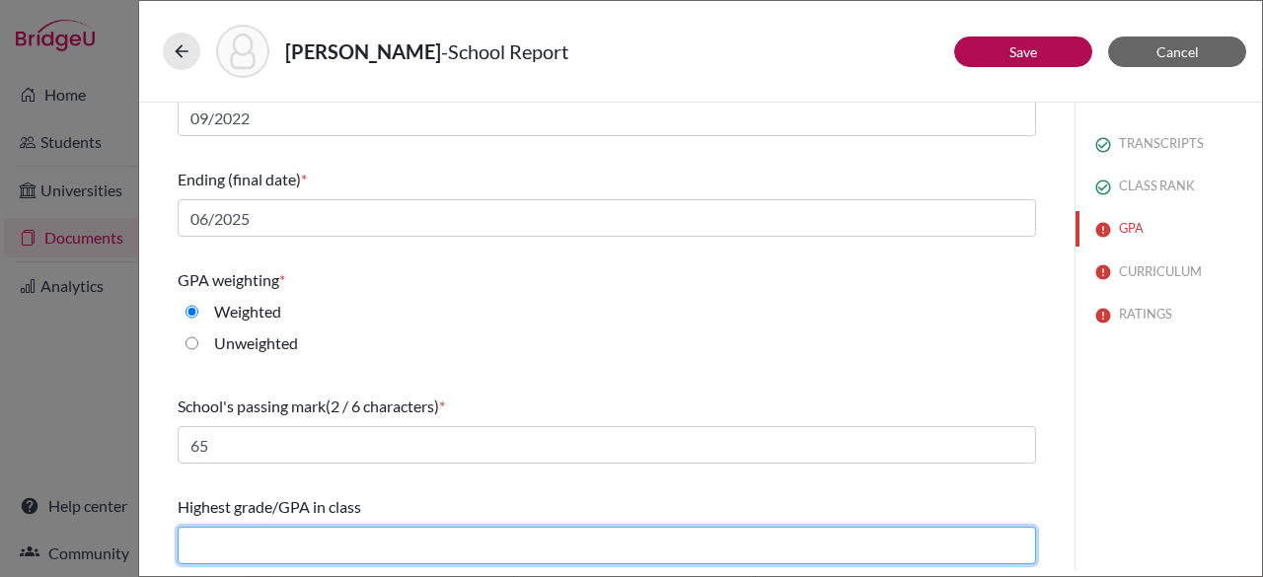
click at [348, 536] on input "text" at bounding box center [607, 545] width 858 height 37
type input "95.266"
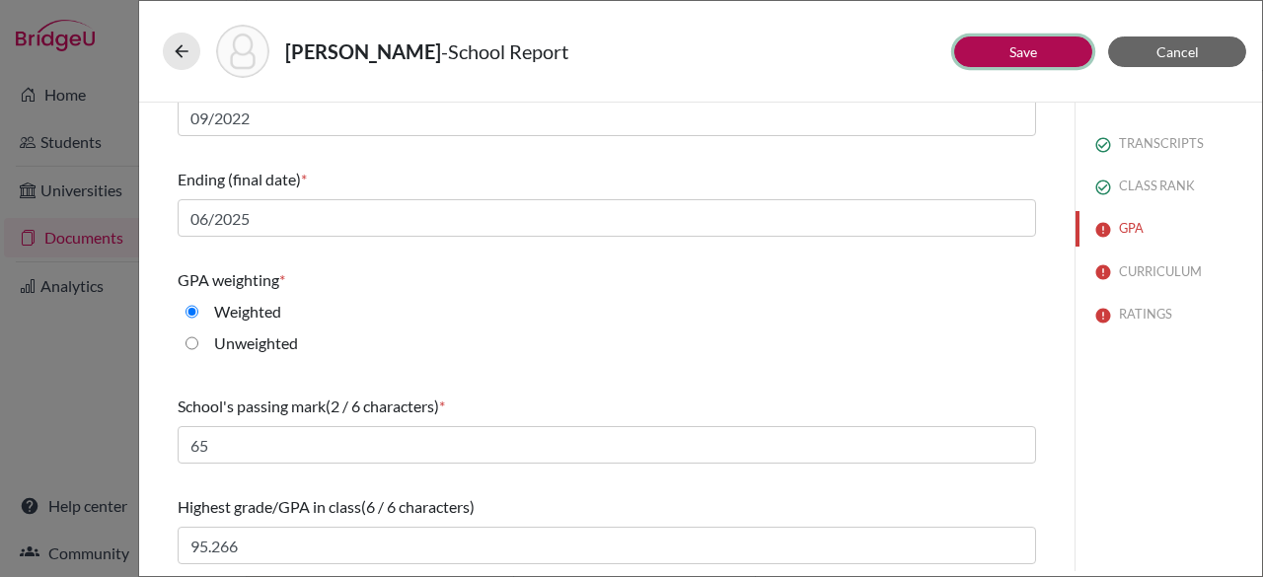
click at [974, 57] on button "Save" at bounding box center [1023, 51] width 138 height 31
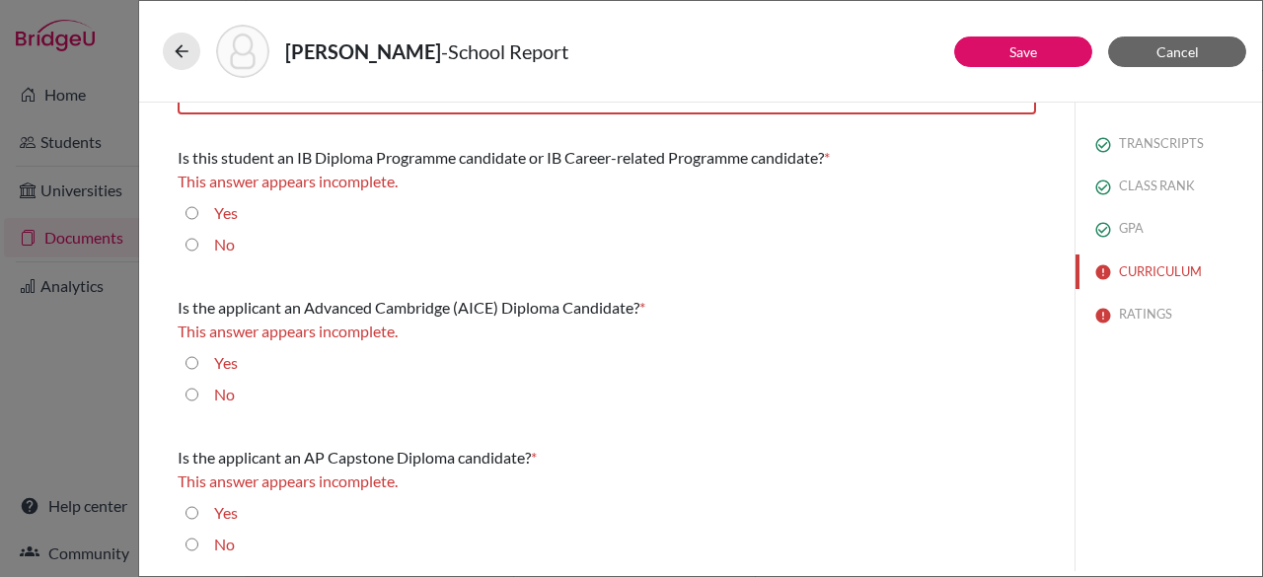
scroll to position [0, 0]
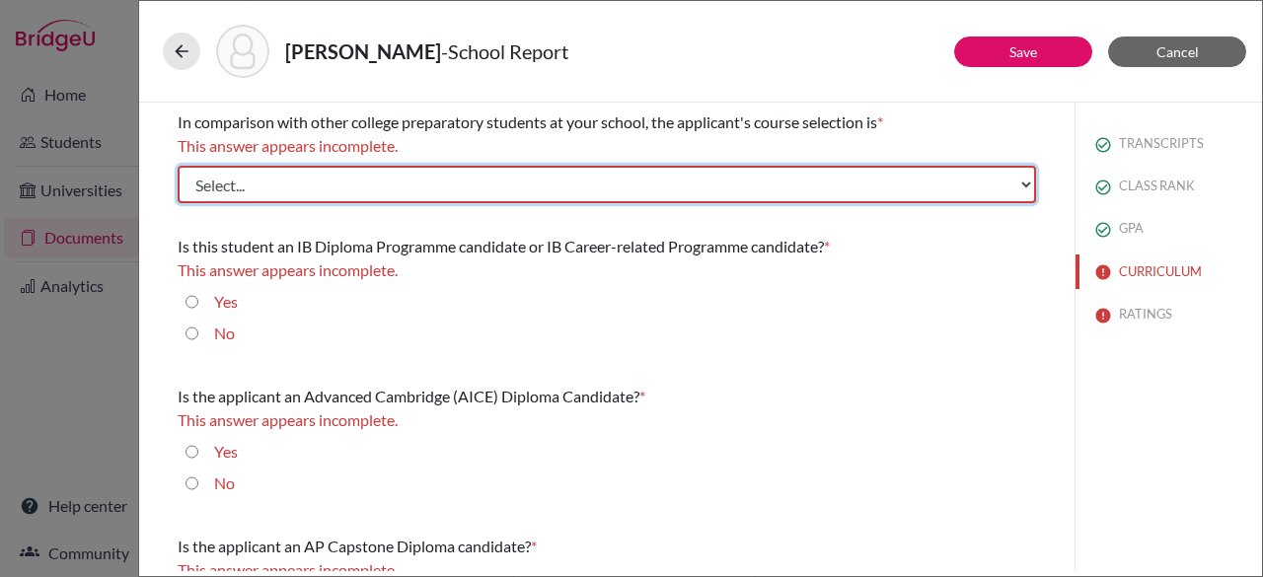
click at [482, 172] on select "Select... Less than demanding Average [PERSON_NAME] Very demanding Most demandi…" at bounding box center [607, 184] width 858 height 37
select select "1"
click at [178, 166] on select "Select... Less than demanding Average [PERSON_NAME] Very demanding Most demandi…" at bounding box center [607, 184] width 858 height 37
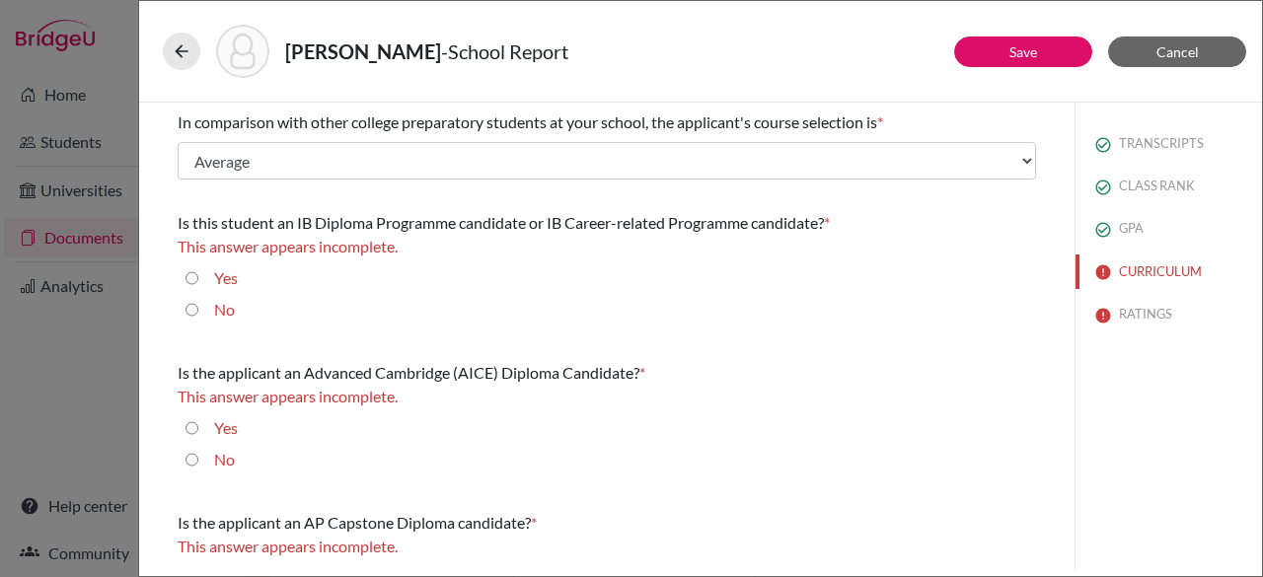
click at [189, 307] on input "No" at bounding box center [191, 310] width 13 height 24
radio input "true"
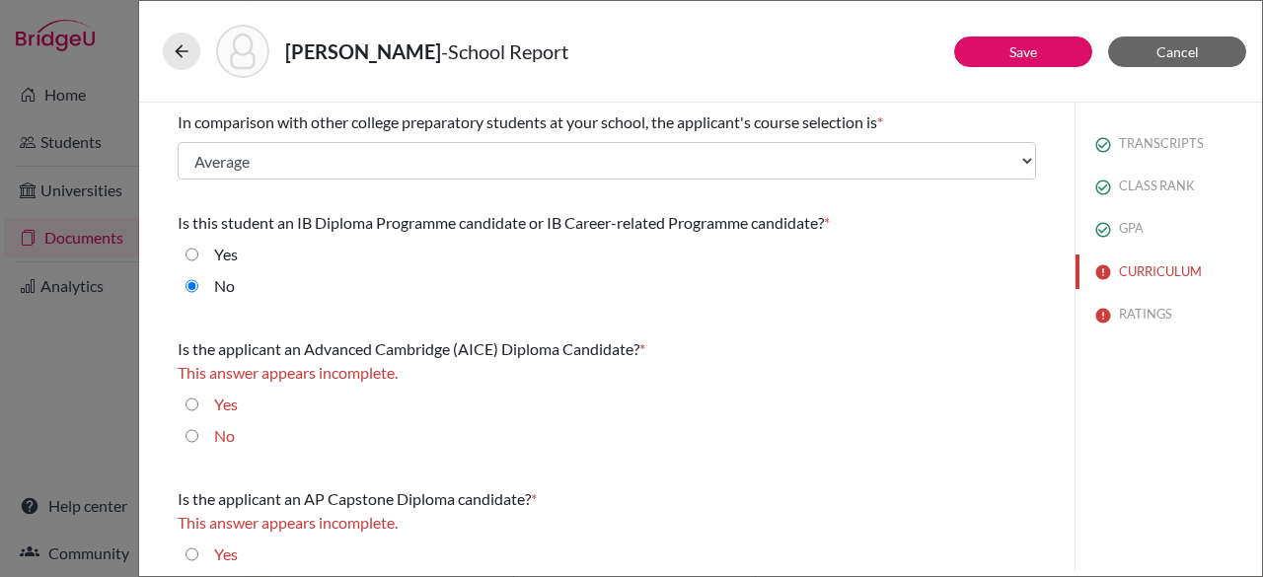
click at [191, 433] on input "No" at bounding box center [191, 436] width 13 height 24
radio input "true"
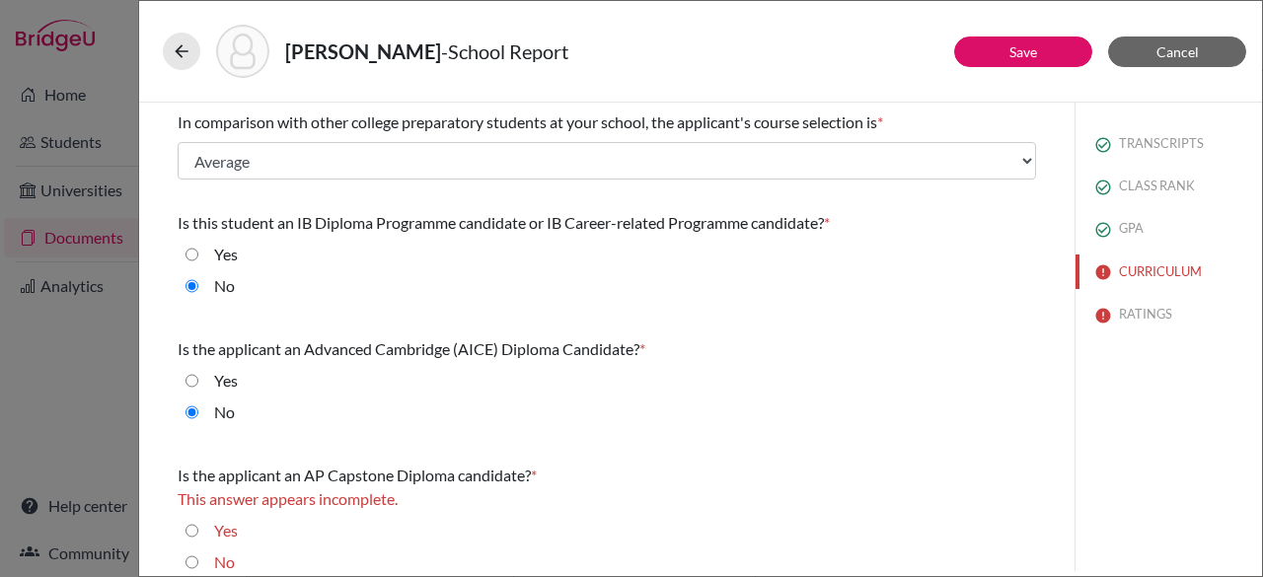
click at [193, 563] on input "No" at bounding box center [191, 562] width 13 height 24
radio input "true"
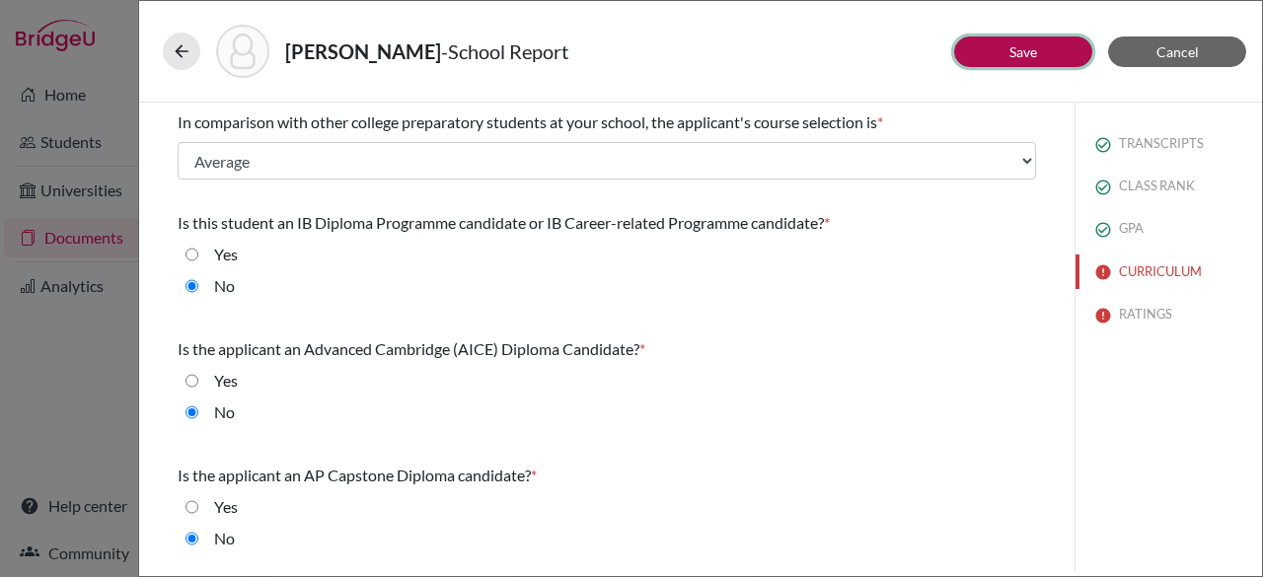
click at [1022, 46] on link "Save" at bounding box center [1023, 51] width 28 height 17
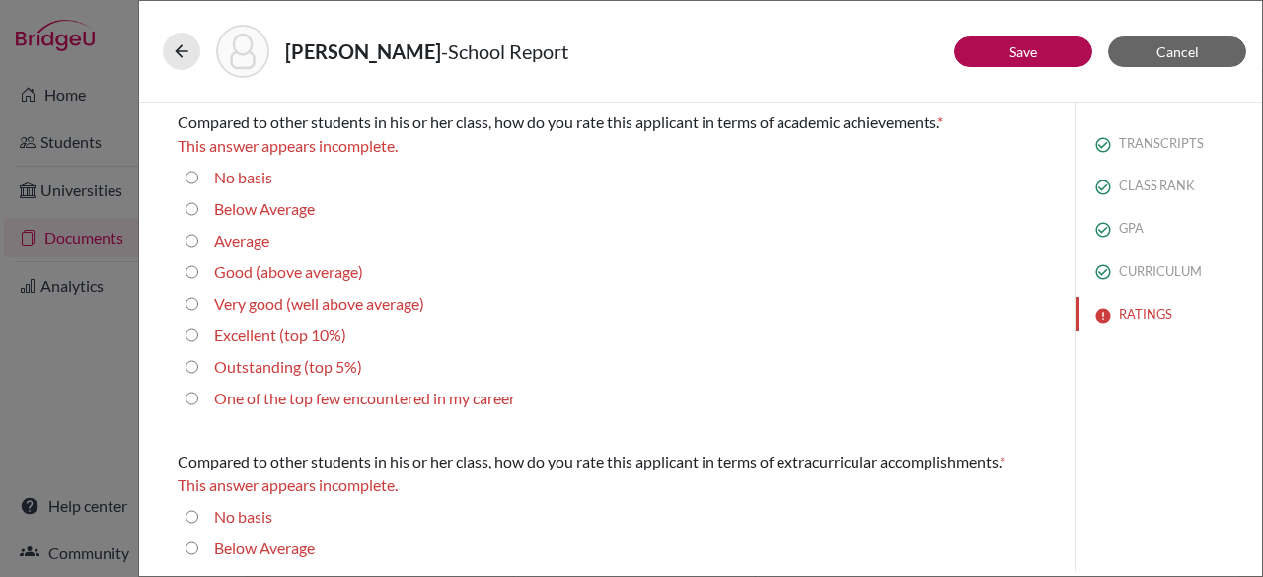
click at [191, 214] on Average "Below Average" at bounding box center [191, 209] width 13 height 24
radio Average "true"
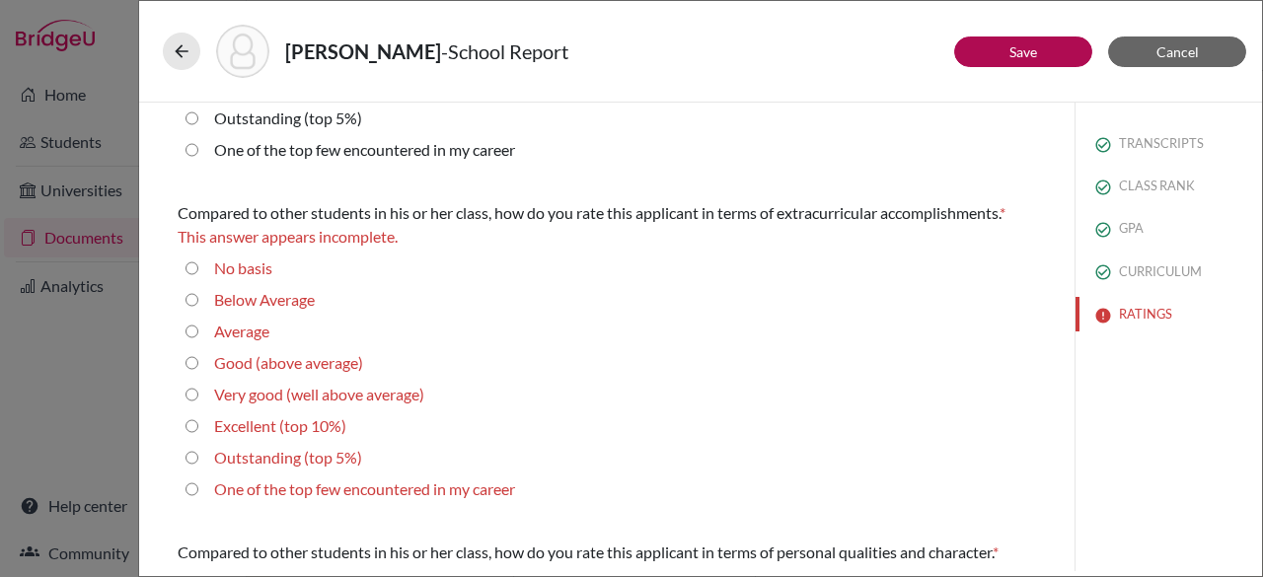
scroll to position [258, 0]
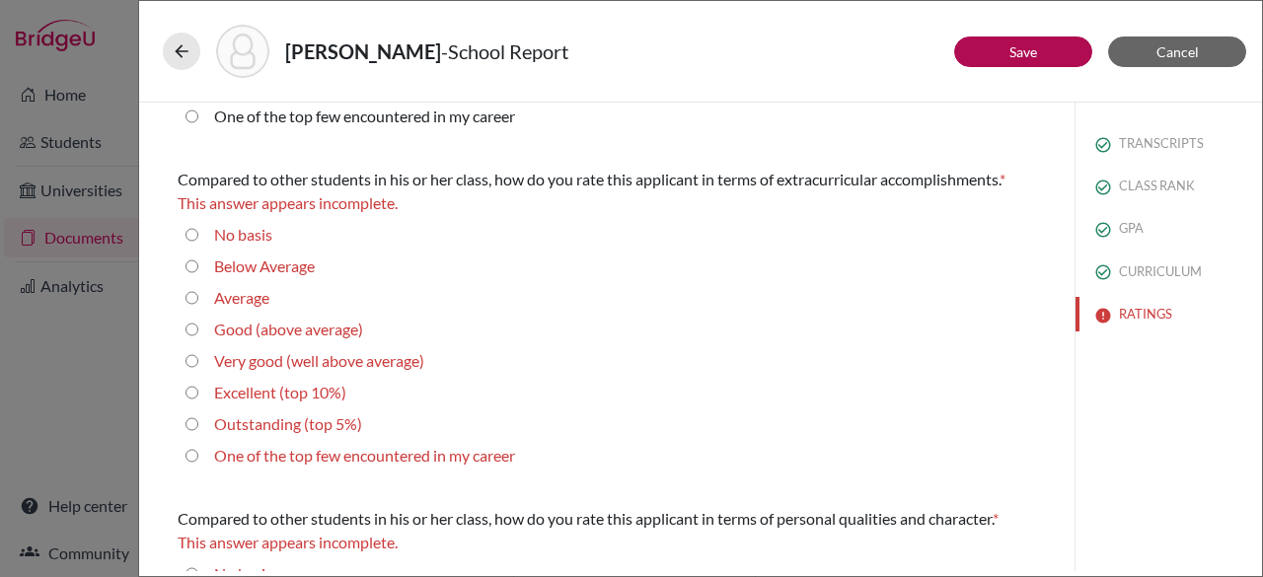
click at [190, 299] on input "Average" at bounding box center [191, 298] width 13 height 24
radio input "true"
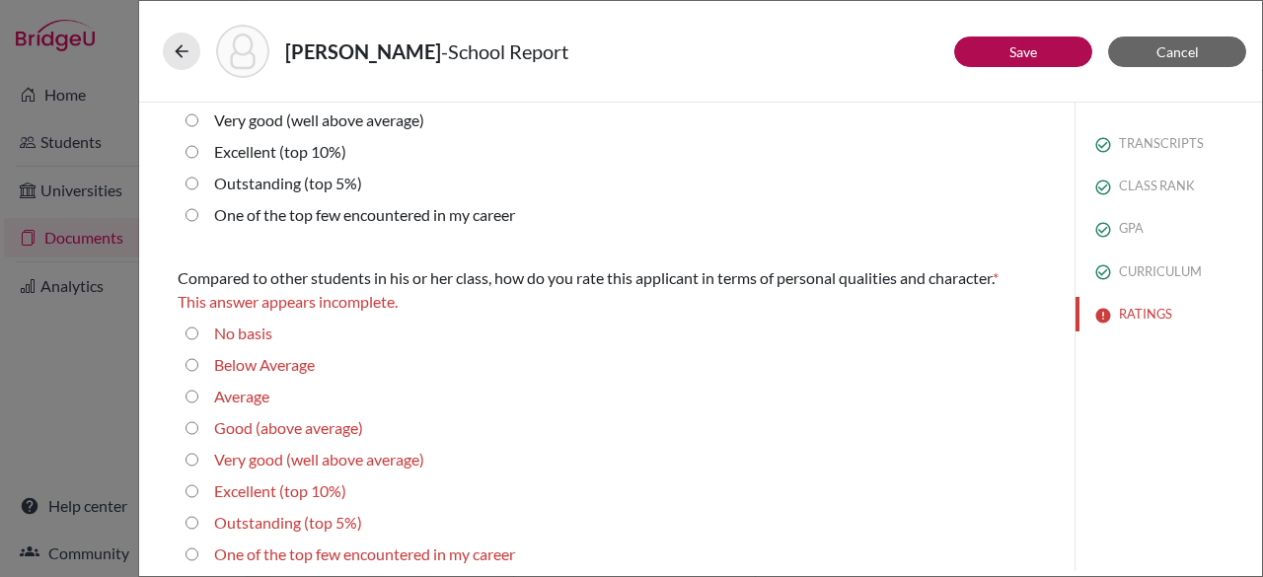
scroll to position [481, 0]
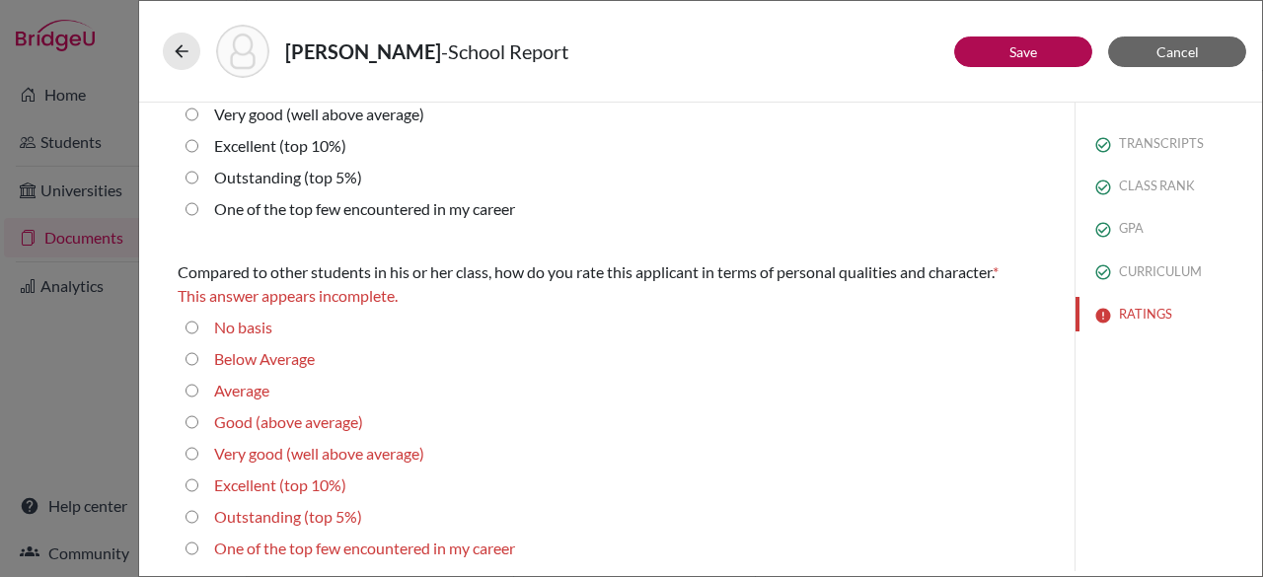
click at [191, 453] on average\) "Very good (well above average)" at bounding box center [191, 454] width 13 height 24
radio average\) "true"
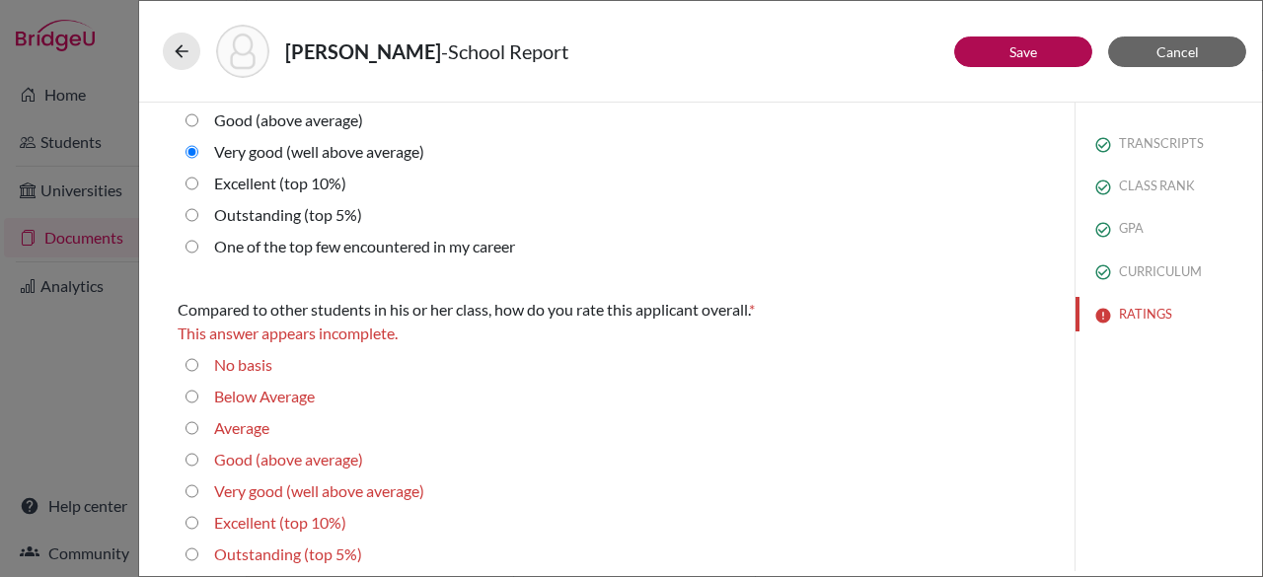
scroll to position [764, 0]
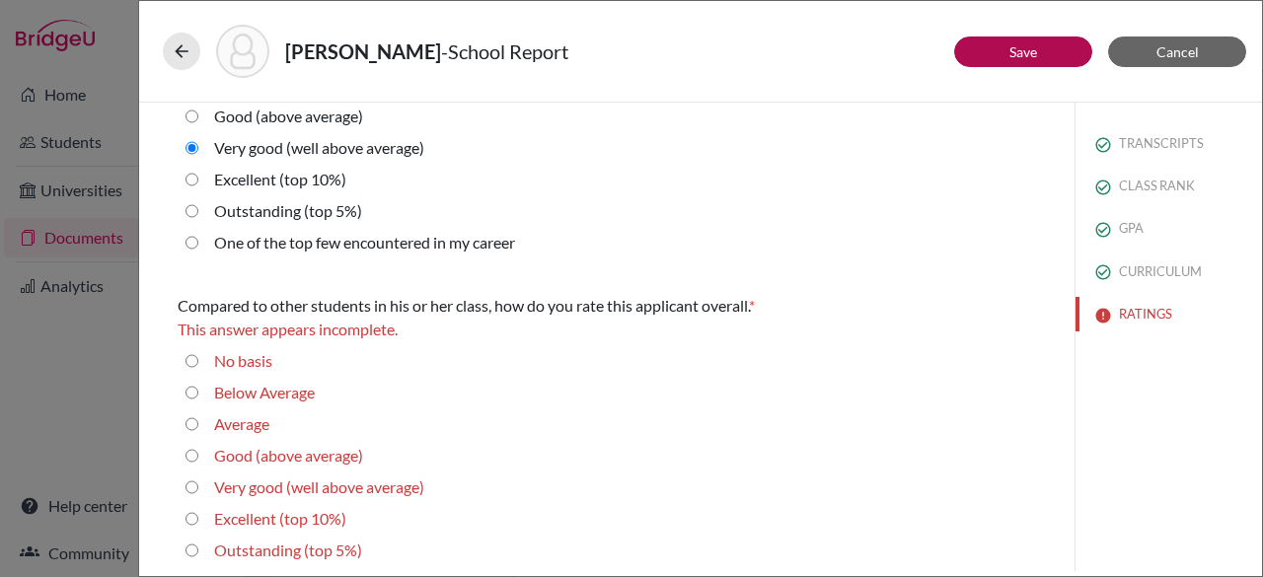
drag, startPoint x: 1262, startPoint y: 518, endPoint x: 1262, endPoint y: 553, distance: 35.5
click at [1262, 553] on div "Apollon, Luca - School Report Save Cancel Compared to other students in his or …" at bounding box center [700, 288] width 1125 height 577
click at [197, 417] on input "Average" at bounding box center [191, 424] width 13 height 24
radio input "true"
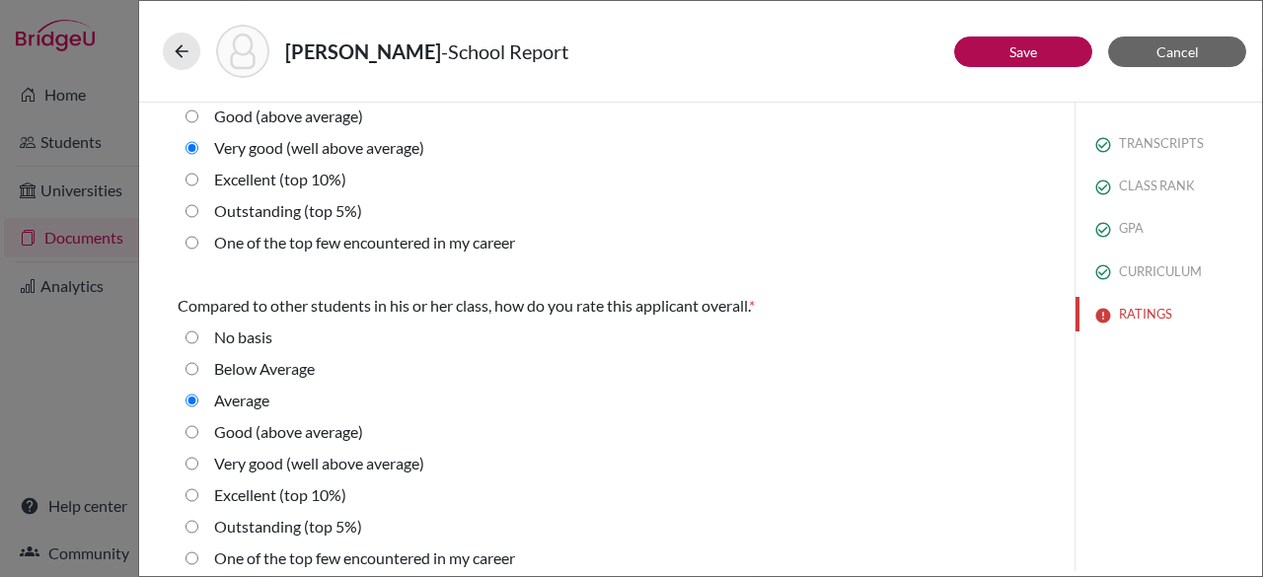
scroll to position [777, 0]
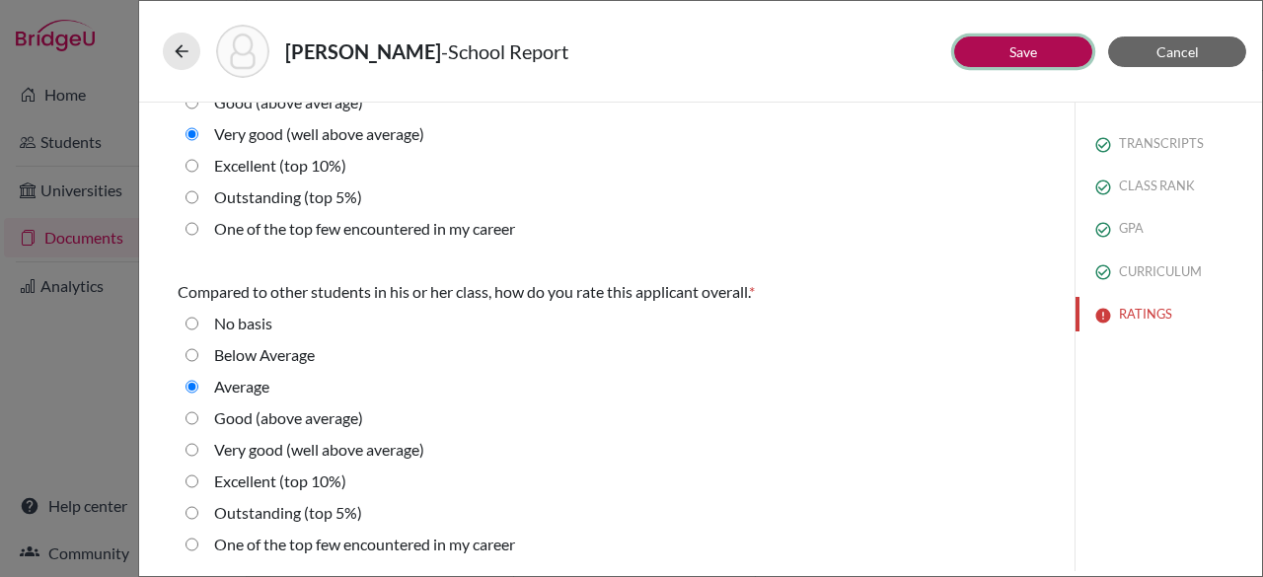
click at [1032, 53] on link "Save" at bounding box center [1023, 51] width 28 height 17
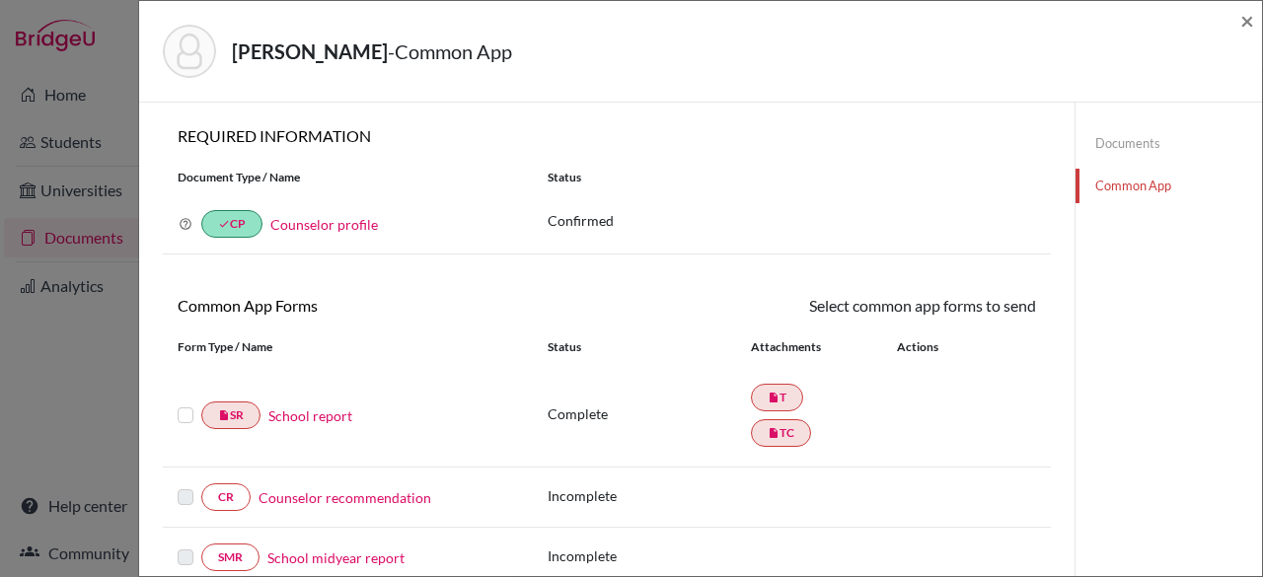
click at [191, 485] on label at bounding box center [186, 485] width 16 height 0
click at [314, 499] on link "Counselor recommendation" at bounding box center [344, 497] width 173 height 21
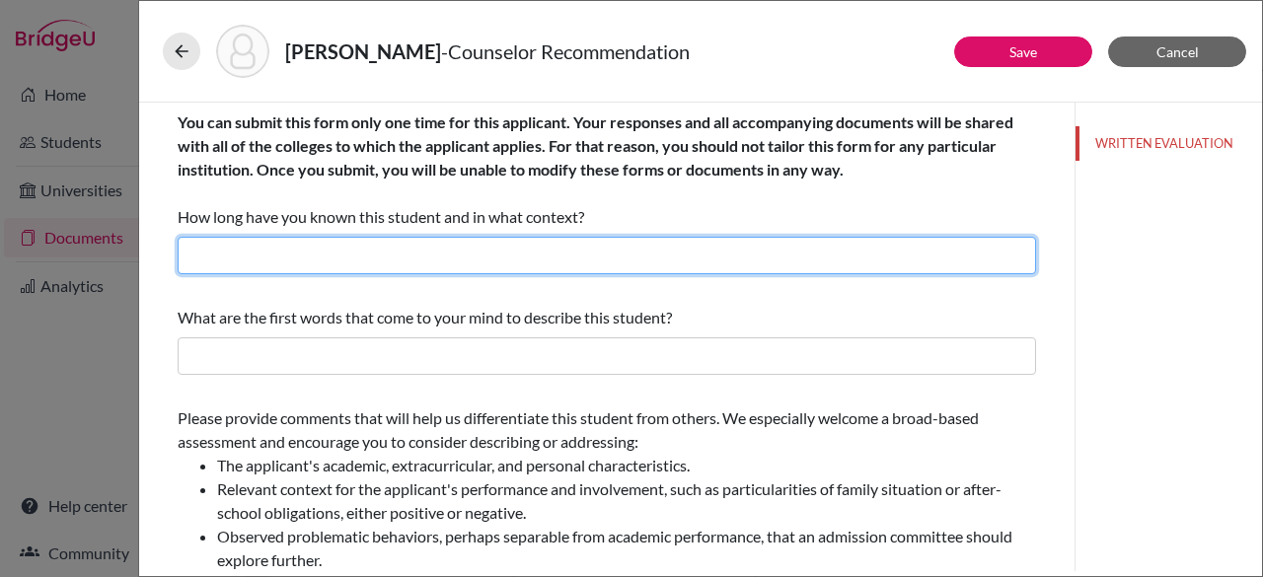
click at [524, 260] on input "text" at bounding box center [607, 255] width 858 height 37
type input "As his school counselor since middle school."
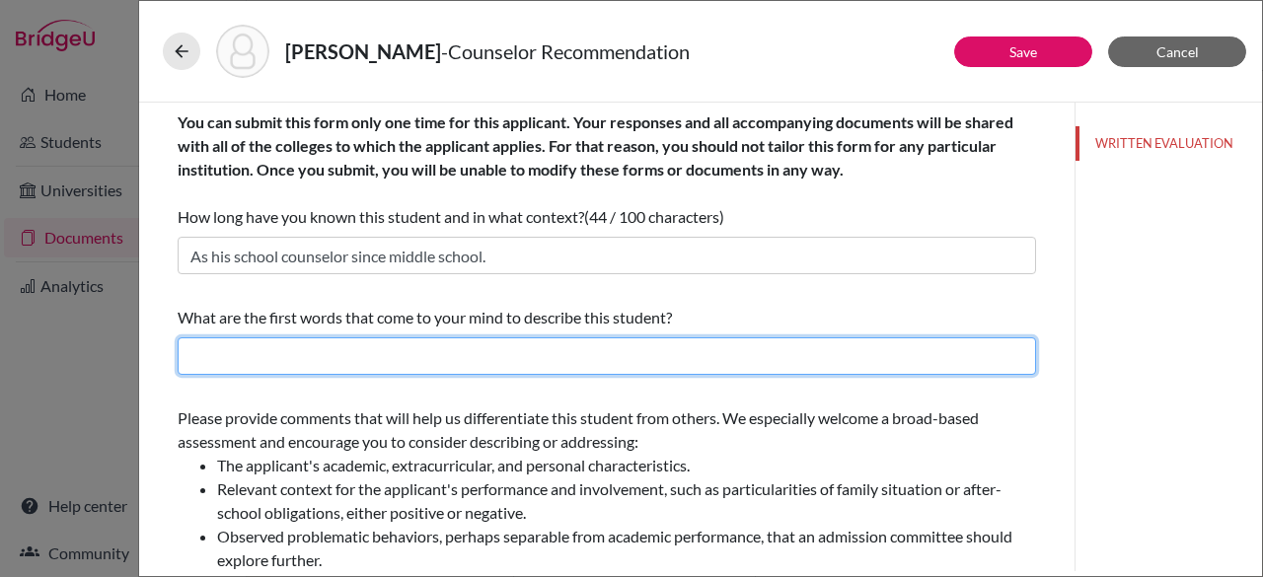
click at [296, 356] on input "text" at bounding box center [607, 355] width 858 height 37
drag, startPoint x: 296, startPoint y: 356, endPoint x: 245, endPoint y: 346, distance: 52.2
click at [245, 346] on input "Caring, Kind, Gentental" at bounding box center [607, 355] width 858 height 37
click at [300, 357] on input "Caring, Kind, Gentental" at bounding box center [607, 355] width 858 height 37
click at [359, 356] on input "Caring, Kind, Gentental" at bounding box center [607, 355] width 858 height 37
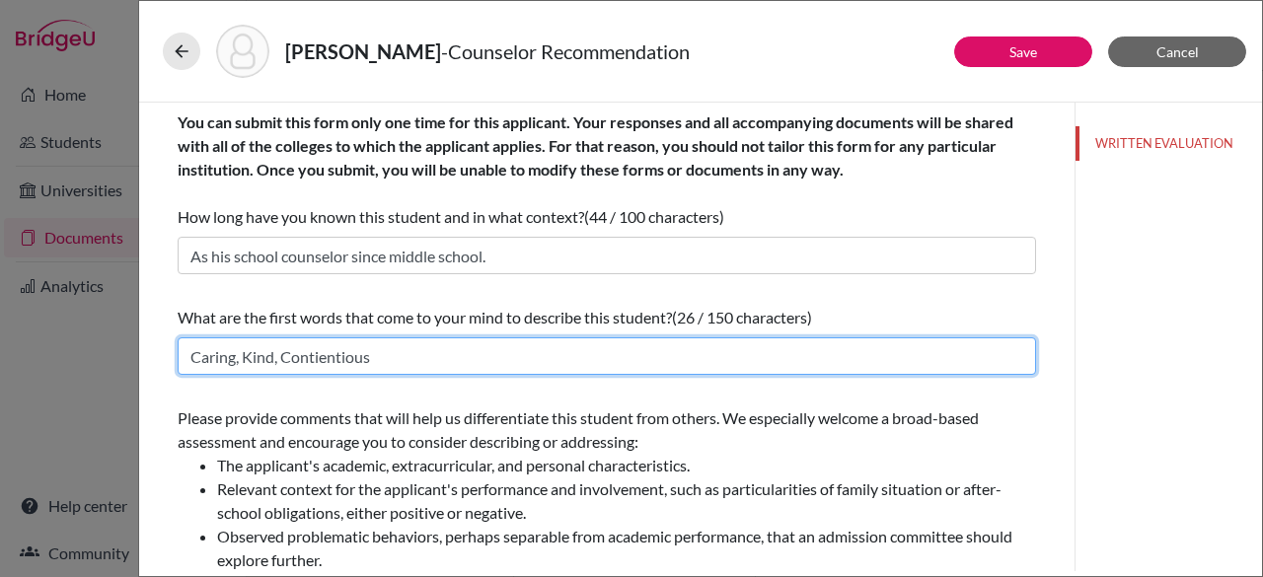
drag, startPoint x: 373, startPoint y: 358, endPoint x: 287, endPoint y: 356, distance: 85.8
click at [287, 356] on input "Caring, Kind, Contientious" at bounding box center [607, 355] width 858 height 37
paste input "consc"
click at [280, 361] on input "Caring, Kind, Conscientious" at bounding box center [607, 355] width 858 height 37
click at [501, 466] on li "The applicant's academic, extracurricular, and personal characteristics." at bounding box center [626, 466] width 819 height 24
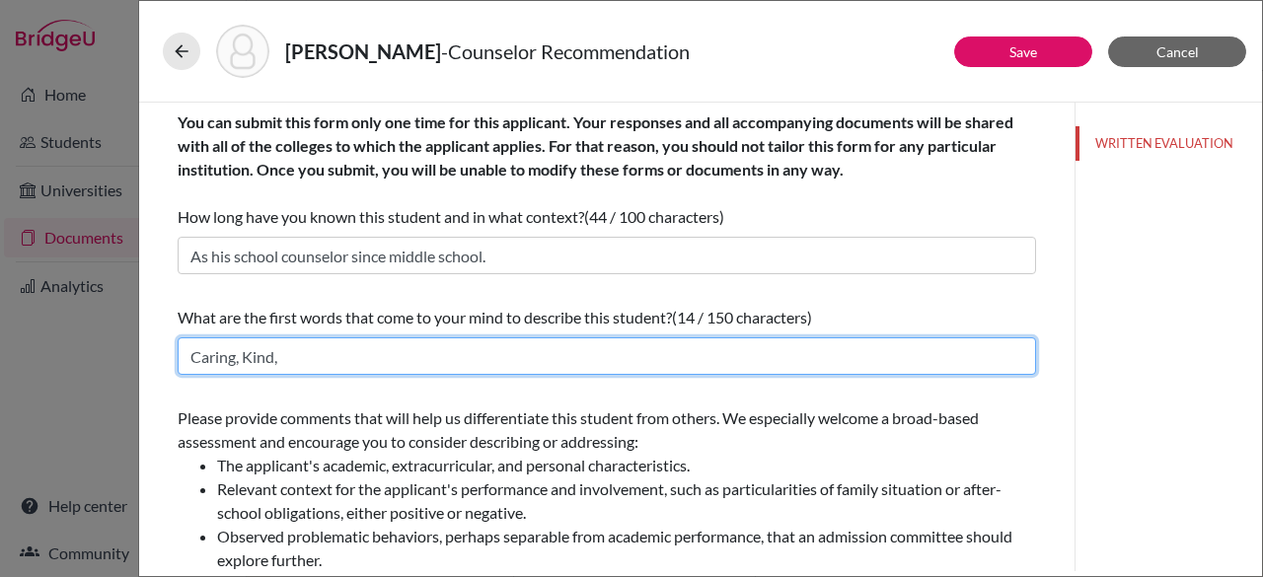
paste input "conscientious"
drag, startPoint x: 282, startPoint y: 355, endPoint x: 346, endPoint y: 357, distance: 64.2
click at [346, 357] on input "Caring, Kind, Conginial, Conscientious" at bounding box center [607, 355] width 858 height 37
type input "Caring, Kind, Friendly and Conscientious"
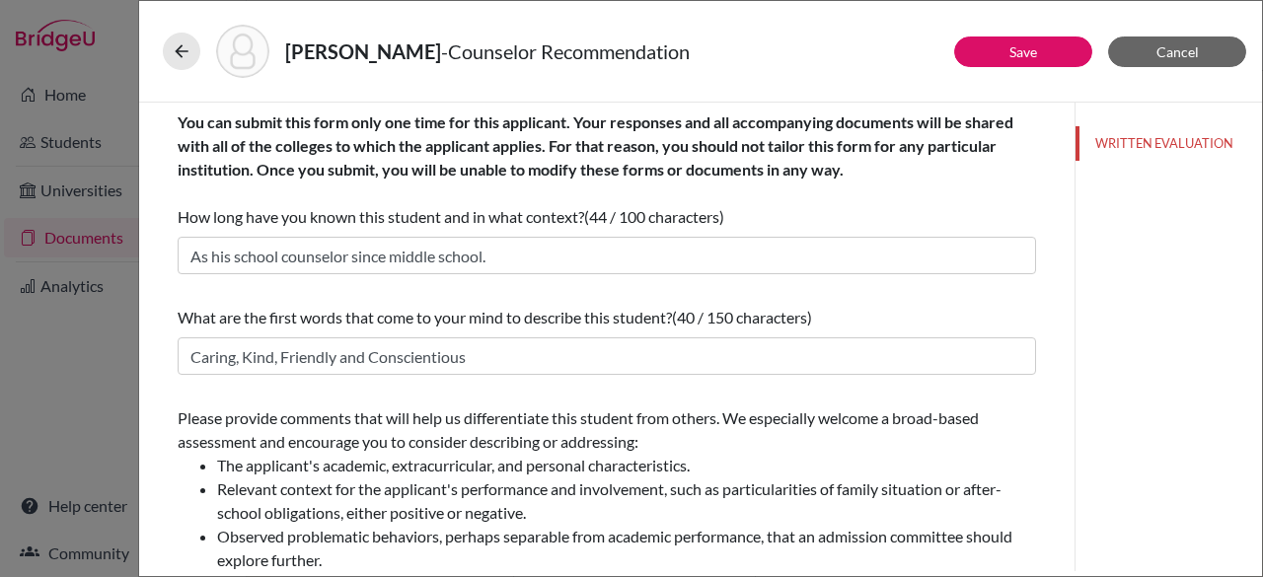
click at [749, 115] on b "You can submit this form only one time for this applicant. Your responses and a…" at bounding box center [596, 145] width 836 height 66
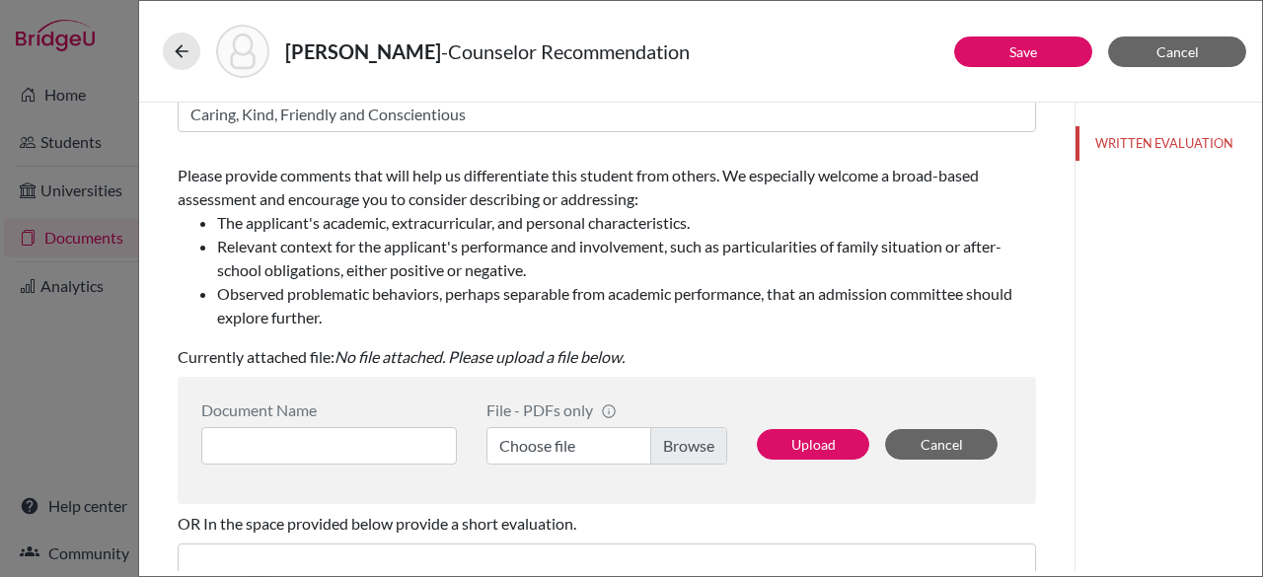
scroll to position [280, 0]
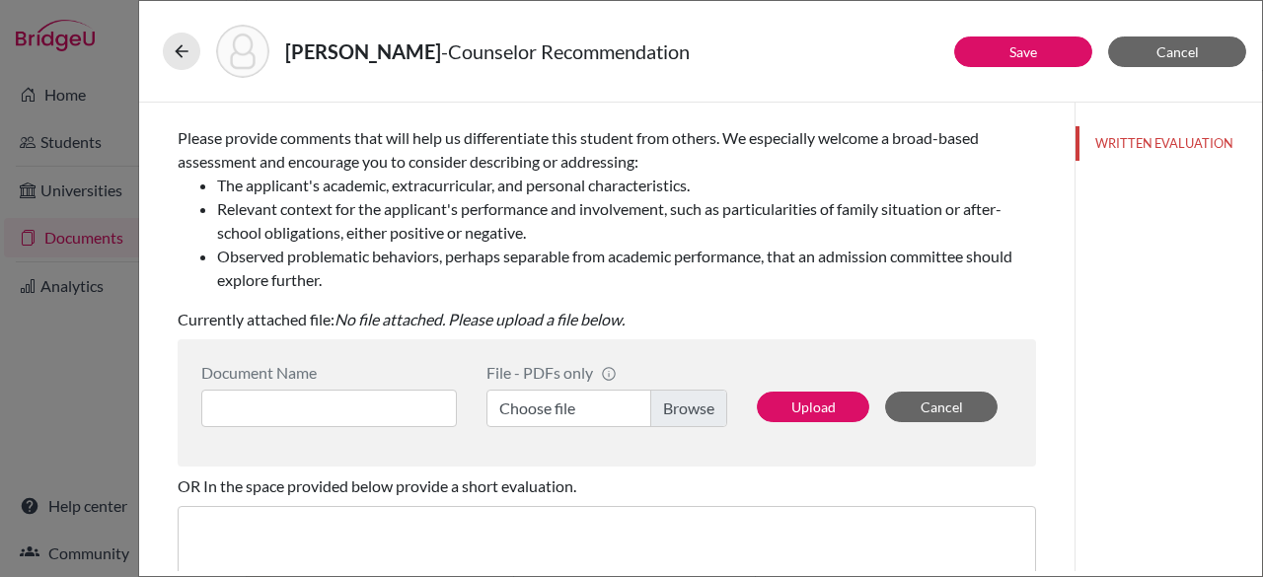
click at [661, 413] on label "Choose file" at bounding box center [606, 408] width 241 height 37
click at [661, 413] on input "Choose file" at bounding box center [606, 408] width 241 height 37
click at [407, 417] on input at bounding box center [328, 408] width 255 height 37
click at [573, 404] on label "Choose file" at bounding box center [606, 408] width 241 height 37
click at [573, 404] on input "Choose file" at bounding box center [606, 408] width 241 height 37
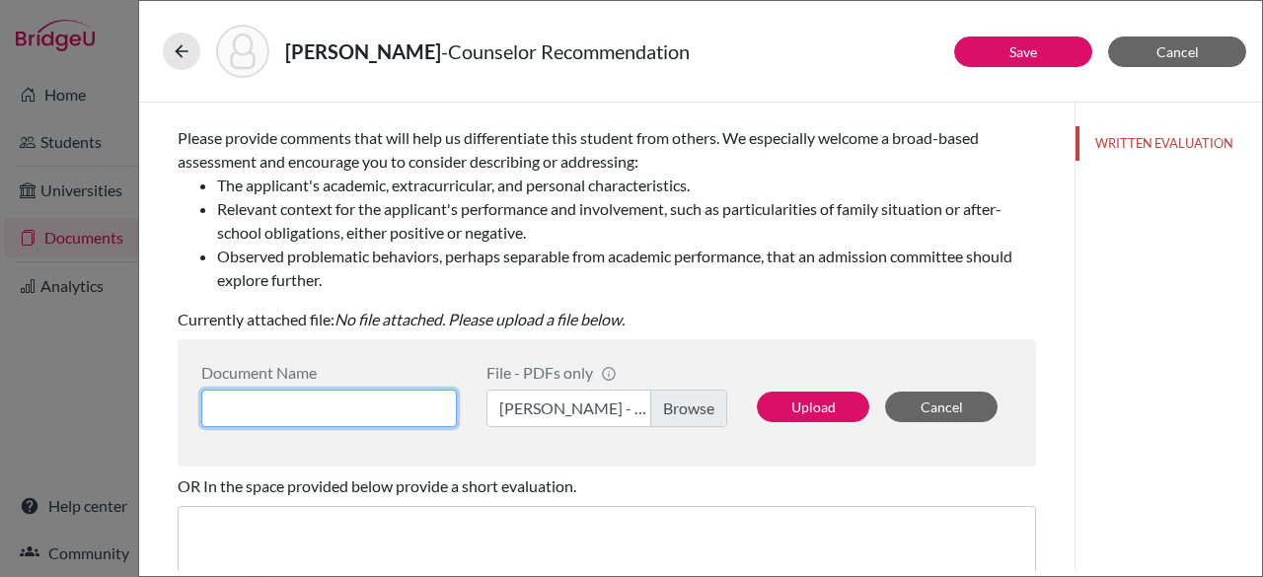
click at [393, 394] on input at bounding box center [328, 408] width 255 height 37
type input "[PERSON_NAME] -Rec"
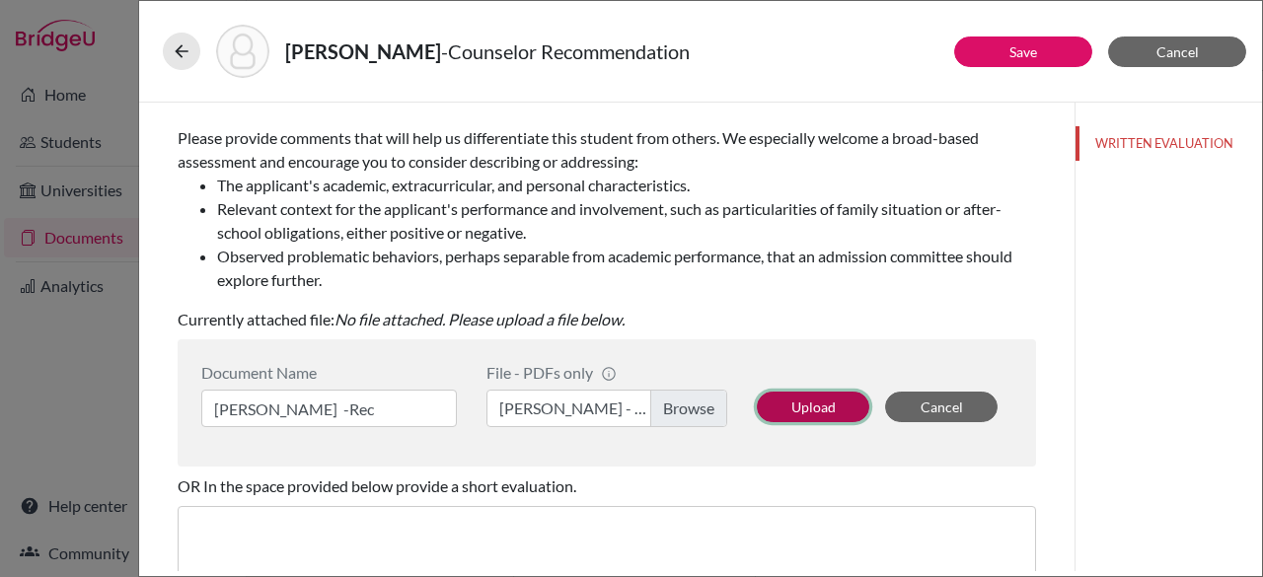
click at [842, 392] on button "Upload" at bounding box center [813, 407] width 112 height 31
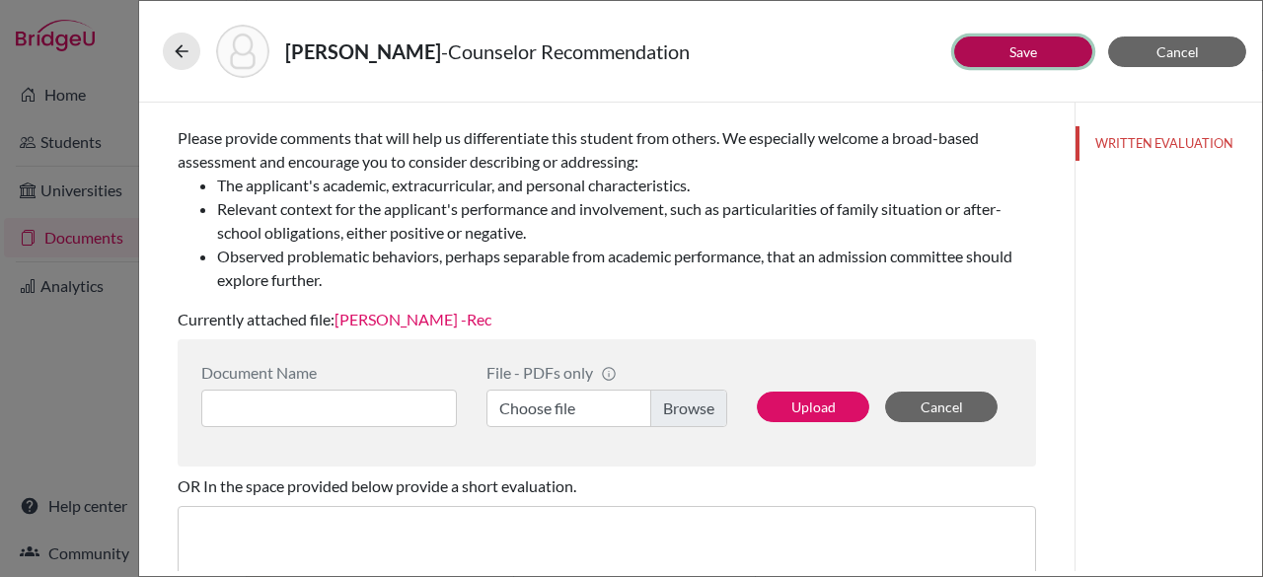
click at [993, 56] on button "Save" at bounding box center [1023, 51] width 138 height 31
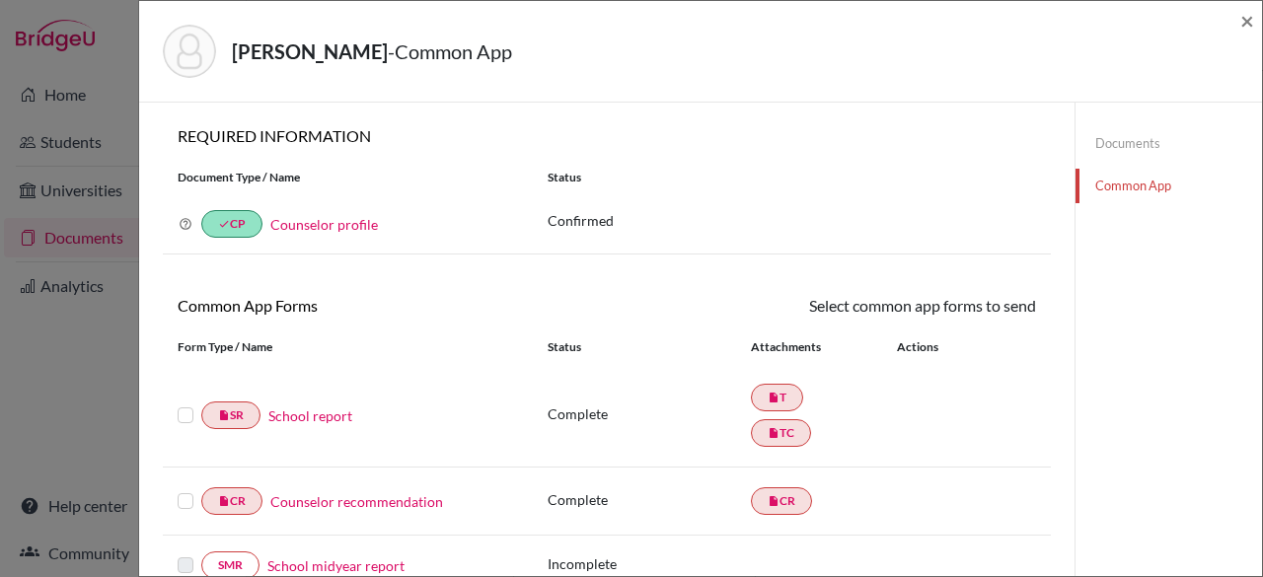
click at [183, 403] on label at bounding box center [186, 403] width 16 height 0
click at [0, 0] on input "checkbox" at bounding box center [0, 0] width 0 height 0
click at [183, 509] on div at bounding box center [190, 503] width 24 height 24
click at [185, 491] on label at bounding box center [186, 491] width 16 height 0
click at [0, 0] on input "checkbox" at bounding box center [0, 0] width 0 height 0
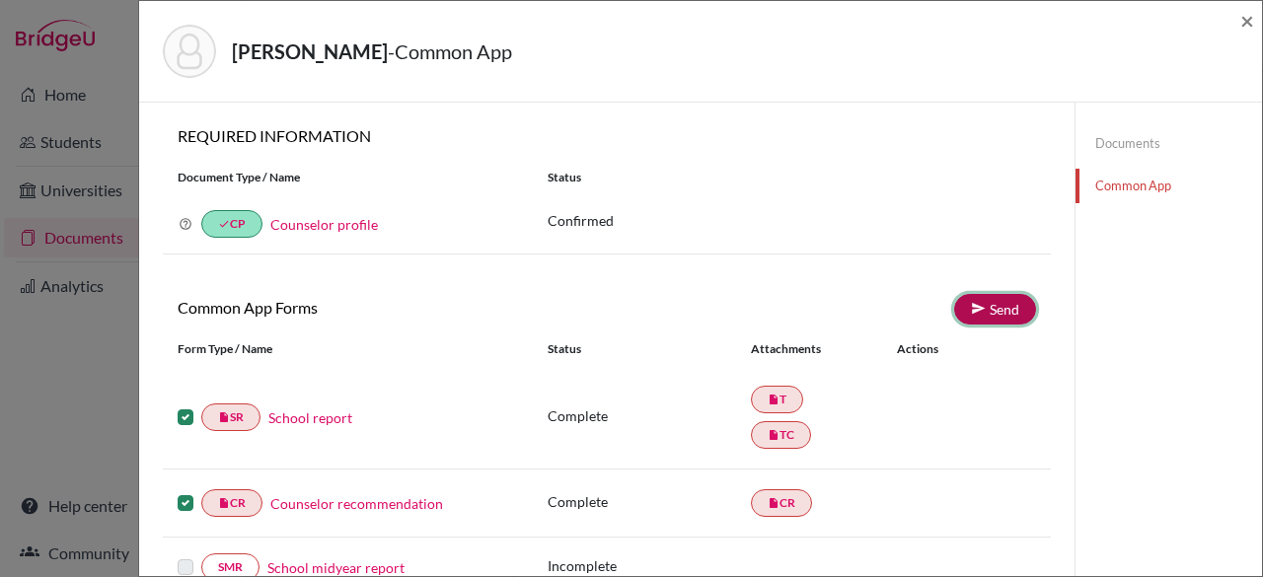
click at [984, 313] on link "Send" at bounding box center [995, 309] width 82 height 31
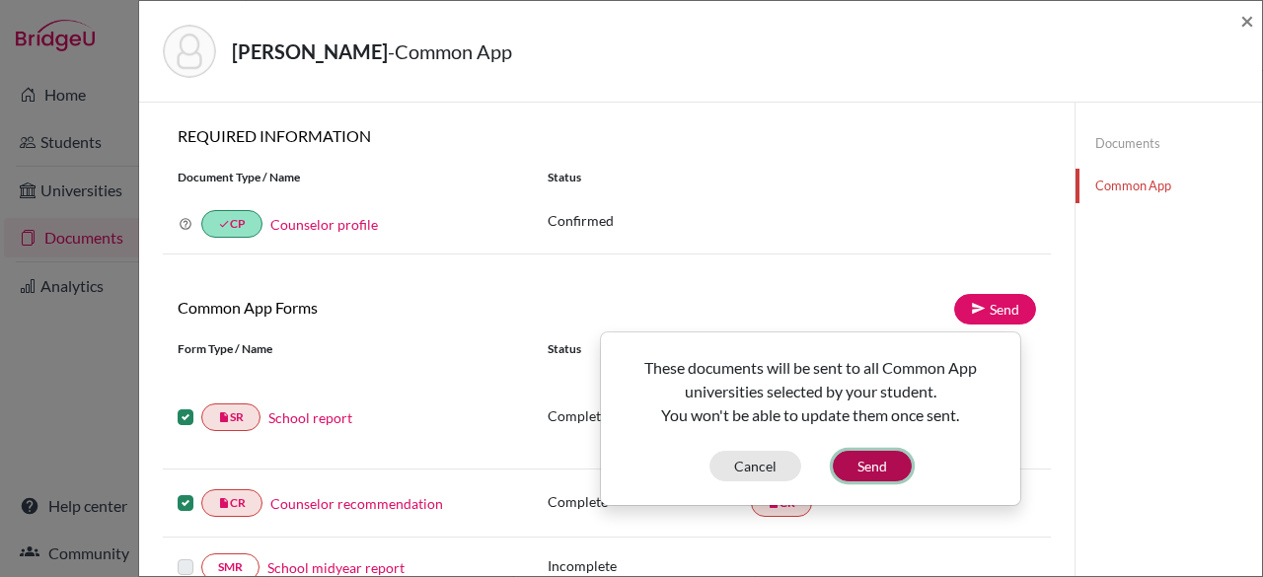
click at [852, 464] on button "Send" at bounding box center [872, 466] width 79 height 31
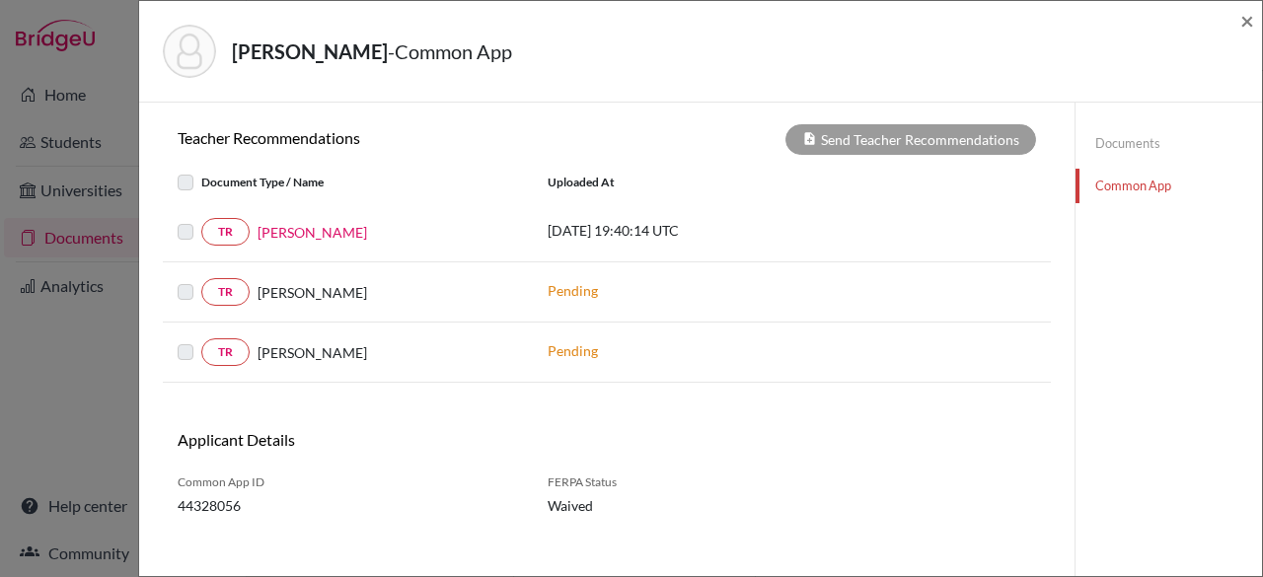
scroll to position [830, 0]
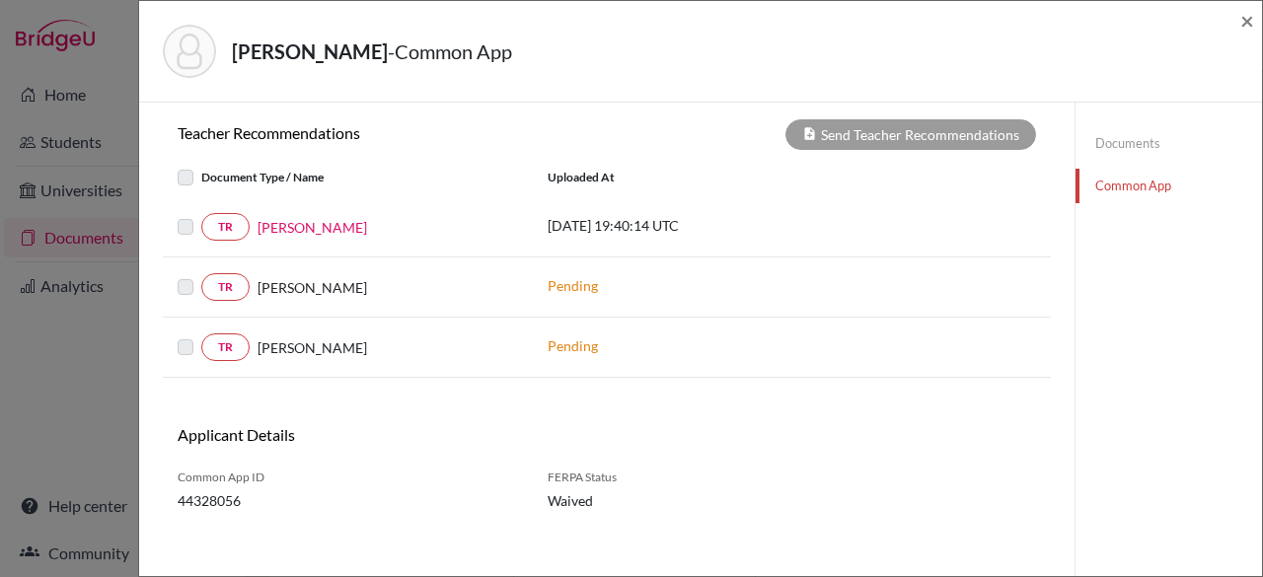
click at [201, 215] on label at bounding box center [201, 215] width 0 height 0
click at [253, 221] on div "[PERSON_NAME]" at bounding box center [384, 227] width 268 height 21
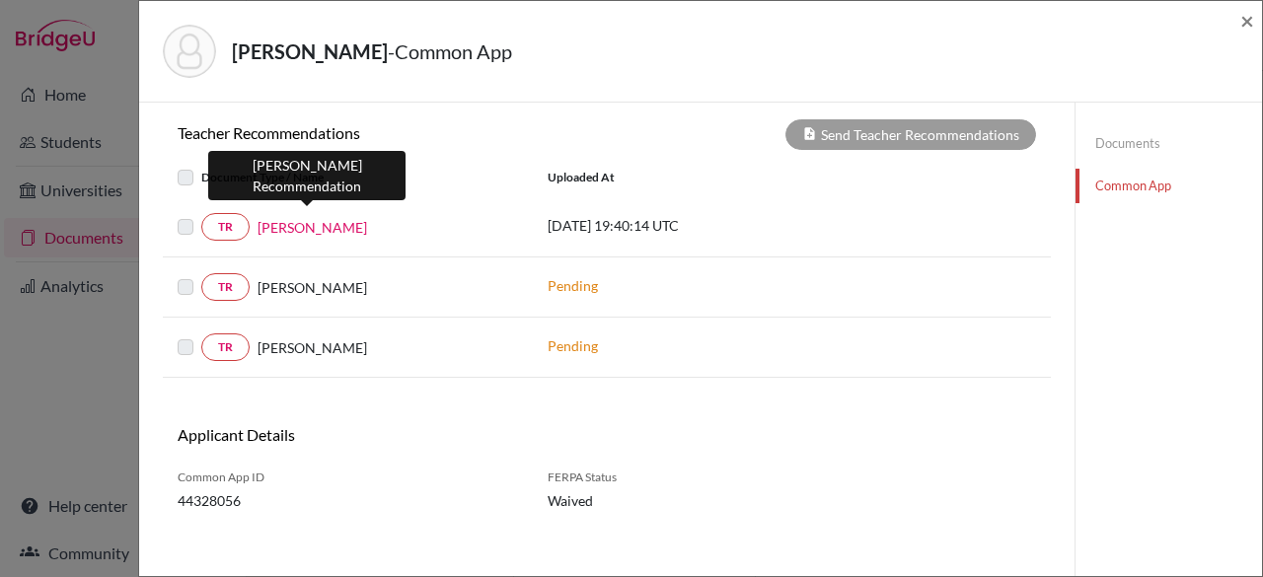
click at [276, 218] on link "[PERSON_NAME]" at bounding box center [311, 227] width 109 height 21
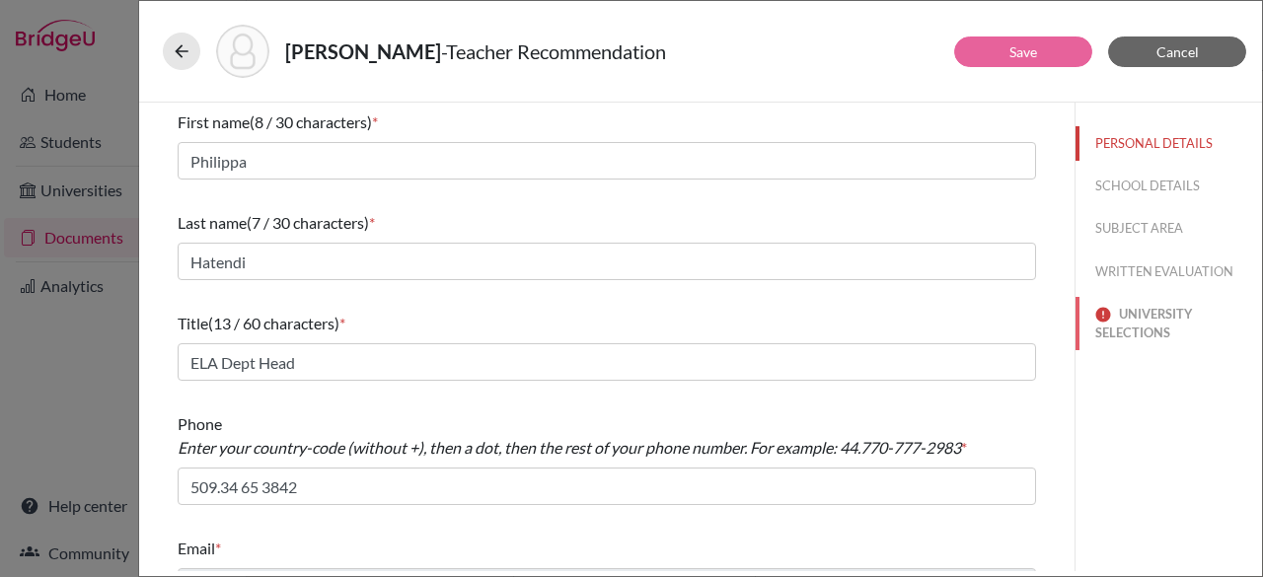
click at [1121, 314] on button "UNIVERSITY SELECTIONS" at bounding box center [1168, 323] width 186 height 53
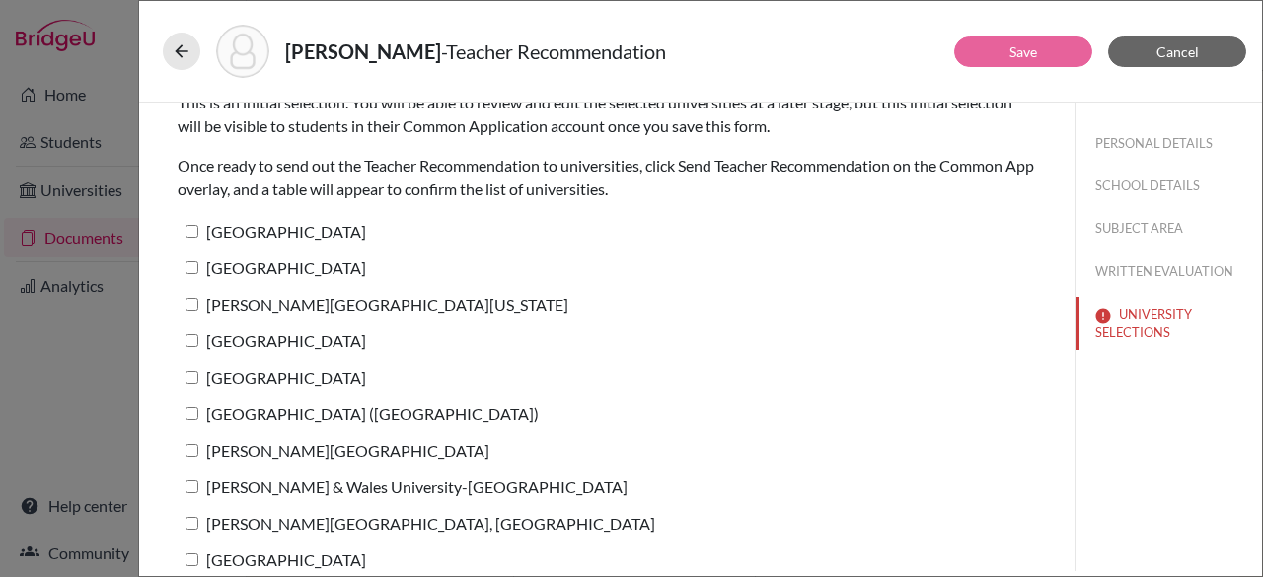
scroll to position [77, 0]
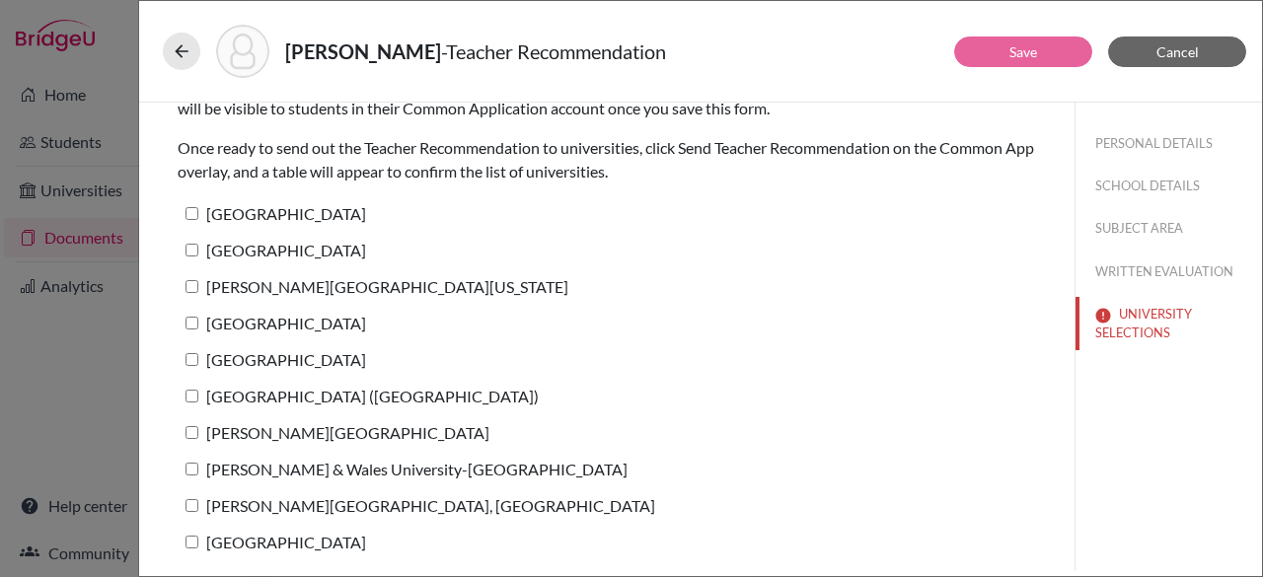
click at [189, 545] on input "[GEOGRAPHIC_DATA]" at bounding box center [191, 542] width 13 height 13
checkbox input "true"
click at [193, 509] on input "[PERSON_NAME][GEOGRAPHIC_DATA], [GEOGRAPHIC_DATA]" at bounding box center [191, 505] width 13 height 13
checkbox input "true"
click at [193, 482] on div "[PERSON_NAME] & Wales University-[GEOGRAPHIC_DATA]" at bounding box center [607, 473] width 858 height 36
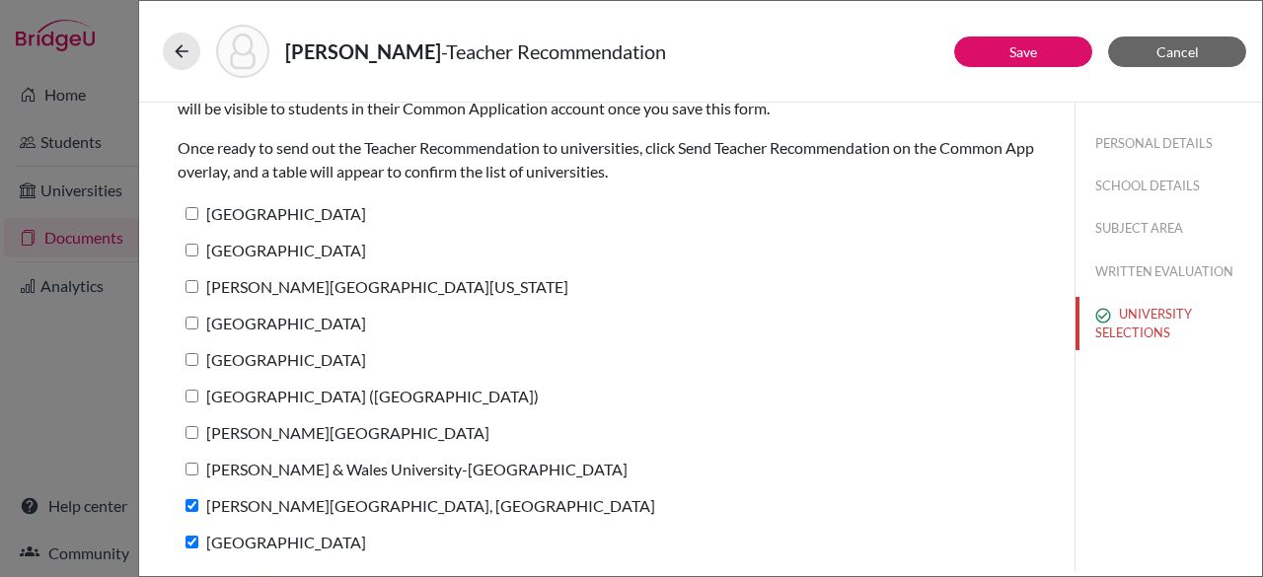
click at [191, 455] on label "[PERSON_NAME] & Wales University-[GEOGRAPHIC_DATA]" at bounding box center [403, 469] width 450 height 29
click at [191, 463] on input "[PERSON_NAME] & Wales University-[GEOGRAPHIC_DATA]" at bounding box center [191, 469] width 13 height 13
checkbox input "true"
click at [194, 421] on label "[PERSON_NAME][GEOGRAPHIC_DATA]" at bounding box center [334, 432] width 312 height 29
click at [194, 426] on input "[PERSON_NAME][GEOGRAPHIC_DATA]" at bounding box center [191, 432] width 13 height 13
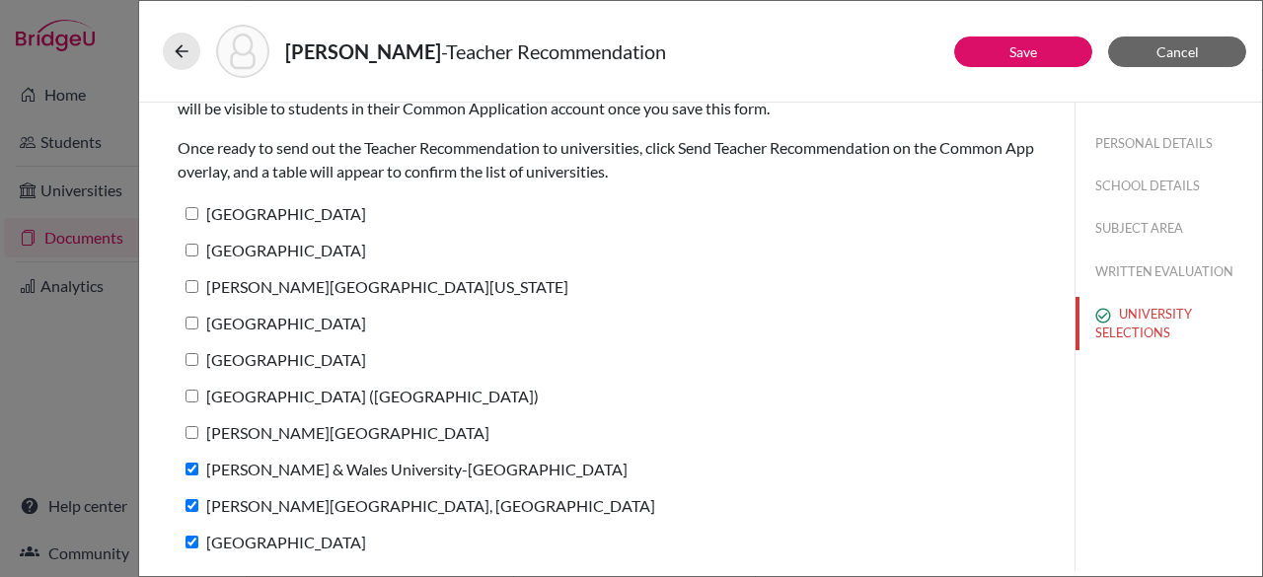
checkbox input "true"
click at [194, 401] on label "[GEOGRAPHIC_DATA] ([GEOGRAPHIC_DATA])" at bounding box center [358, 396] width 361 height 29
click at [194, 401] on input "[GEOGRAPHIC_DATA] ([GEOGRAPHIC_DATA])" at bounding box center [191, 396] width 13 height 13
checkbox input "true"
click at [189, 357] on input "[GEOGRAPHIC_DATA]" at bounding box center [191, 359] width 13 height 13
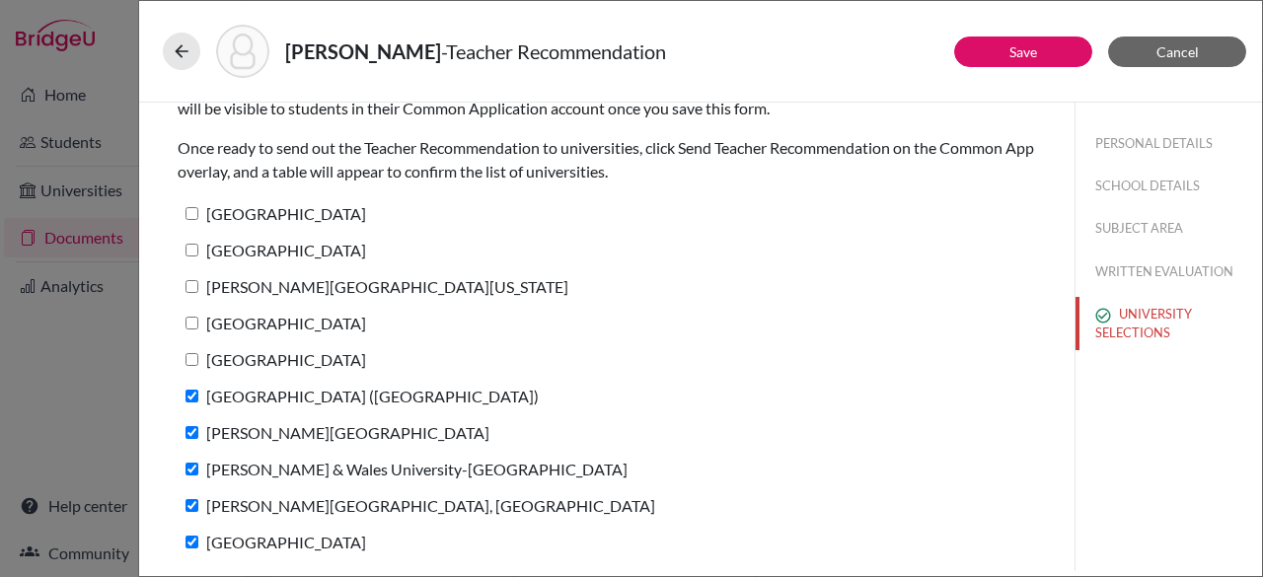
checkbox input "true"
click at [191, 323] on input "[GEOGRAPHIC_DATA]" at bounding box center [191, 323] width 13 height 13
checkbox input "true"
click at [200, 284] on label "[PERSON_NAME][GEOGRAPHIC_DATA][US_STATE]" at bounding box center [373, 286] width 391 height 29
click at [198, 284] on input "[PERSON_NAME][GEOGRAPHIC_DATA][US_STATE]" at bounding box center [191, 286] width 13 height 13
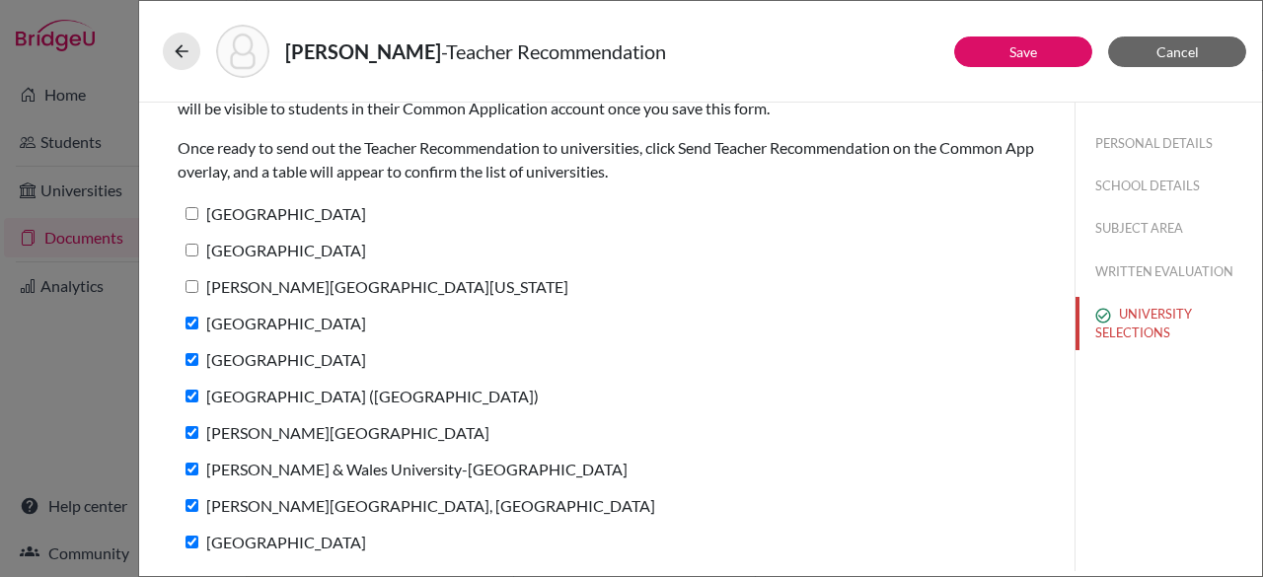
checkbox input "true"
click at [189, 249] on input "[GEOGRAPHIC_DATA]" at bounding box center [191, 250] width 13 height 13
checkbox input "true"
click at [194, 211] on input "[GEOGRAPHIC_DATA]" at bounding box center [191, 213] width 13 height 13
checkbox input "true"
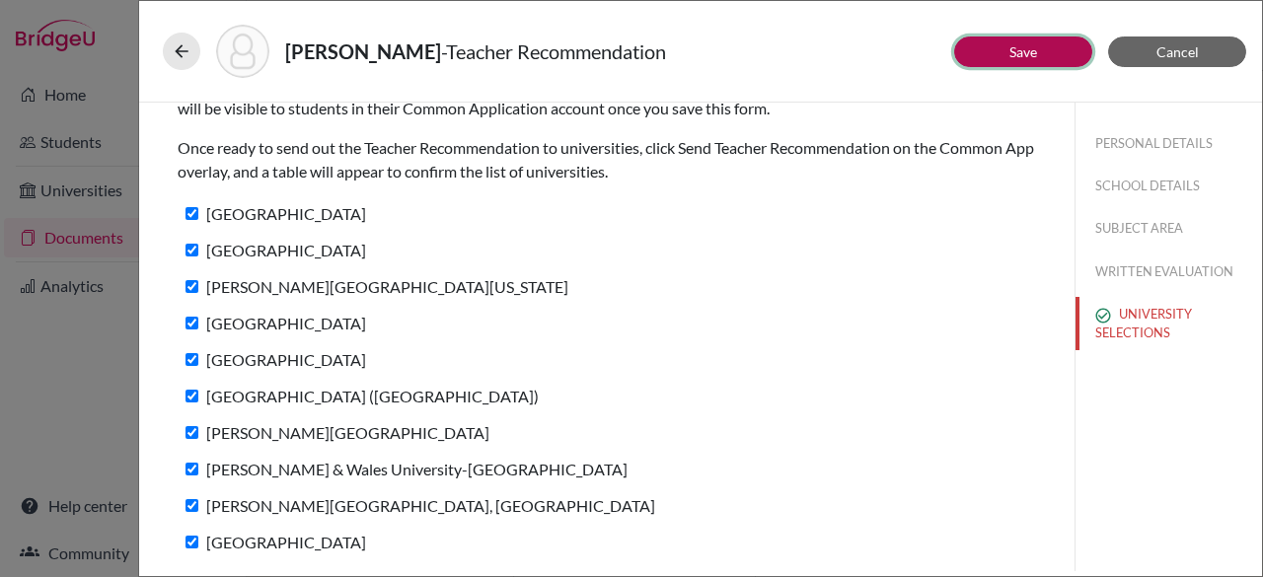
click at [1016, 44] on link "Save" at bounding box center [1023, 51] width 28 height 17
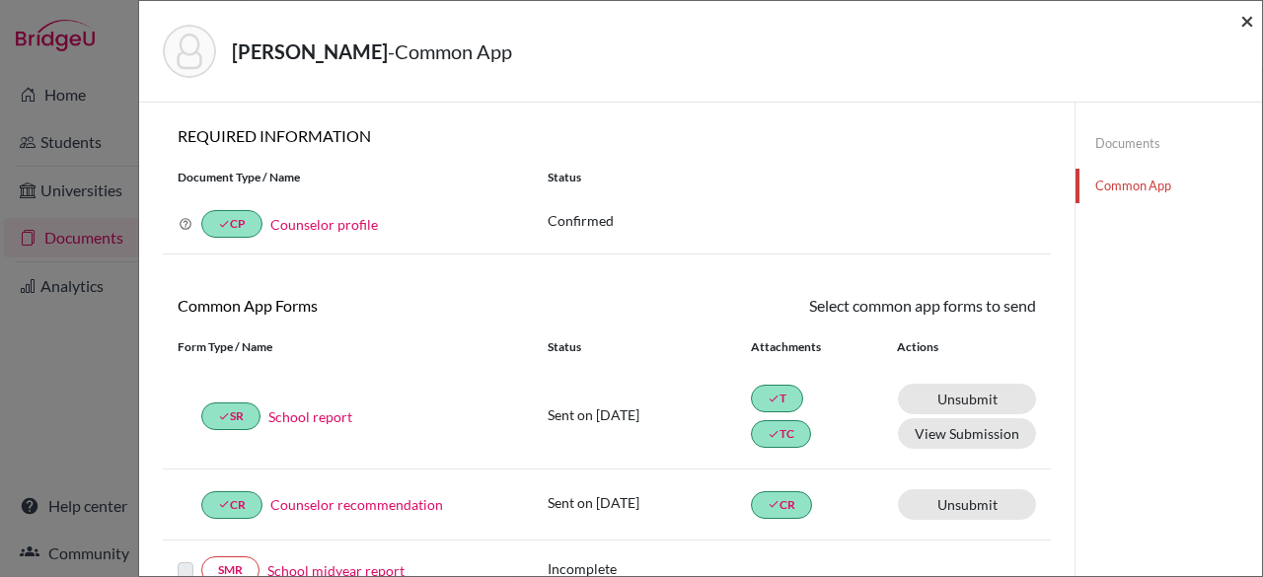
click at [1251, 15] on span "×" at bounding box center [1247, 20] width 14 height 29
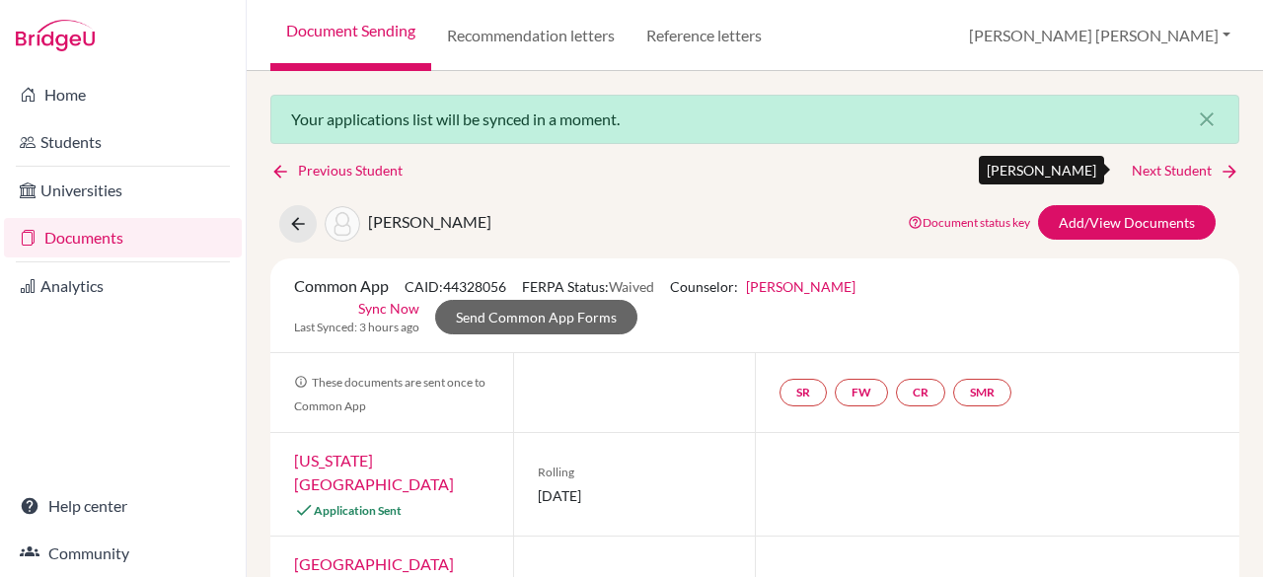
click at [1145, 175] on link "Next Student" at bounding box center [1185, 171] width 108 height 22
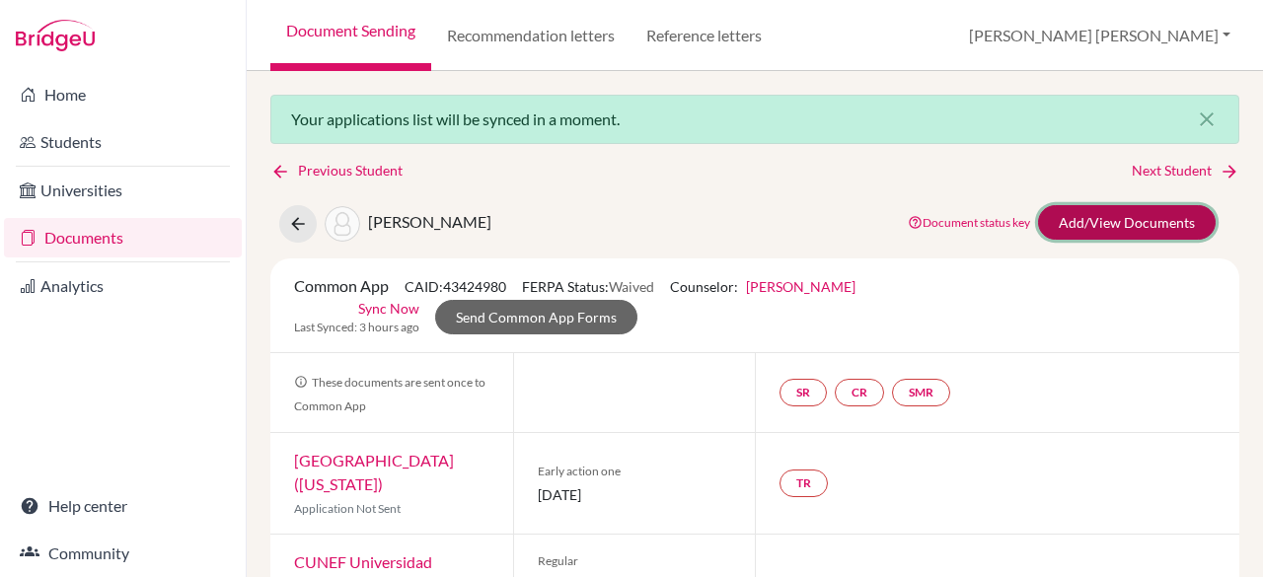
click at [1065, 213] on link "Add/View Documents" at bounding box center [1127, 222] width 178 height 35
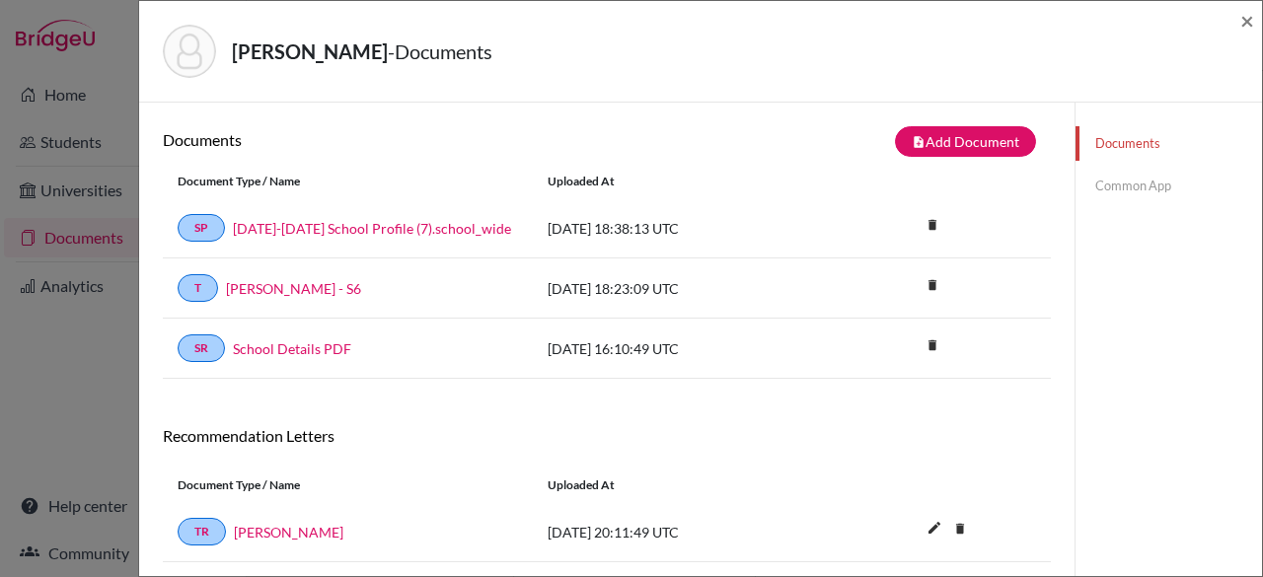
click at [1102, 182] on link "Common App" at bounding box center [1168, 186] width 186 height 35
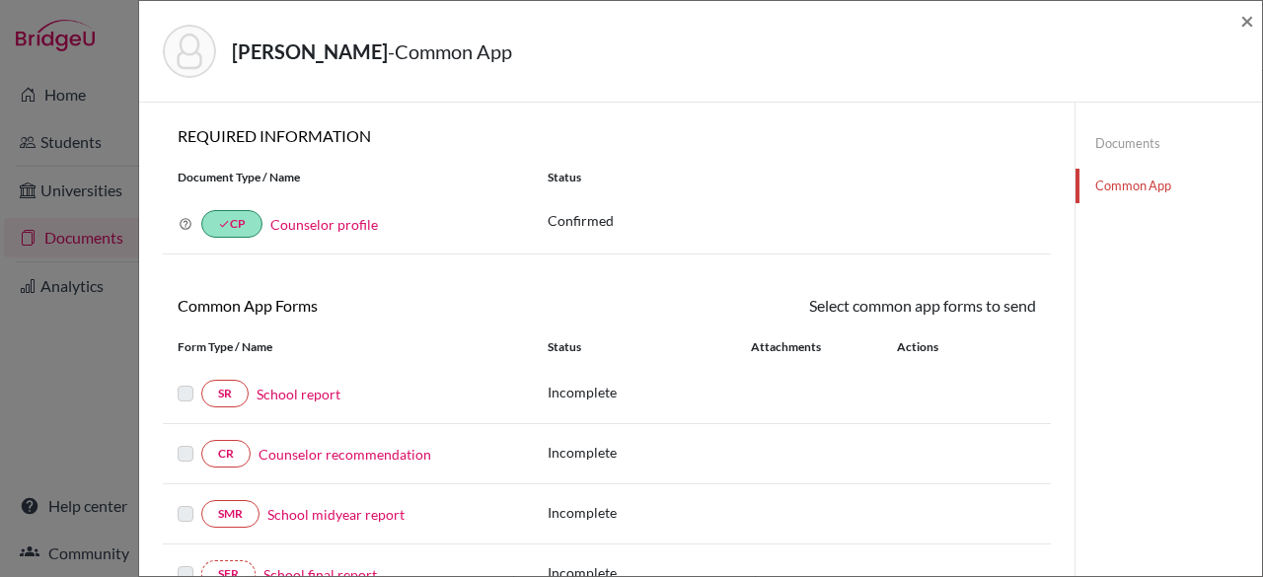
click at [305, 392] on link "School report" at bounding box center [298, 394] width 84 height 21
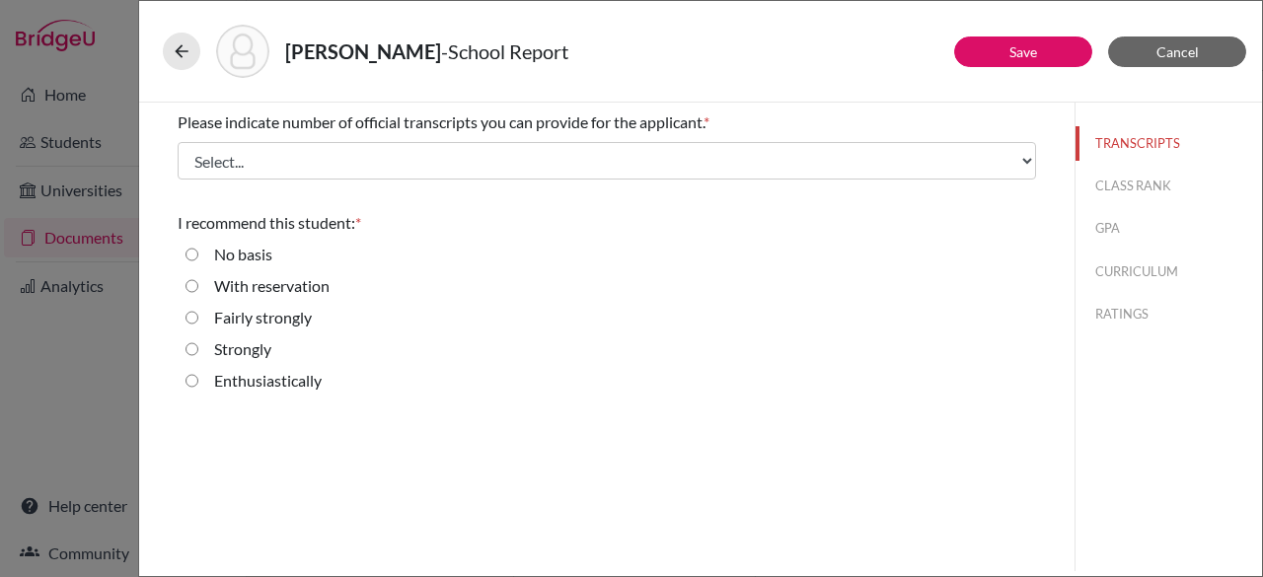
click at [188, 348] on input "Strongly" at bounding box center [191, 349] width 13 height 24
radio input "true"
click at [194, 384] on input "Enthusiastically" at bounding box center [191, 381] width 13 height 24
radio input "true"
click at [1023, 50] on link "Save" at bounding box center [1023, 51] width 28 height 17
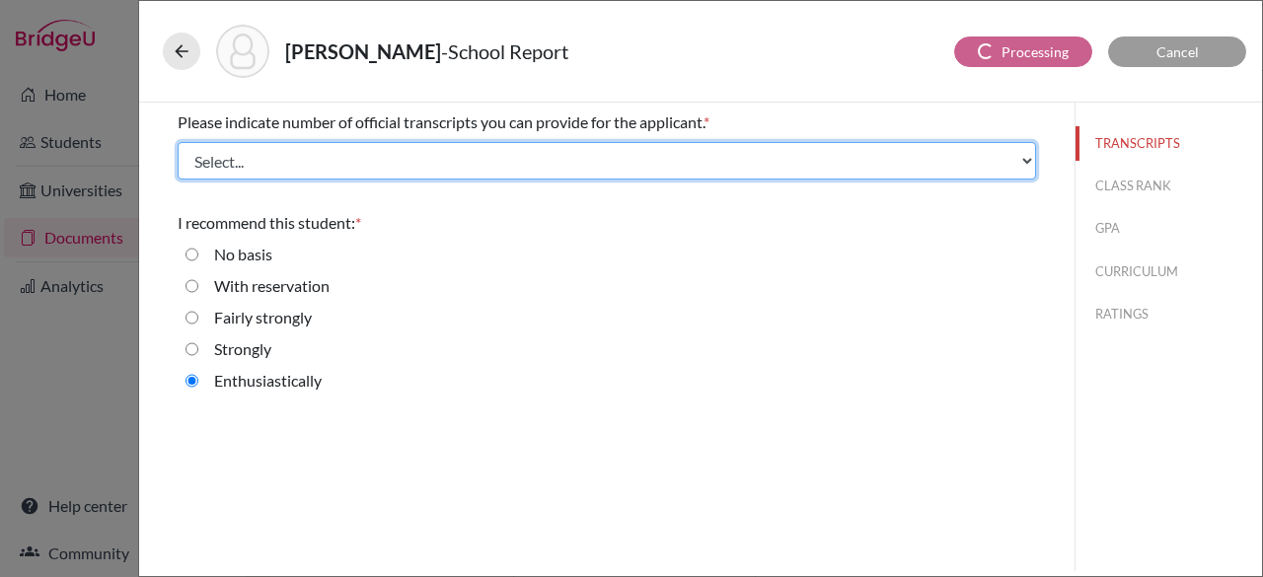
click at [737, 147] on select "Select... 1 2 3 4" at bounding box center [607, 160] width 858 height 37
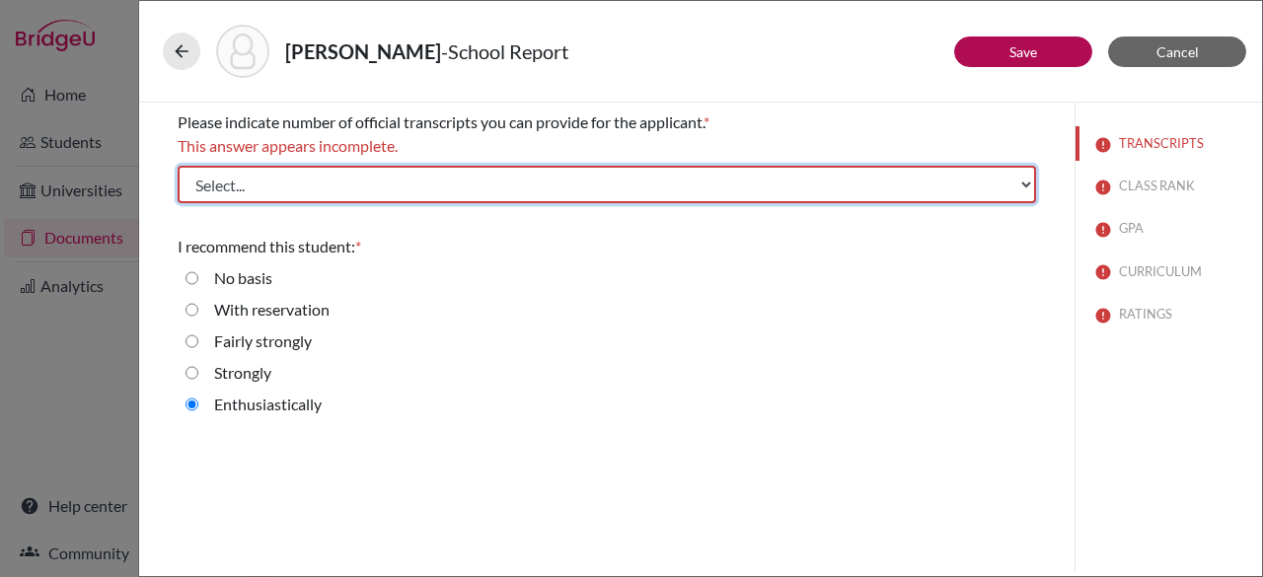
select select "1"
click at [178, 166] on select "Select... 1 2 3 4" at bounding box center [607, 184] width 858 height 37
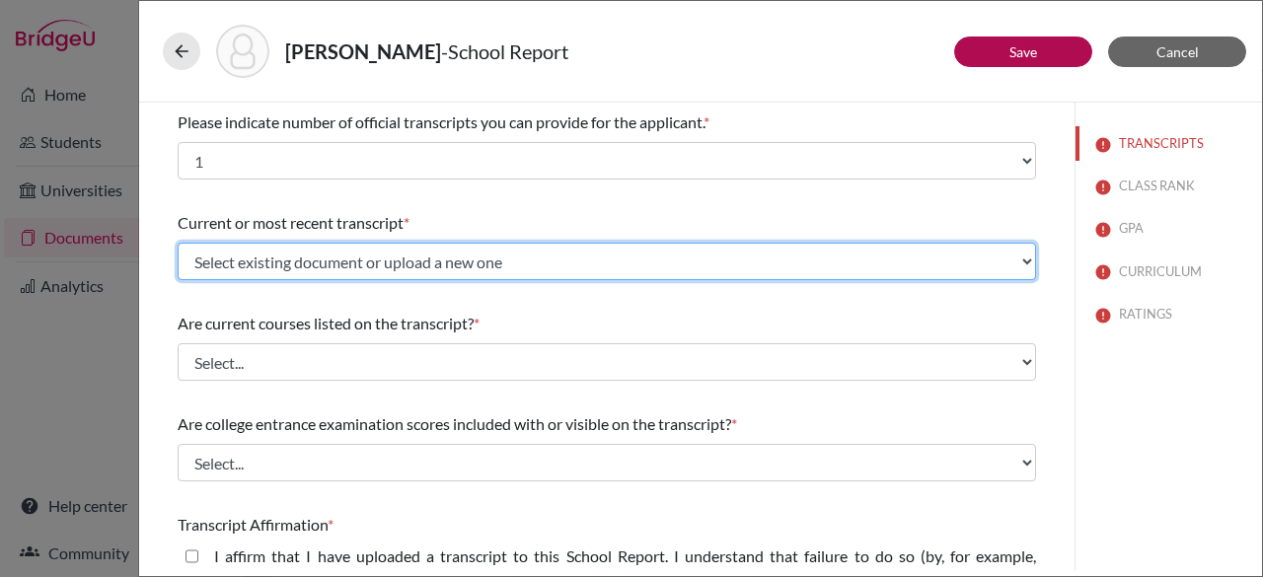
click at [624, 247] on select "Select existing document or upload a new one [PERSON_NAME] - S6 Upload New File" at bounding box center [607, 261] width 858 height 37
select select "669276"
click at [178, 243] on select "Select existing document or upload a new one [PERSON_NAME] - S6 Upload New File" at bounding box center [607, 261] width 858 height 37
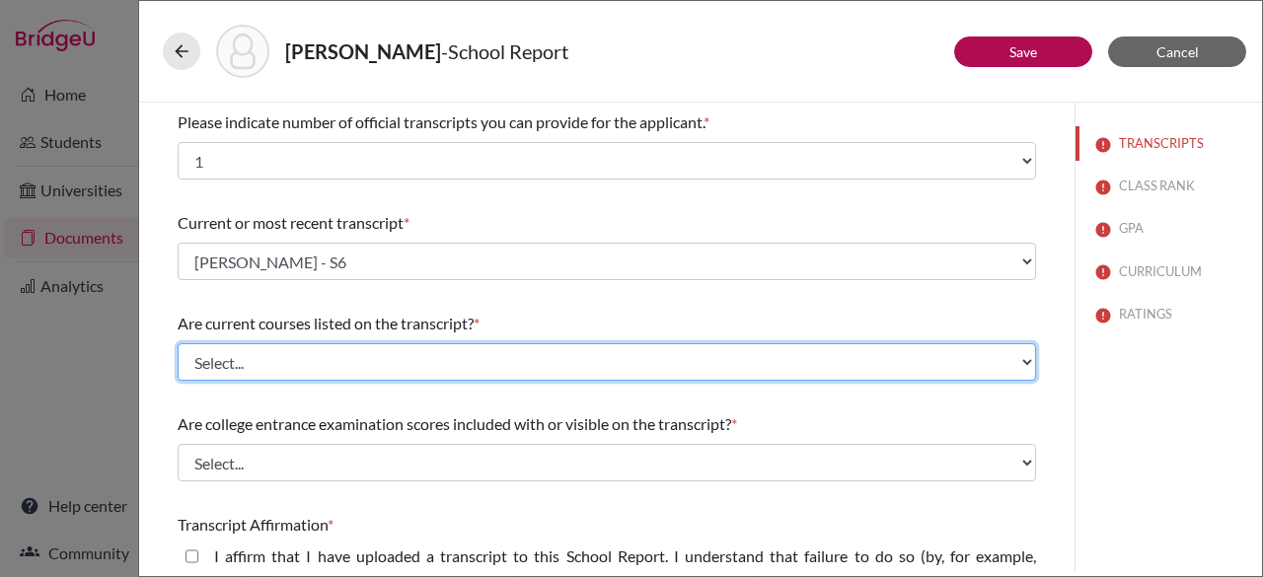
click at [534, 346] on select "Select... Yes No" at bounding box center [607, 361] width 858 height 37
select select "1"
click at [178, 343] on select "Select... Yes No" at bounding box center [607, 361] width 858 height 37
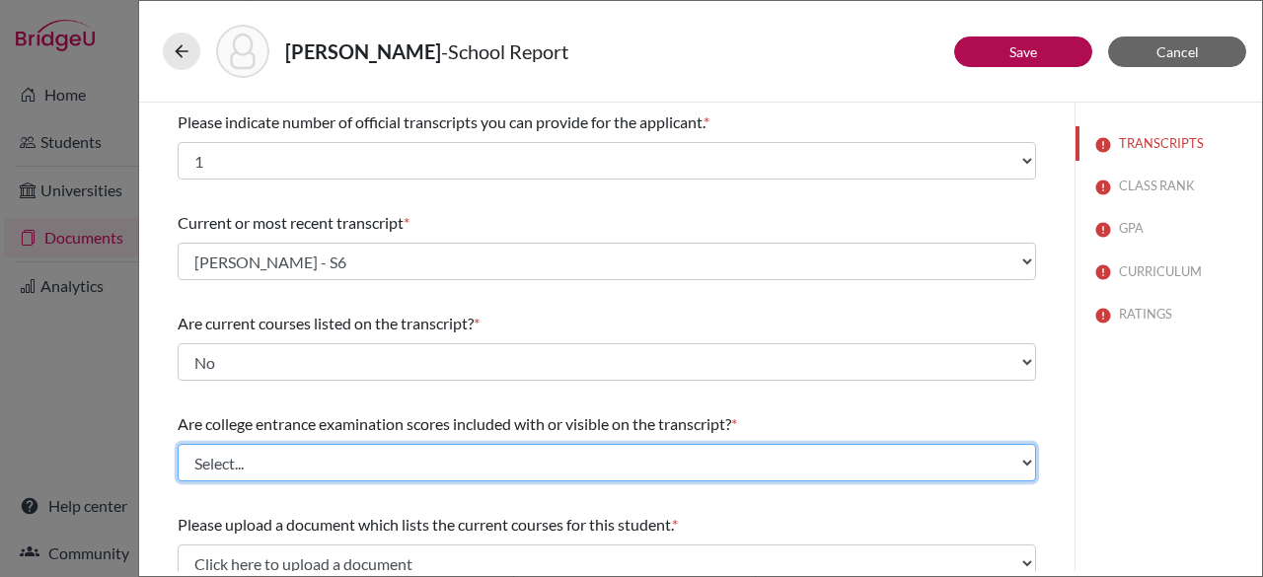
click at [454, 459] on select "Select... Yes No" at bounding box center [607, 462] width 858 height 37
select select "1"
click at [178, 444] on select "Select... Yes No" at bounding box center [607, 462] width 858 height 37
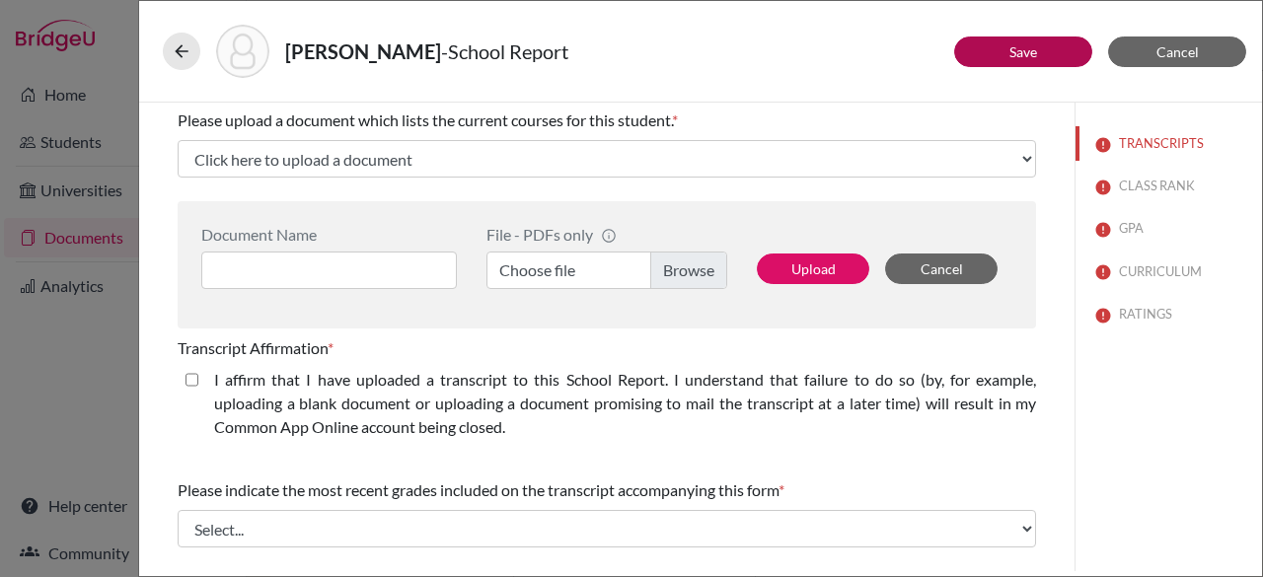
scroll to position [454, 0]
